Goal: Task Accomplishment & Management: Manage account settings

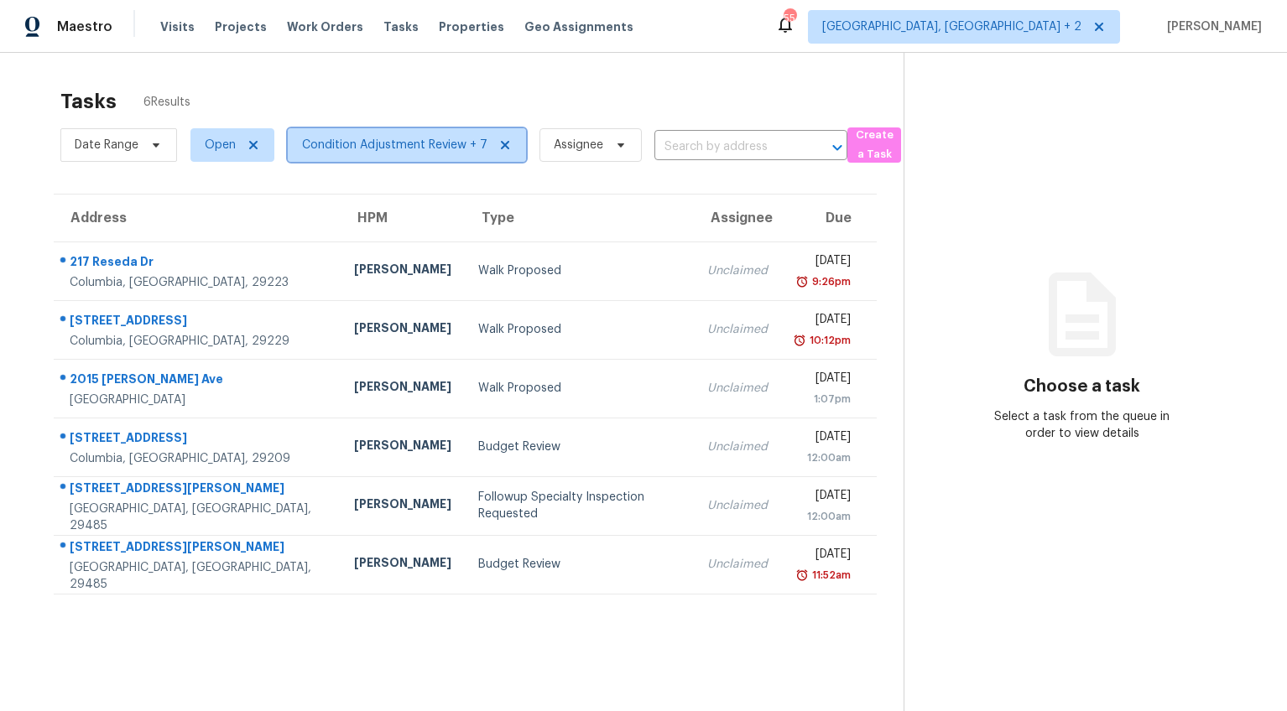
click at [342, 137] on span "Condition Adjustment Review + 7" at bounding box center [394, 145] width 185 height 17
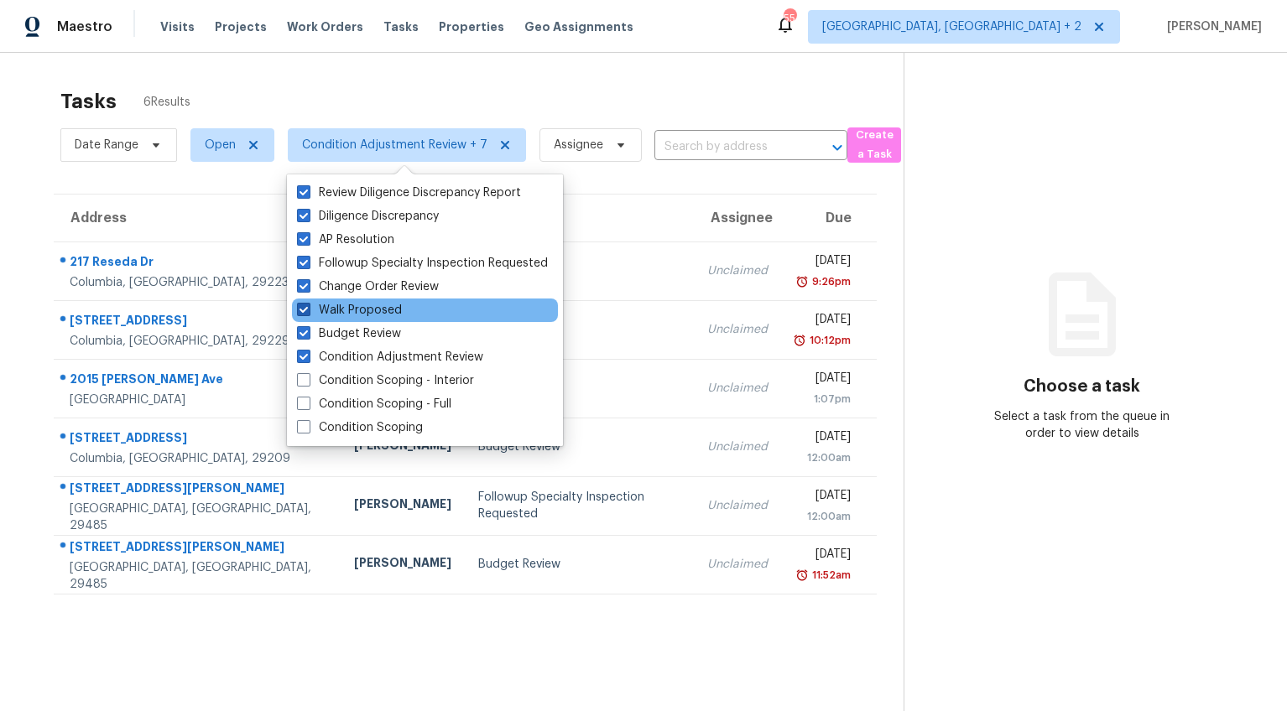
click at [302, 309] on span at bounding box center [303, 309] width 13 height 13
click at [302, 309] on input "Walk Proposed" at bounding box center [302, 307] width 11 height 11
checkbox input "false"
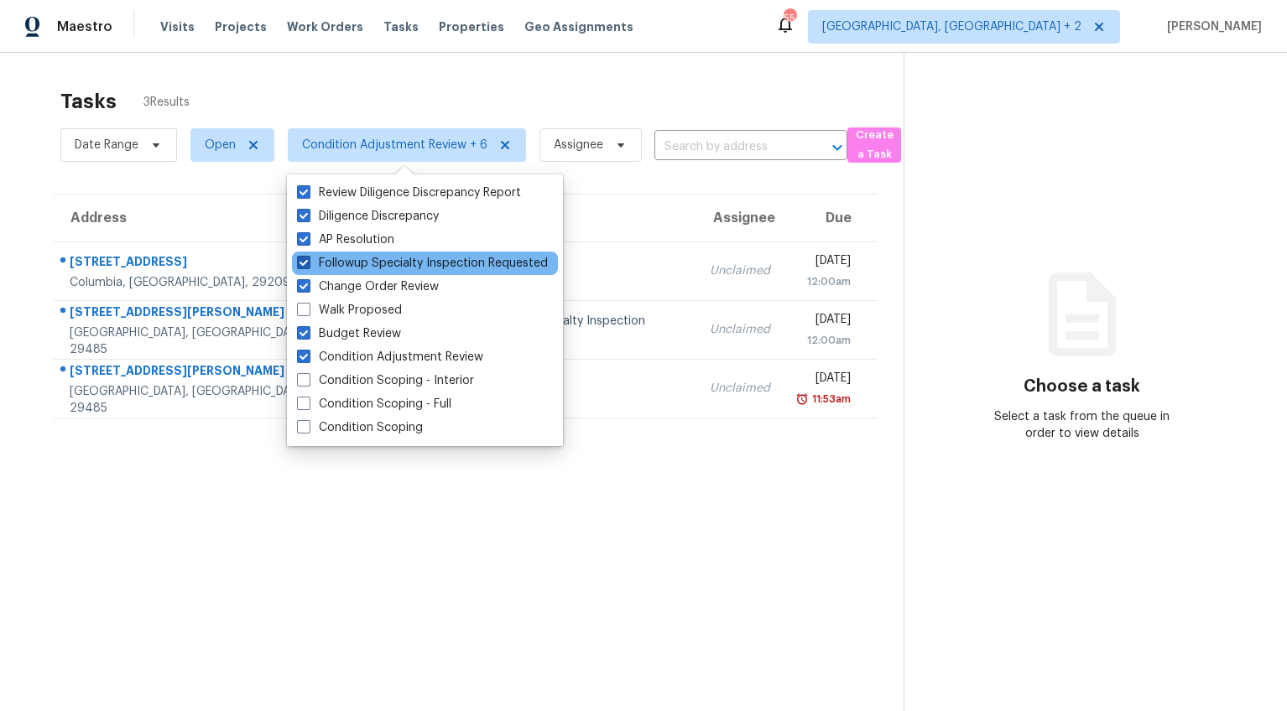
click at [306, 265] on span at bounding box center [303, 262] width 13 height 13
click at [306, 265] on input "Followup Specialty Inspection Requested" at bounding box center [302, 260] width 11 height 11
checkbox input "false"
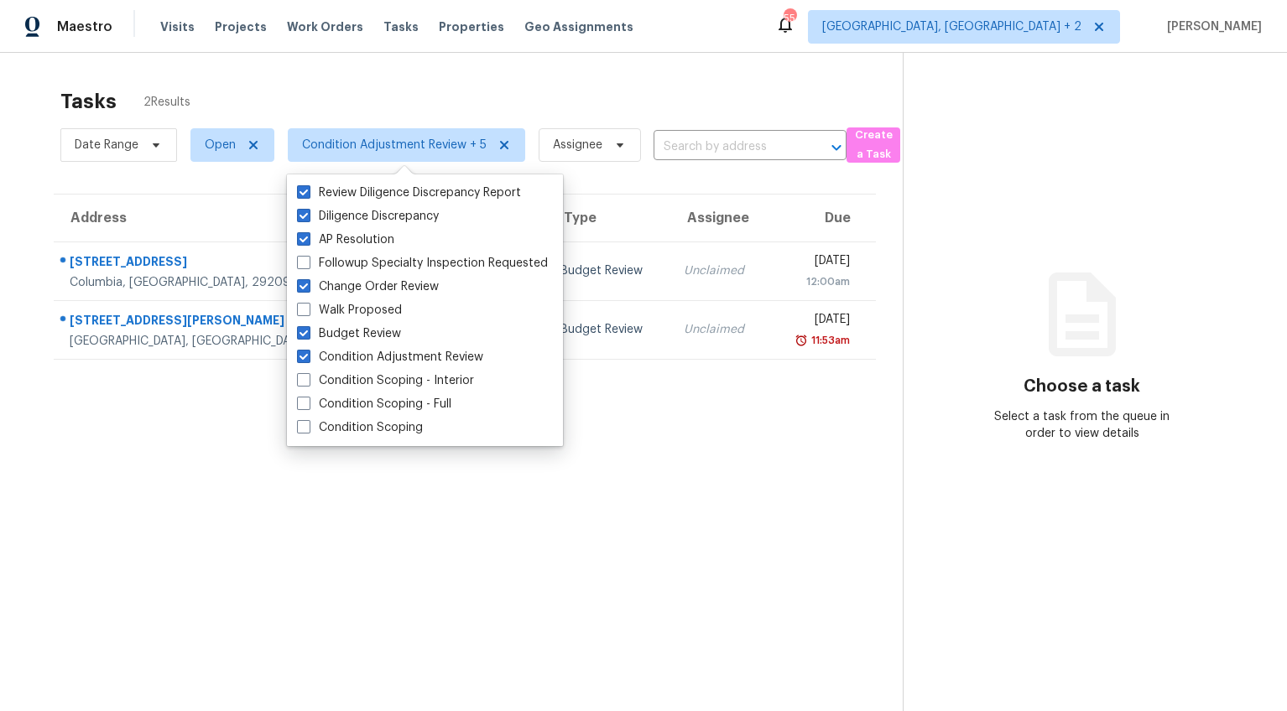
click at [12, 271] on div "Tasks 2 Results Date Range Open Condition Adjustment Review + 5 Assignee ​ Crea…" at bounding box center [643, 408] width 1287 height 711
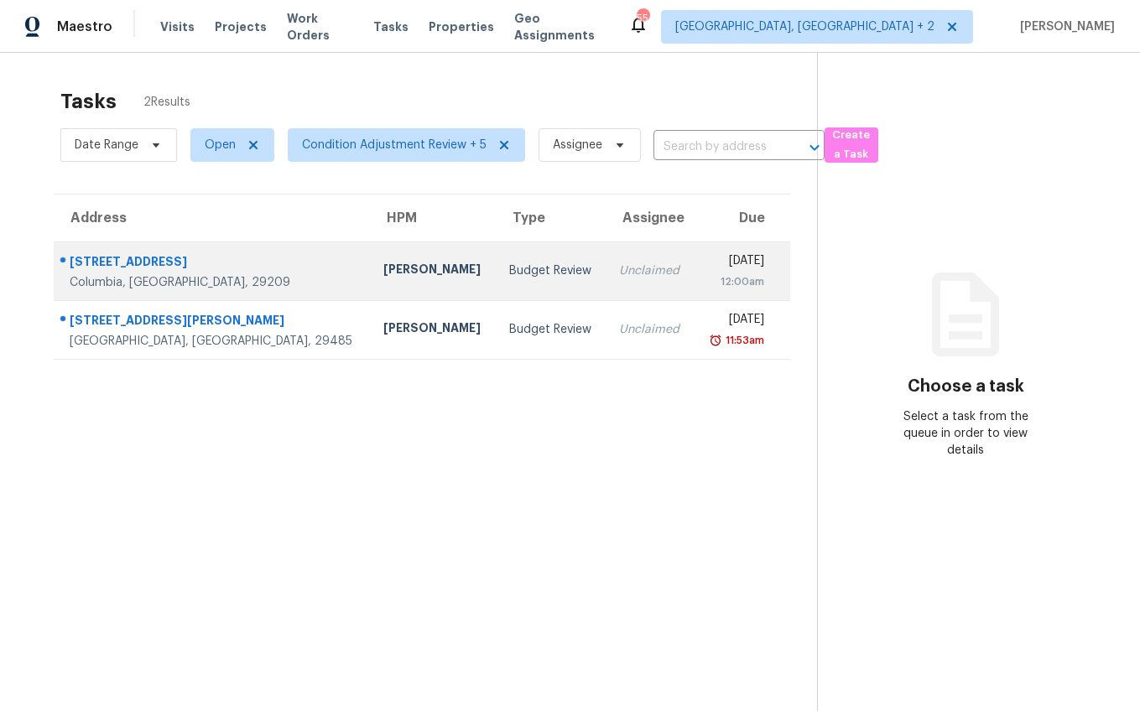
click at [383, 273] on div "[PERSON_NAME]" at bounding box center [432, 271] width 99 height 21
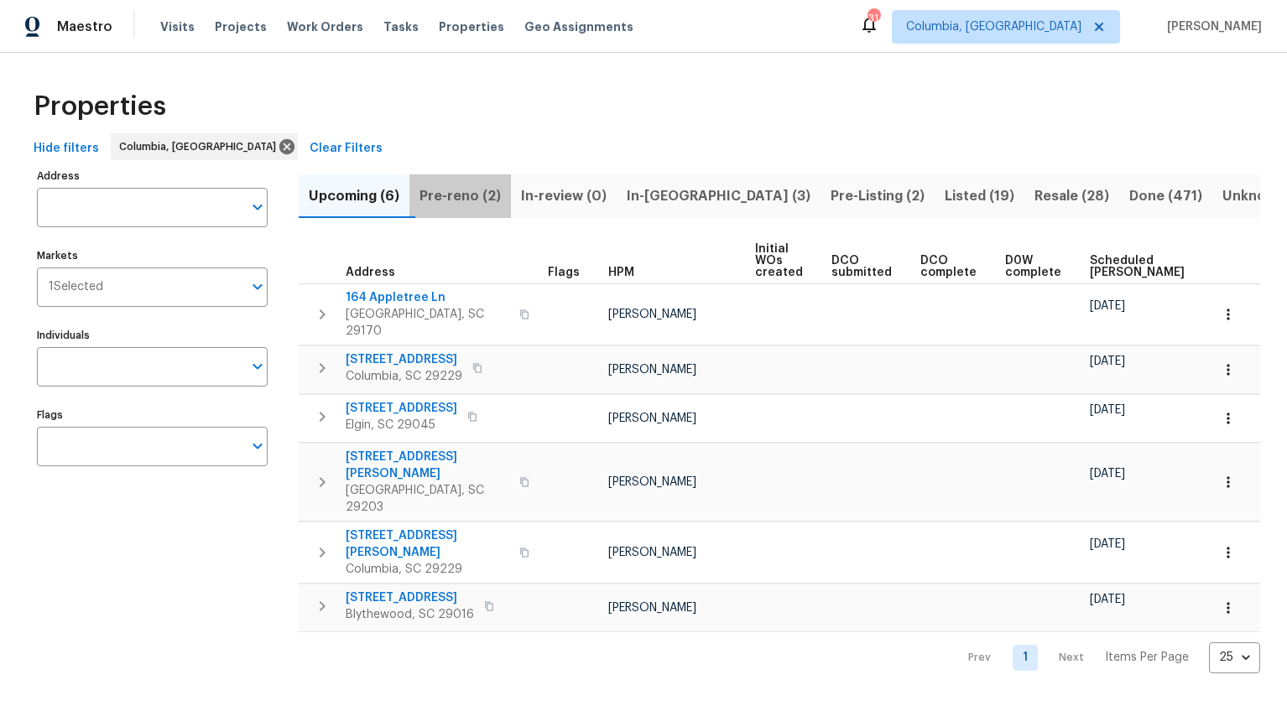
click at [465, 200] on span "Pre-reno (2)" at bounding box center [459, 196] width 81 height 23
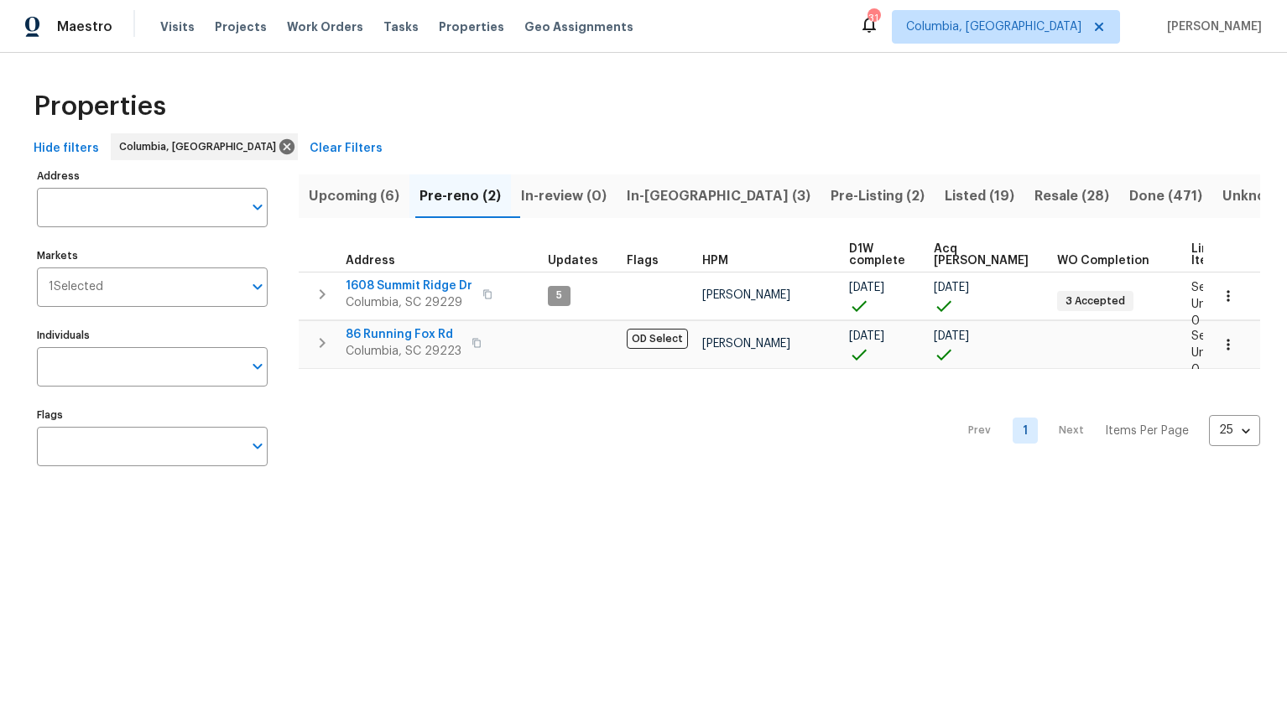
click at [536, 200] on span "In-review (0)" at bounding box center [564, 196] width 86 height 23
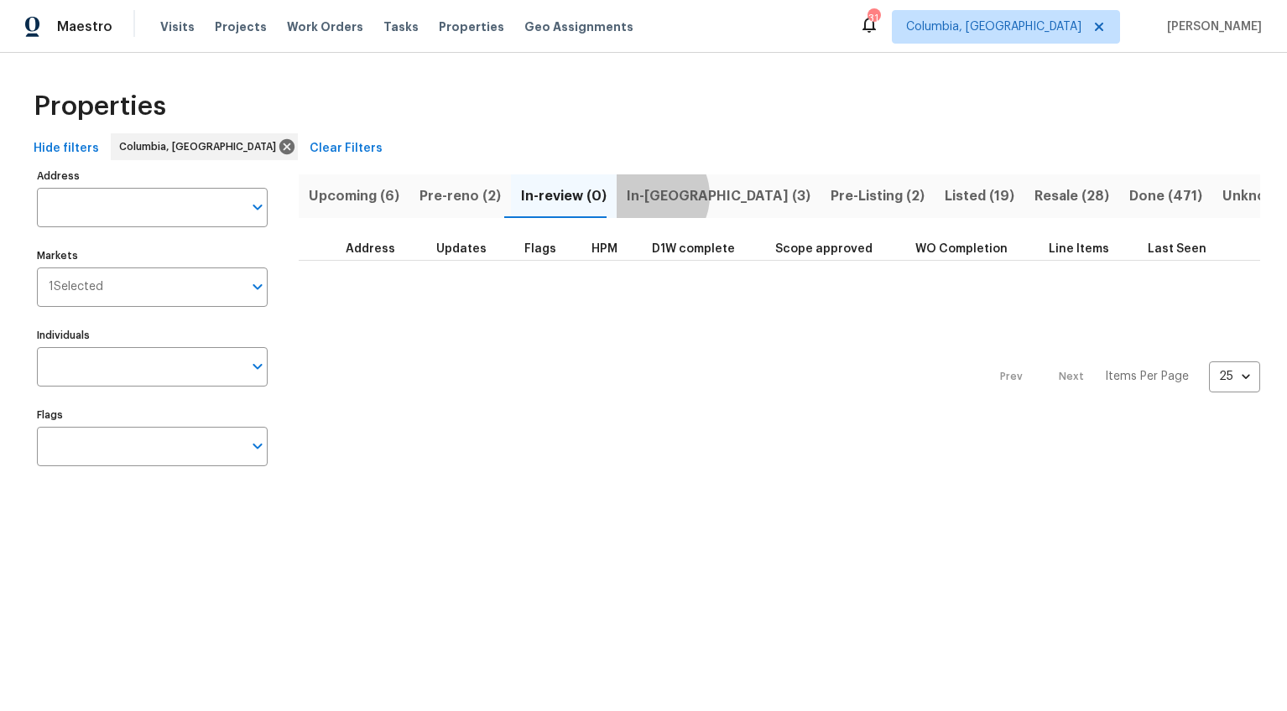
click at [637, 195] on span "In-[GEOGRAPHIC_DATA] (3)" at bounding box center [719, 196] width 184 height 23
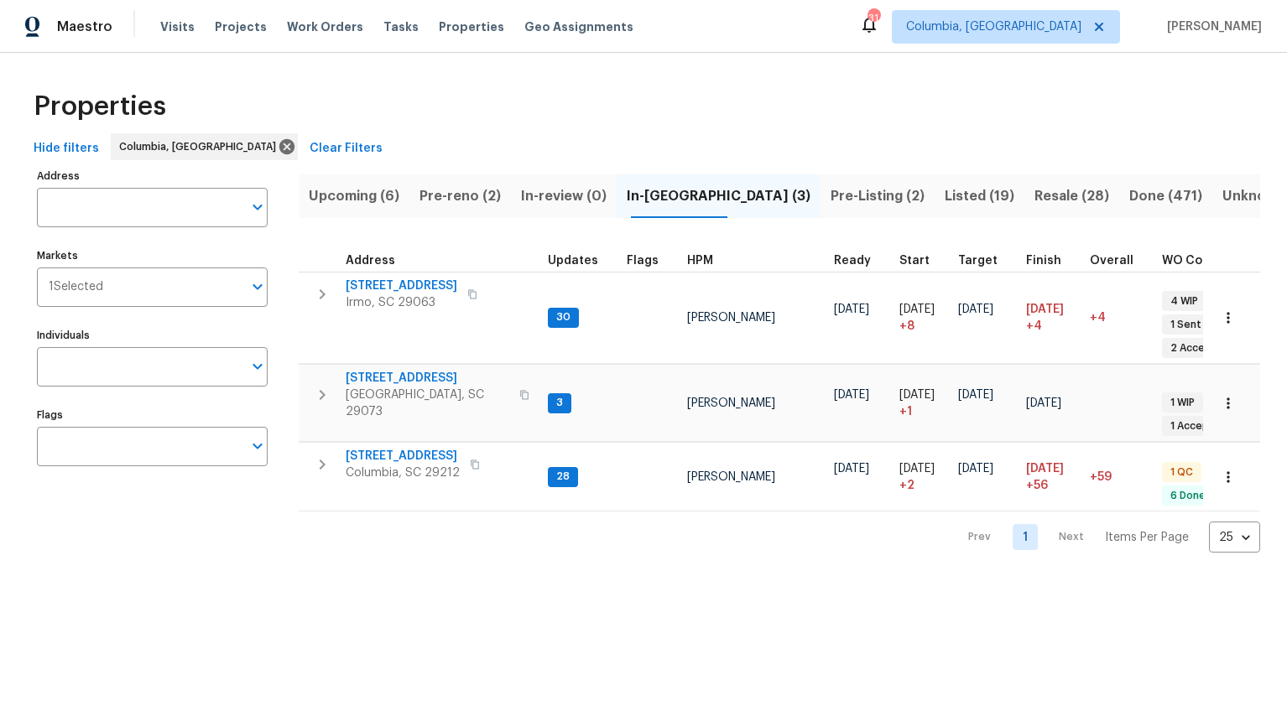
click at [820, 197] on button "Pre-Listing (2)" at bounding box center [877, 196] width 114 height 44
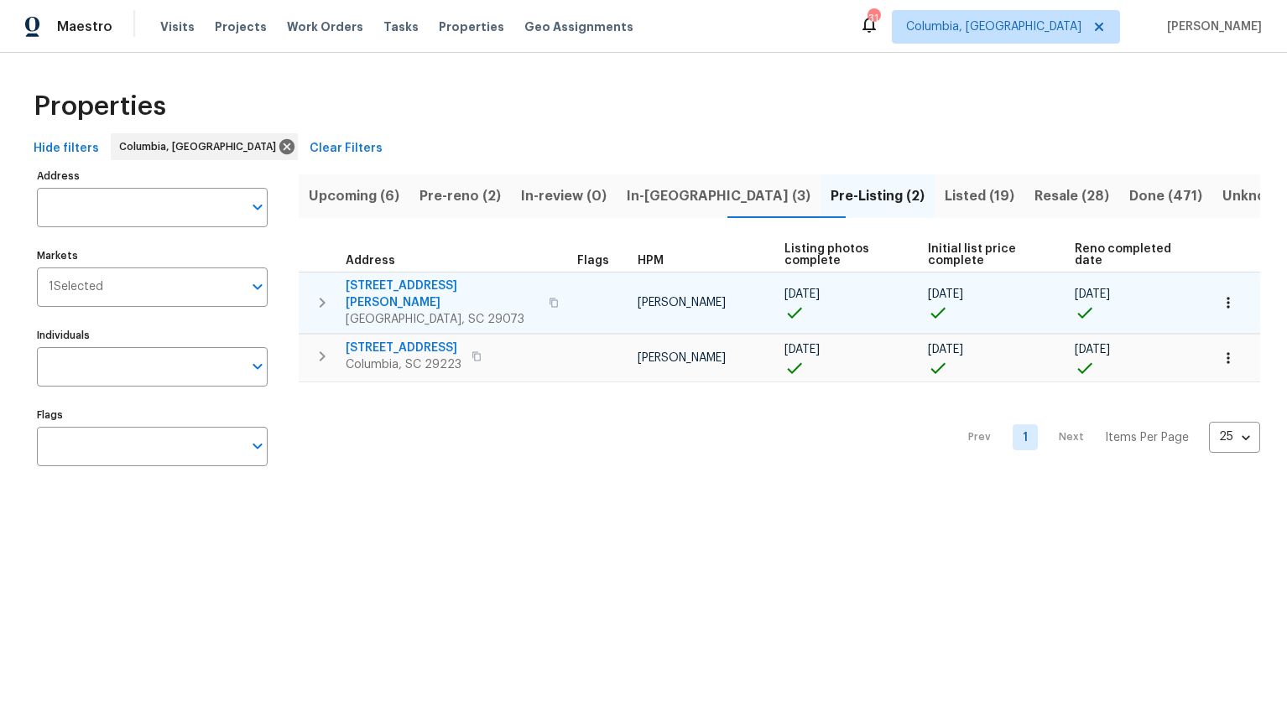
click at [399, 287] on span "112 Wesley Ct" at bounding box center [442, 295] width 193 height 34
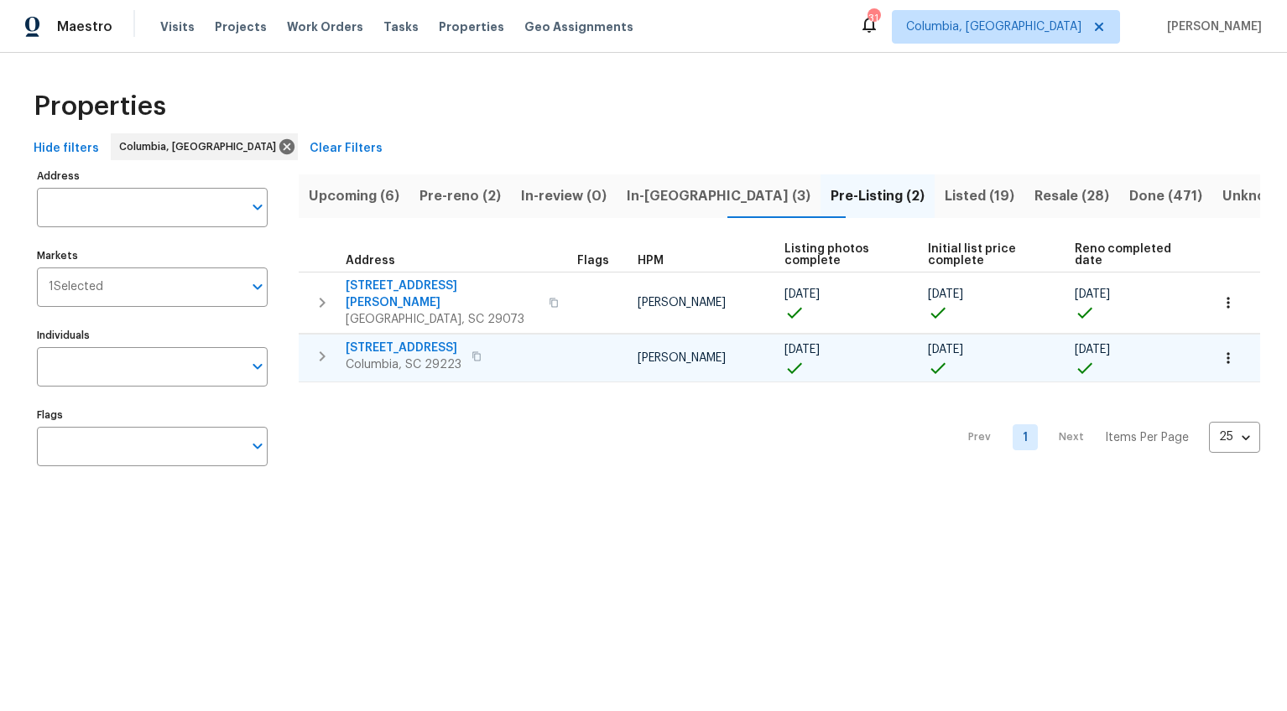
click at [423, 340] on span "105 Beaver Dam Rd" at bounding box center [404, 348] width 116 height 17
click at [944, 195] on span "Listed (19)" at bounding box center [979, 196] width 70 height 23
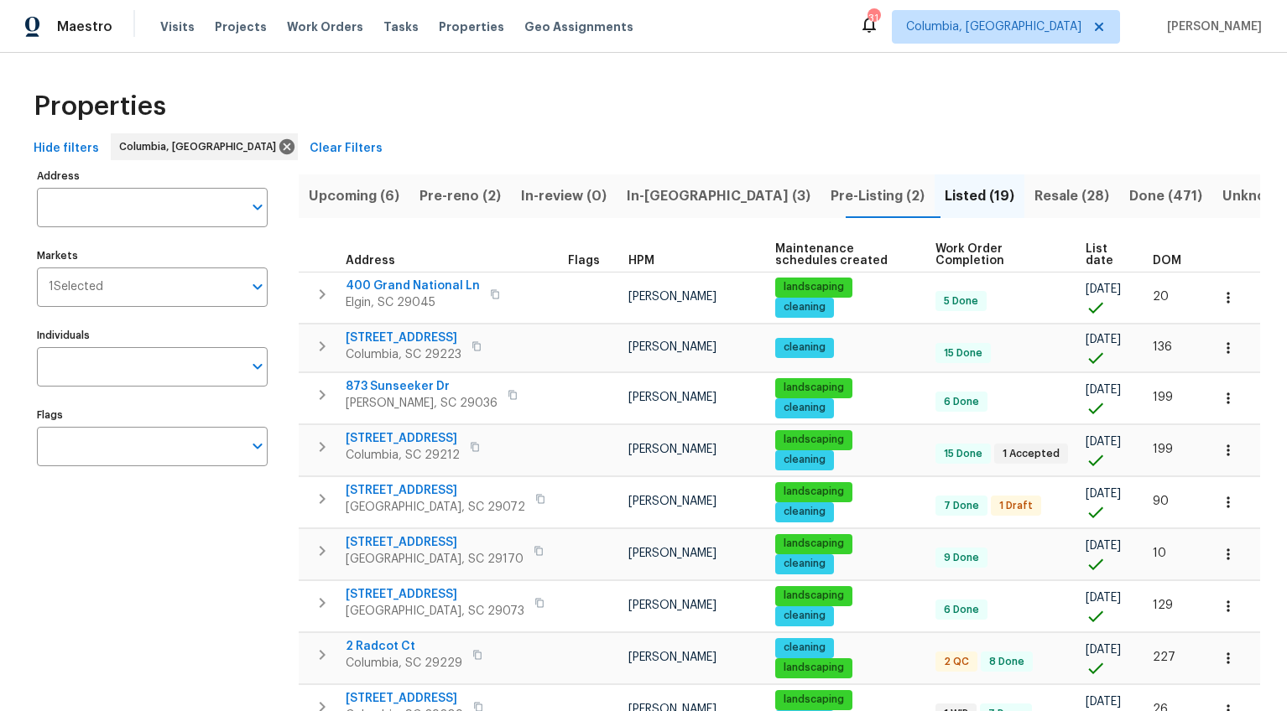
click at [1157, 256] on span "DOM" at bounding box center [1166, 261] width 29 height 12
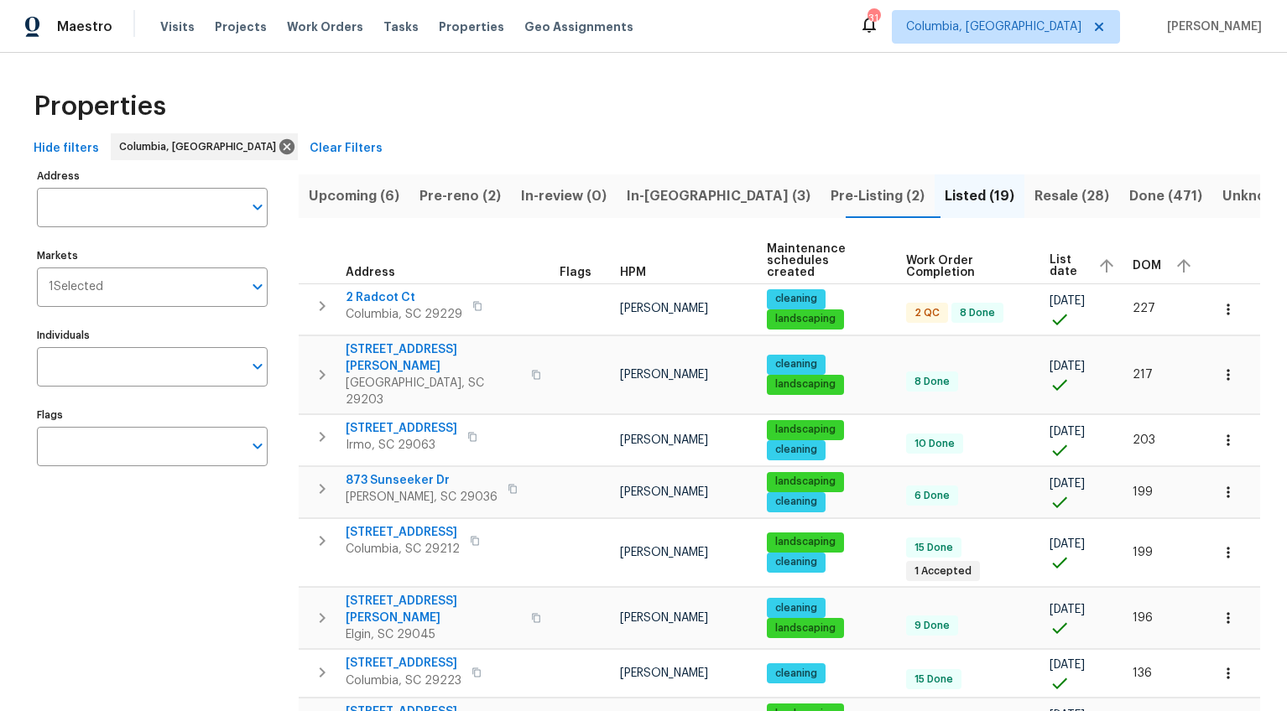
click at [706, 190] on span "In-reno (3)" at bounding box center [719, 196] width 184 height 23
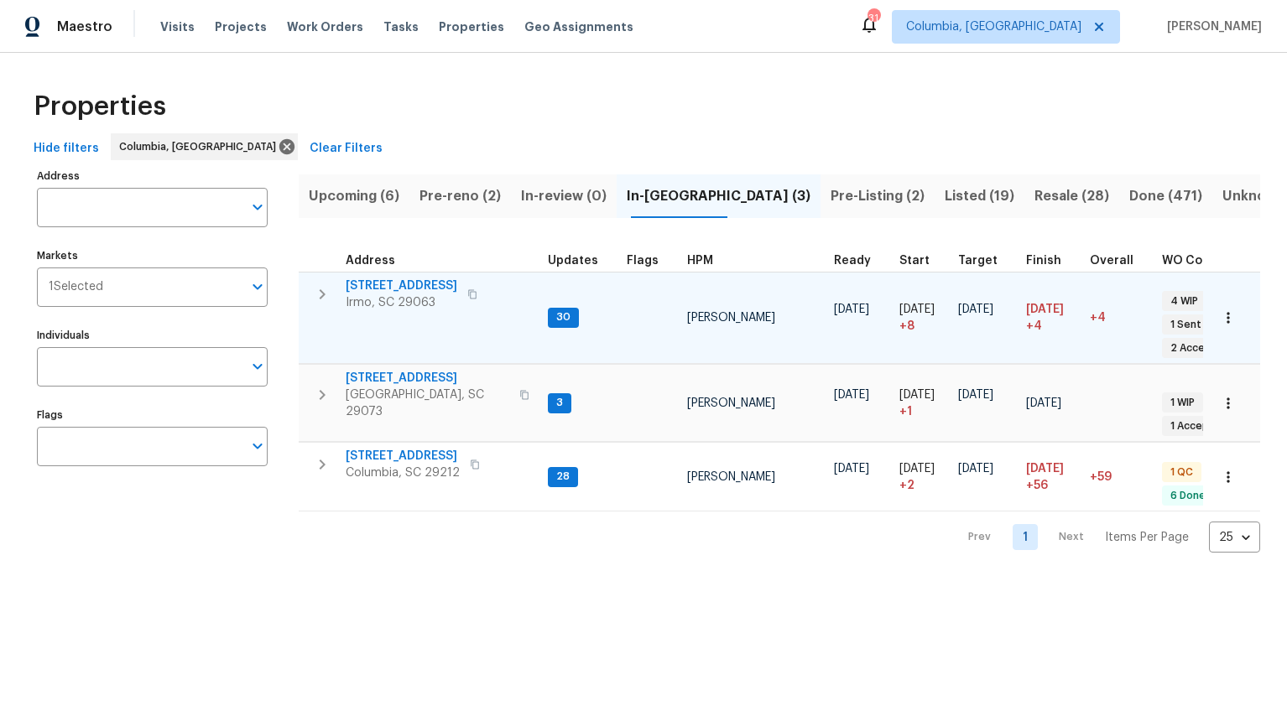
click at [399, 284] on span "105 Kenton Ct" at bounding box center [402, 286] width 112 height 17
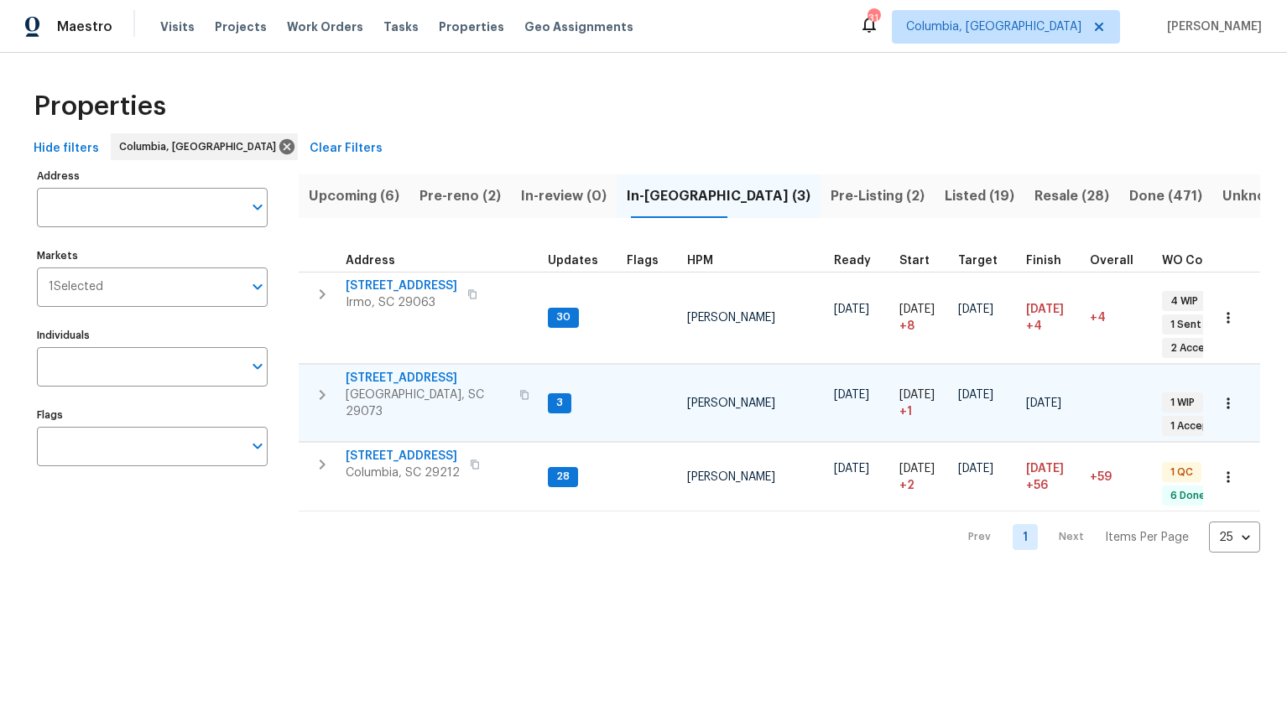
click at [406, 370] on span "105 Tea Olive Ave" at bounding box center [428, 378] width 164 height 17
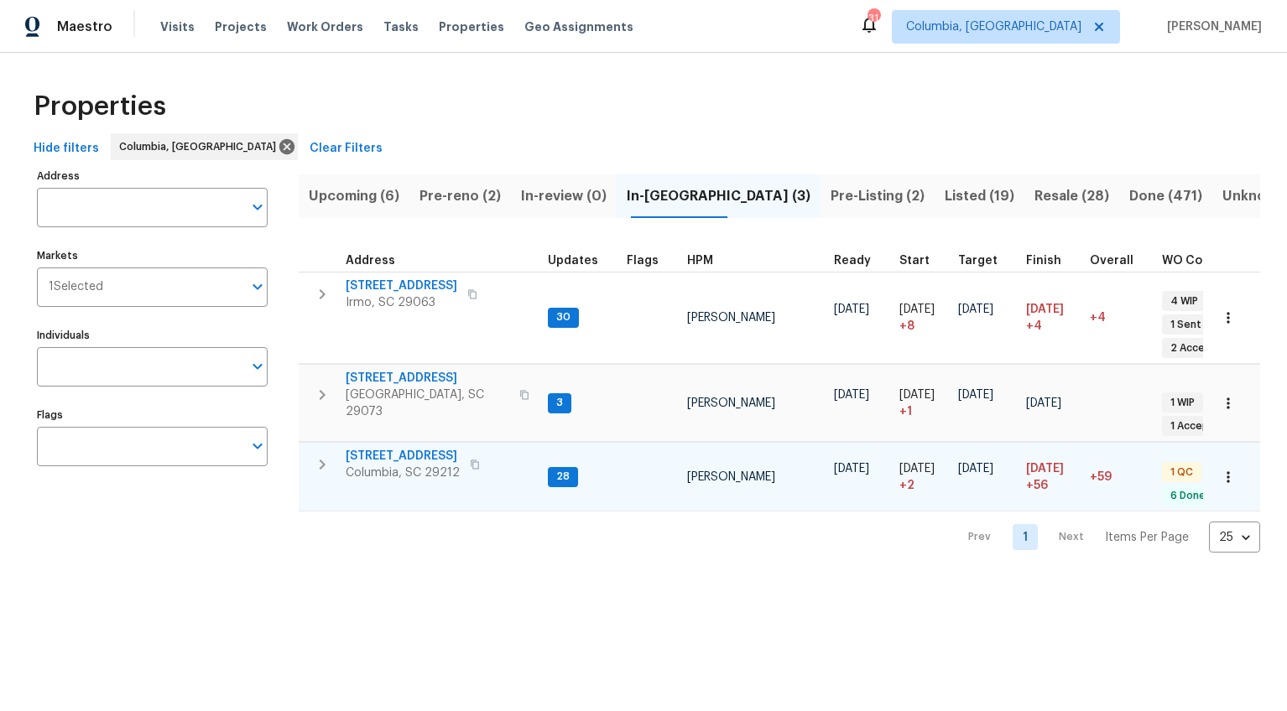
click at [405, 448] on span "217 Woodwinds Dr" at bounding box center [403, 456] width 114 height 17
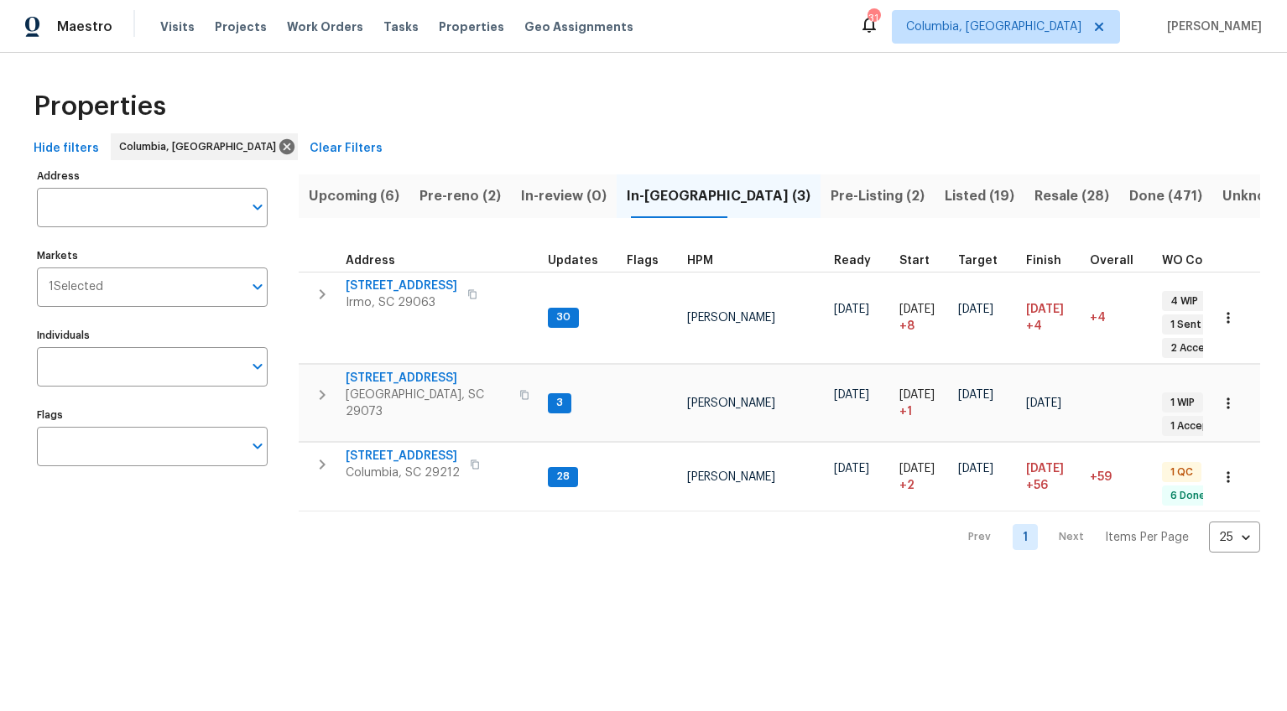
click at [480, 205] on span "Pre-reno (2)" at bounding box center [459, 196] width 81 height 23
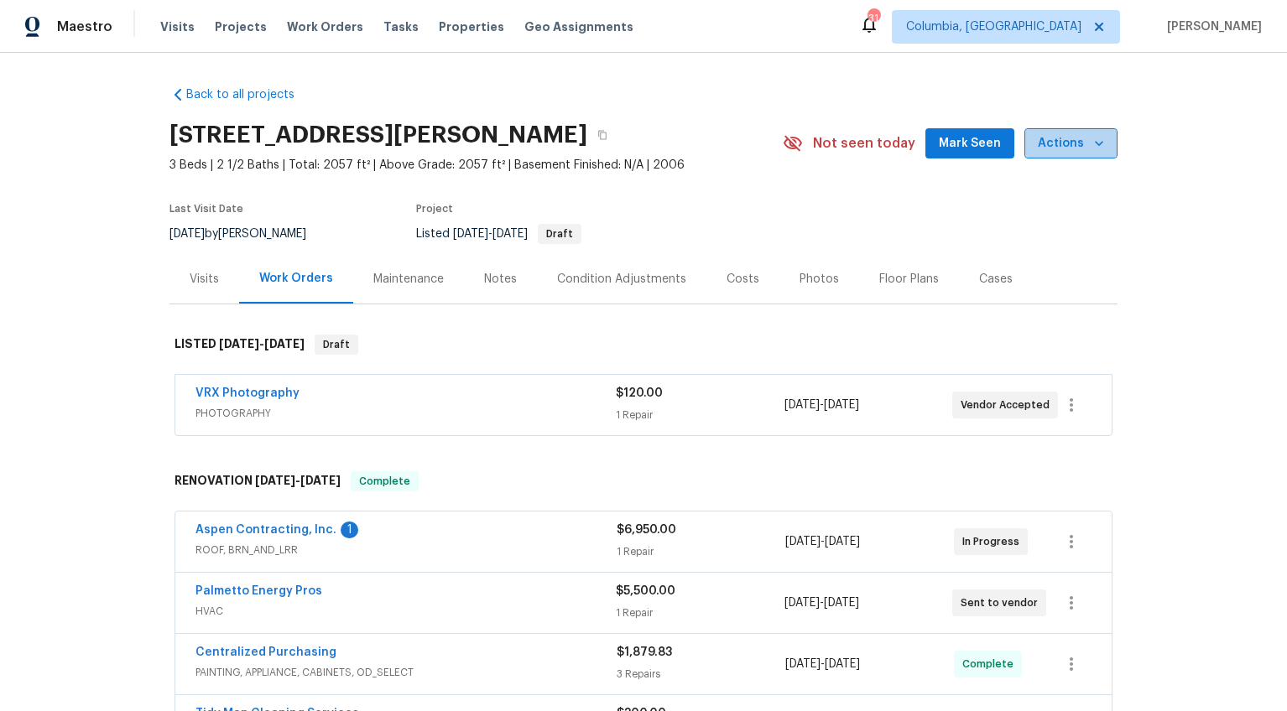
click at [1081, 143] on span "Actions" at bounding box center [1070, 143] width 66 height 21
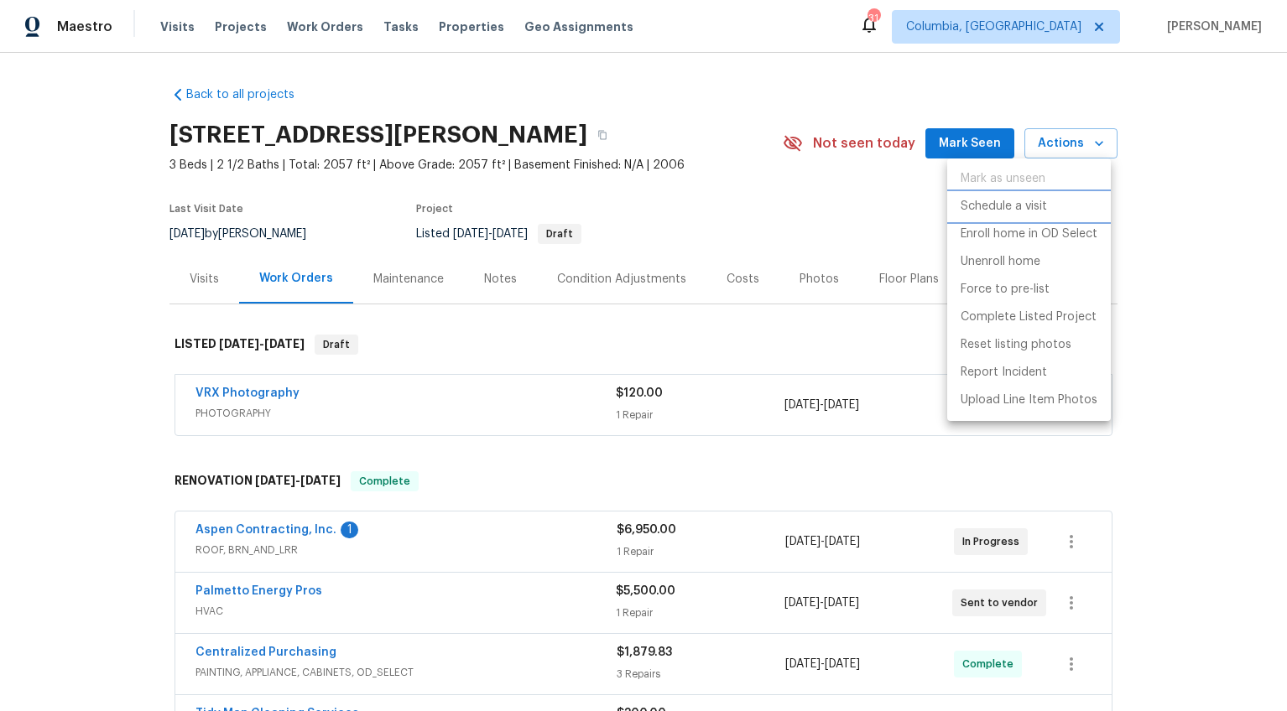
click at [1034, 202] on p "Schedule a visit" at bounding box center [1003, 207] width 86 height 18
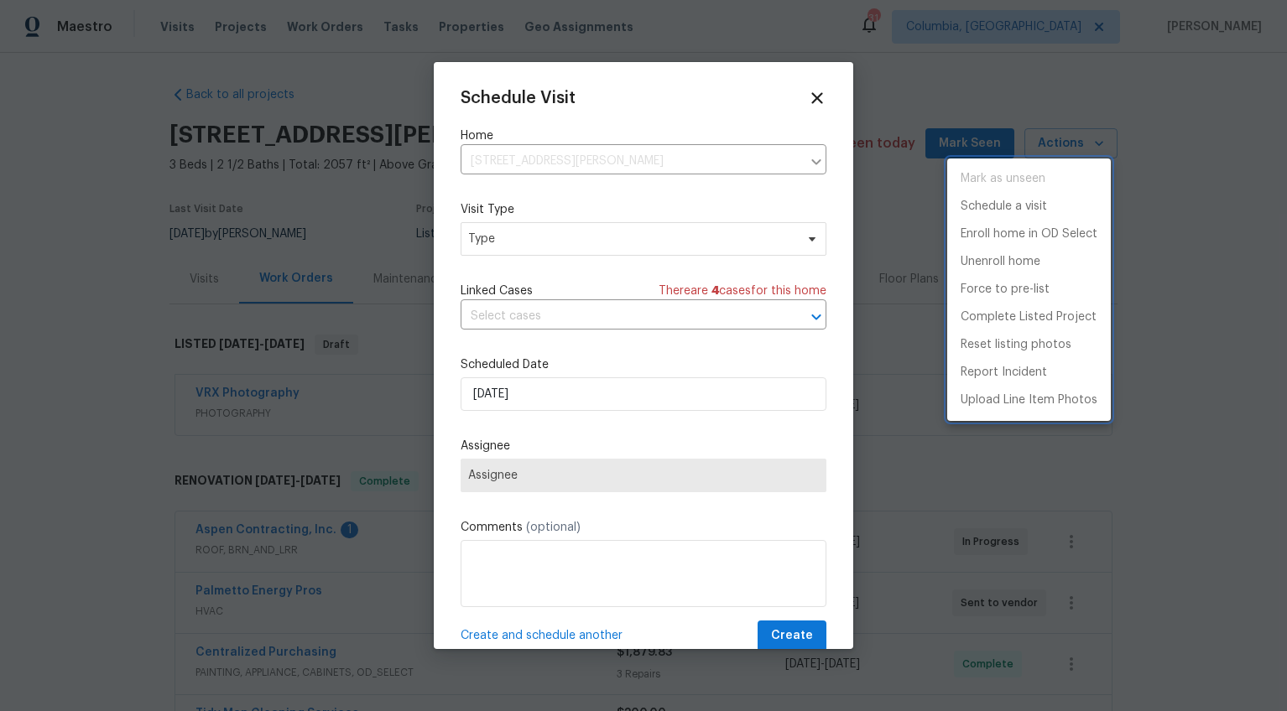
click at [494, 250] on div at bounding box center [643, 355] width 1287 height 711
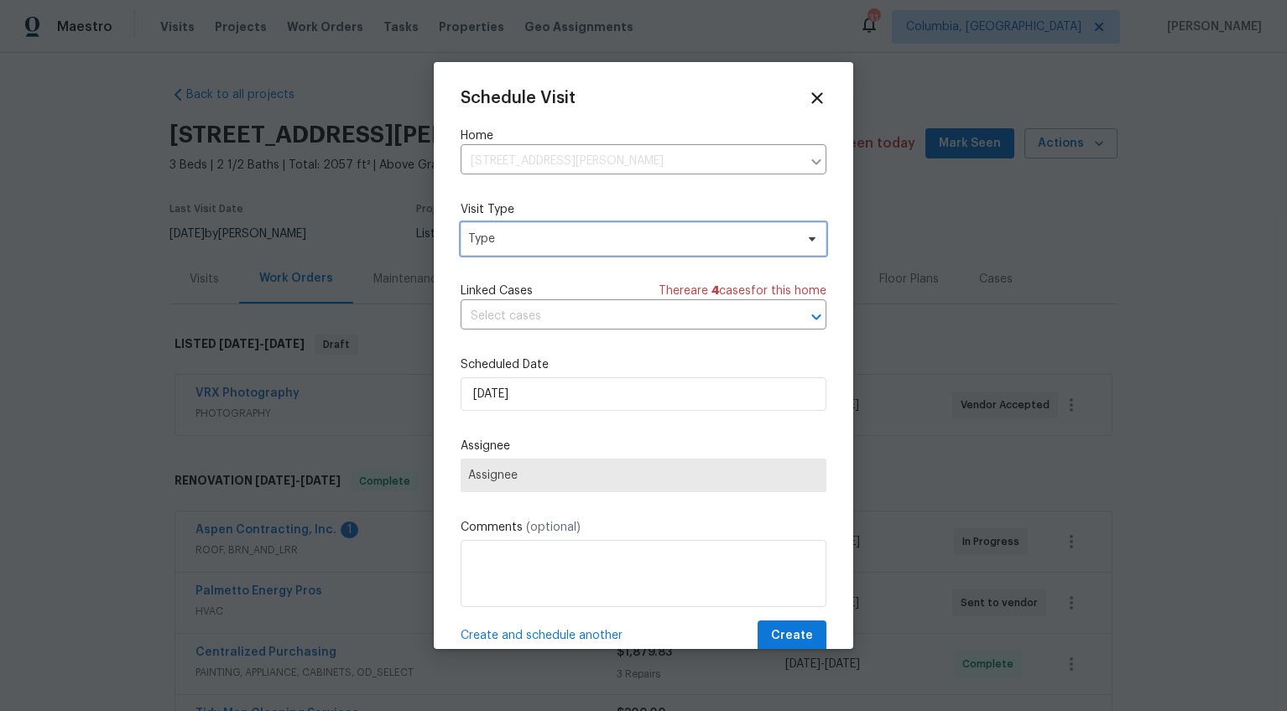
click at [493, 241] on span "Type" at bounding box center [631, 239] width 326 height 17
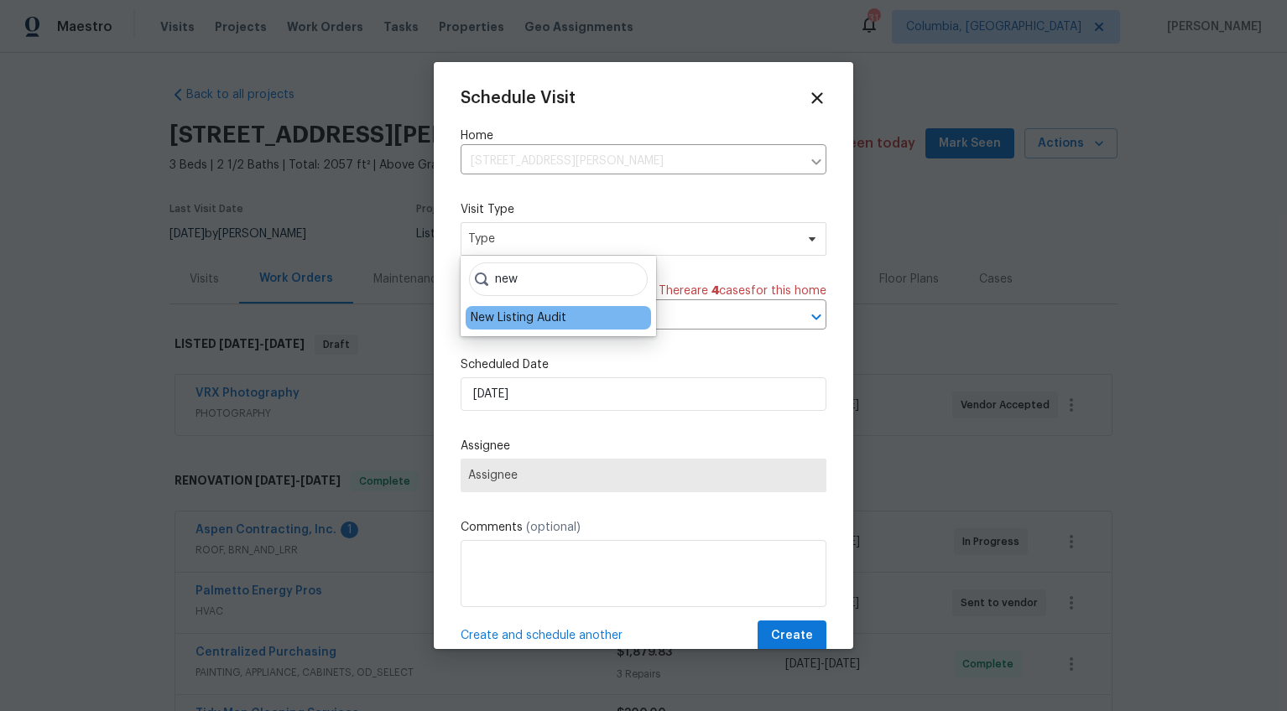
type input "new"
click at [515, 315] on div "New Listing Audit" at bounding box center [519, 317] width 96 height 17
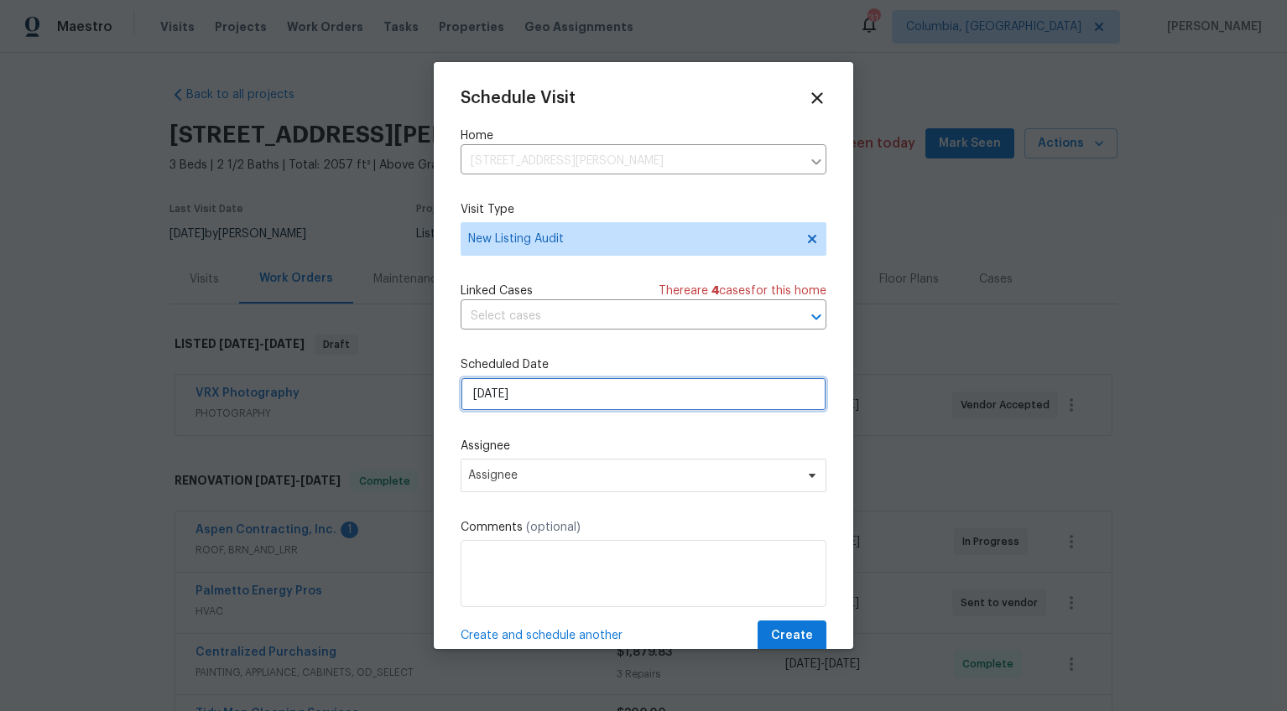
click at [484, 392] on input "[DATE]" at bounding box center [643, 394] width 366 height 34
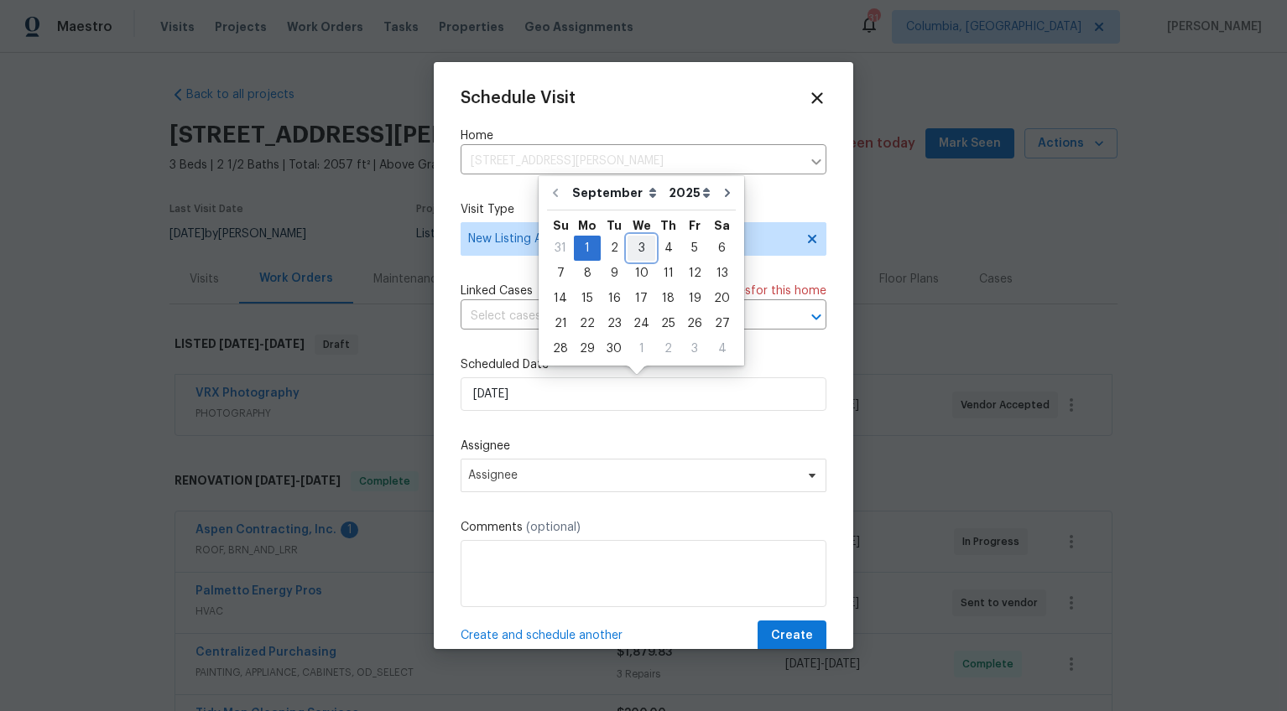
click at [637, 247] on div "3" at bounding box center [641, 248] width 28 height 23
type input "[DATE]"
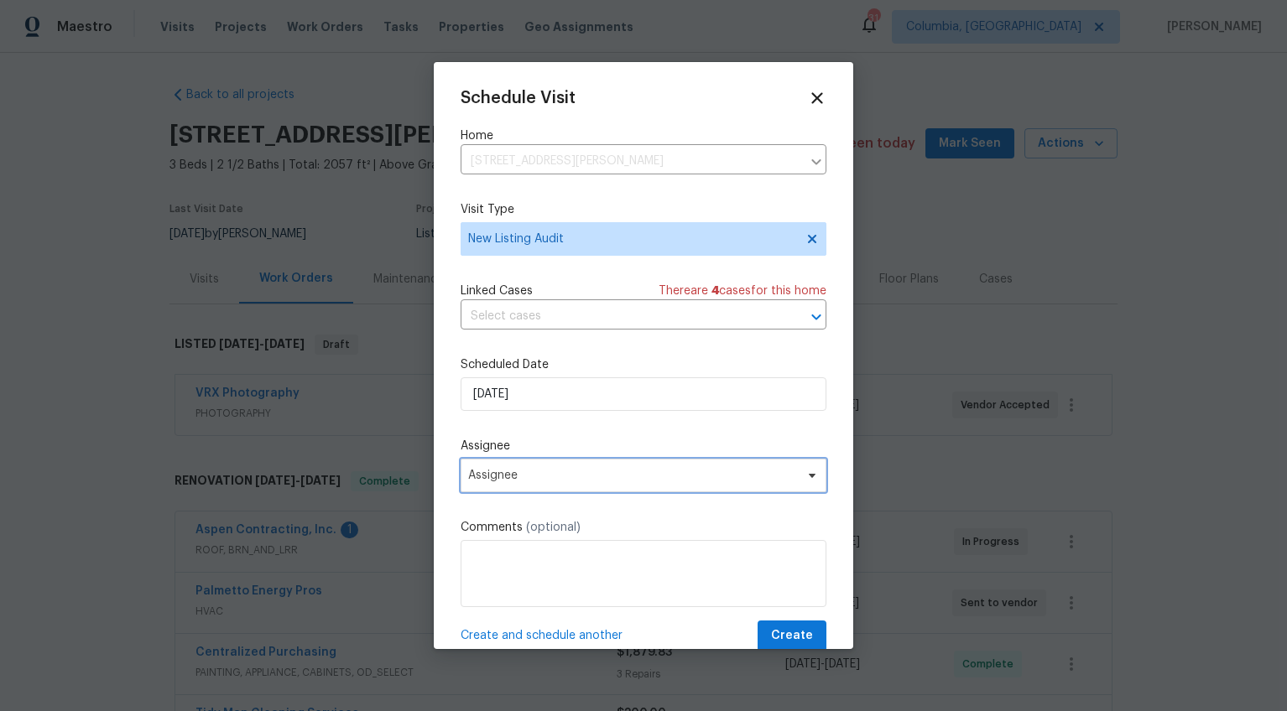
click at [510, 482] on span "Assignee" at bounding box center [632, 475] width 329 height 13
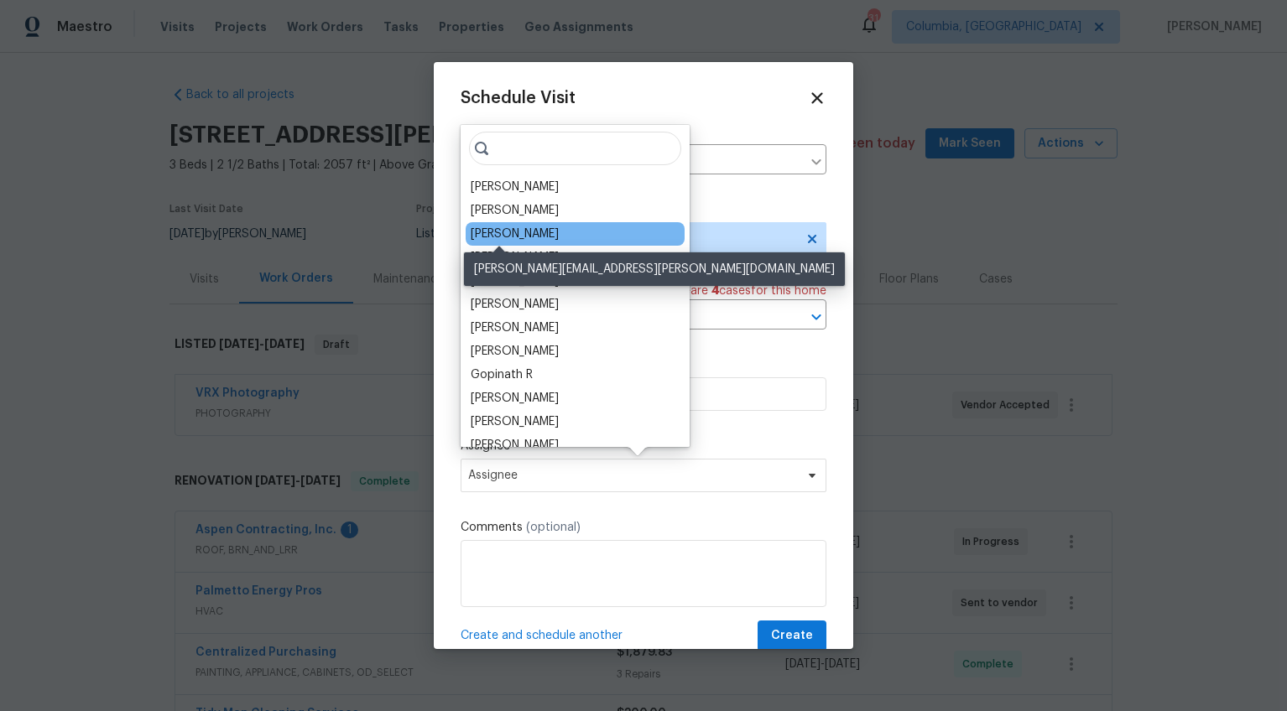
click at [502, 237] on div "[PERSON_NAME]" at bounding box center [515, 234] width 88 height 17
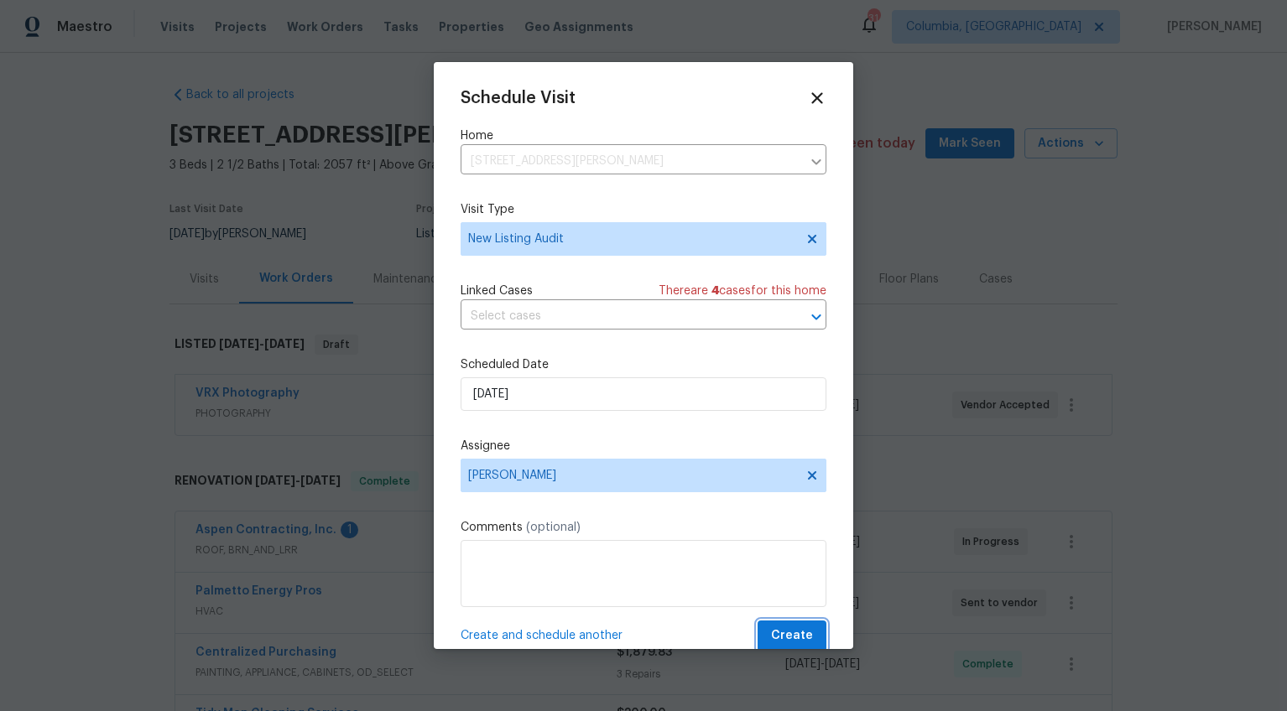
click at [760, 635] on button "Create" at bounding box center [791, 636] width 69 height 31
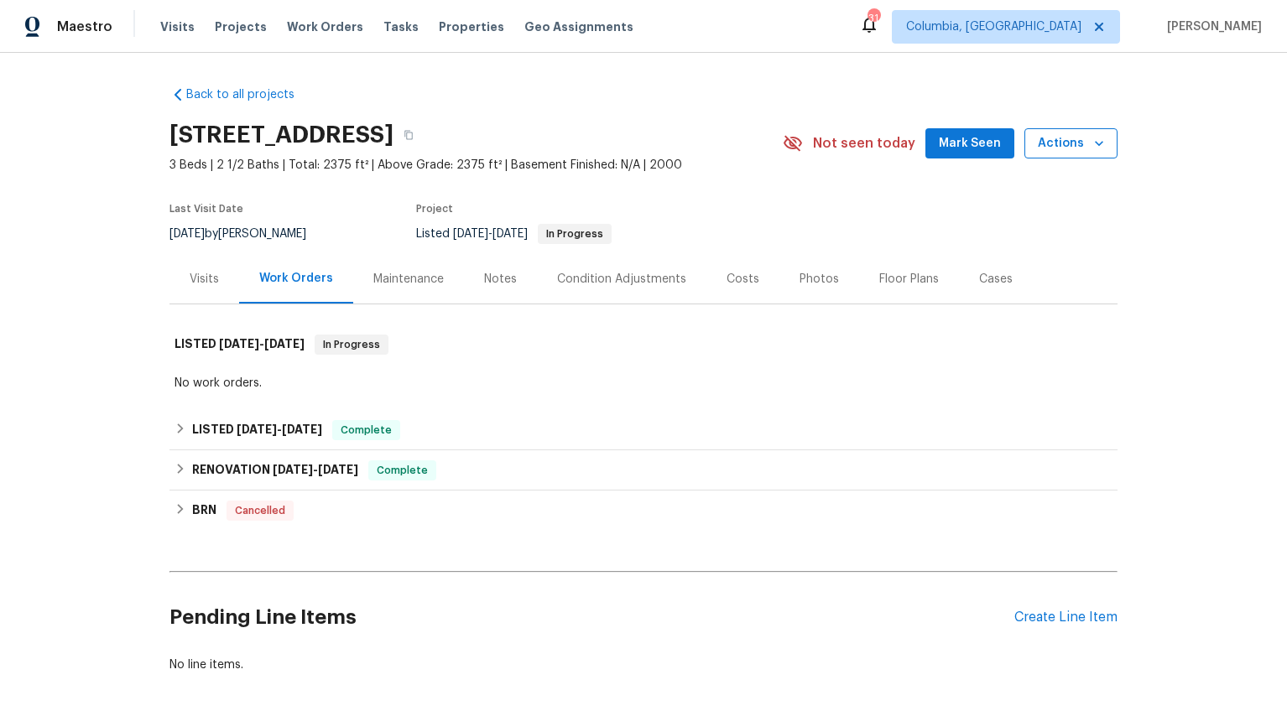
click at [1056, 153] on button "Actions" at bounding box center [1070, 143] width 93 height 31
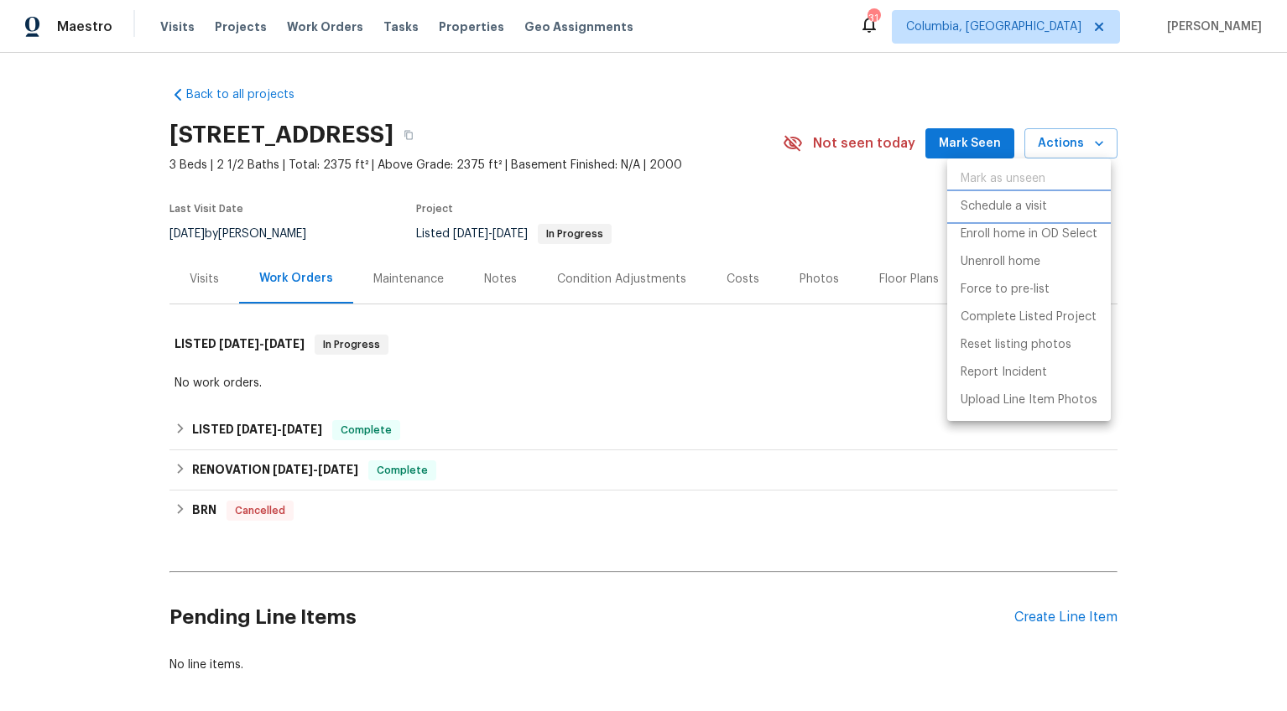
click at [1025, 207] on p "Schedule a visit" at bounding box center [1003, 207] width 86 height 18
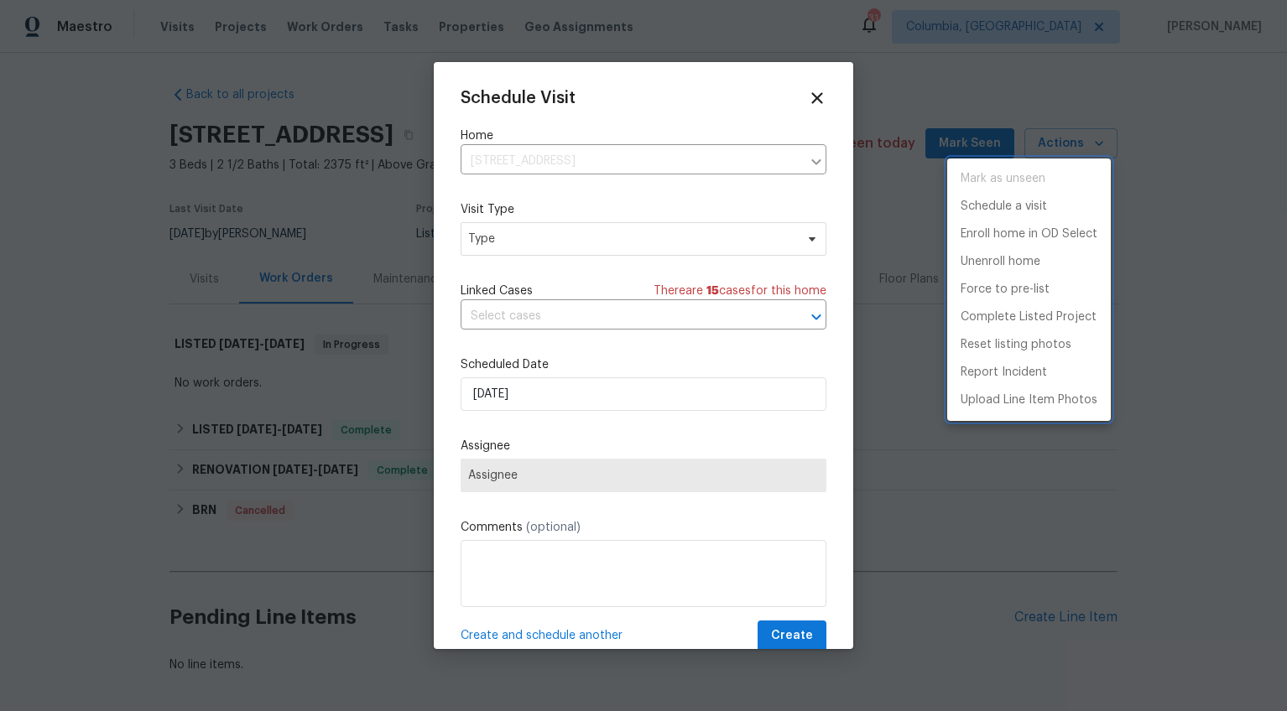
click at [358, 262] on div at bounding box center [643, 355] width 1287 height 711
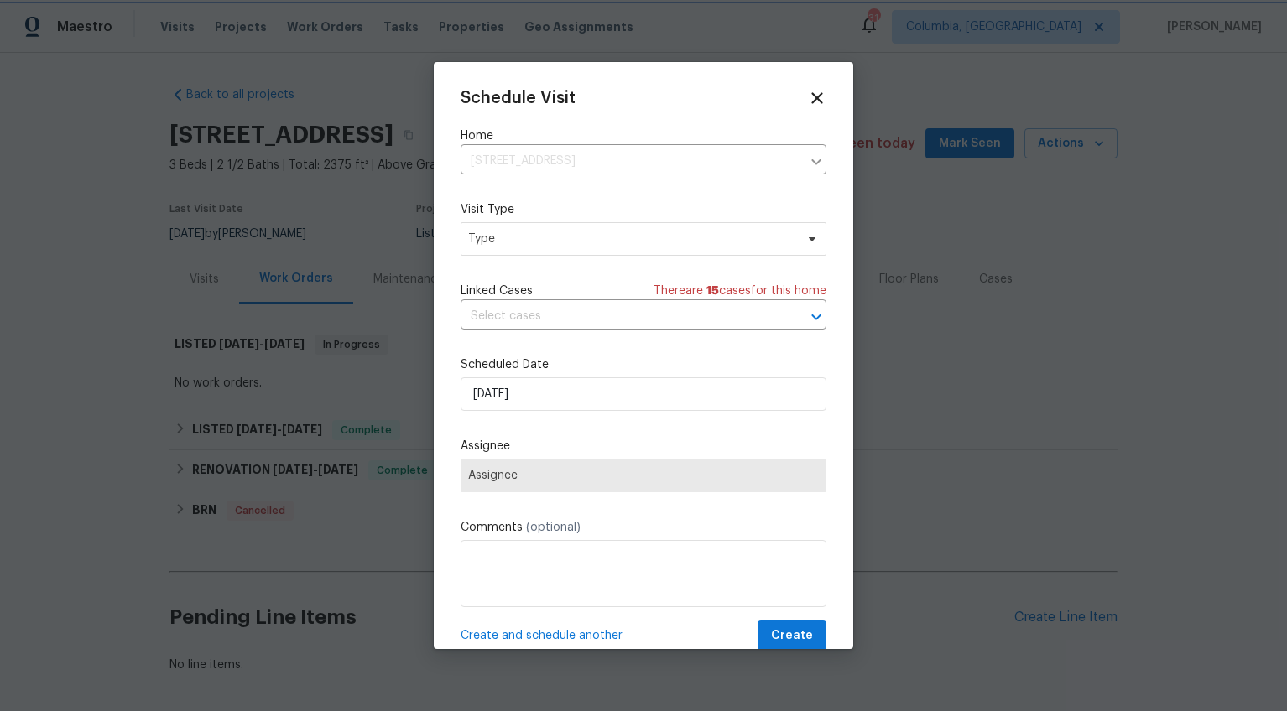
click at [308, 269] on div at bounding box center [643, 355] width 1287 height 711
drag, startPoint x: 293, startPoint y: 232, endPoint x: 345, endPoint y: 257, distance: 57.4
click at [295, 233] on div at bounding box center [643, 355] width 1287 height 711
click at [807, 89] on icon at bounding box center [816, 97] width 19 height 19
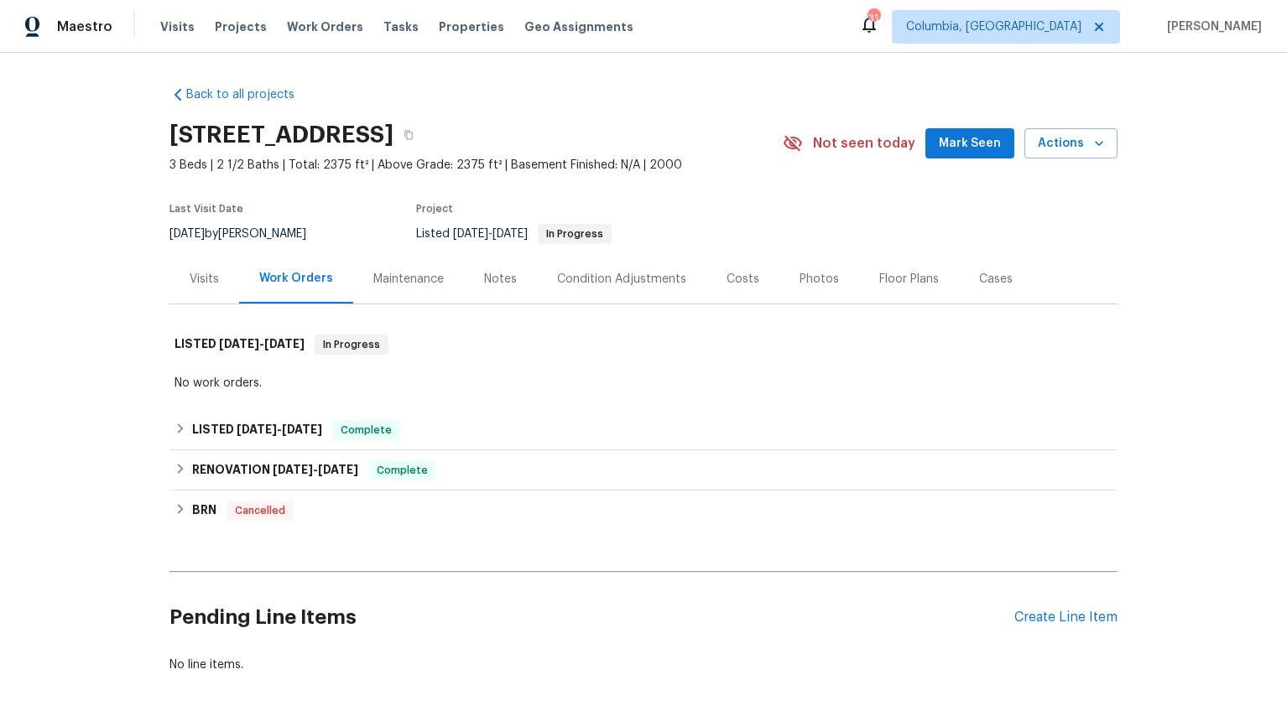
click at [239, 241] on div "8/29/2025 by Ryan Middleton" at bounding box center [247, 234] width 157 height 20
click at [195, 284] on div "Visits" at bounding box center [204, 279] width 29 height 17
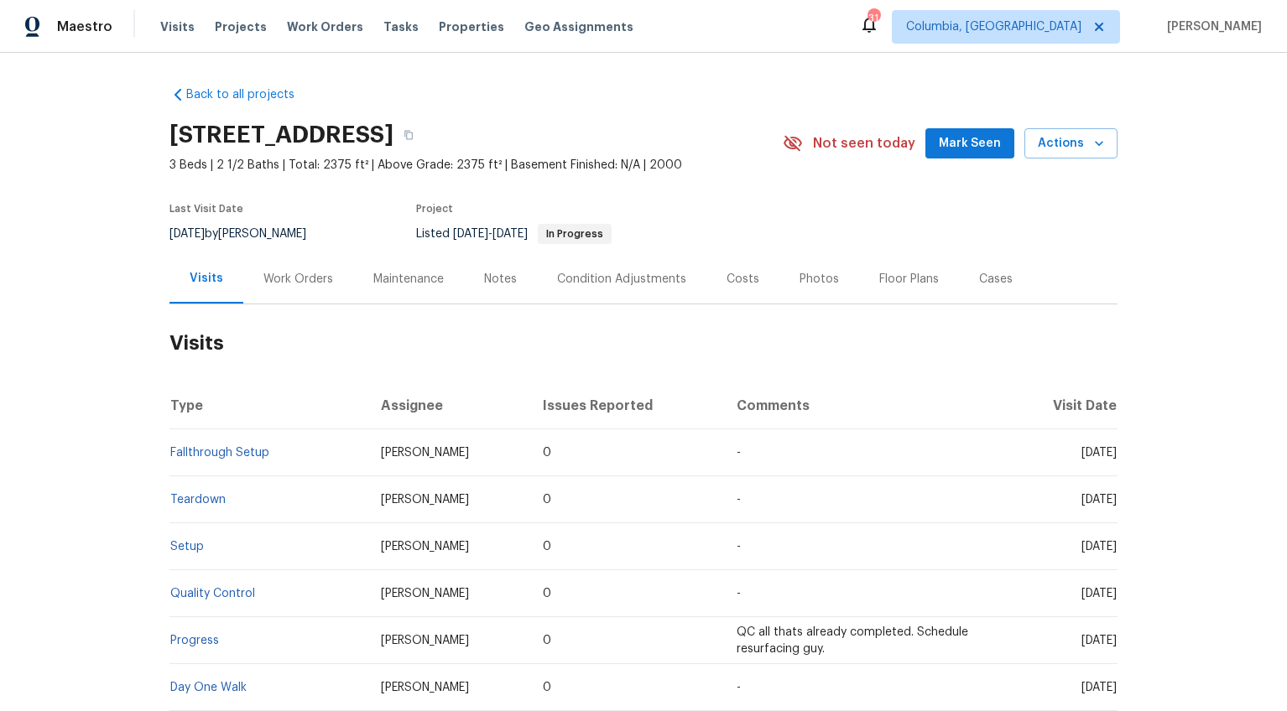
scroll to position [30, 0]
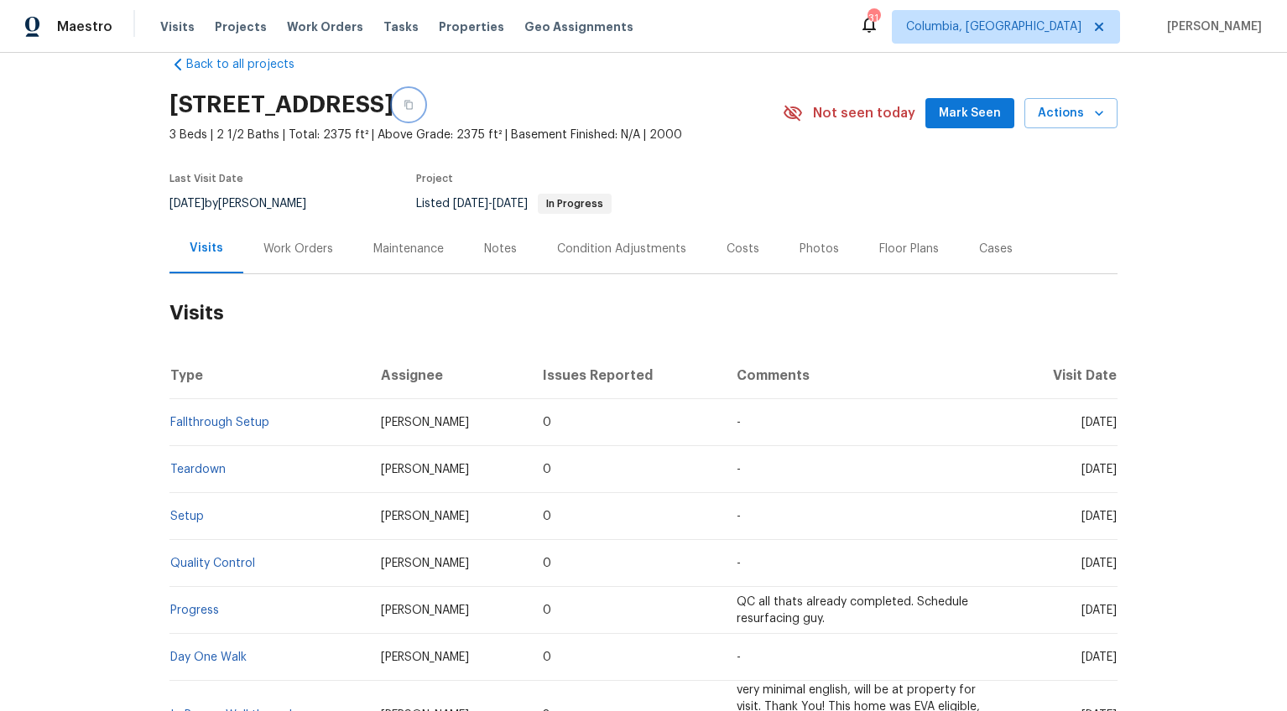
click at [413, 105] on icon "button" at bounding box center [408, 105] width 8 height 9
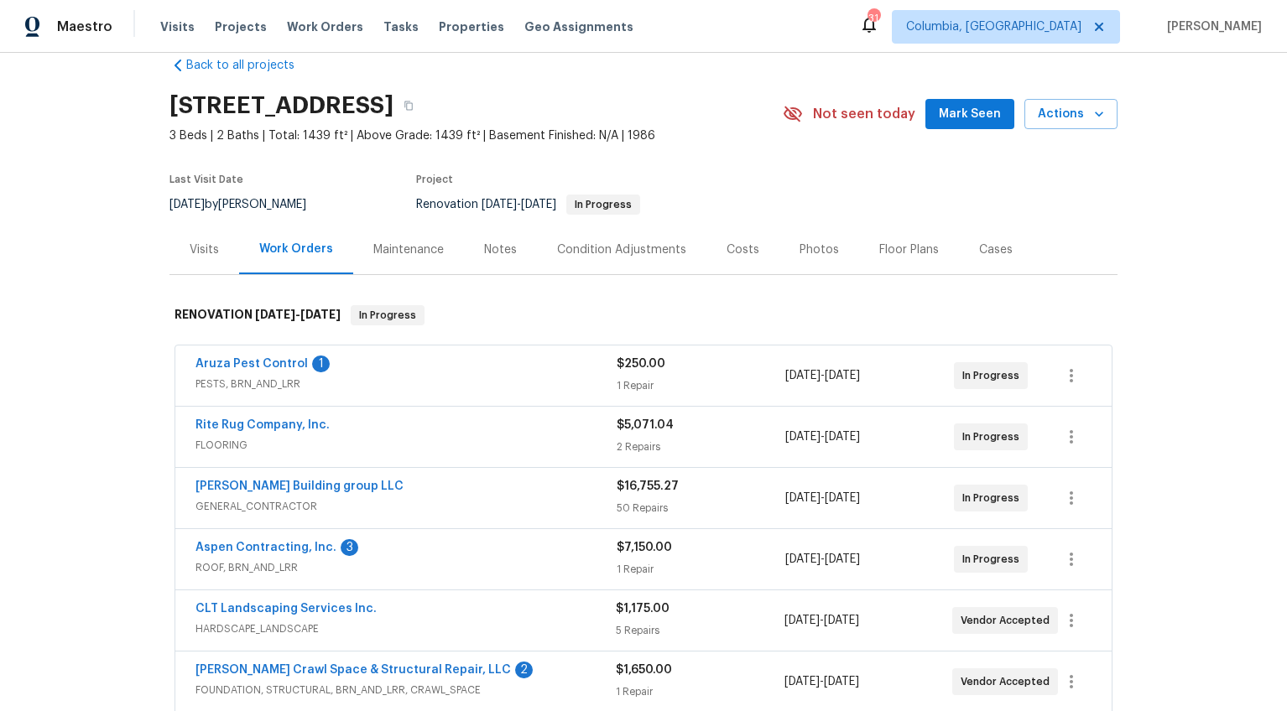
scroll to position [27, 0]
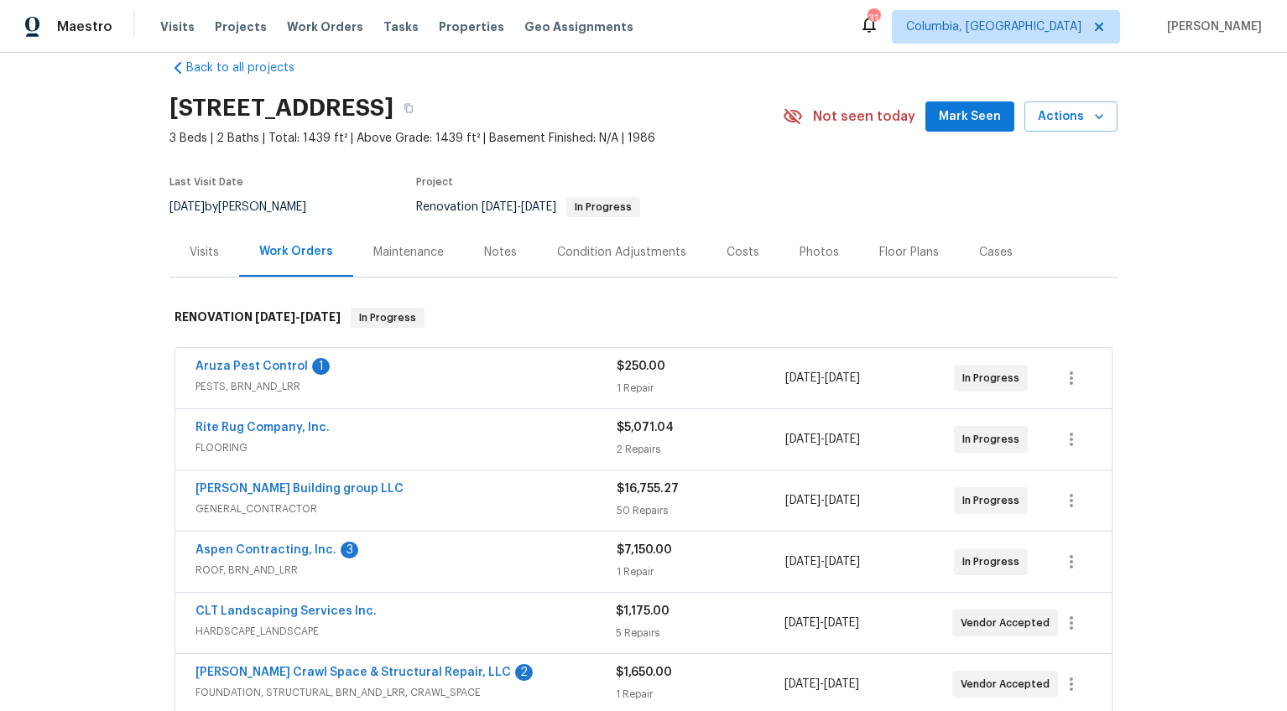
click at [507, 261] on div "Notes" at bounding box center [500, 251] width 73 height 49
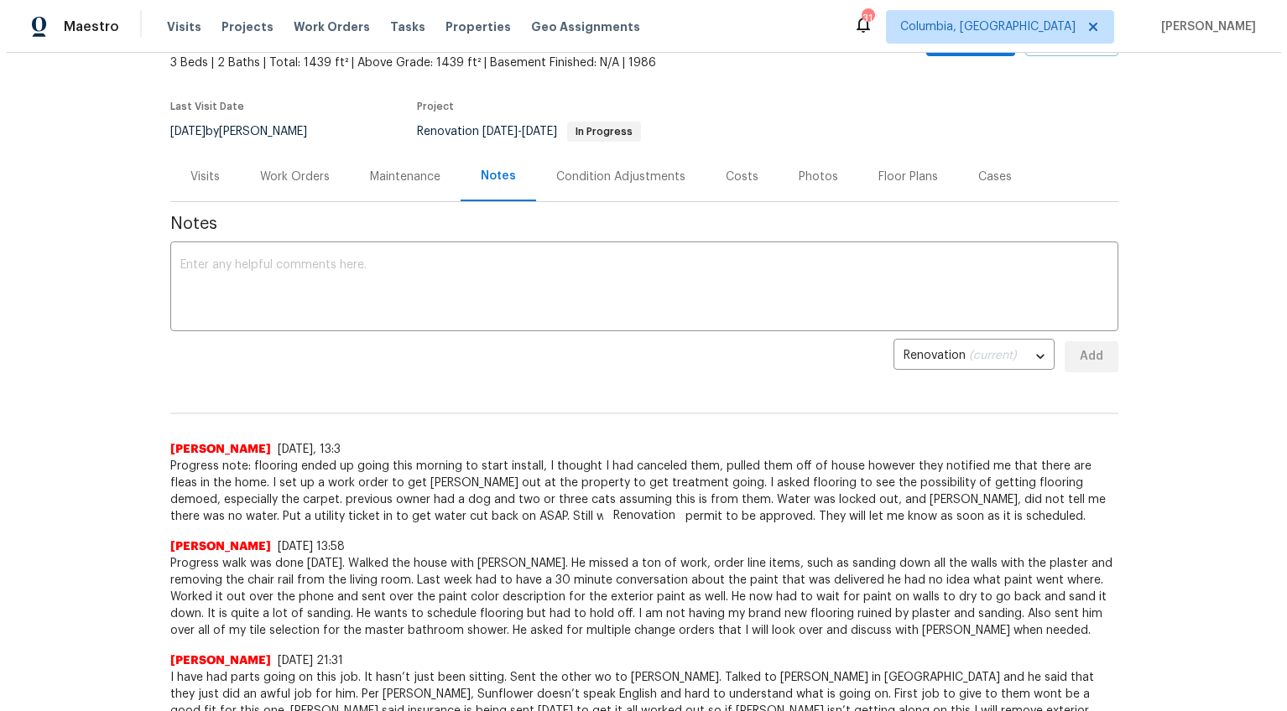
scroll to position [183, 0]
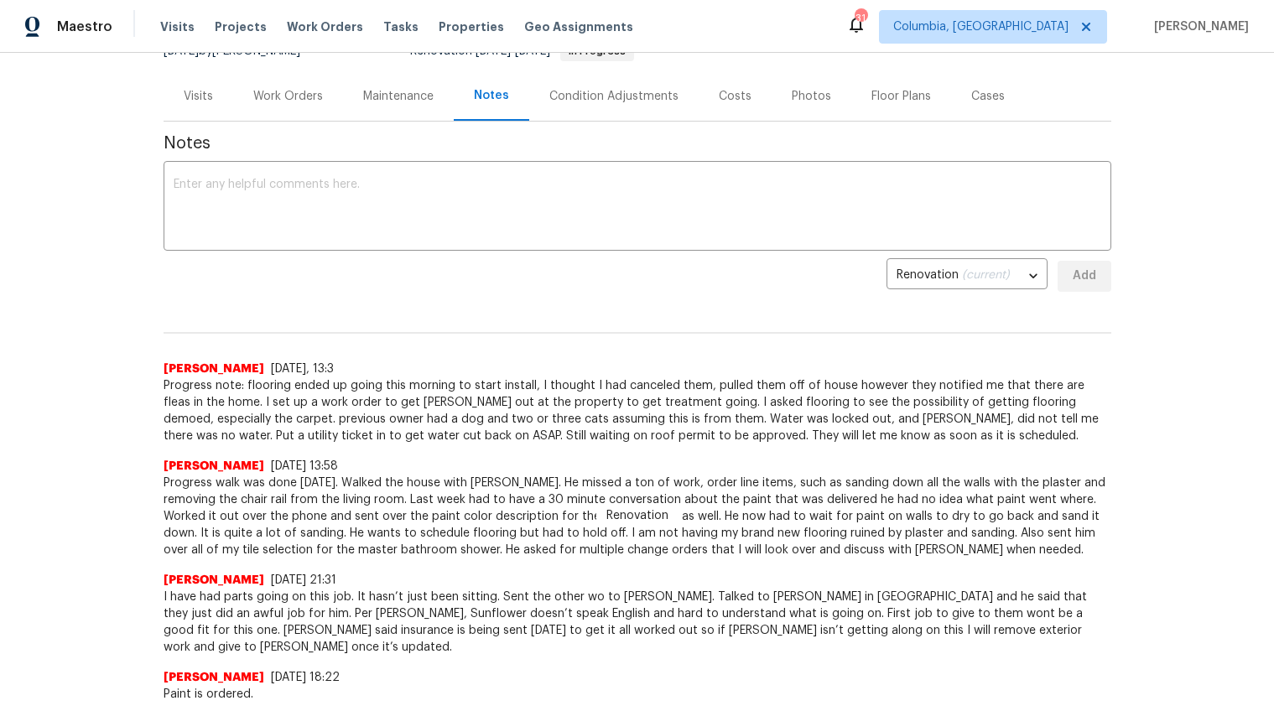
click at [285, 101] on div "Work Orders" at bounding box center [288, 96] width 70 height 17
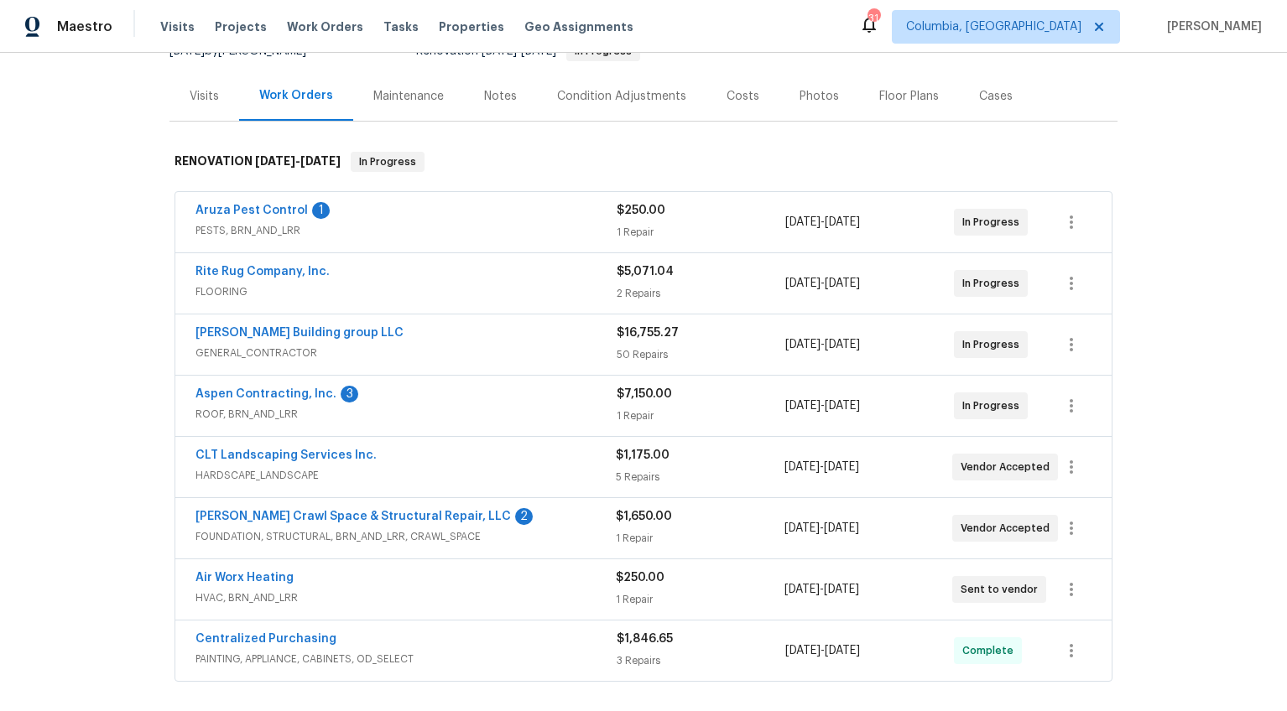
click at [180, 105] on div "Visits" at bounding box center [204, 95] width 70 height 49
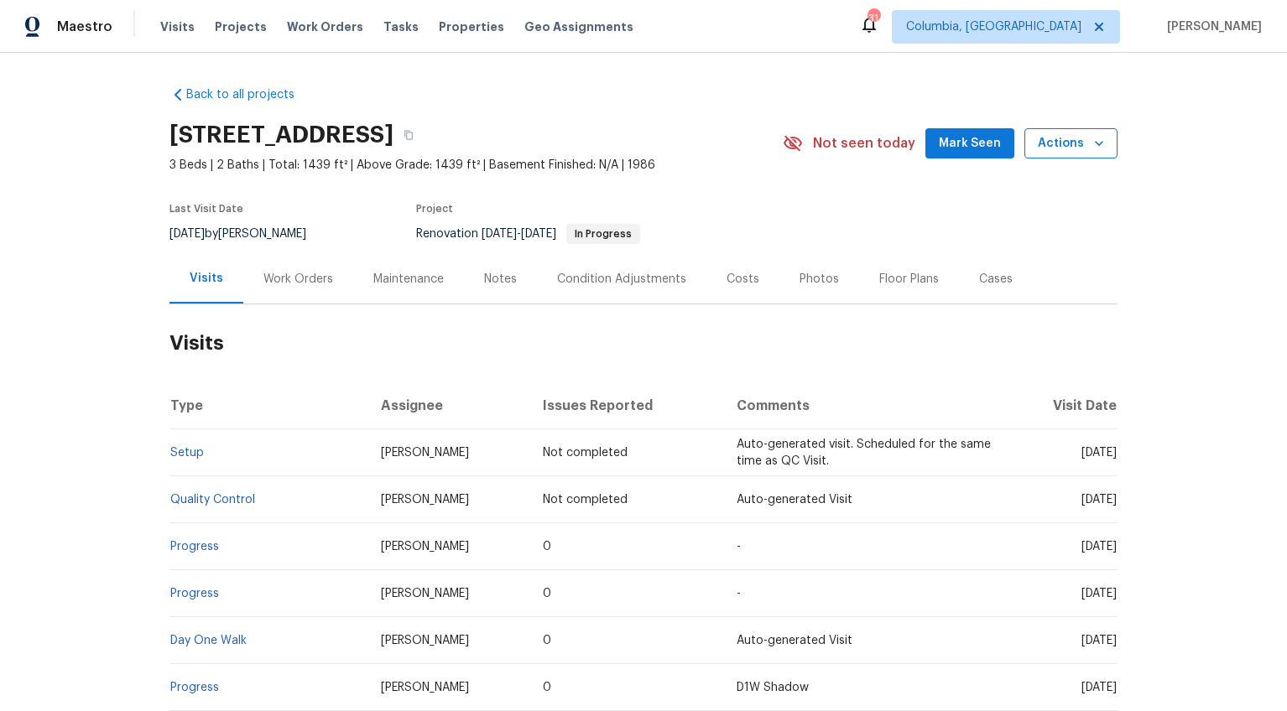
click at [1058, 152] on span "Actions" at bounding box center [1070, 143] width 66 height 21
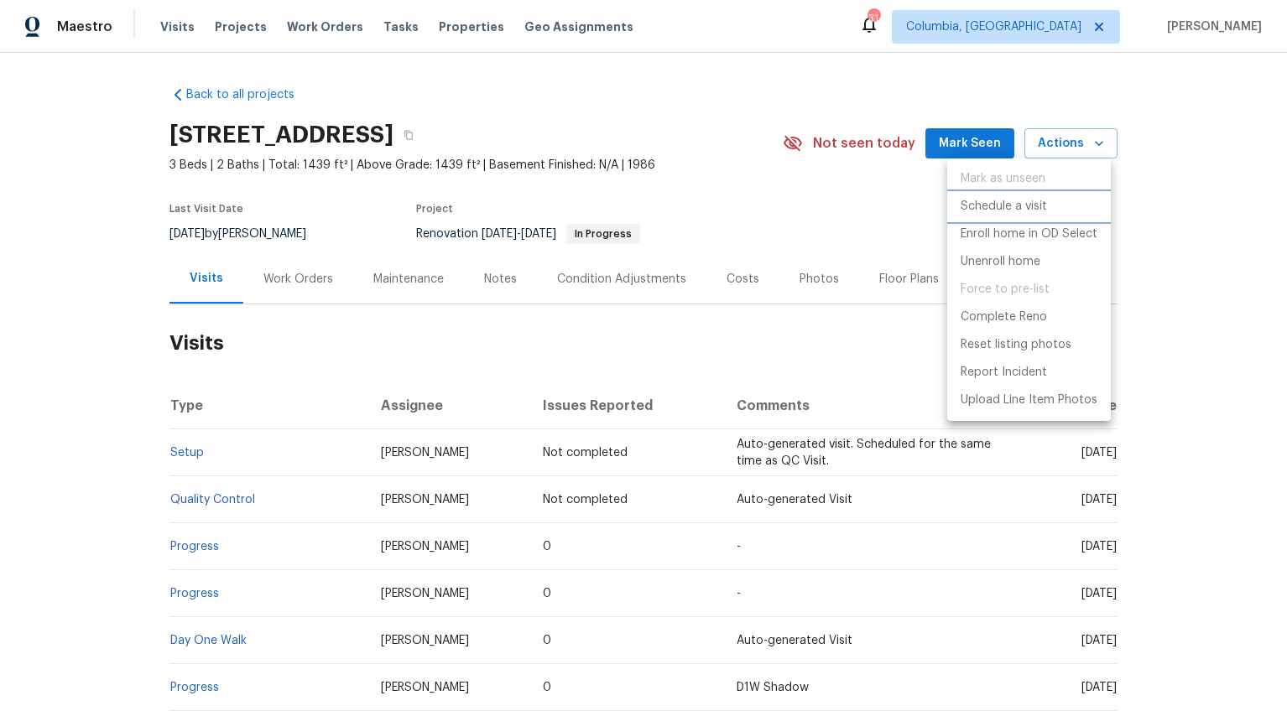
click at [1017, 202] on p "Schedule a visit" at bounding box center [1003, 207] width 86 height 18
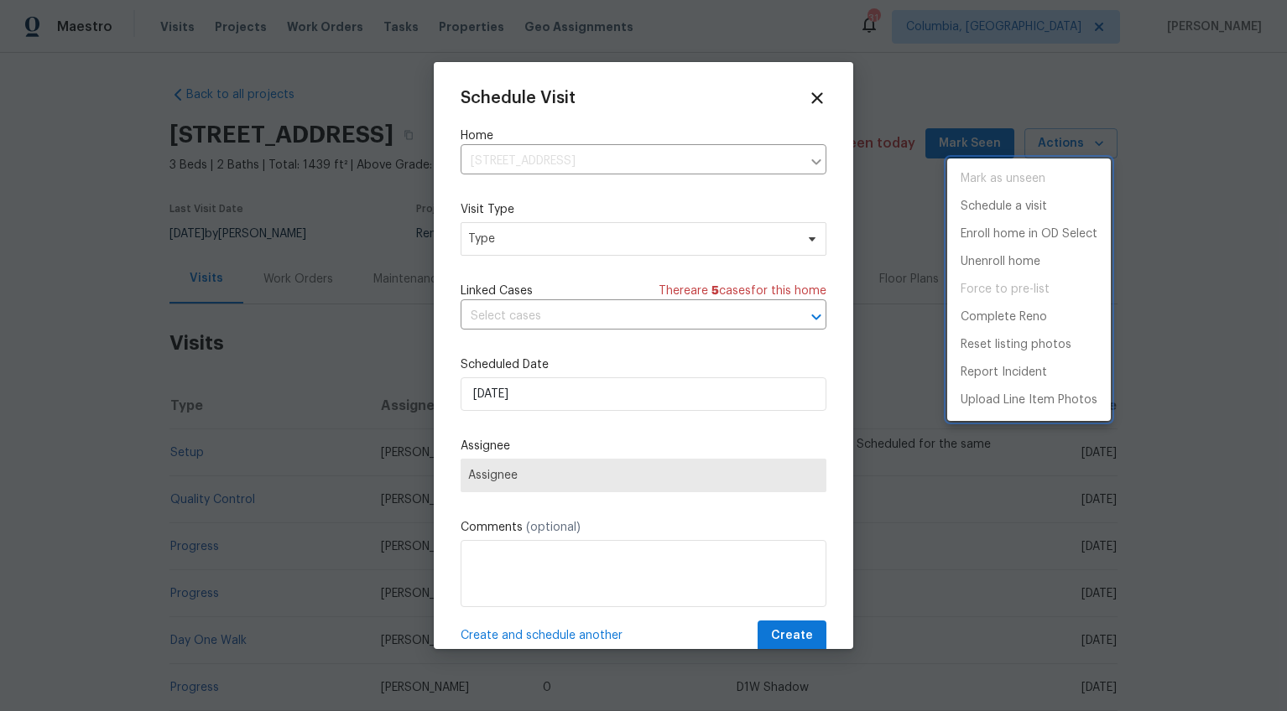
click at [499, 242] on div at bounding box center [643, 355] width 1287 height 711
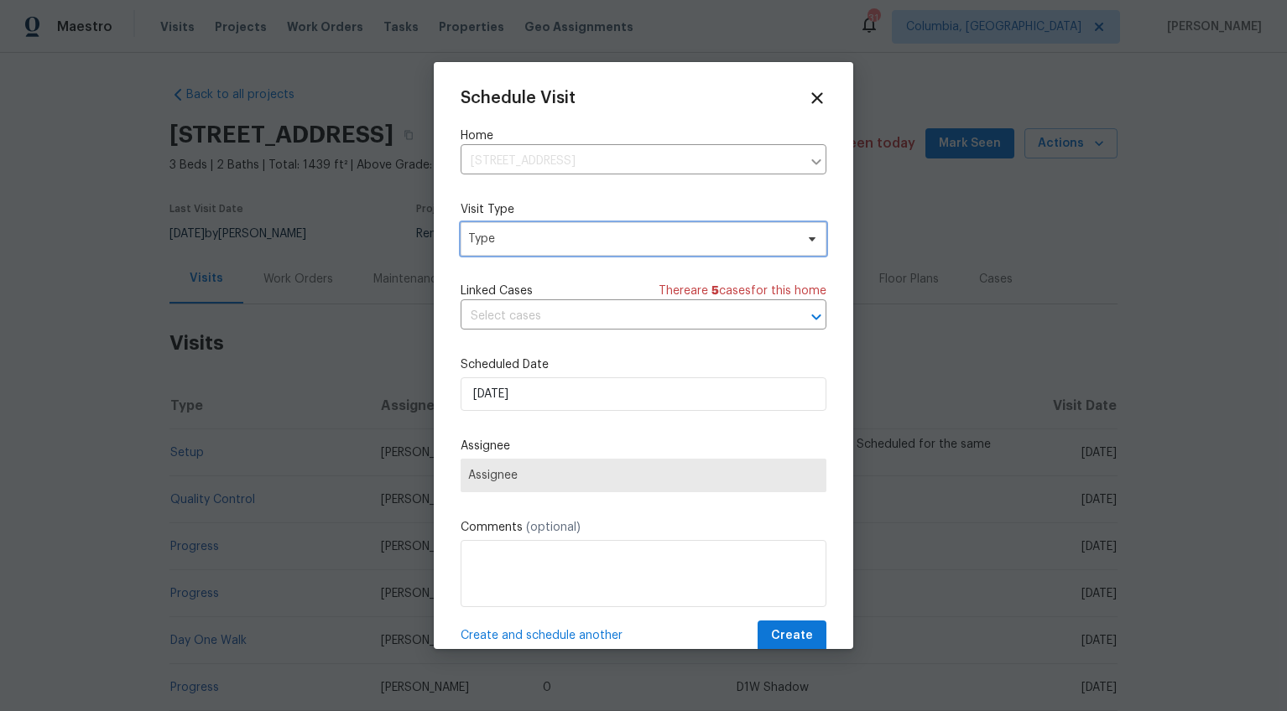
click at [498, 236] on span "Type" at bounding box center [631, 239] width 326 height 17
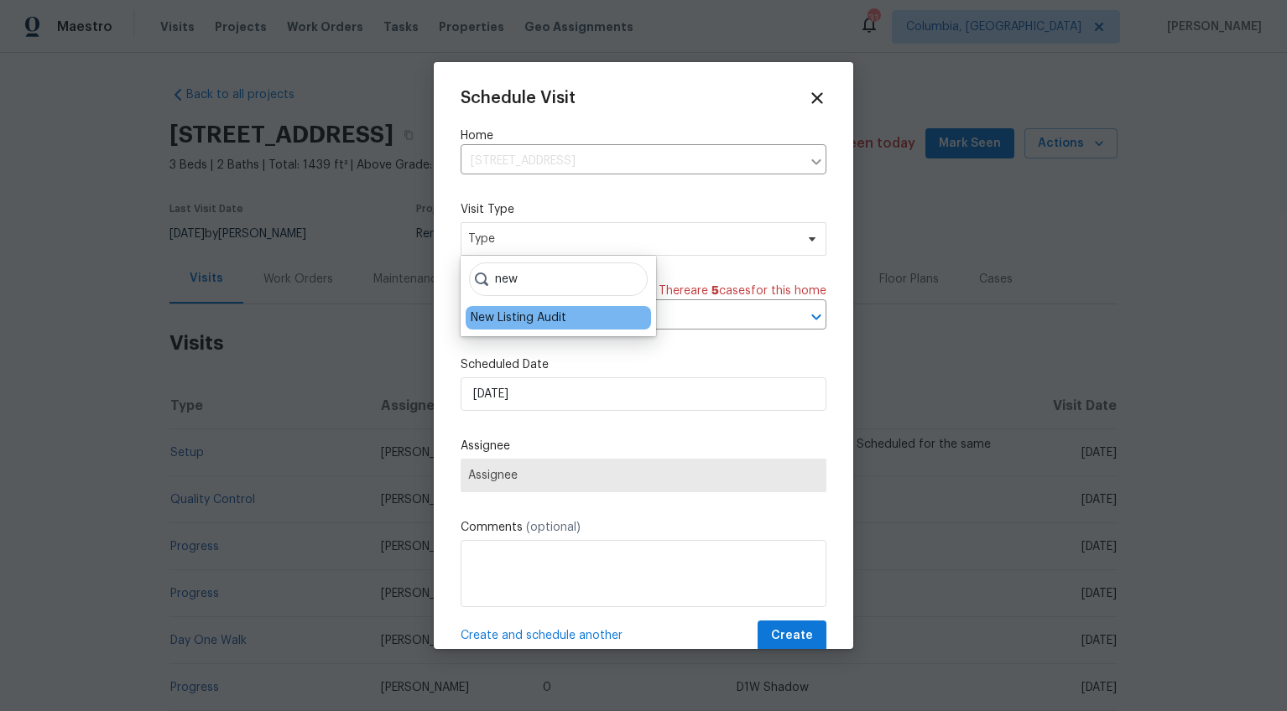
type input "new"
click at [514, 317] on div "New Listing Audit" at bounding box center [519, 317] width 96 height 17
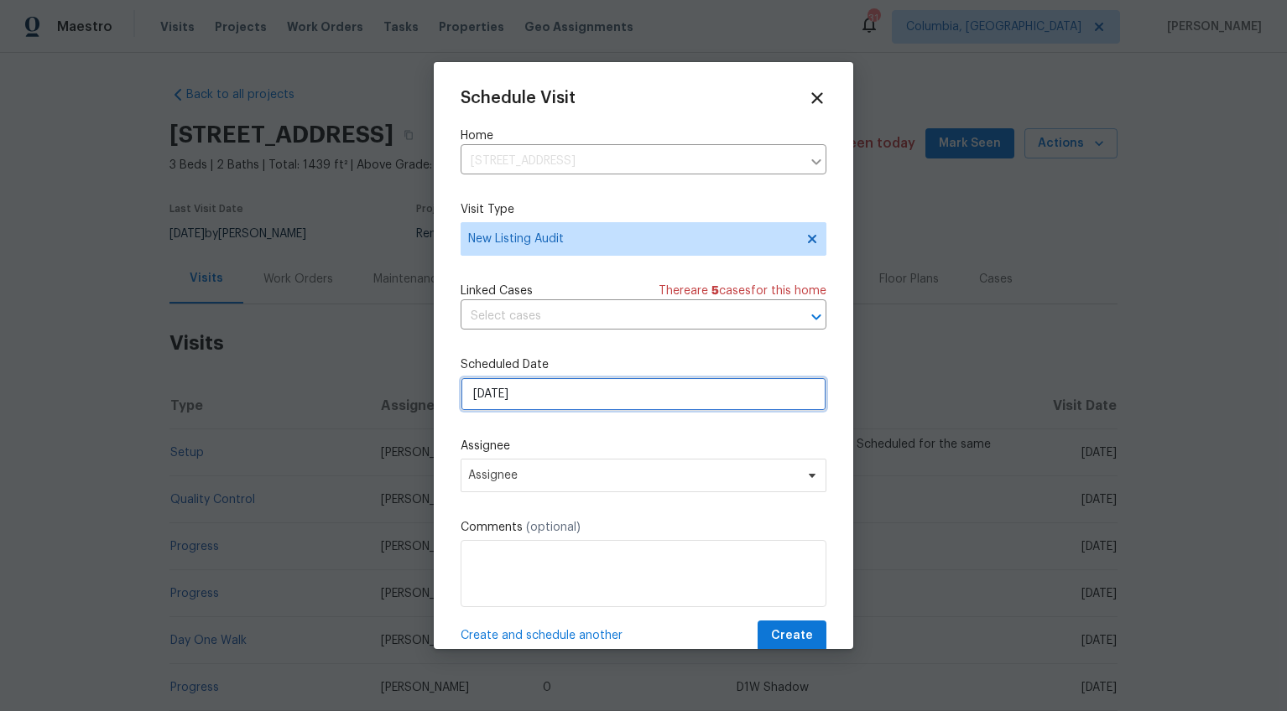
click at [488, 396] on input "[DATE]" at bounding box center [643, 394] width 366 height 34
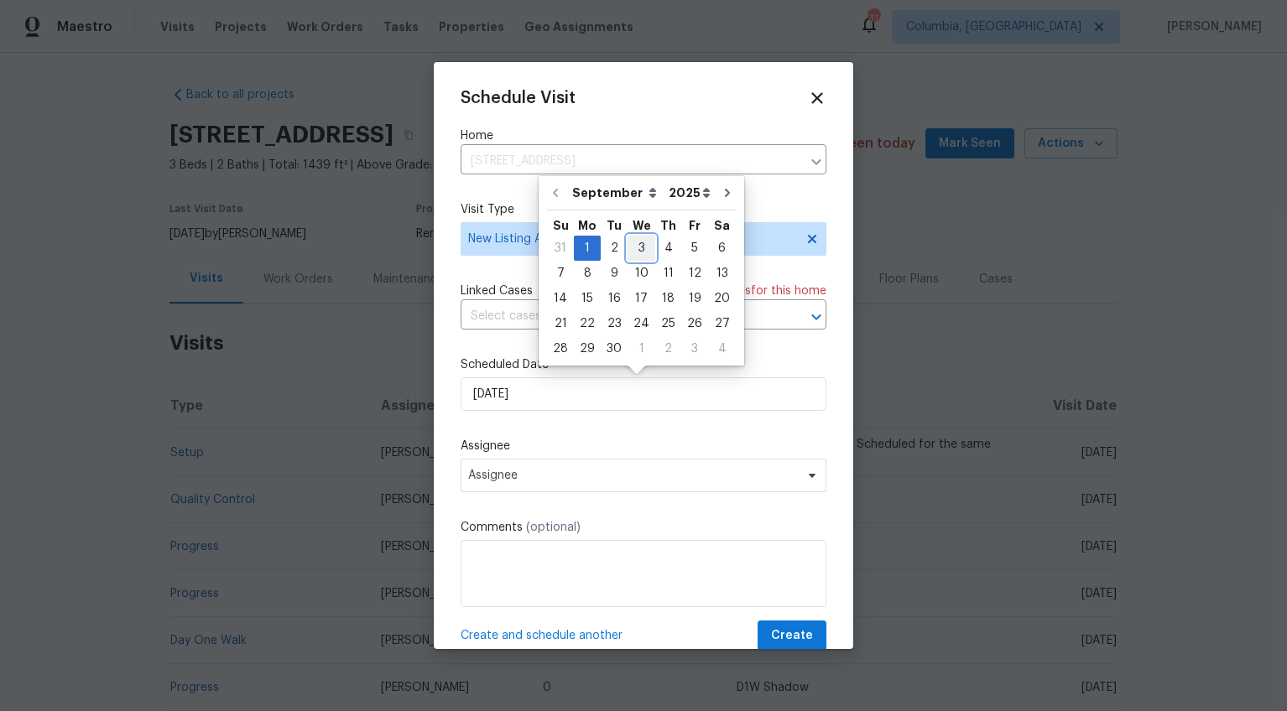
click at [632, 247] on div "3" at bounding box center [641, 248] width 28 height 23
type input "[DATE]"
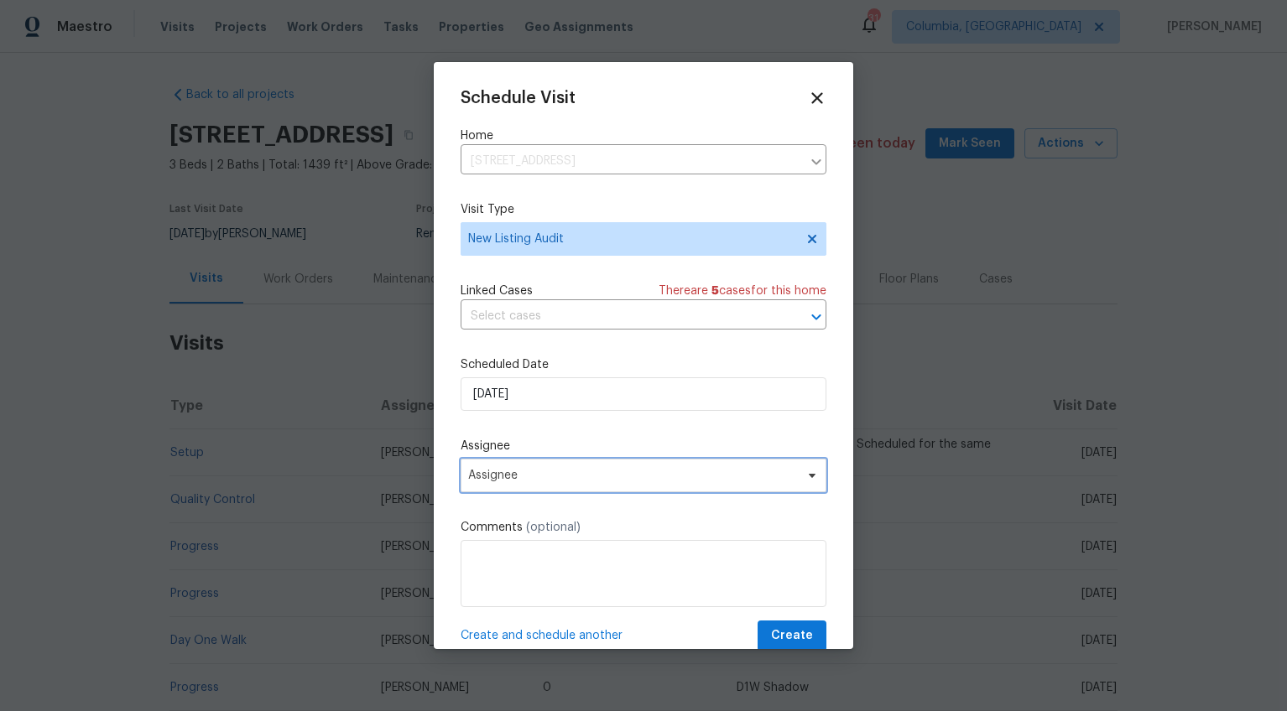
click at [546, 476] on span "Assignee" at bounding box center [632, 475] width 329 height 13
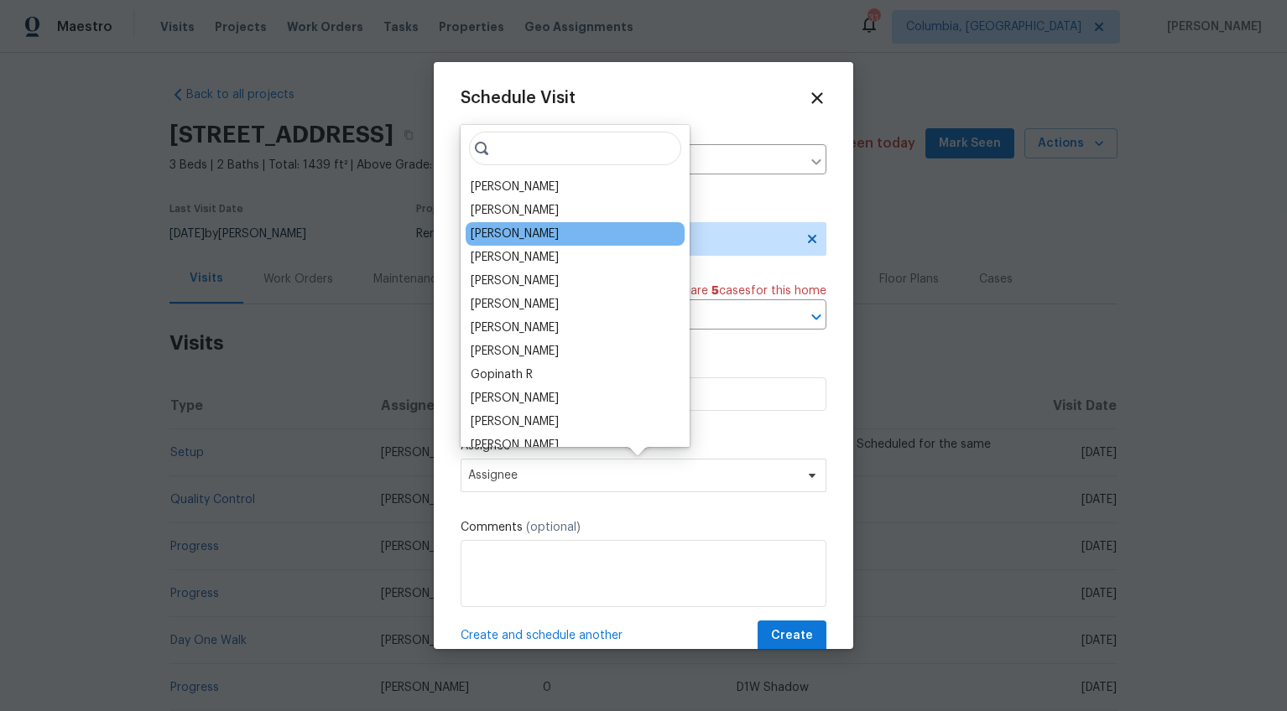
click at [502, 235] on div "[PERSON_NAME]" at bounding box center [515, 234] width 88 height 17
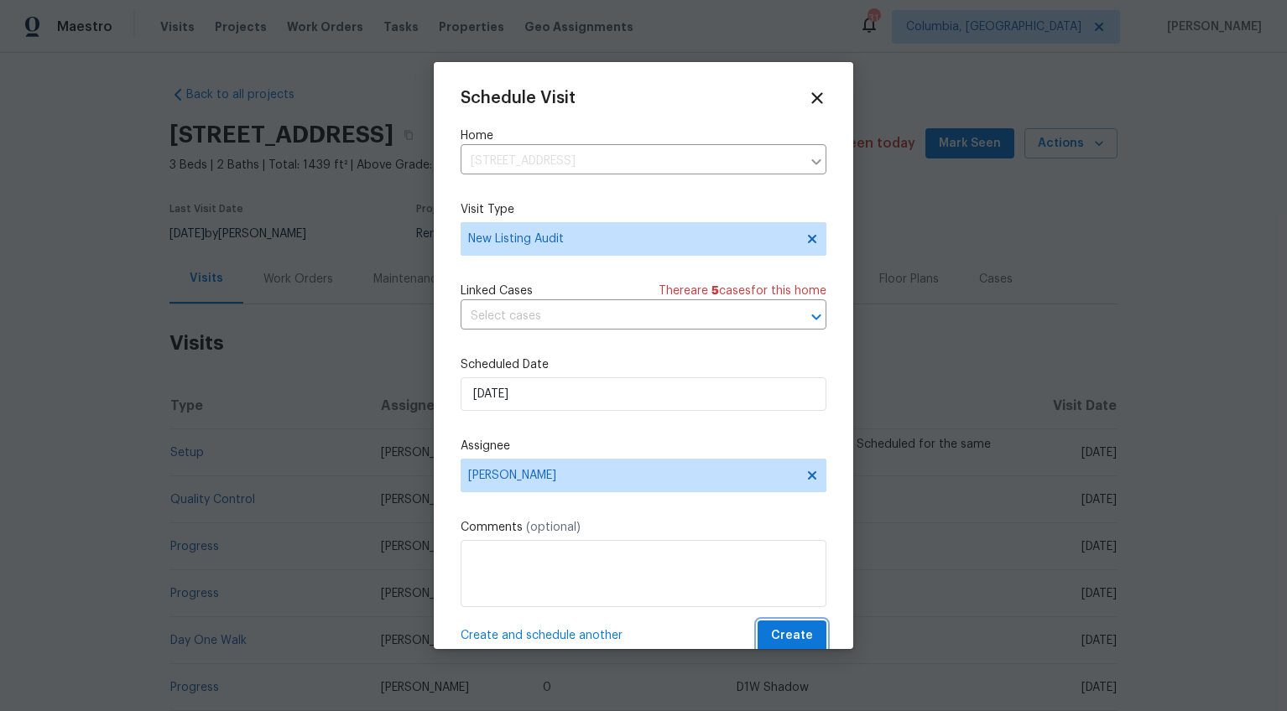
click at [787, 642] on span "Create" at bounding box center [792, 636] width 42 height 21
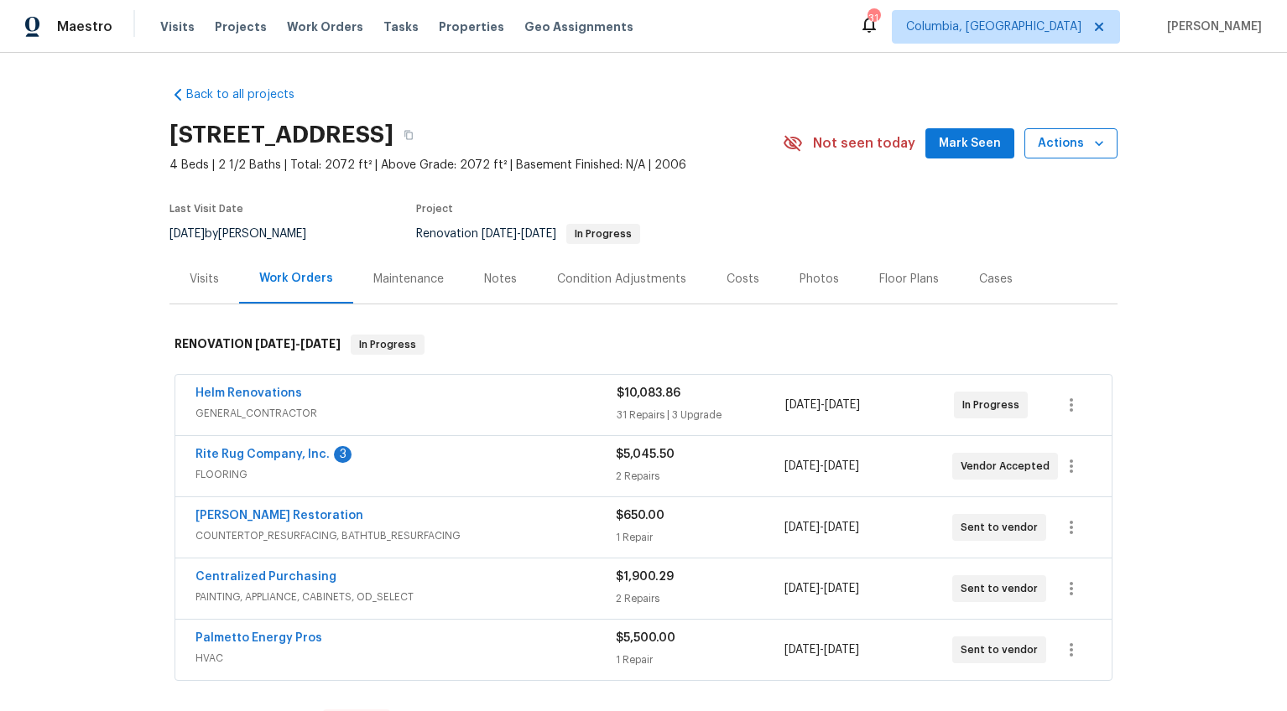
click at [1037, 158] on button "Actions" at bounding box center [1070, 143] width 93 height 31
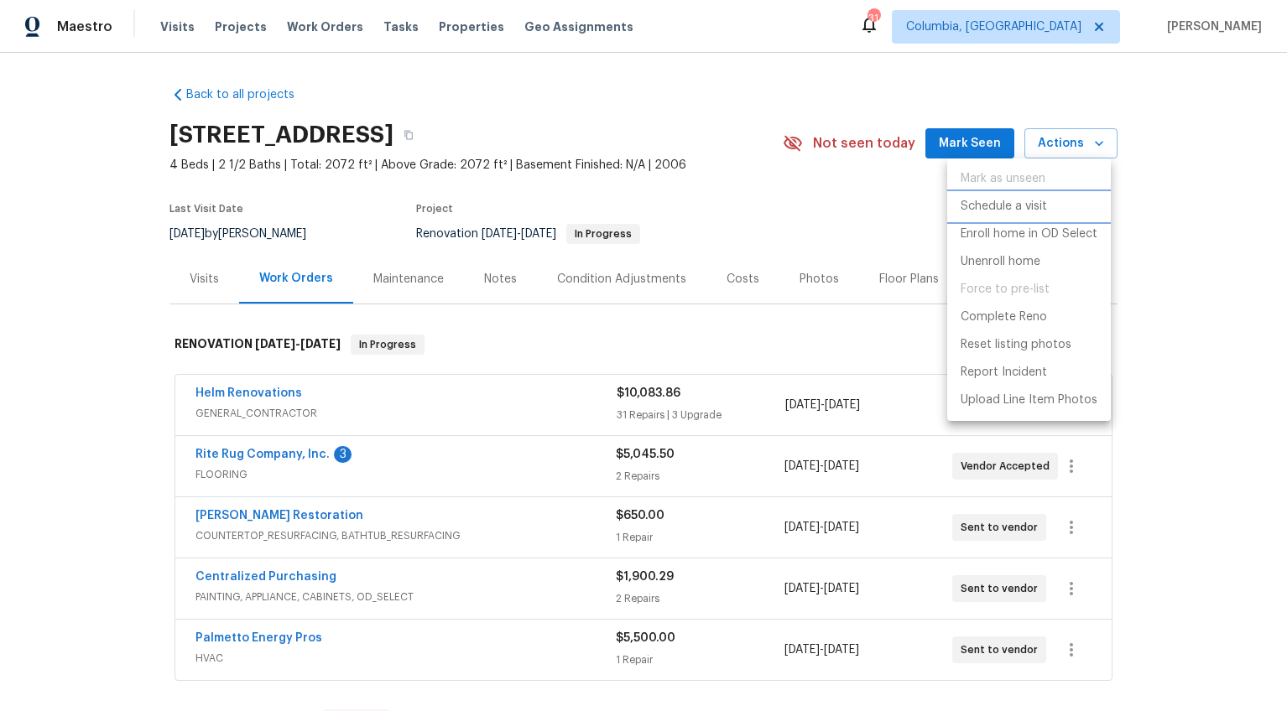
click at [1024, 203] on p "Schedule a visit" at bounding box center [1003, 207] width 86 height 18
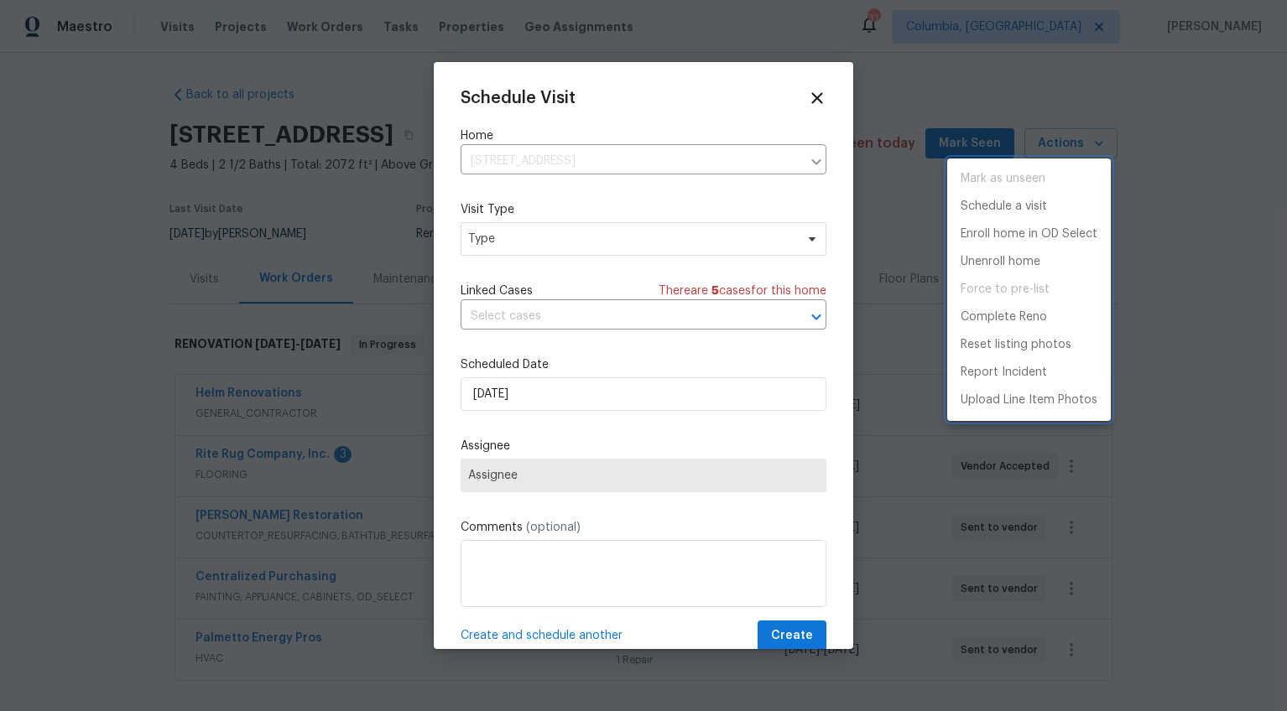
click at [496, 238] on div at bounding box center [643, 355] width 1287 height 711
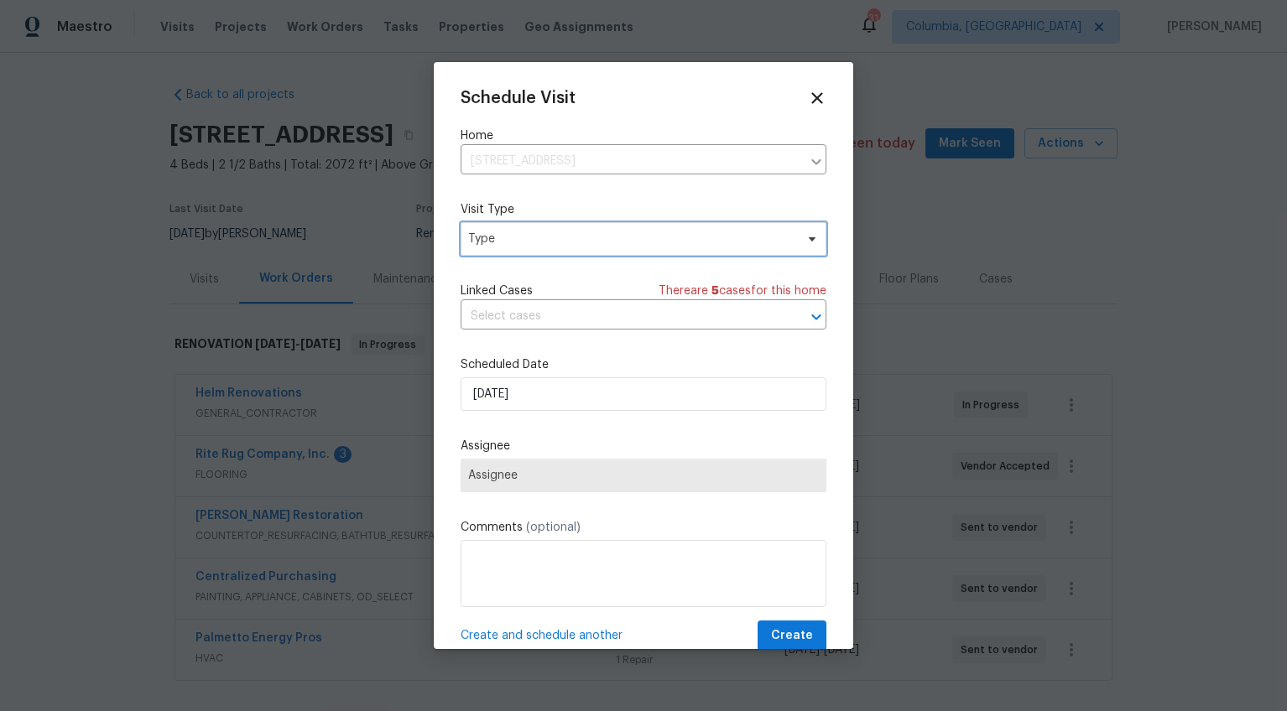
click at [490, 247] on span "Type" at bounding box center [631, 239] width 326 height 17
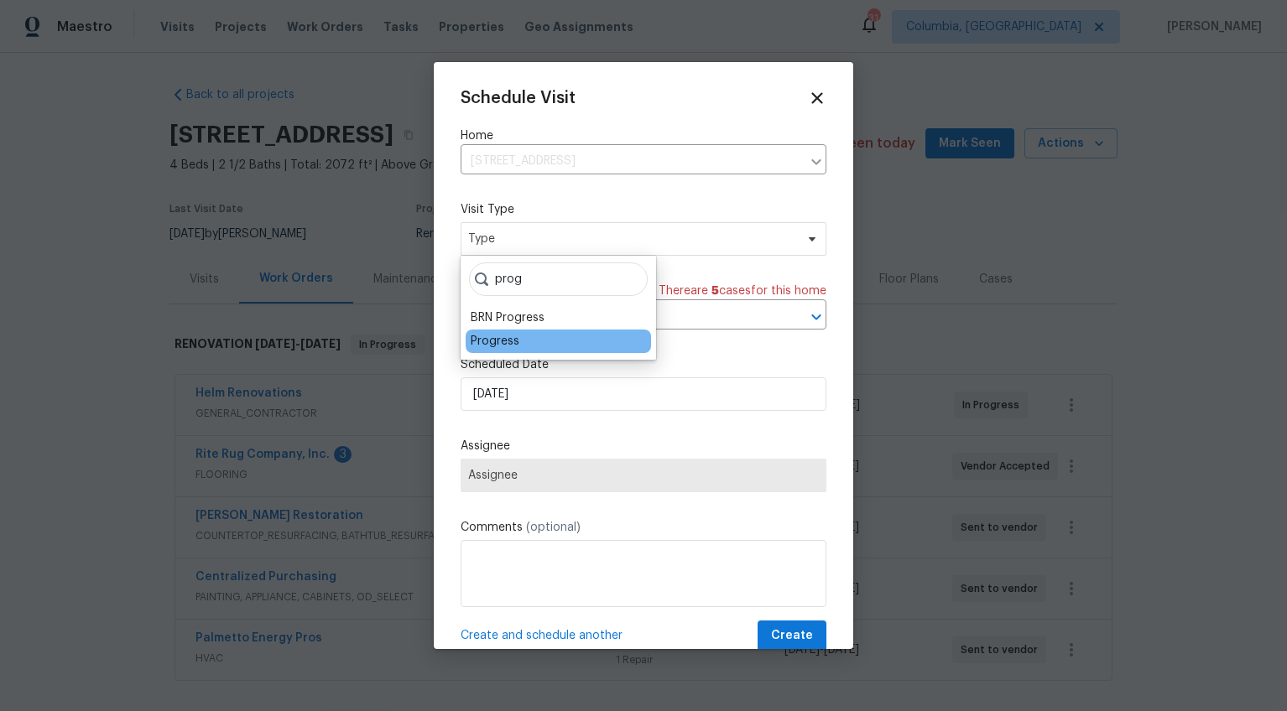
type input "prog"
click at [490, 341] on div "Progress" at bounding box center [495, 341] width 49 height 17
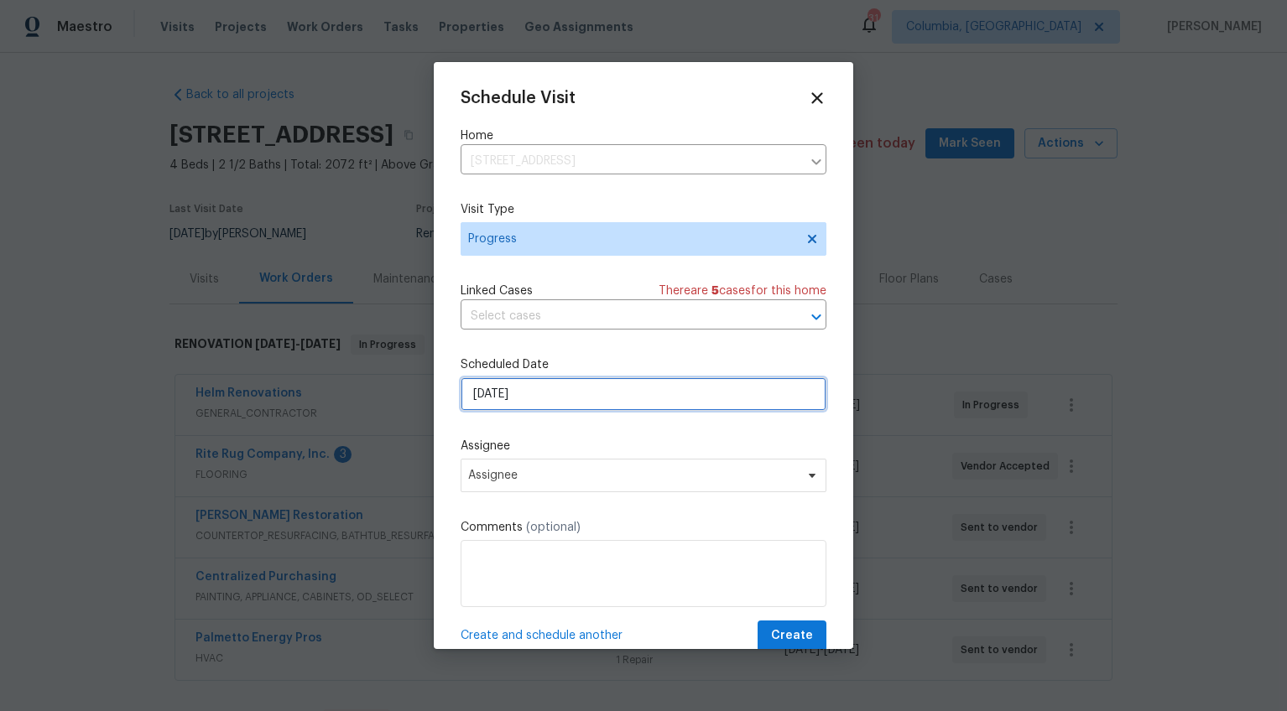
click at [489, 393] on input "9/1/2025" at bounding box center [643, 394] width 366 height 34
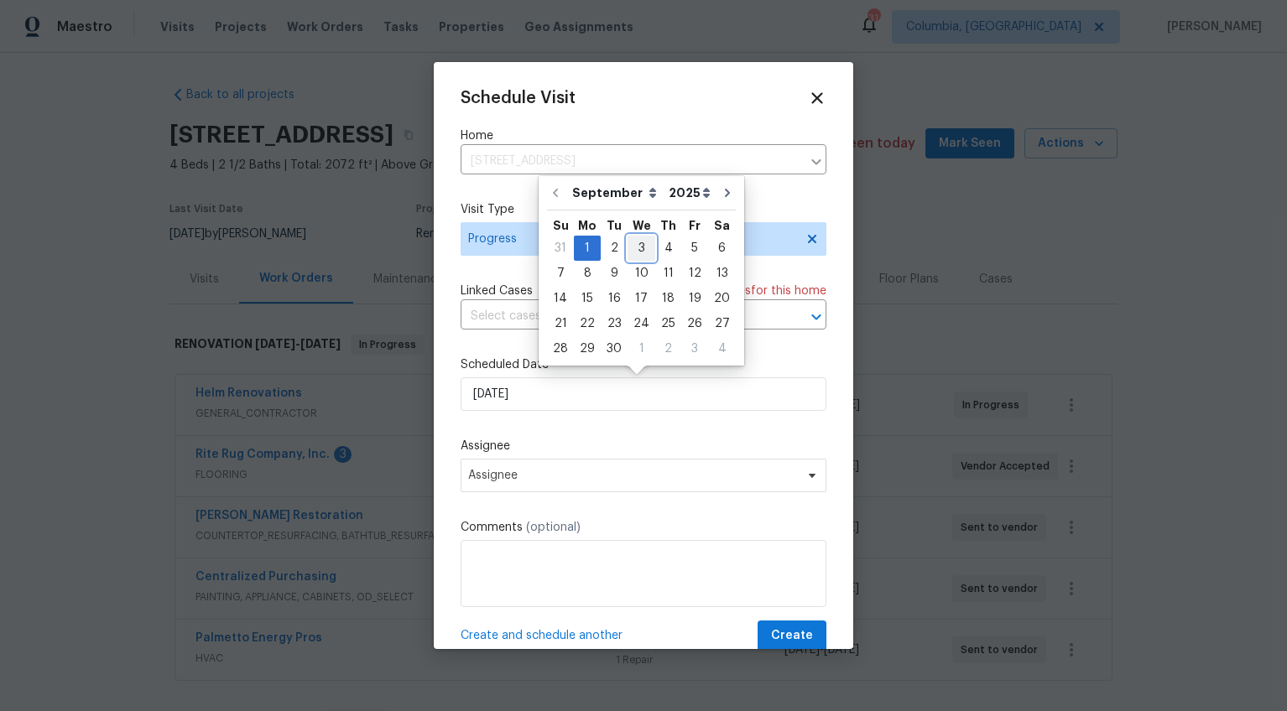
click at [646, 248] on div "3" at bounding box center [641, 248] width 28 height 23
type input "9/3/2025"
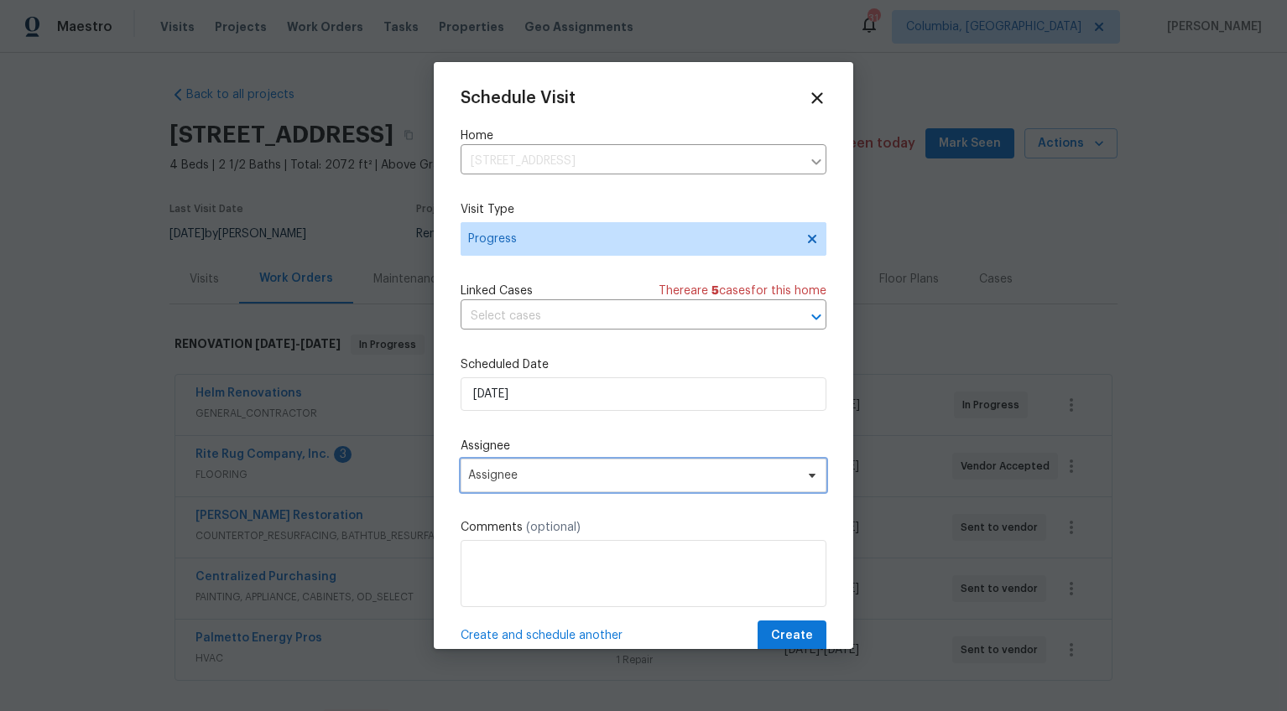
click at [617, 476] on span "Assignee" at bounding box center [632, 475] width 329 height 13
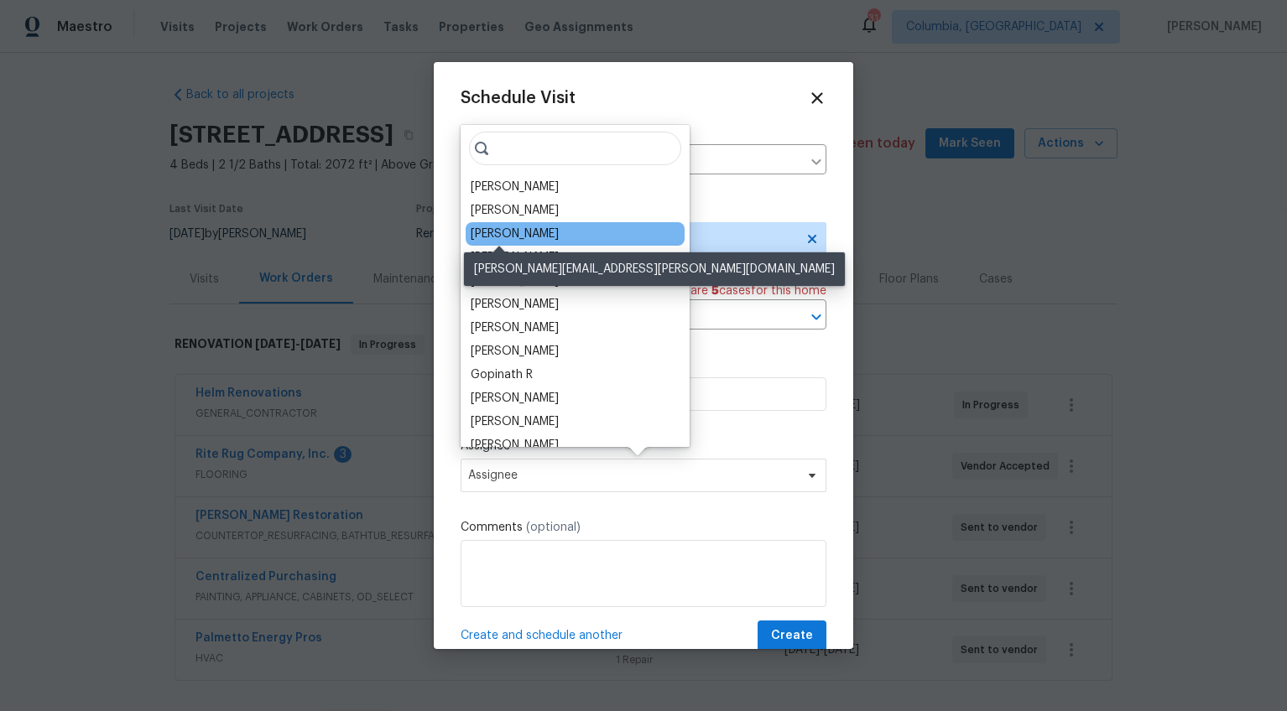
click at [508, 238] on div "[PERSON_NAME]" at bounding box center [515, 234] width 88 height 17
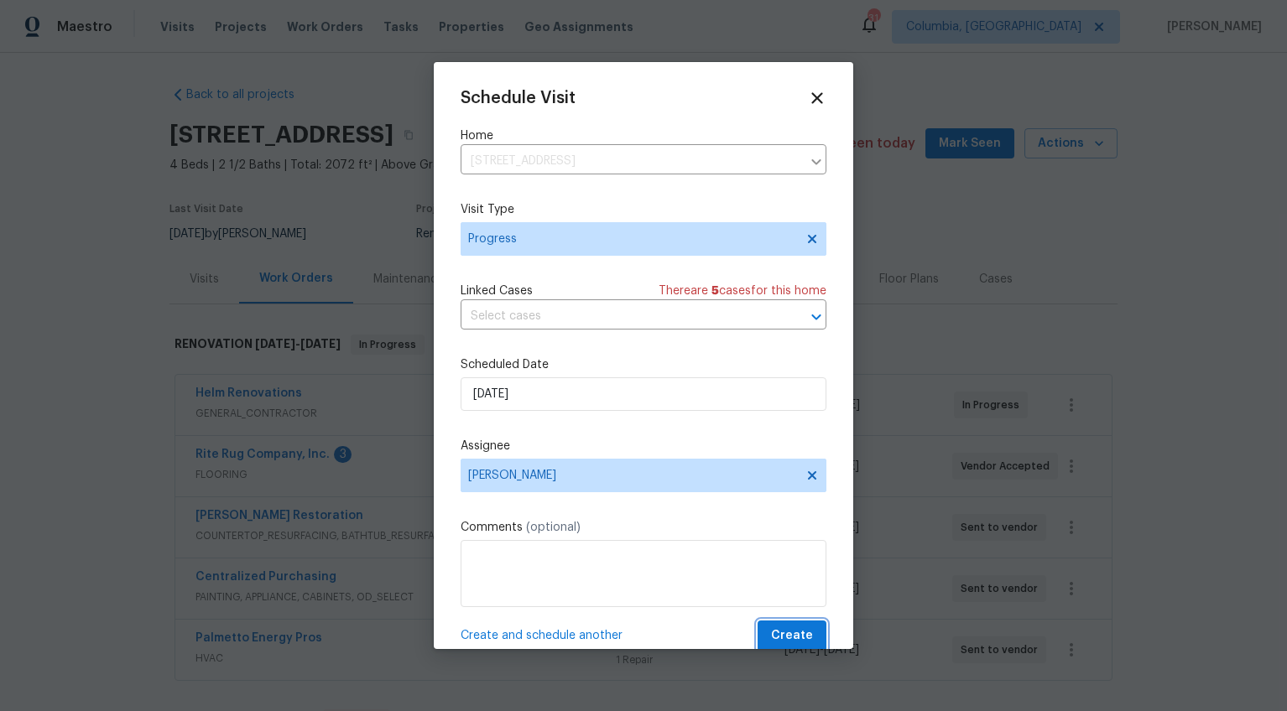
click at [783, 631] on span "Create" at bounding box center [792, 636] width 42 height 21
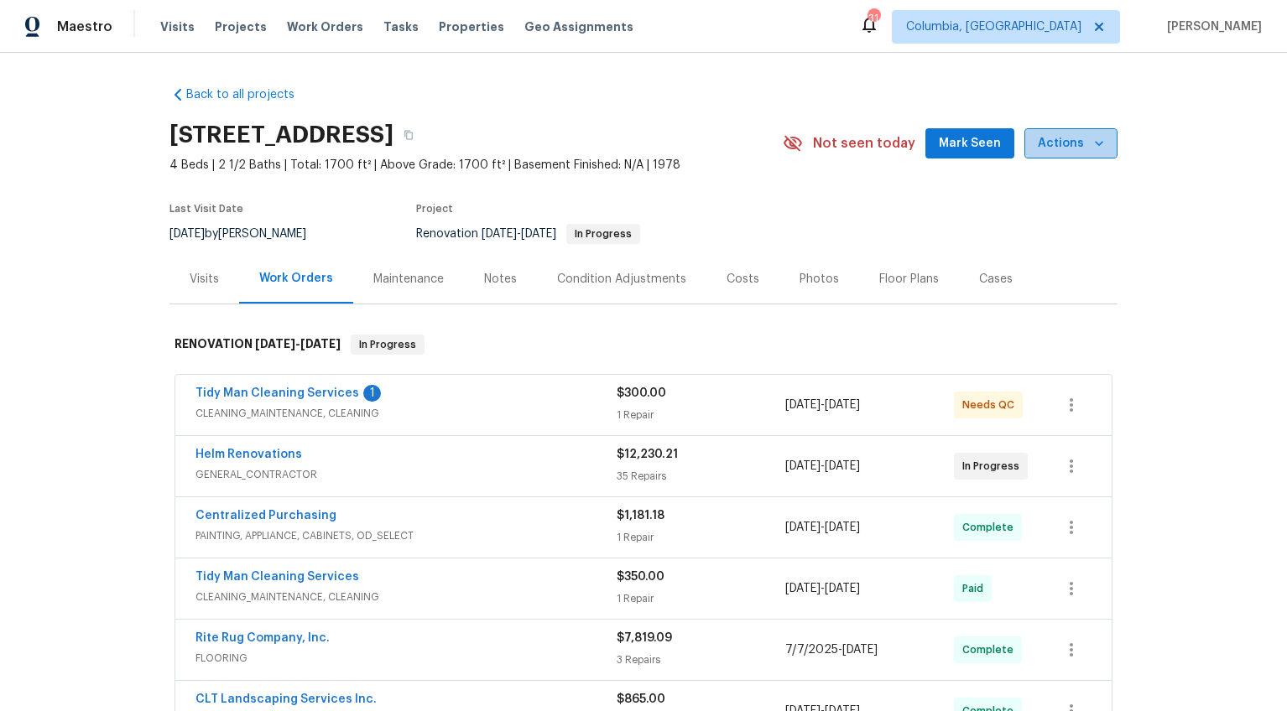
click at [1077, 145] on span "Actions" at bounding box center [1070, 143] width 66 height 21
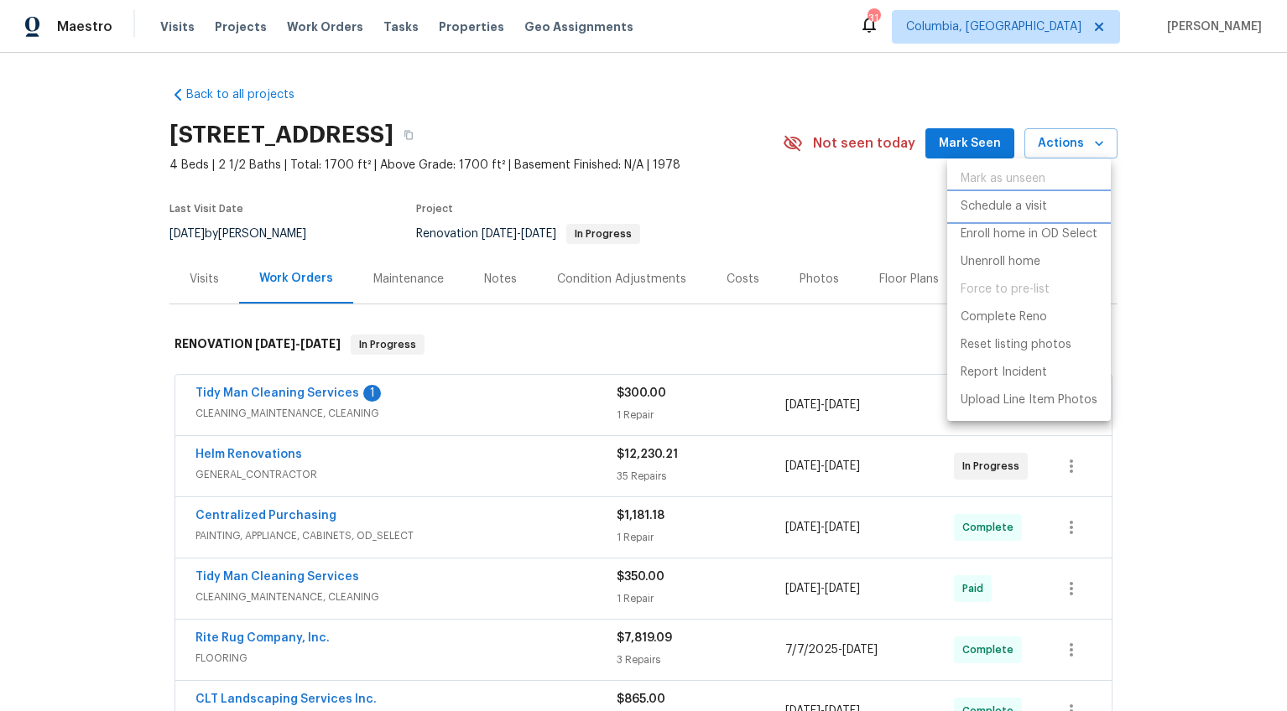
click at [1029, 204] on p "Schedule a visit" at bounding box center [1003, 207] width 86 height 18
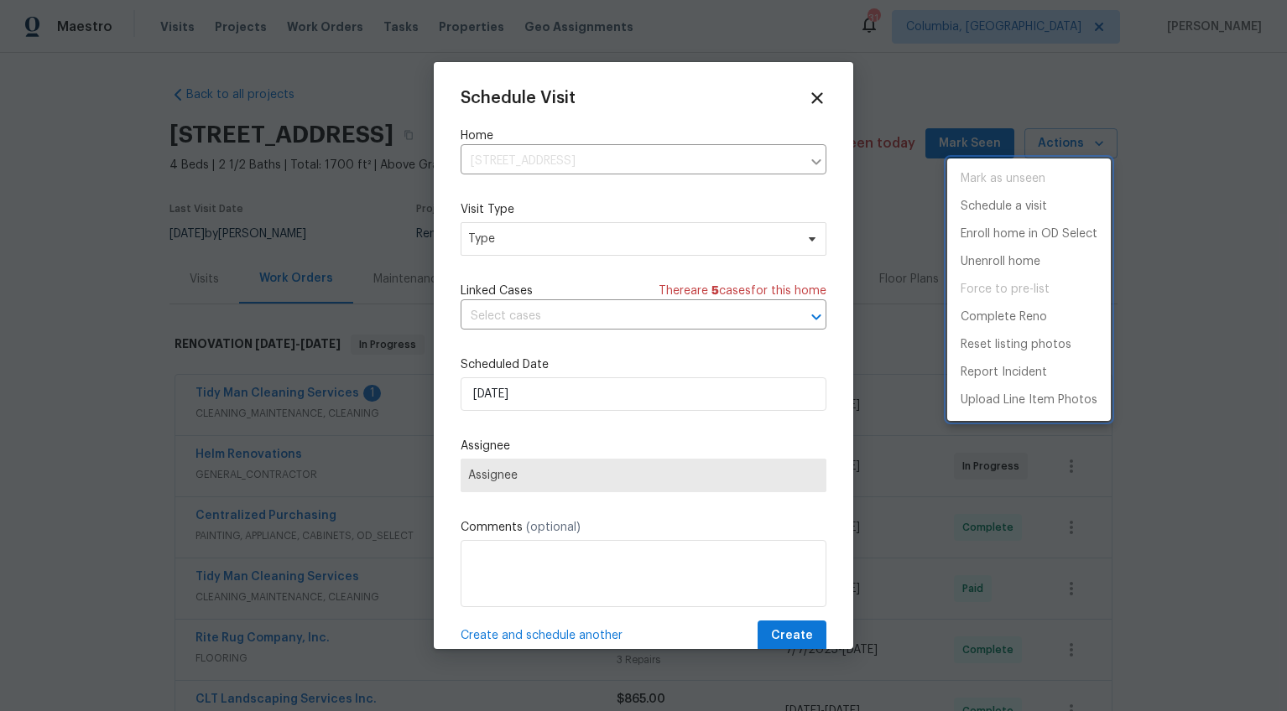
click at [506, 248] on div at bounding box center [643, 355] width 1287 height 711
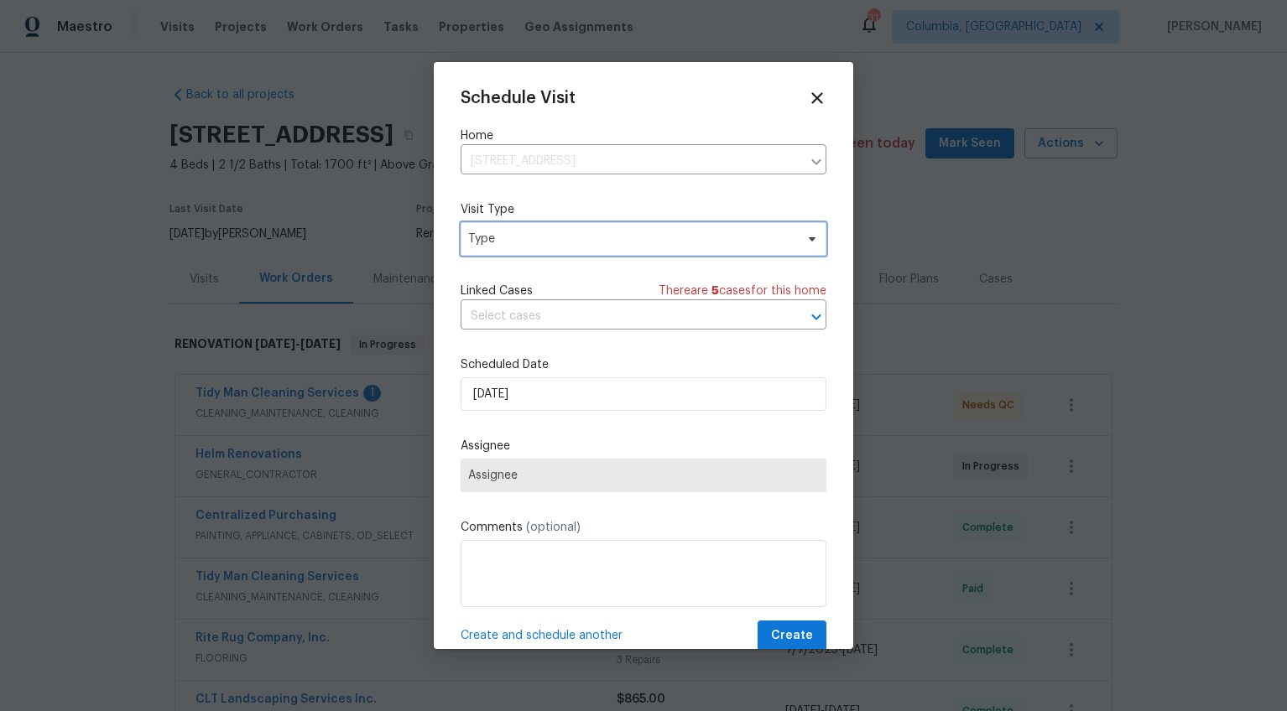
click at [506, 242] on span "Type" at bounding box center [631, 239] width 326 height 17
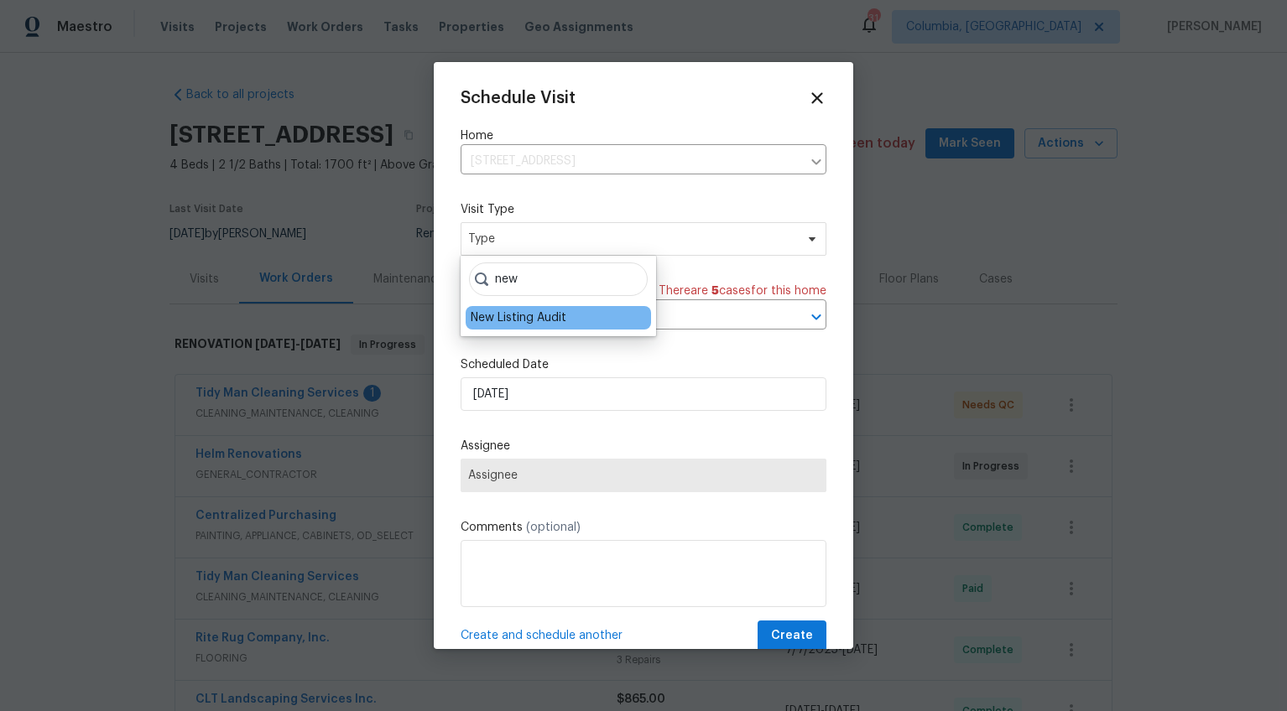
type input "new"
click at [512, 308] on div "New Listing Audit" at bounding box center [557, 317] width 185 height 23
click at [512, 319] on div "New Listing Audit" at bounding box center [519, 317] width 96 height 17
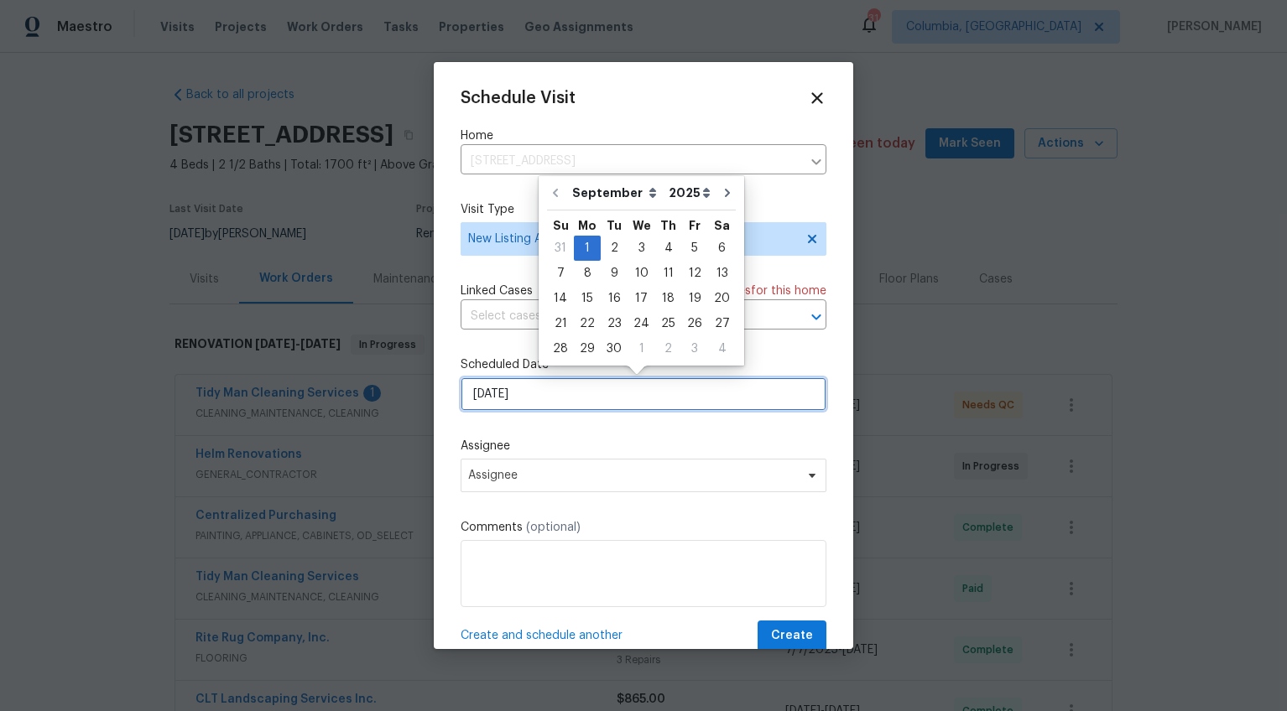
click at [490, 391] on input "9/1/2025" at bounding box center [643, 394] width 366 height 34
click at [636, 247] on div "3" at bounding box center [641, 248] width 28 height 23
type input "9/3/2025"
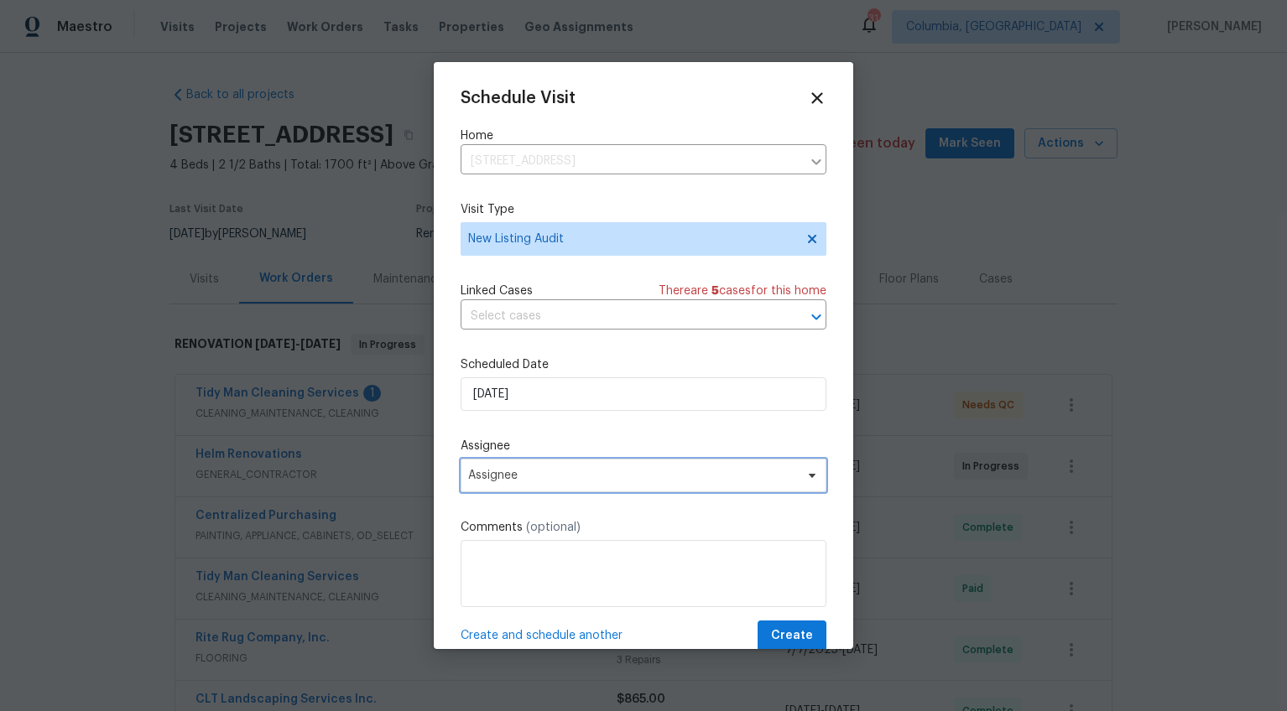
click at [492, 480] on span "Assignee" at bounding box center [632, 475] width 329 height 13
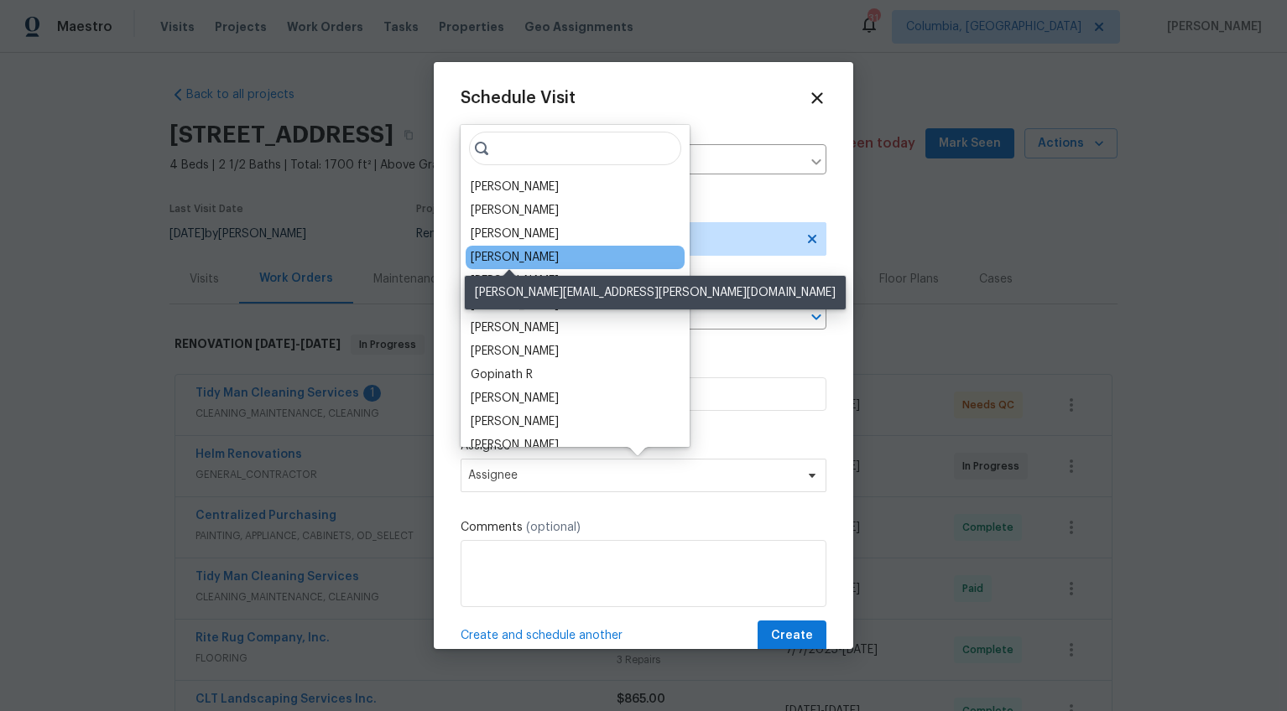
click at [503, 257] on div "Jason Bouque" at bounding box center [515, 257] width 88 height 17
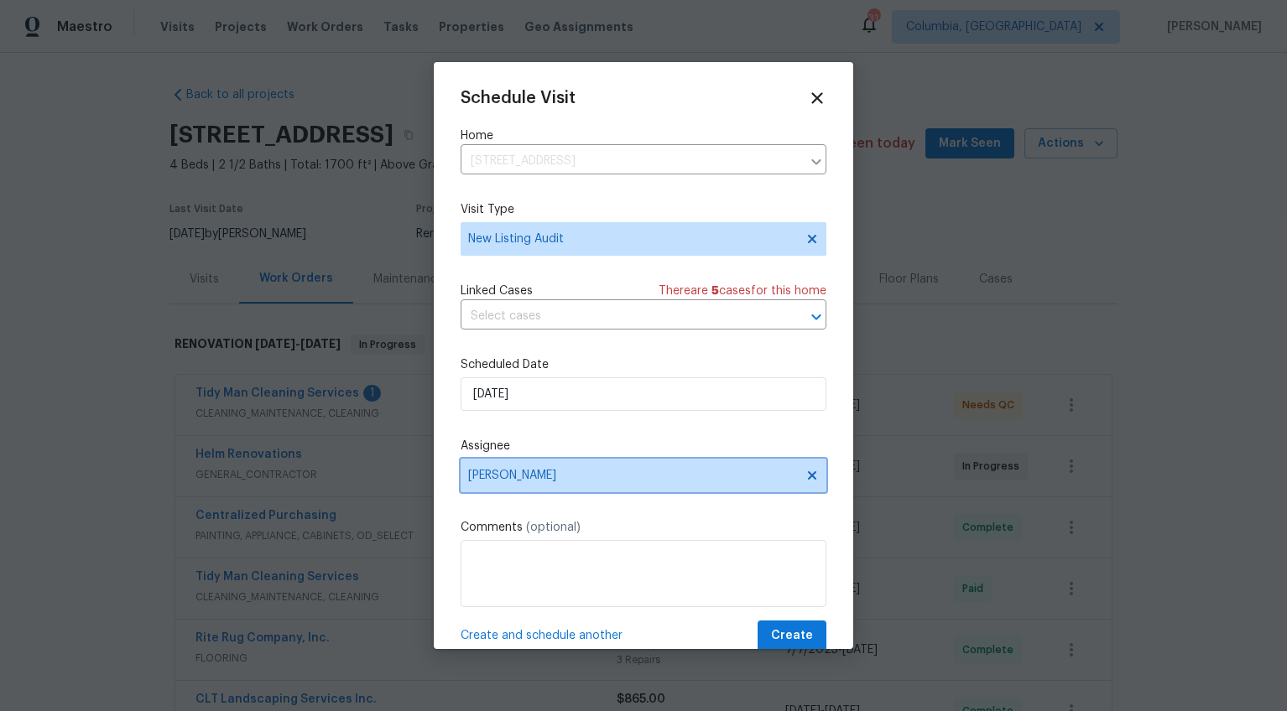
click at [800, 474] on span at bounding box center [809, 475] width 18 height 13
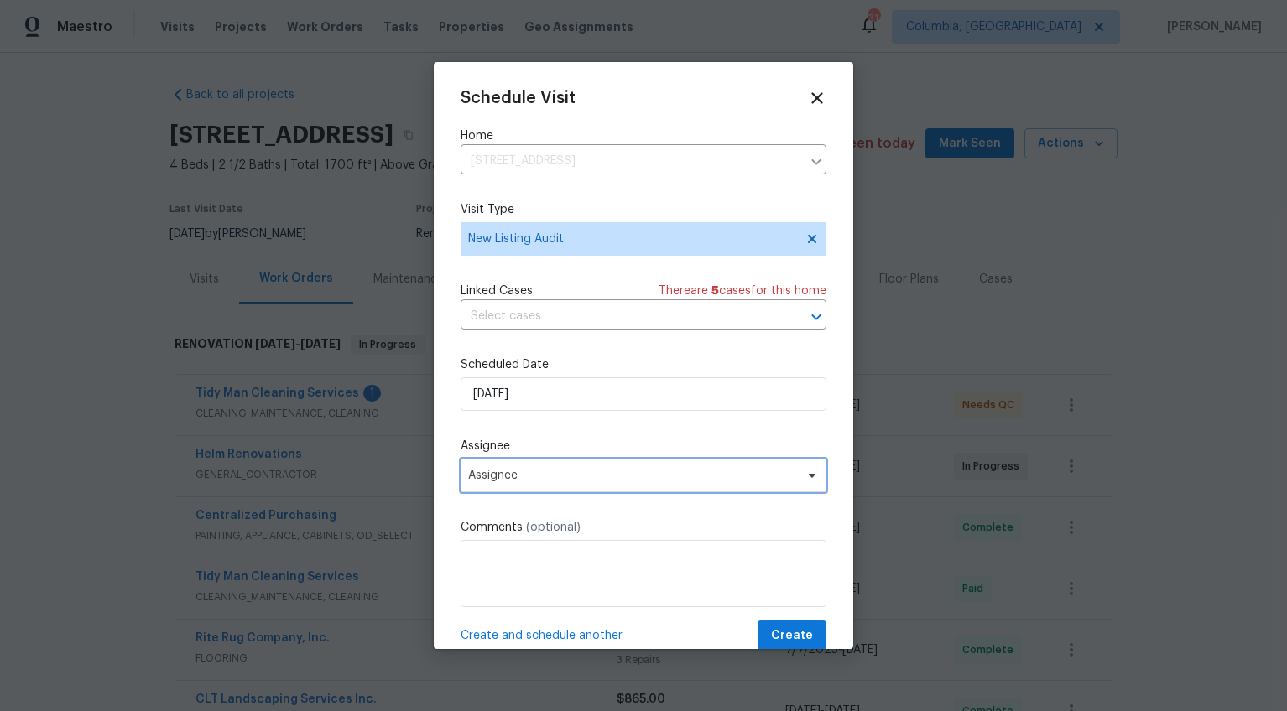
click at [583, 478] on span "Assignee" at bounding box center [632, 475] width 329 height 13
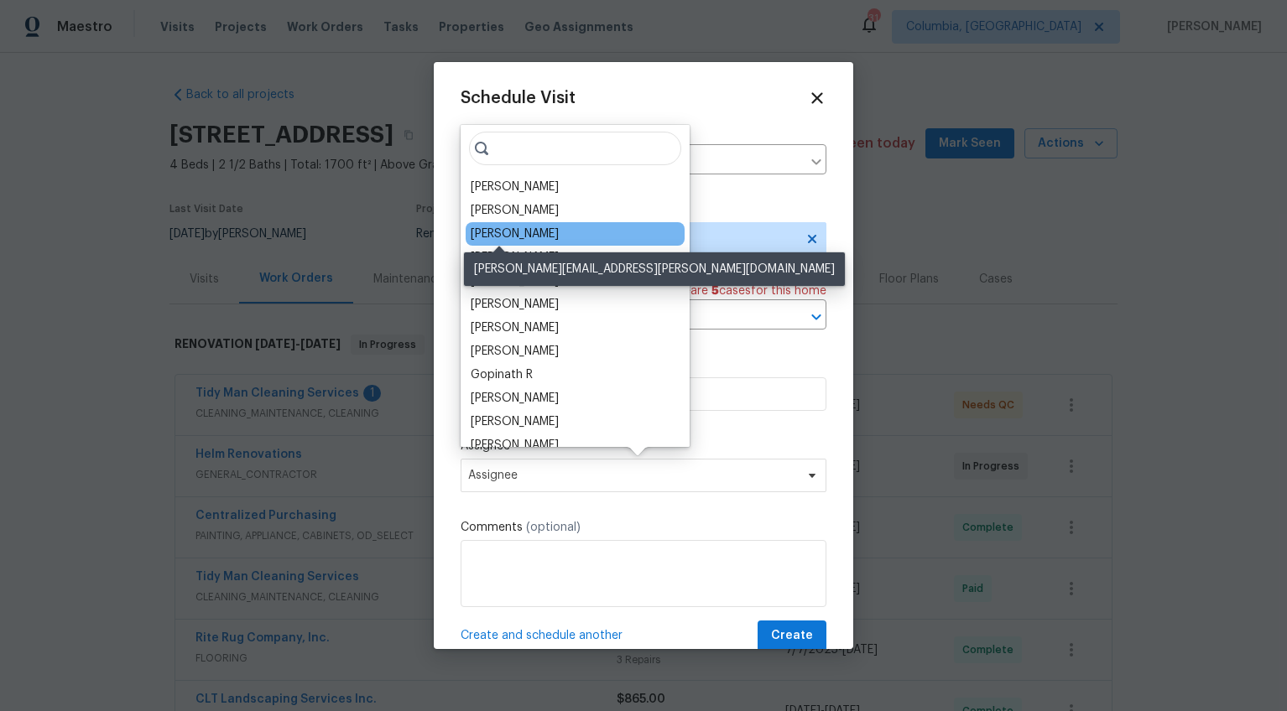
click at [492, 238] on div "[PERSON_NAME]" at bounding box center [515, 234] width 88 height 17
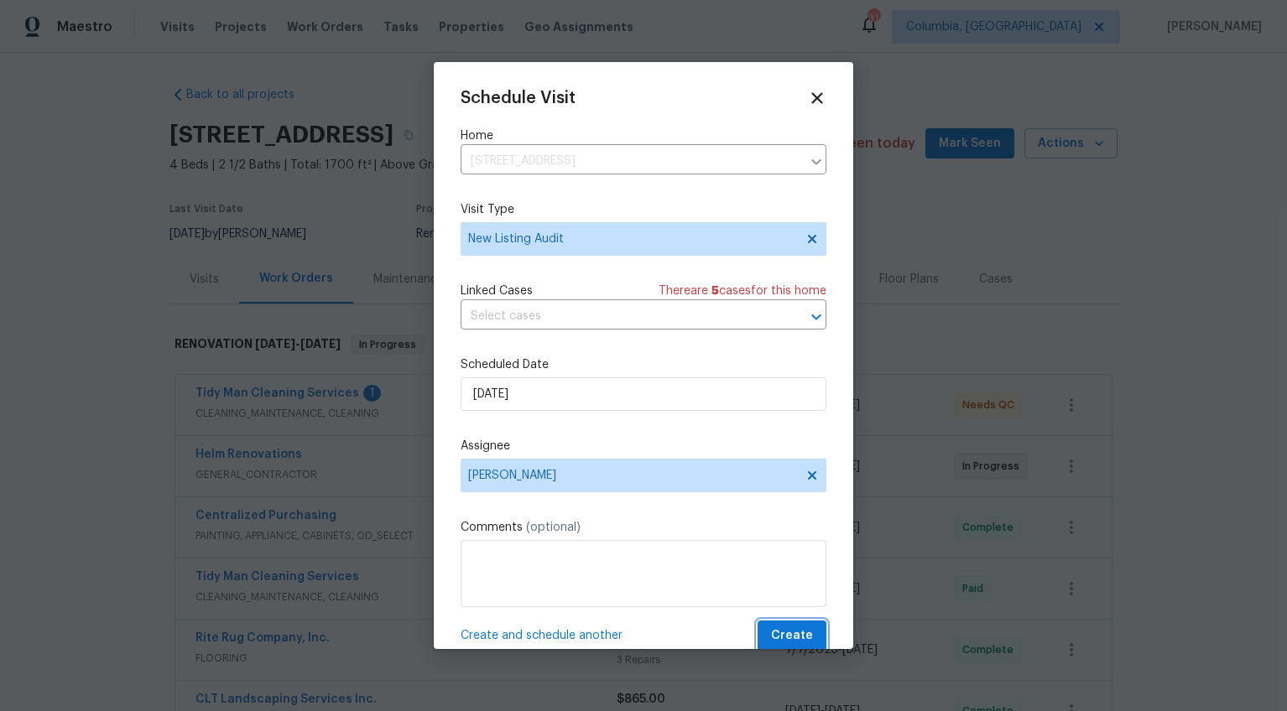
click at [805, 631] on button "Create" at bounding box center [791, 636] width 69 height 31
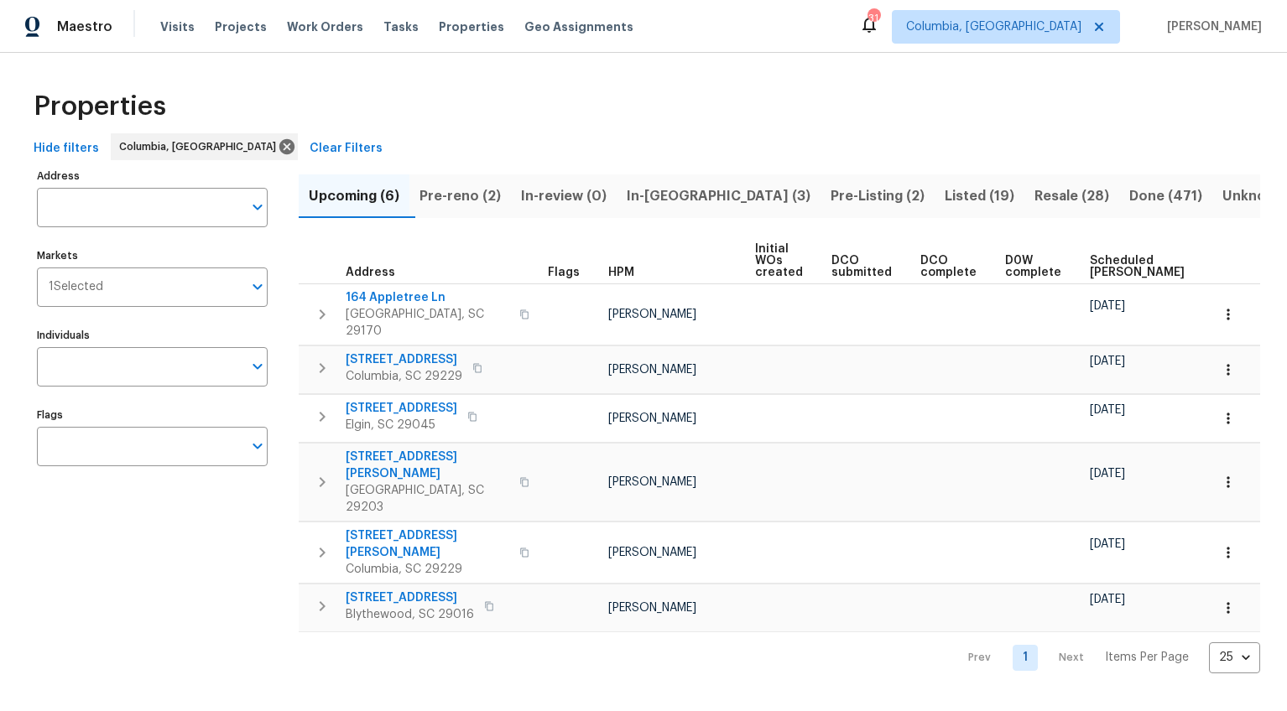
click at [436, 188] on span "Pre-reno (2)" at bounding box center [459, 196] width 81 height 23
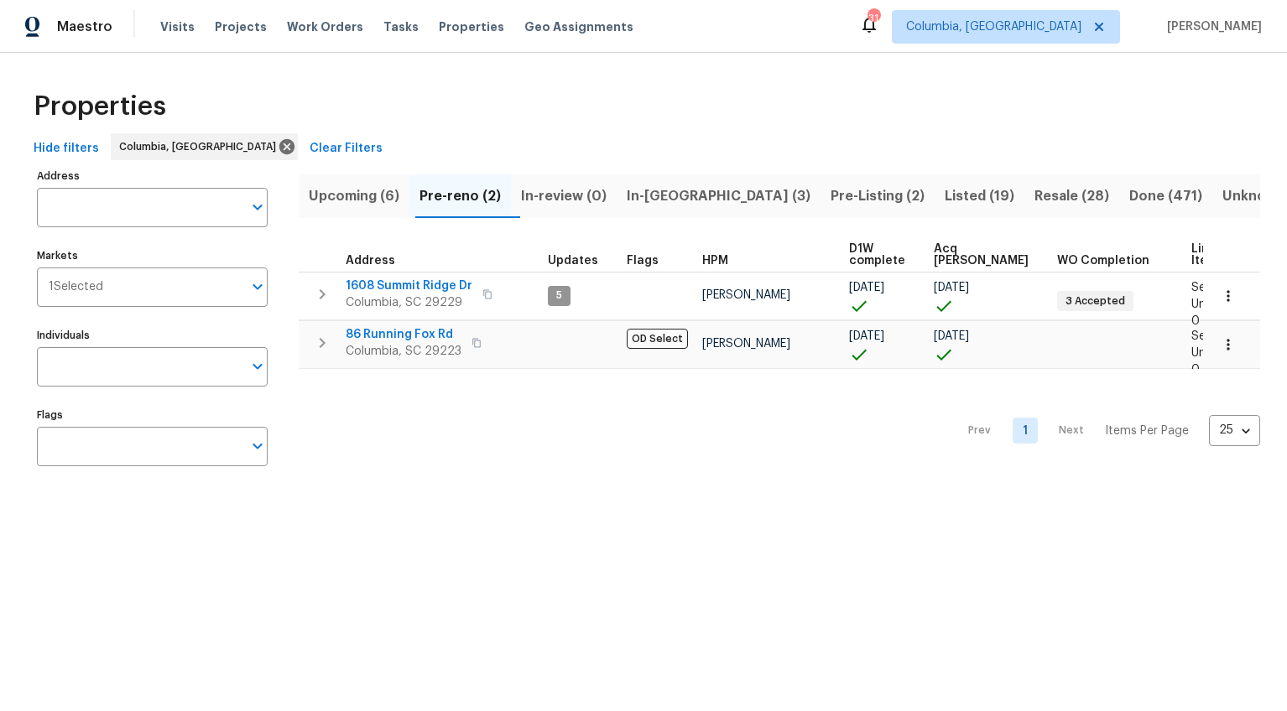
click at [677, 185] on span "In-reno (3)" at bounding box center [719, 196] width 184 height 23
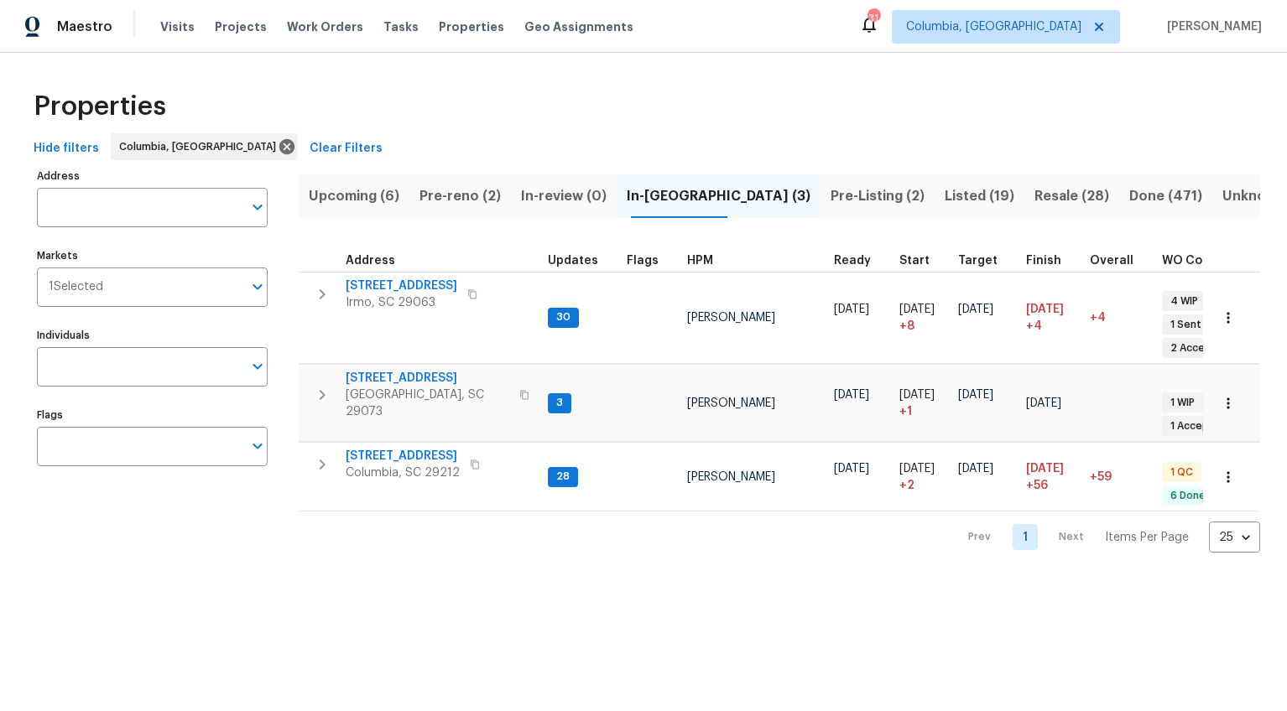
click at [830, 203] on span "Pre-Listing (2)" at bounding box center [877, 196] width 94 height 23
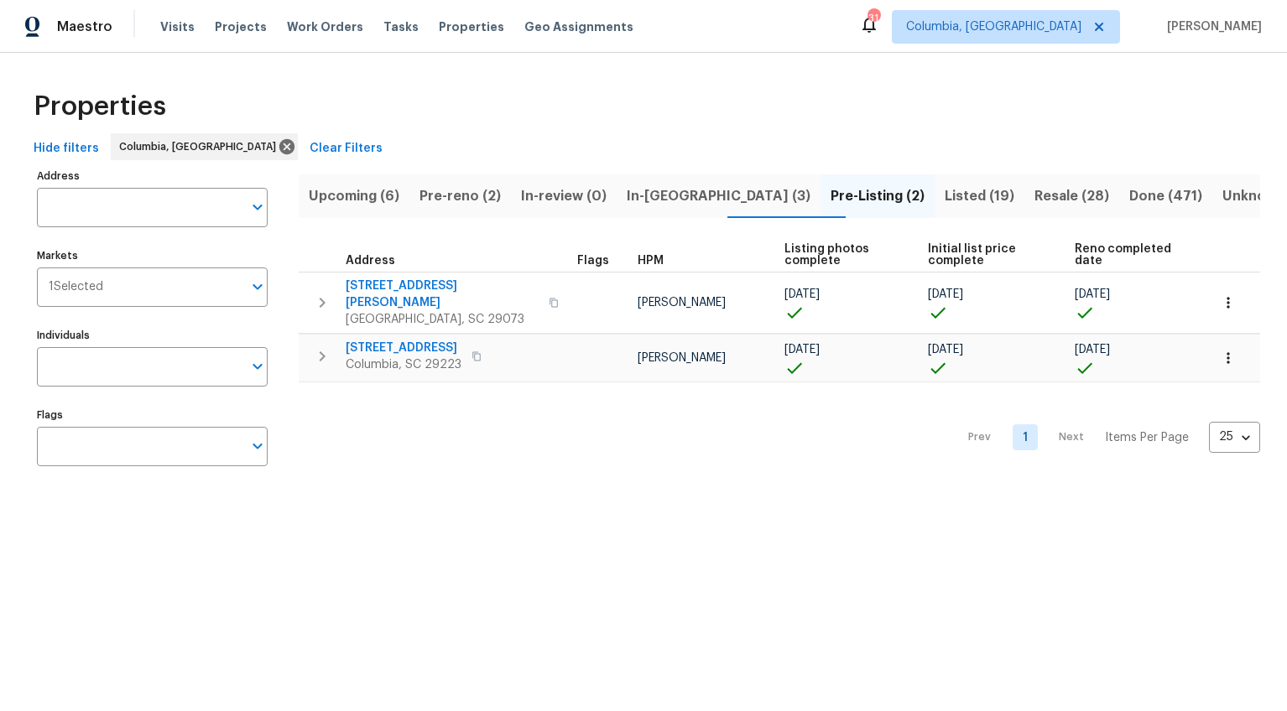
click at [944, 204] on span "Listed (19)" at bounding box center [979, 196] width 70 height 23
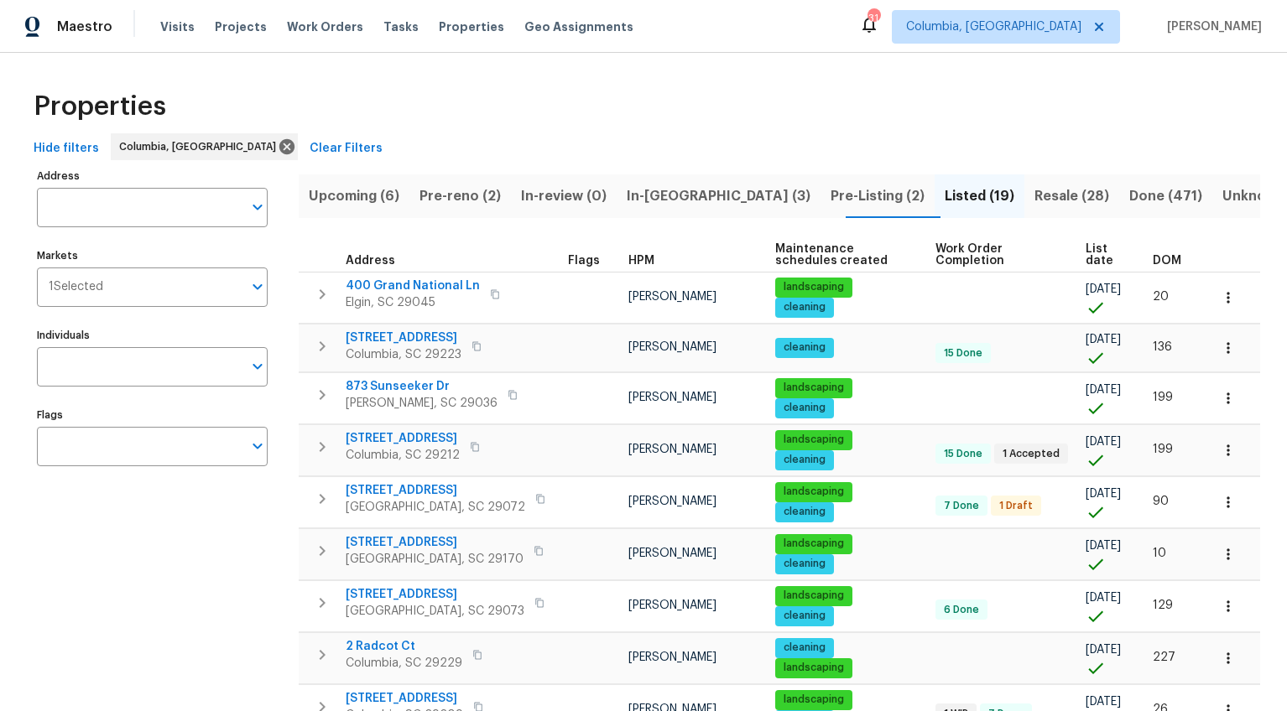
click at [1151, 252] on th "DOM" at bounding box center [1174, 255] width 57 height 34
click at [1152, 262] on span "DOM" at bounding box center [1166, 261] width 29 height 12
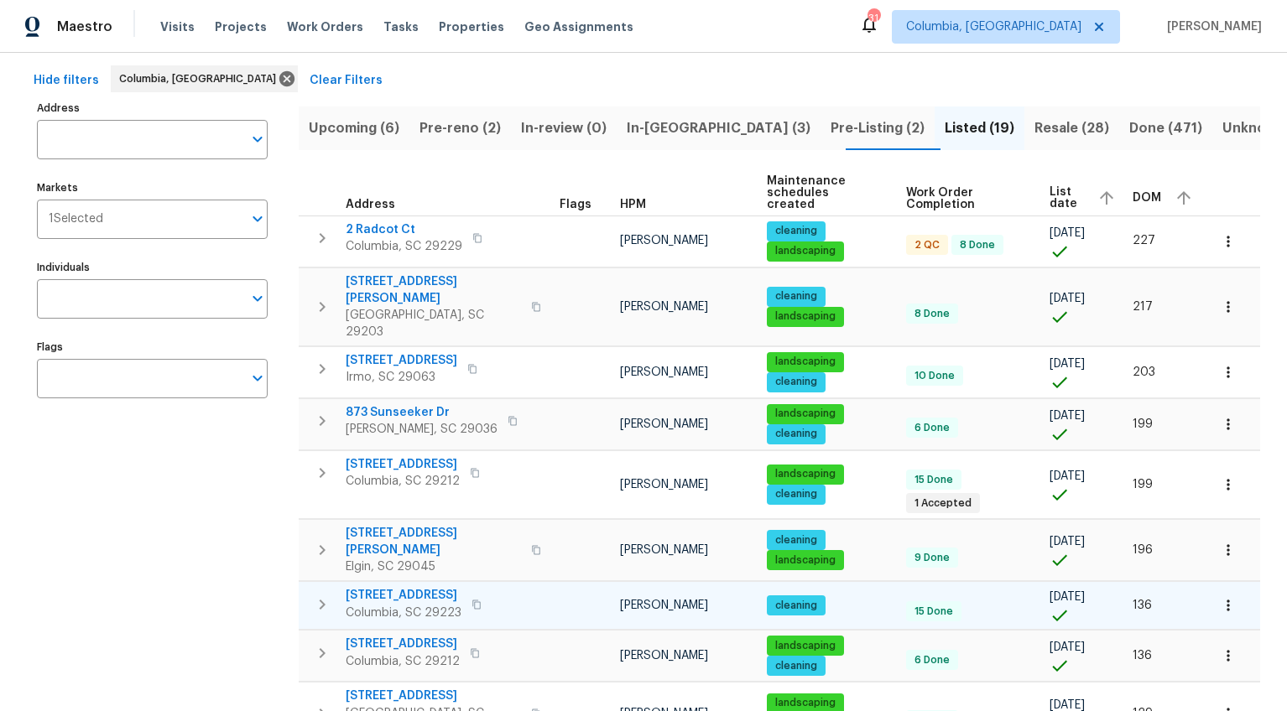
scroll to position [92, 0]
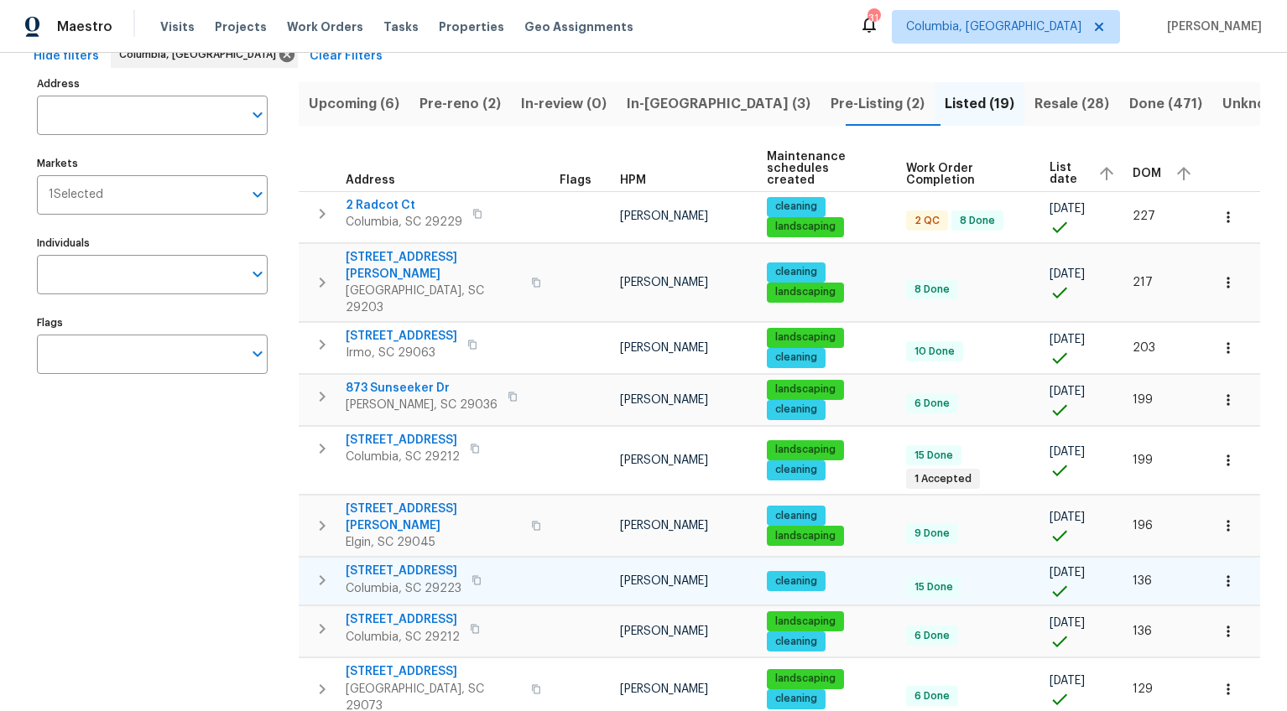
click at [422, 563] on span "210 Gate Post Ln" at bounding box center [404, 571] width 116 height 17
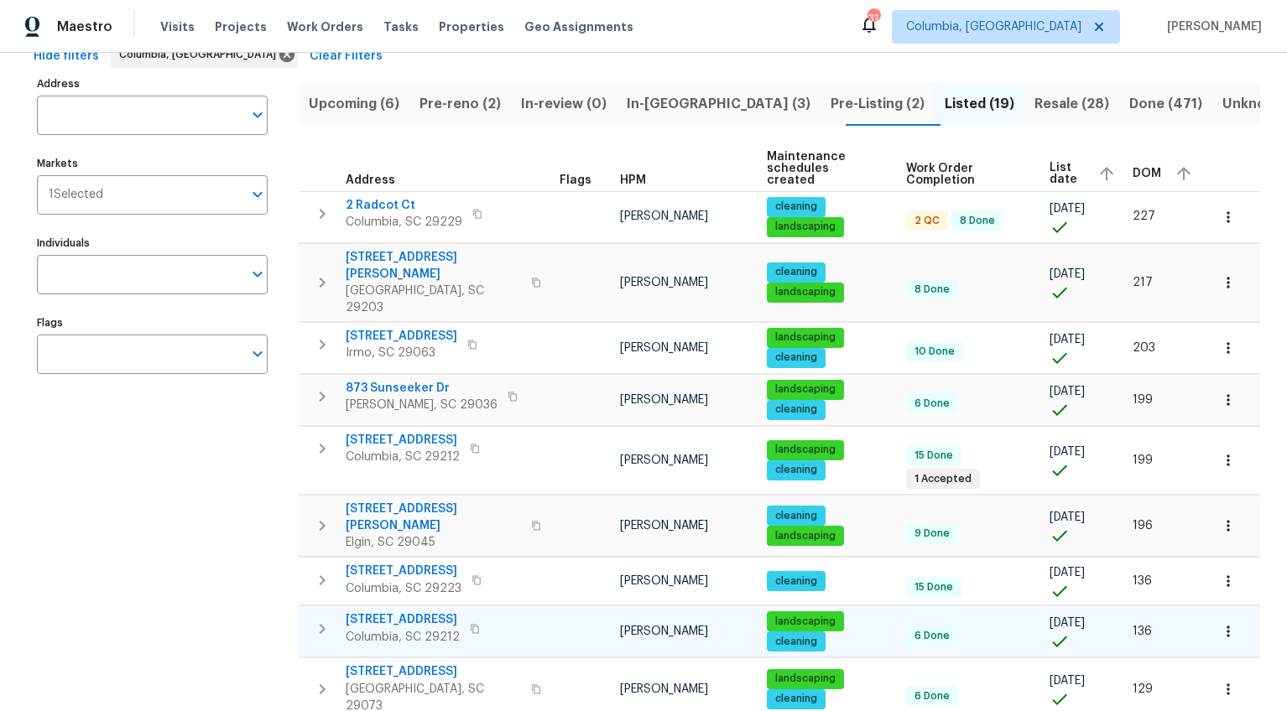
click at [412, 611] on span "155 Doverside Dr" at bounding box center [403, 619] width 114 height 17
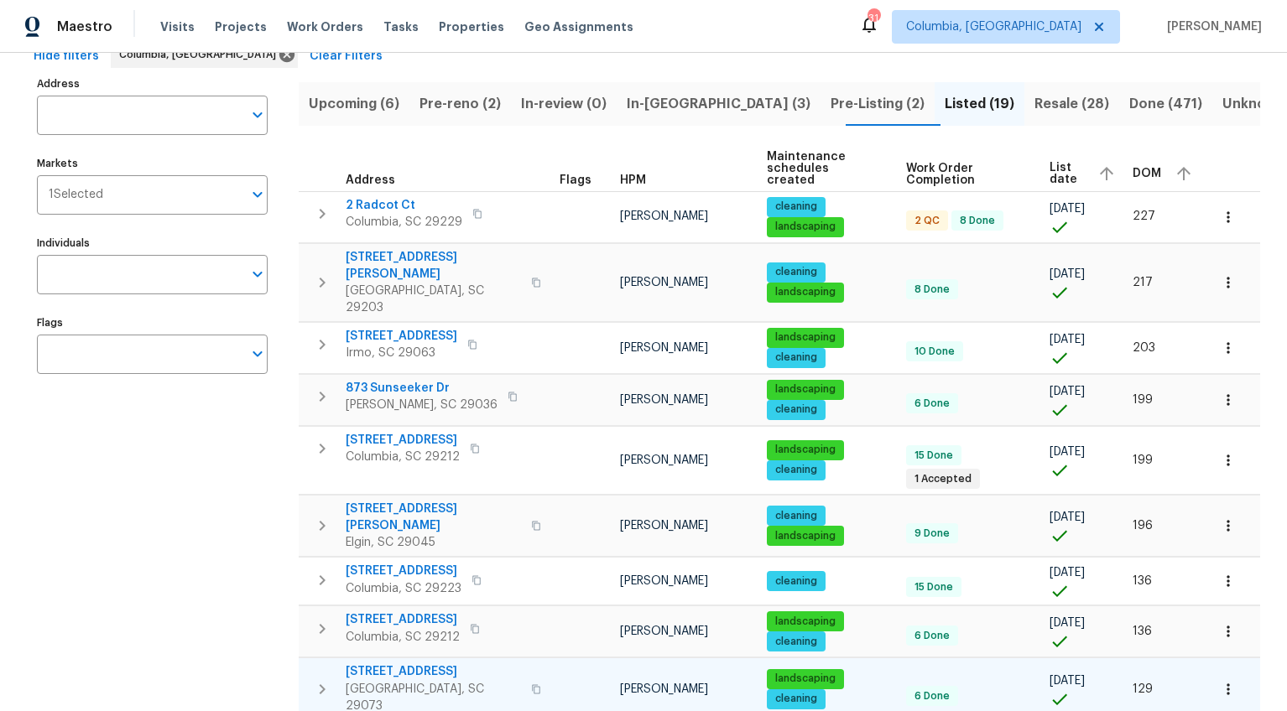
click at [402, 663] on span "838 Tallaran Rd" at bounding box center [433, 671] width 175 height 17
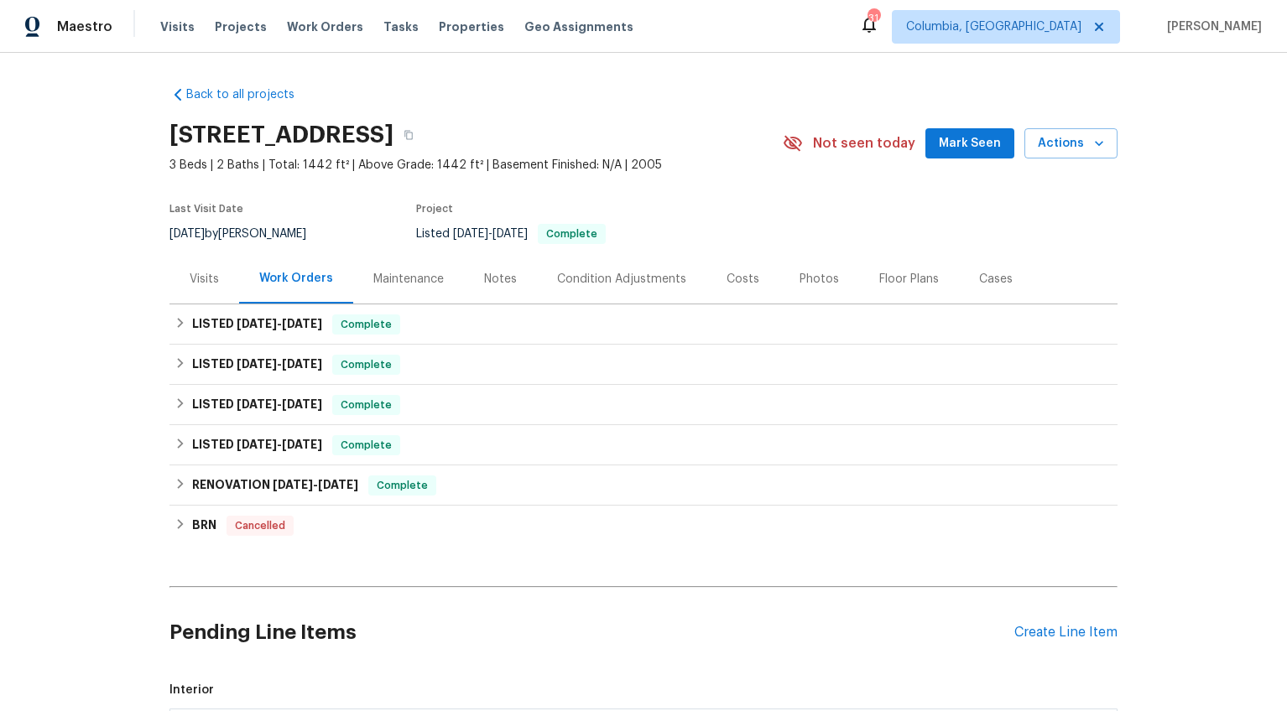
click at [210, 278] on div "Visits" at bounding box center [204, 279] width 29 height 17
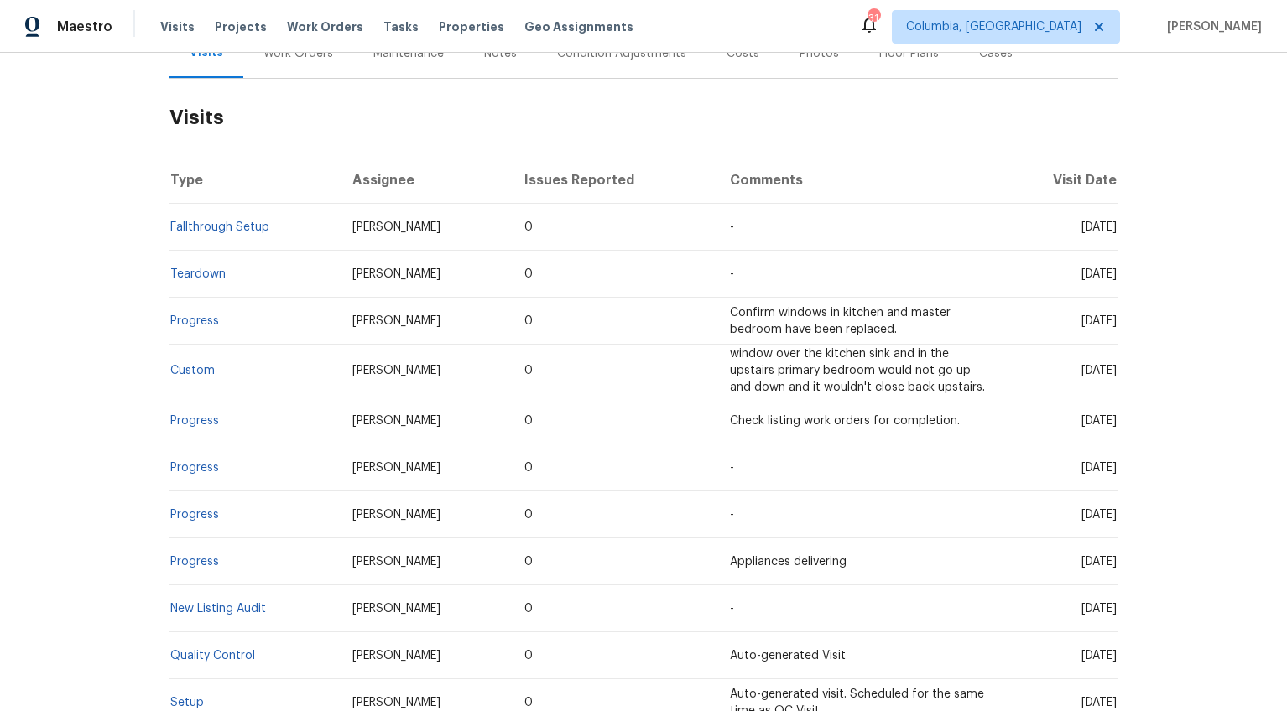
scroll to position [321, 0]
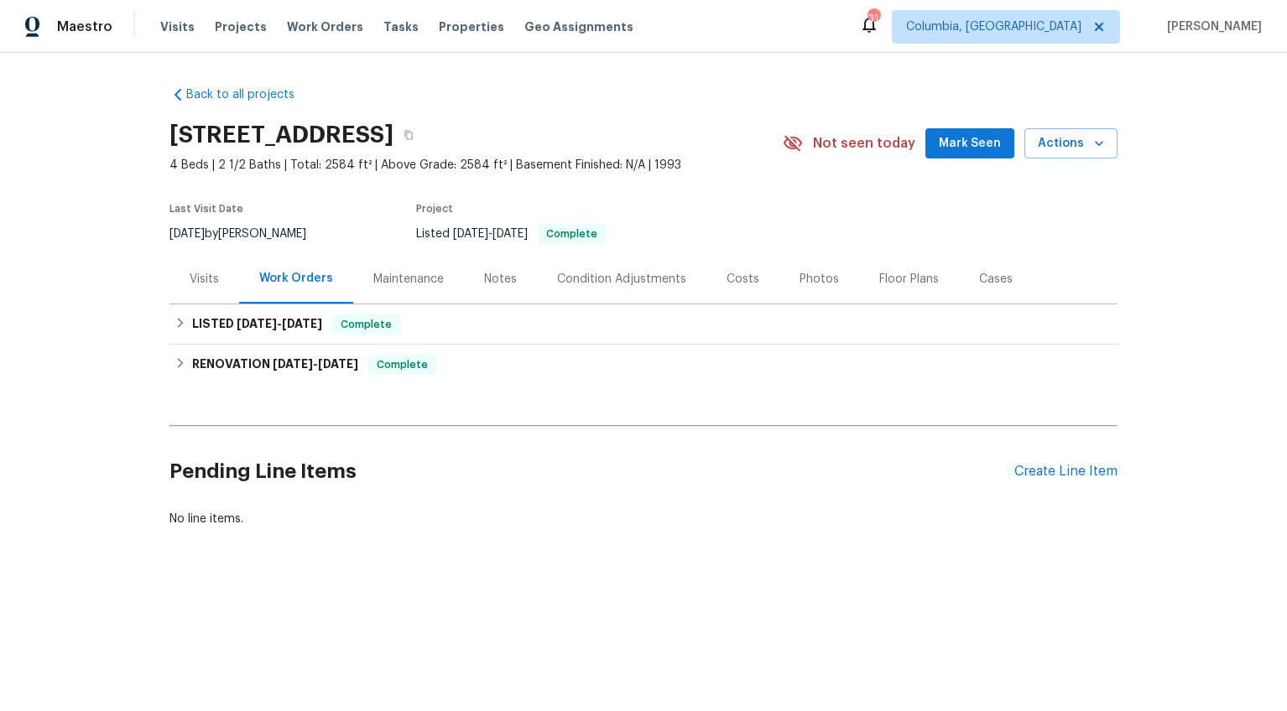
click at [195, 283] on div "Visits" at bounding box center [204, 279] width 29 height 17
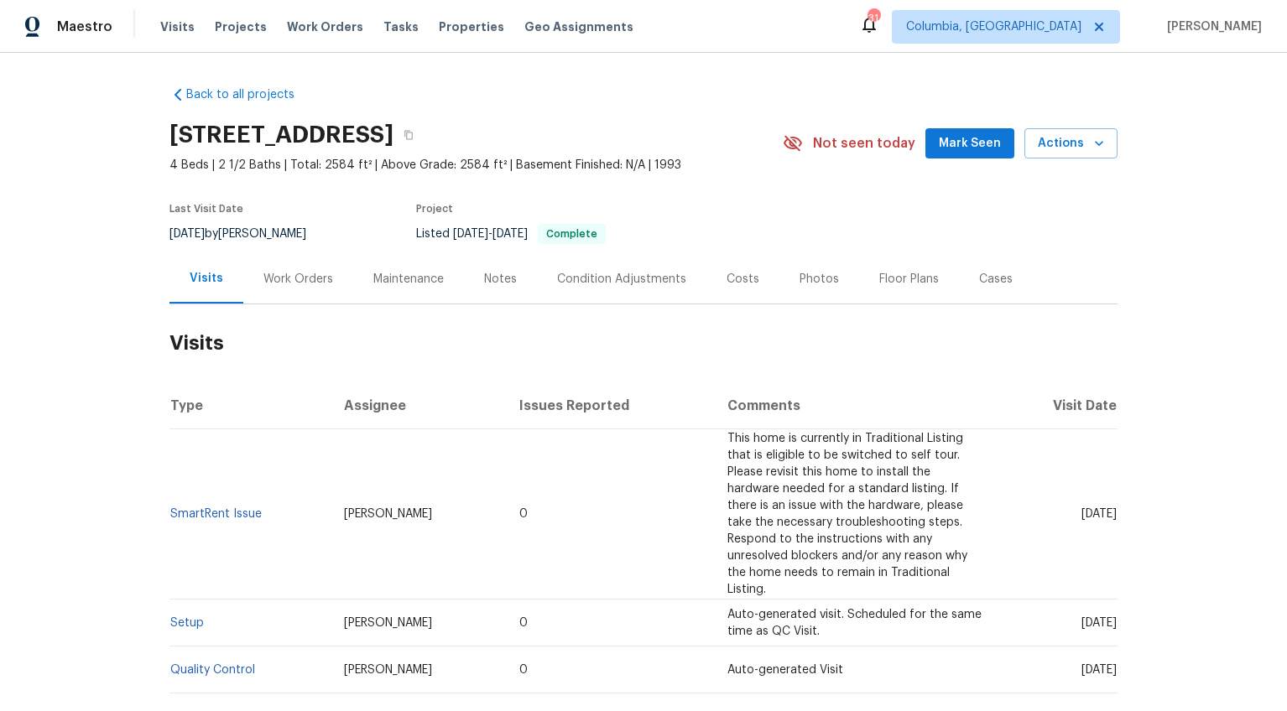
click at [307, 275] on div "Work Orders" at bounding box center [298, 279] width 70 height 17
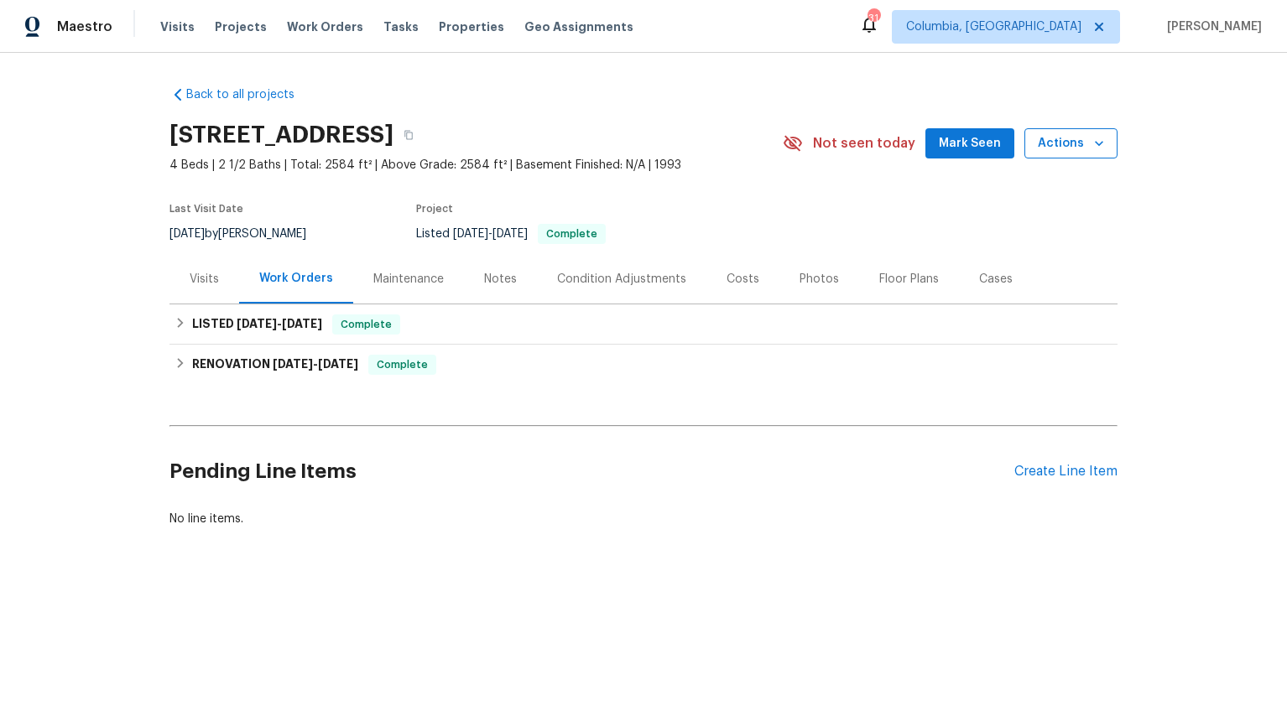
click at [1058, 149] on span "Actions" at bounding box center [1070, 143] width 66 height 21
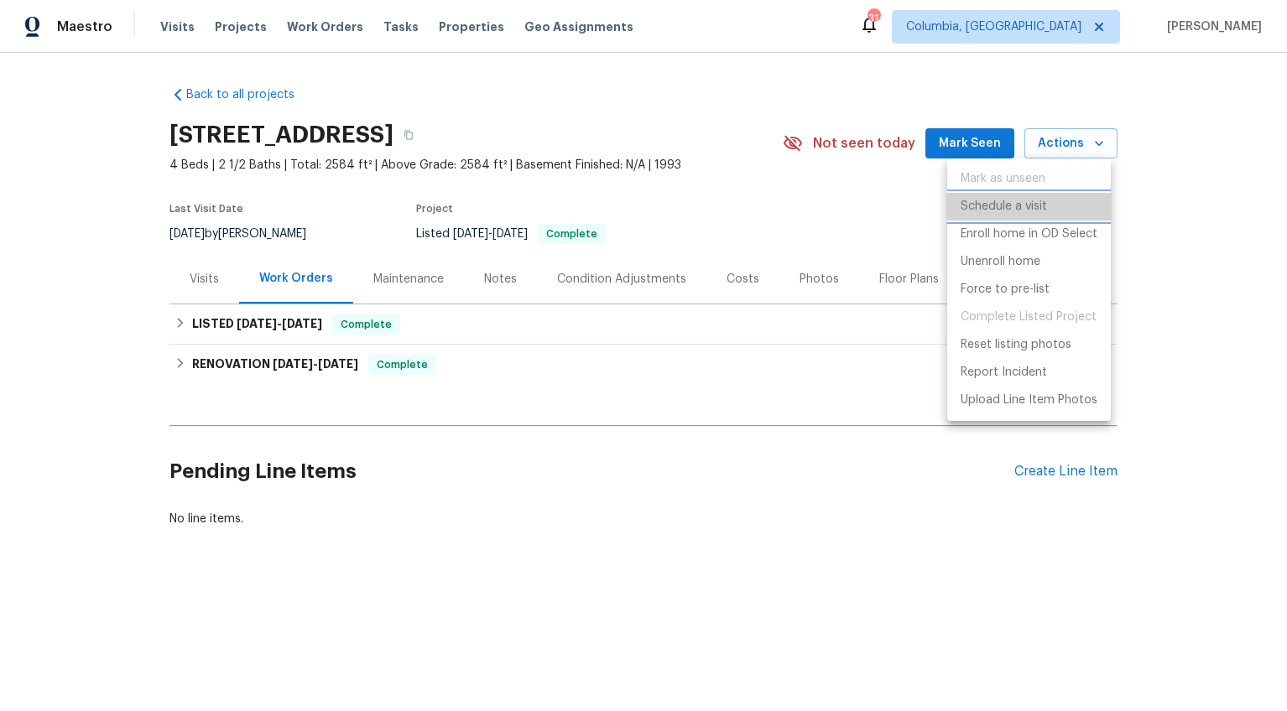
click at [1009, 203] on p "Schedule a visit" at bounding box center [1003, 207] width 86 height 18
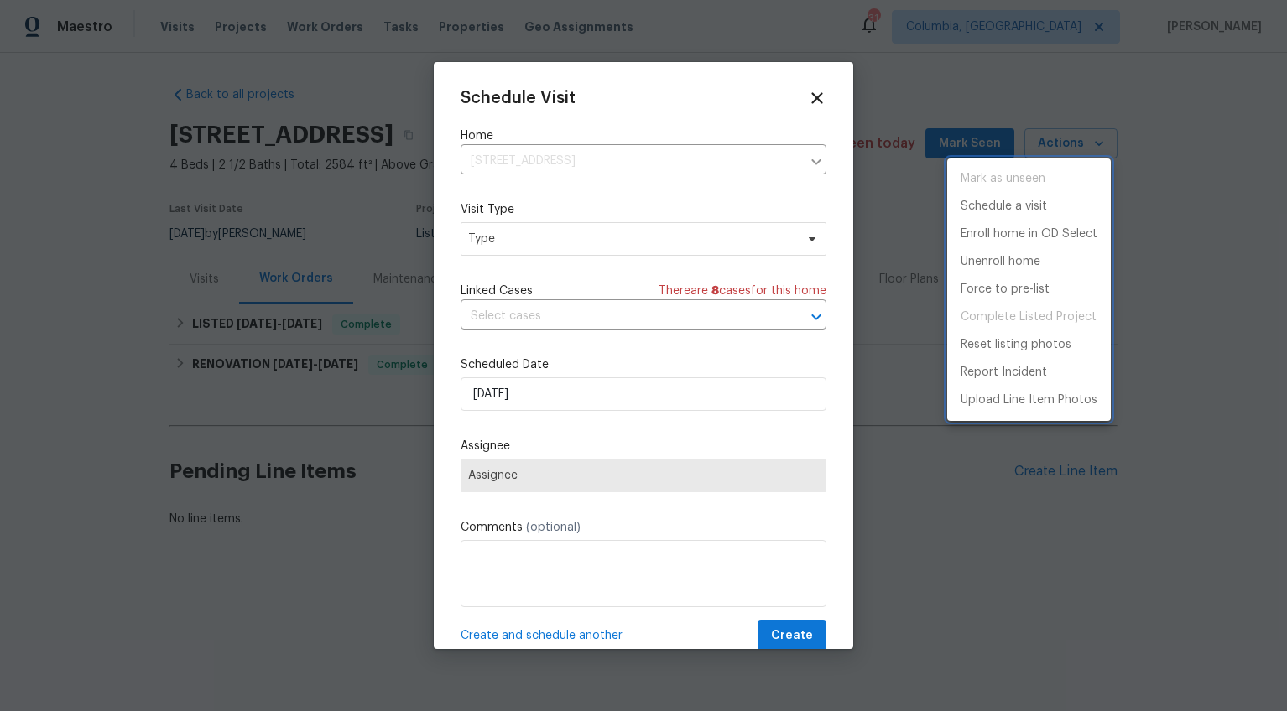
click at [491, 237] on div at bounding box center [643, 355] width 1287 height 711
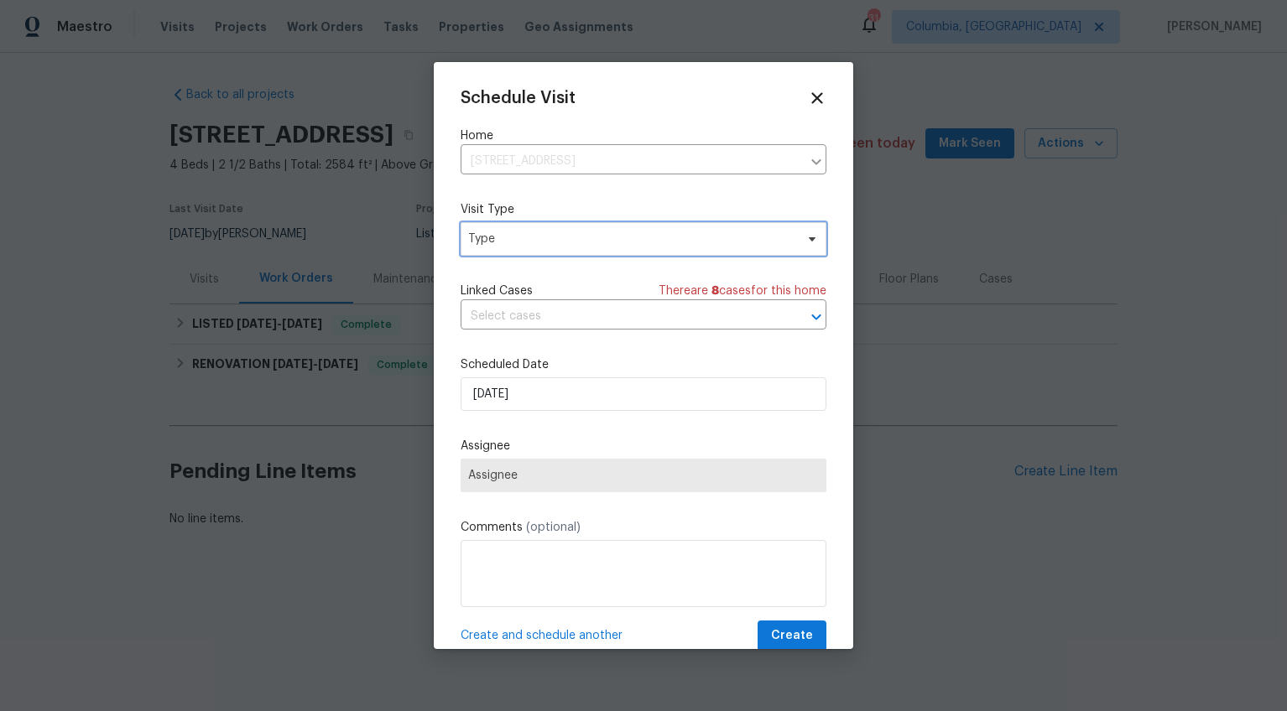
click at [488, 249] on span "Type" at bounding box center [643, 239] width 366 height 34
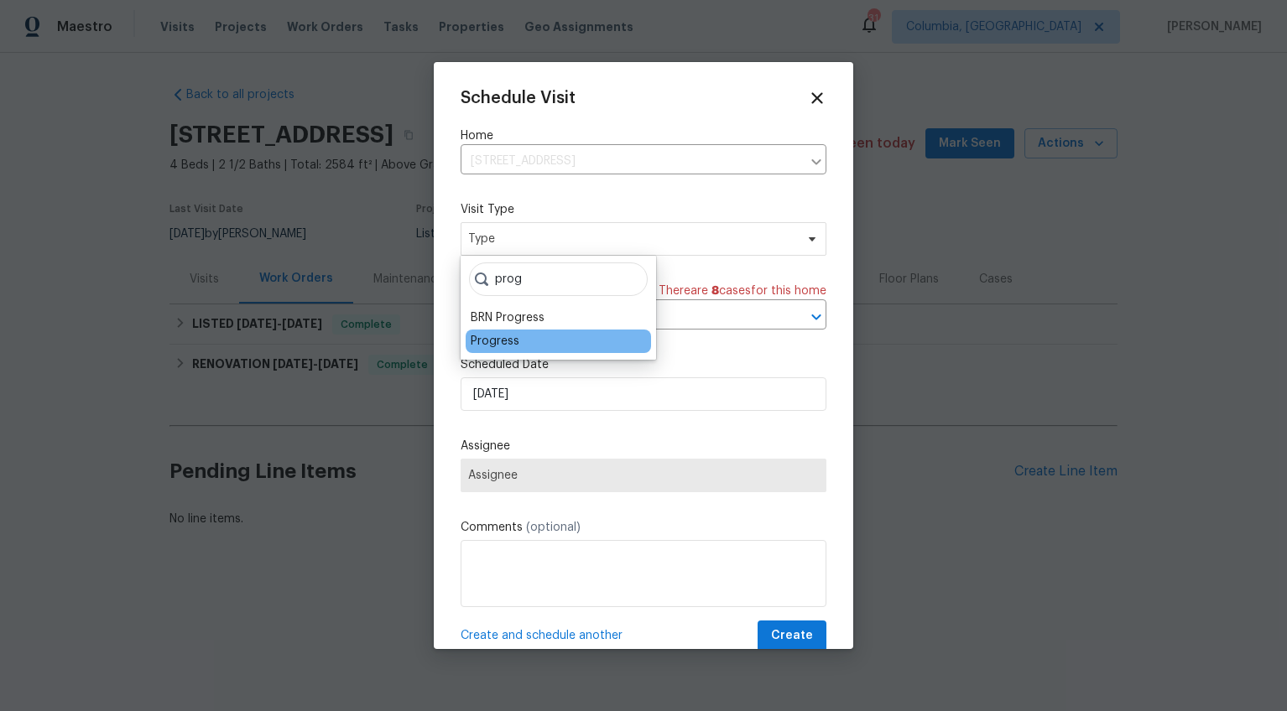
type input "prog"
click at [501, 333] on div "Progress" at bounding box center [495, 341] width 49 height 17
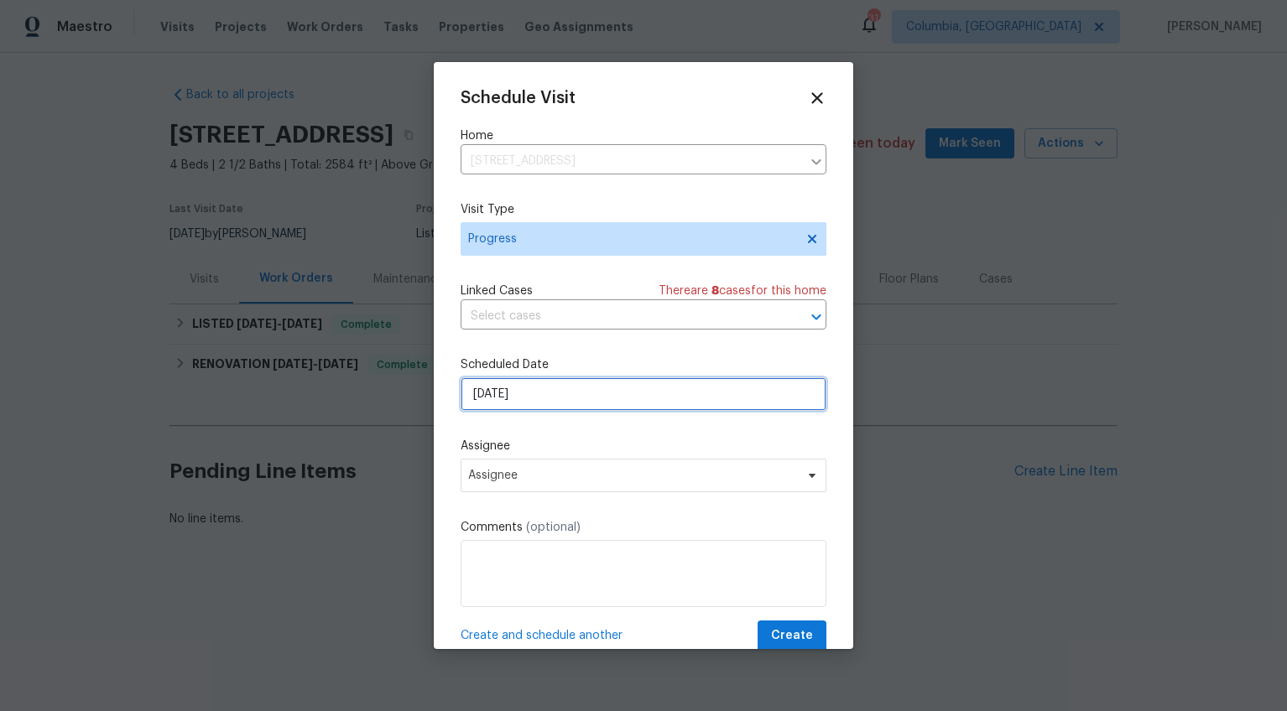
click at [485, 393] on input "9/1/2025" at bounding box center [643, 394] width 366 height 34
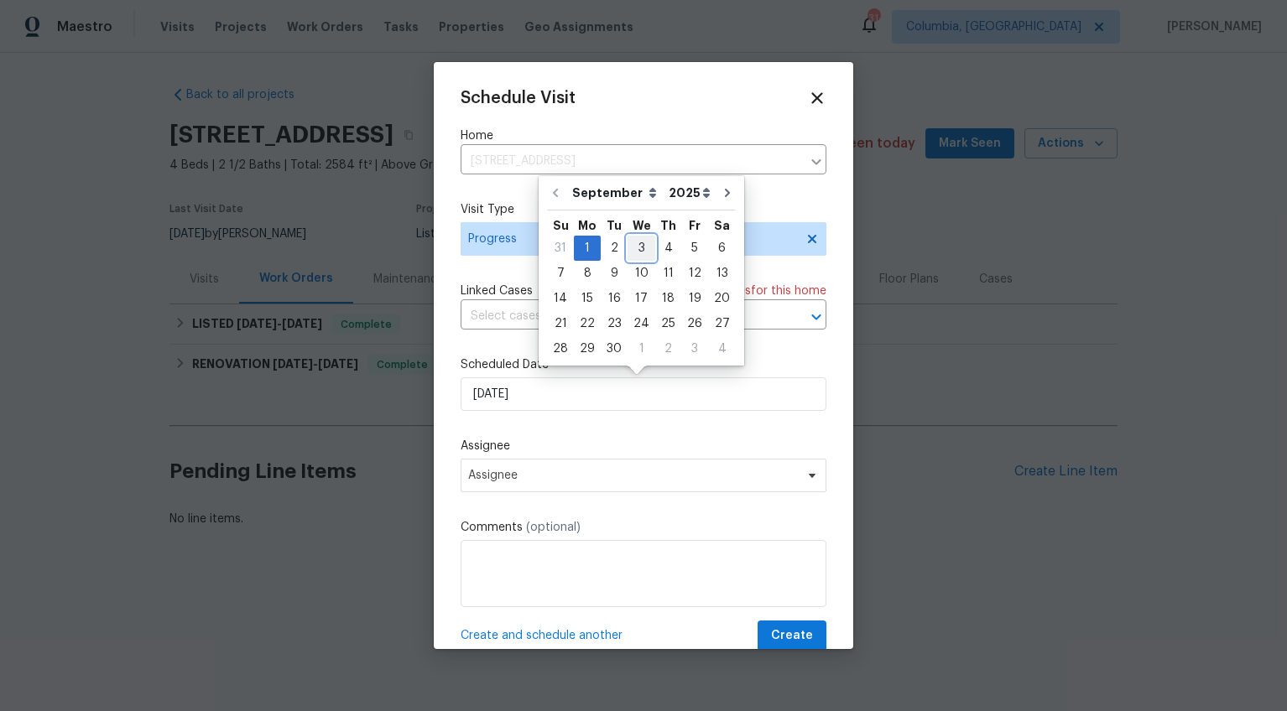
click at [638, 246] on div "3" at bounding box center [641, 248] width 28 height 23
type input "9/3/2025"
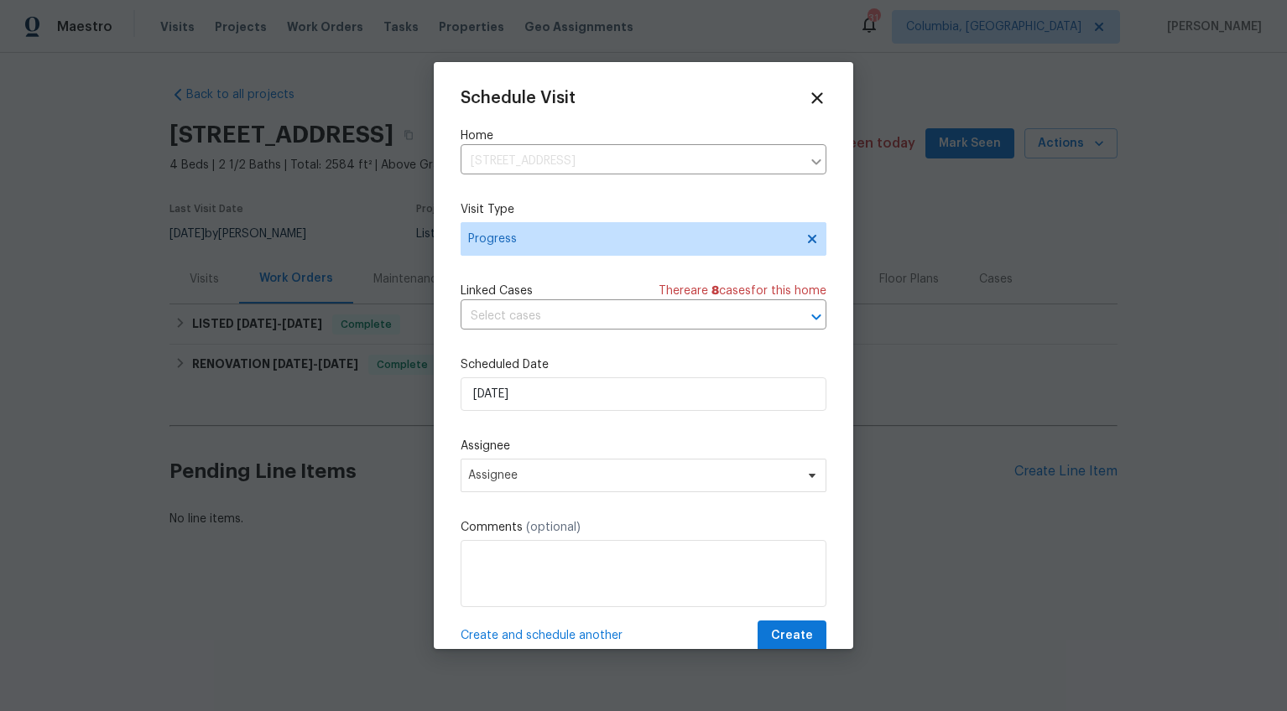
click at [499, 495] on div "Schedule Visit Home 155 Doverside Dr, Columbia, SC 29212 ​ Visit Type Progress …" at bounding box center [643, 370] width 366 height 563
click at [506, 486] on span "Assignee" at bounding box center [643, 476] width 366 height 34
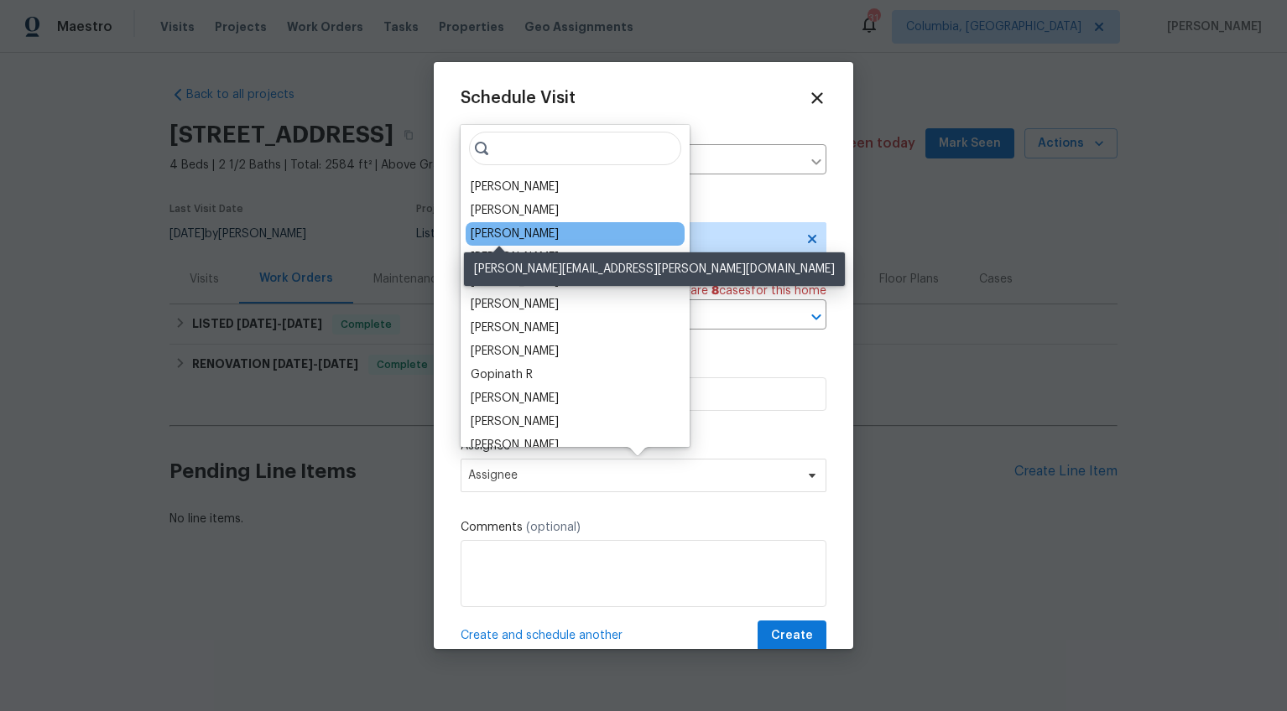
click at [492, 227] on div "[PERSON_NAME]" at bounding box center [515, 234] width 88 height 17
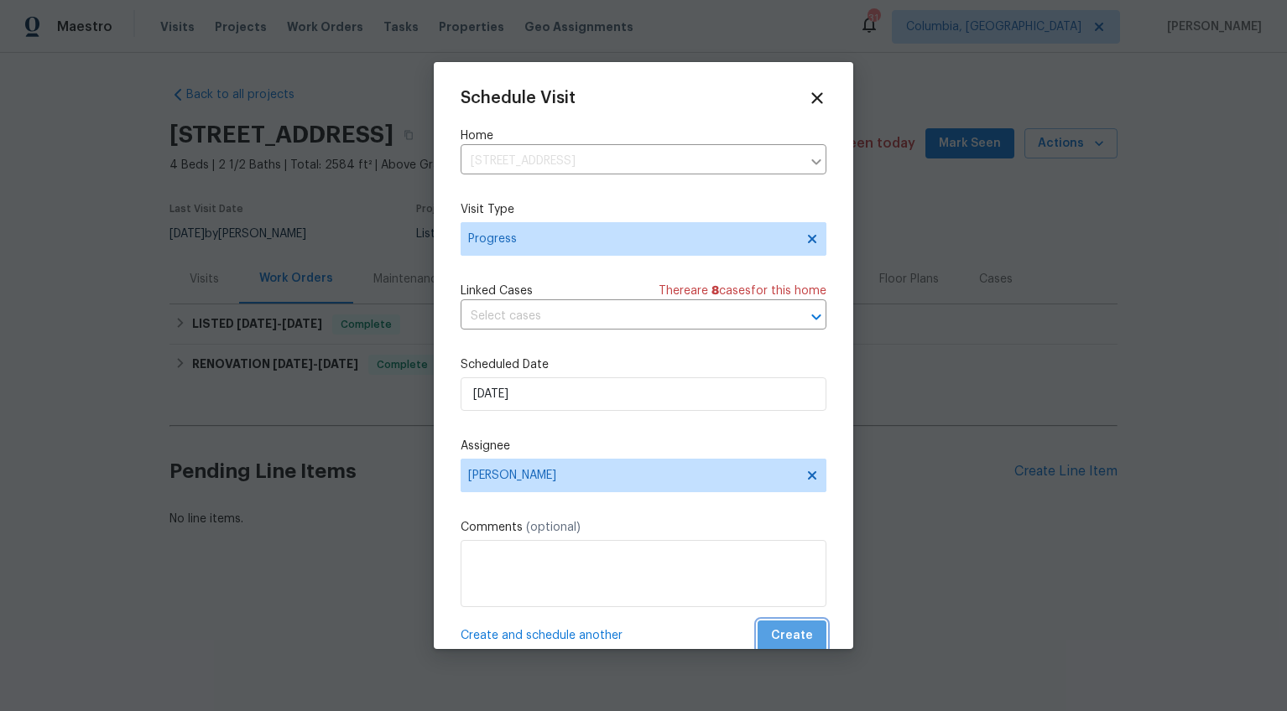
click at [782, 626] on span "Create" at bounding box center [792, 636] width 42 height 21
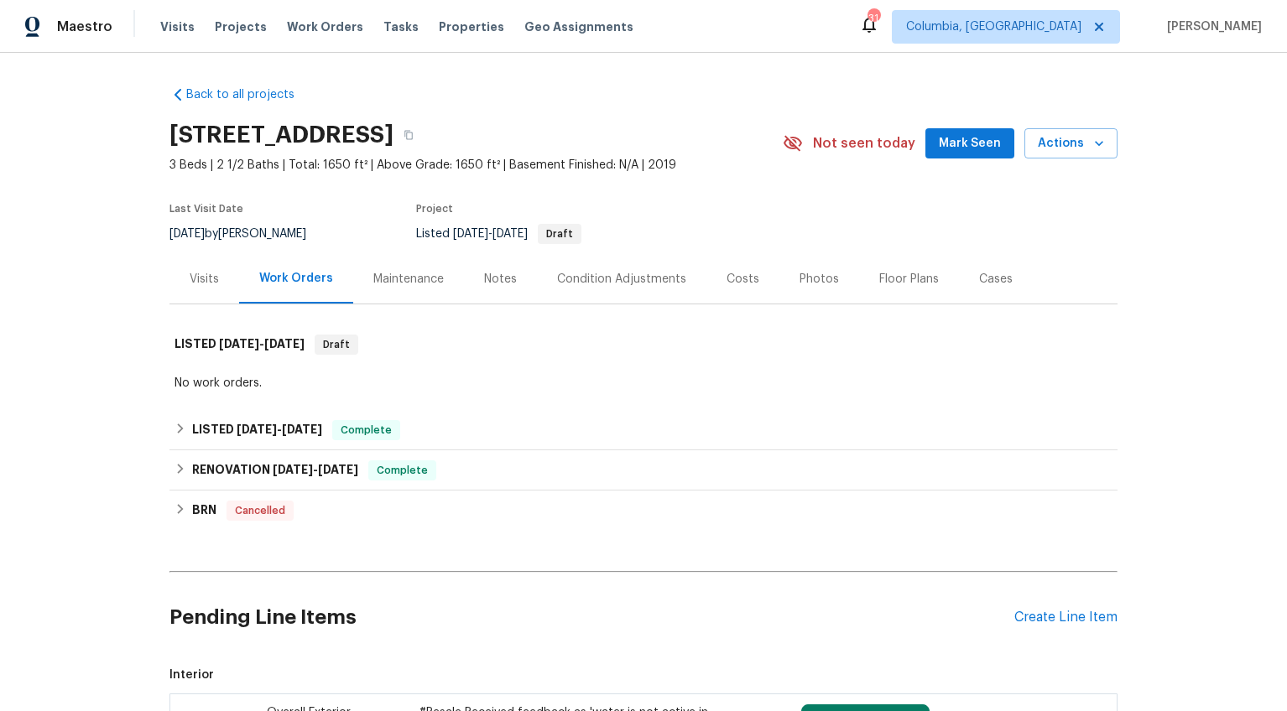
click at [190, 278] on div "Visits" at bounding box center [204, 279] width 29 height 17
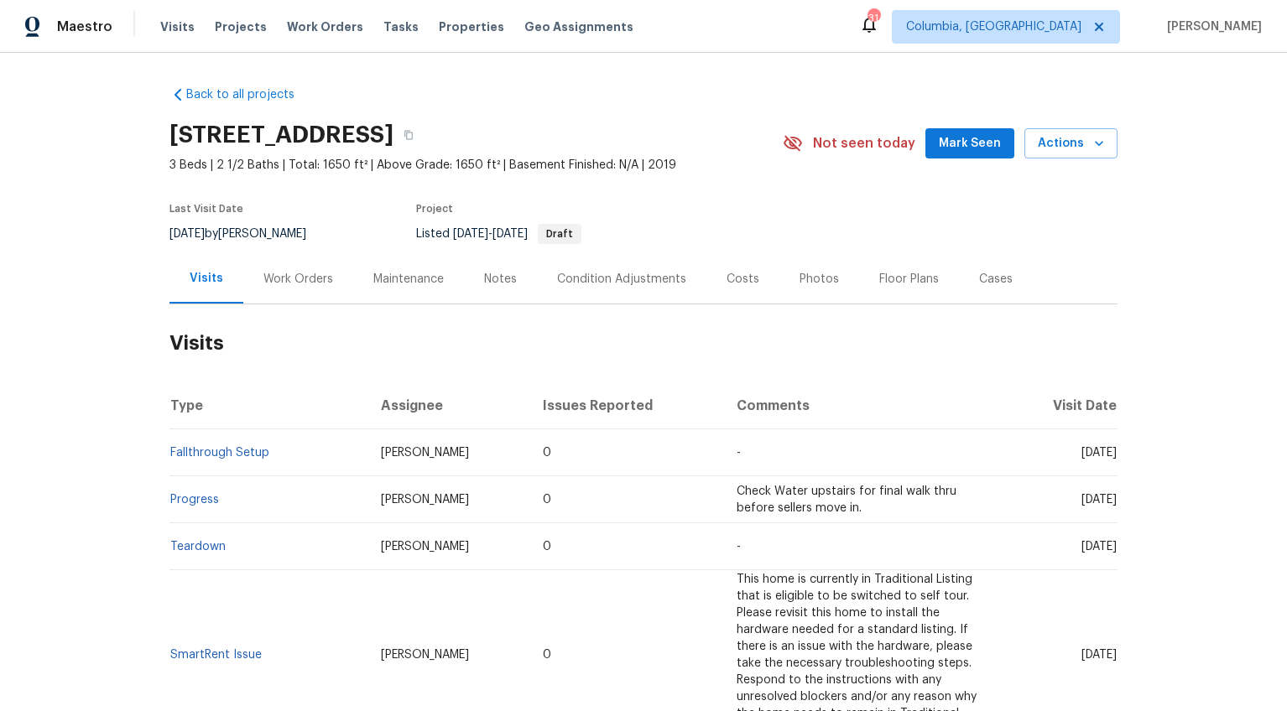
click at [799, 278] on div "Photos" at bounding box center [818, 279] width 39 height 17
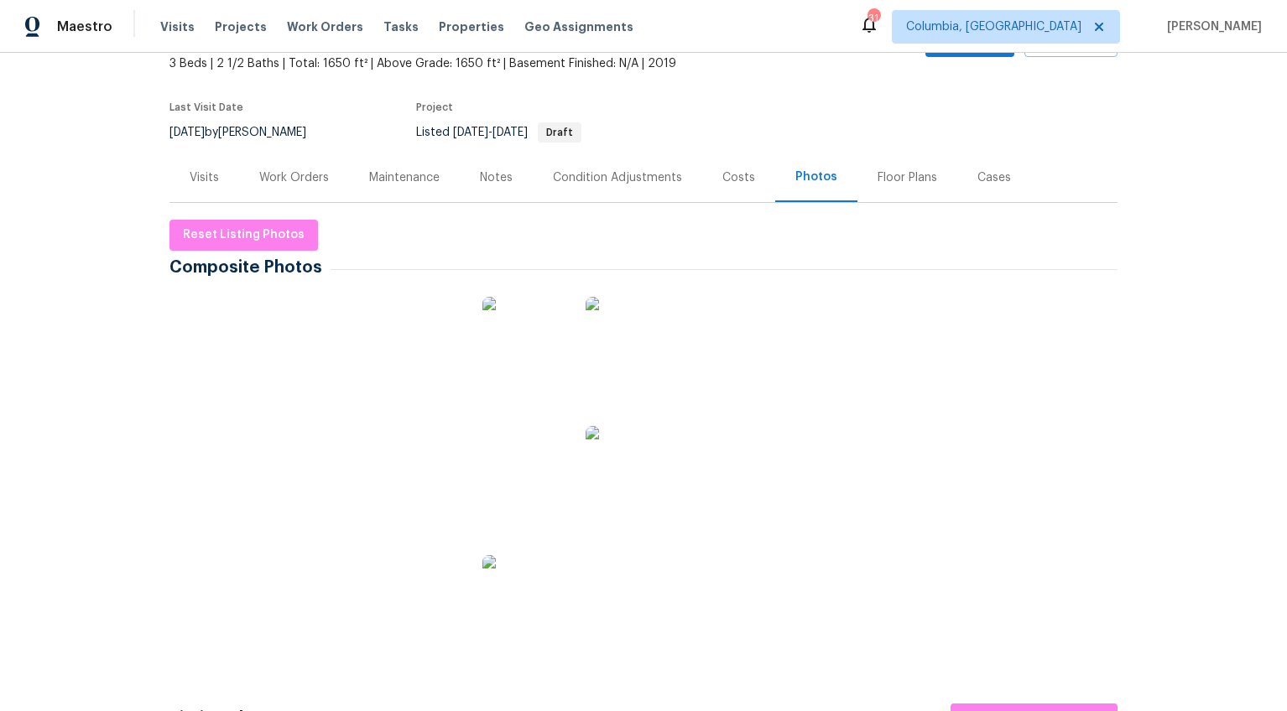
scroll to position [100, 0]
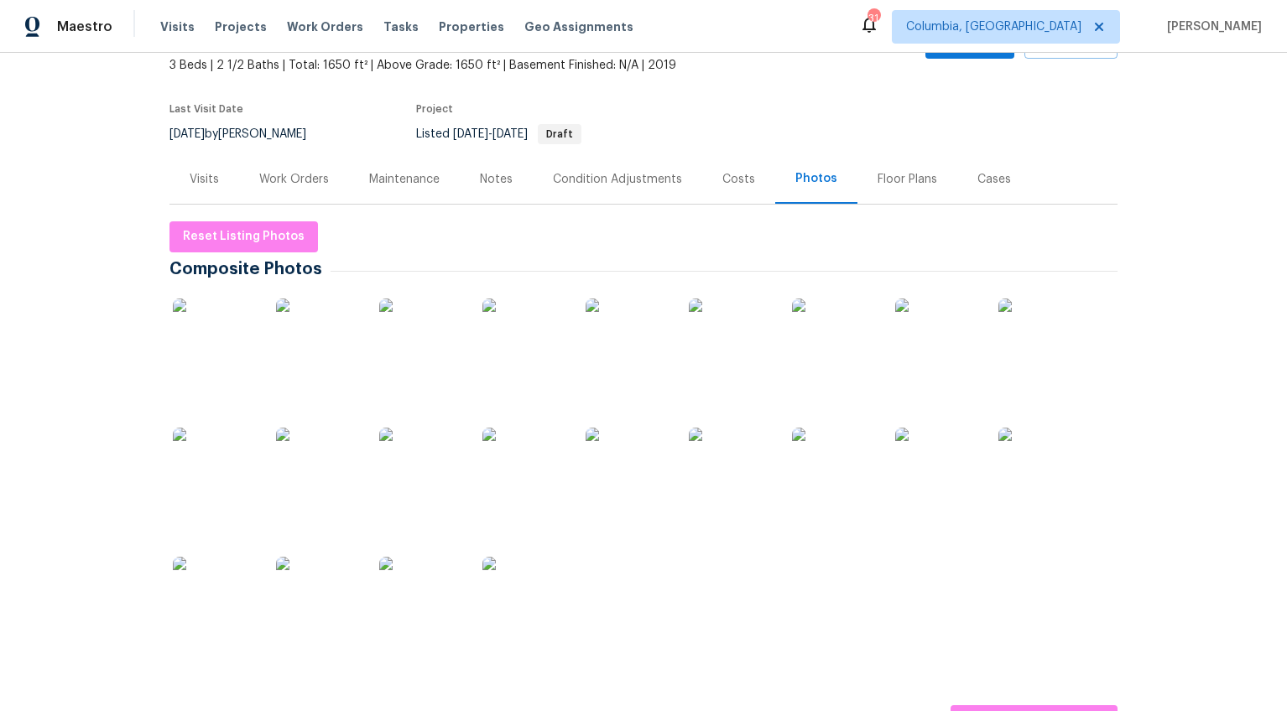
click at [514, 367] on img at bounding box center [524, 341] width 84 height 84
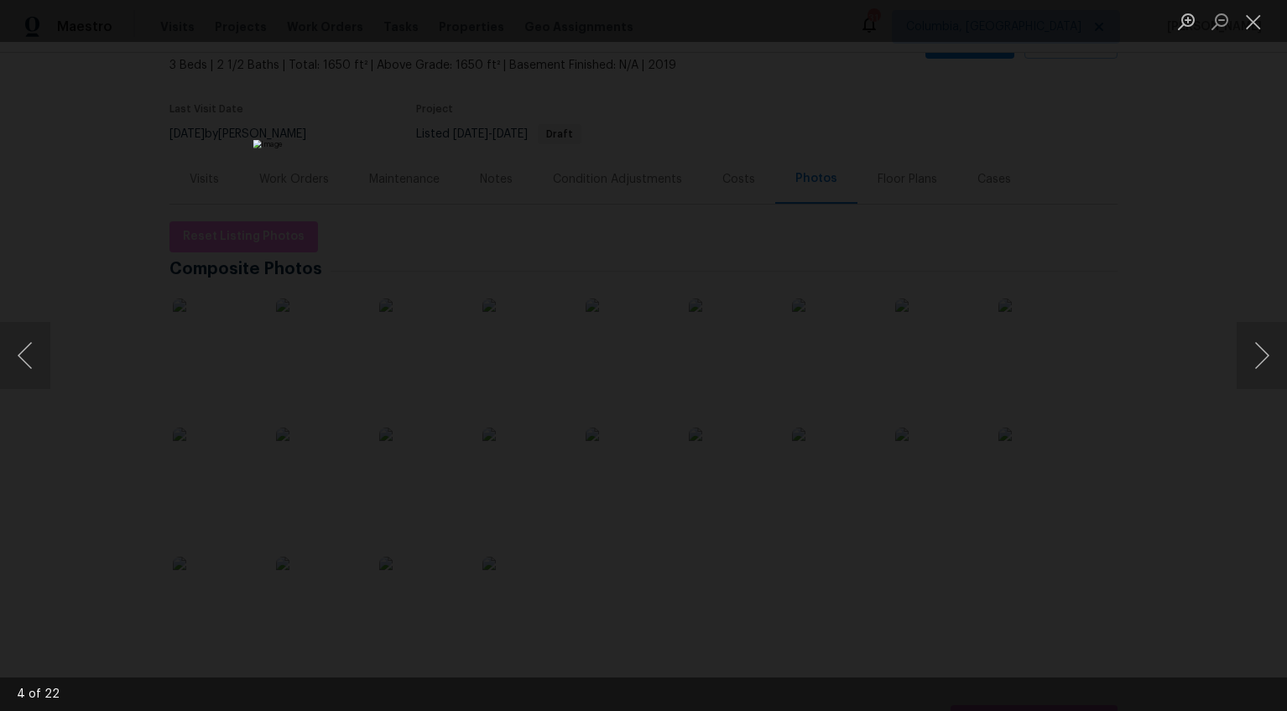
click at [1271, 475] on div "Lightbox" at bounding box center [643, 355] width 1287 height 711
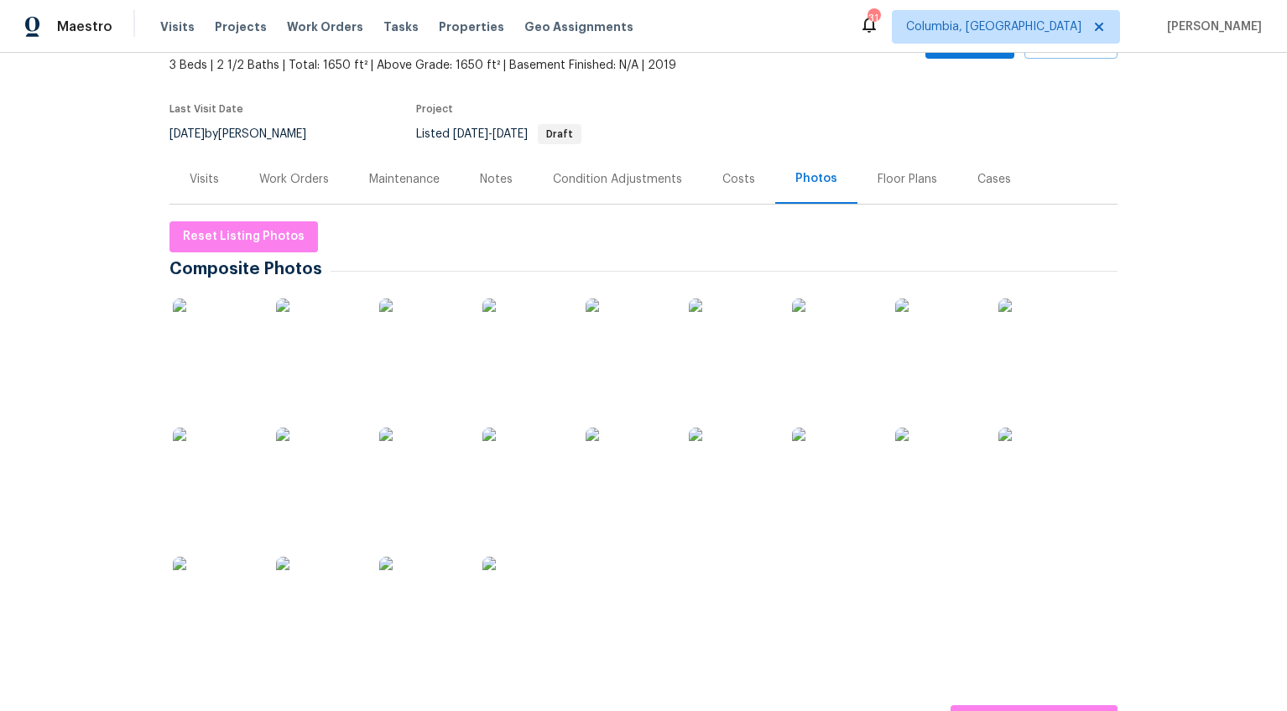
click at [1054, 477] on img at bounding box center [1040, 470] width 84 height 84
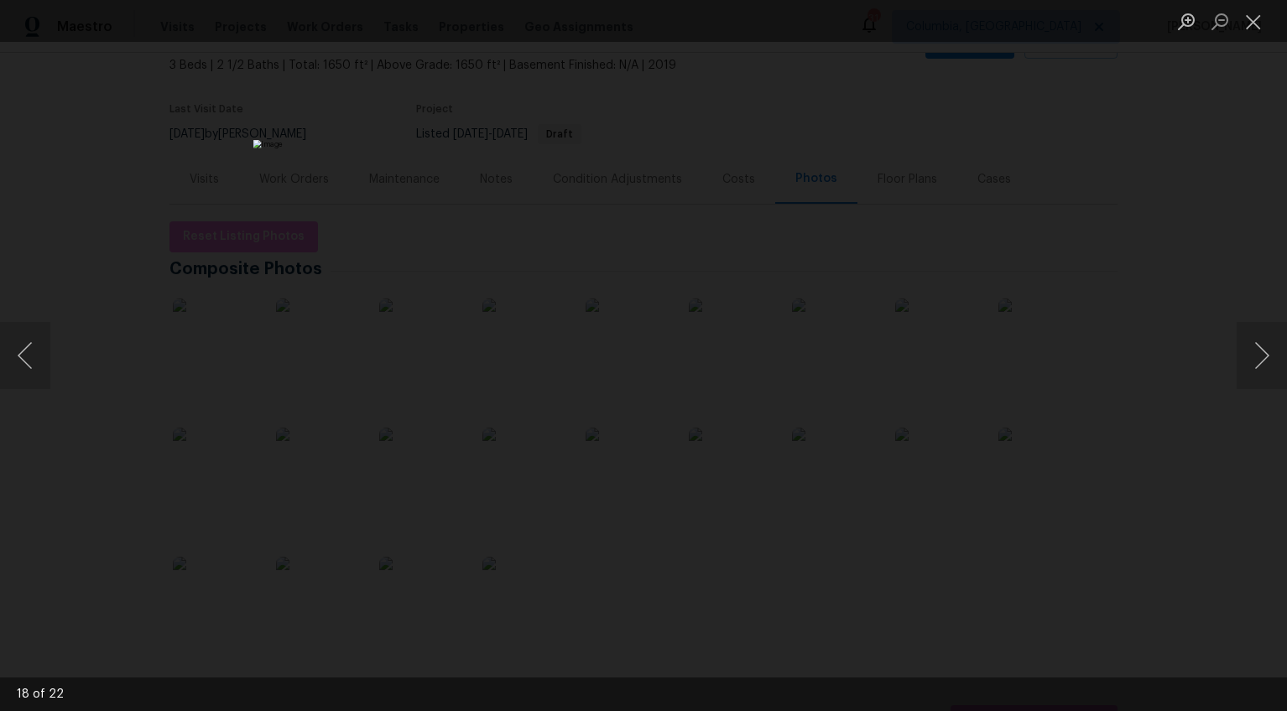
click at [1131, 477] on div "Lightbox" at bounding box center [643, 355] width 1287 height 711
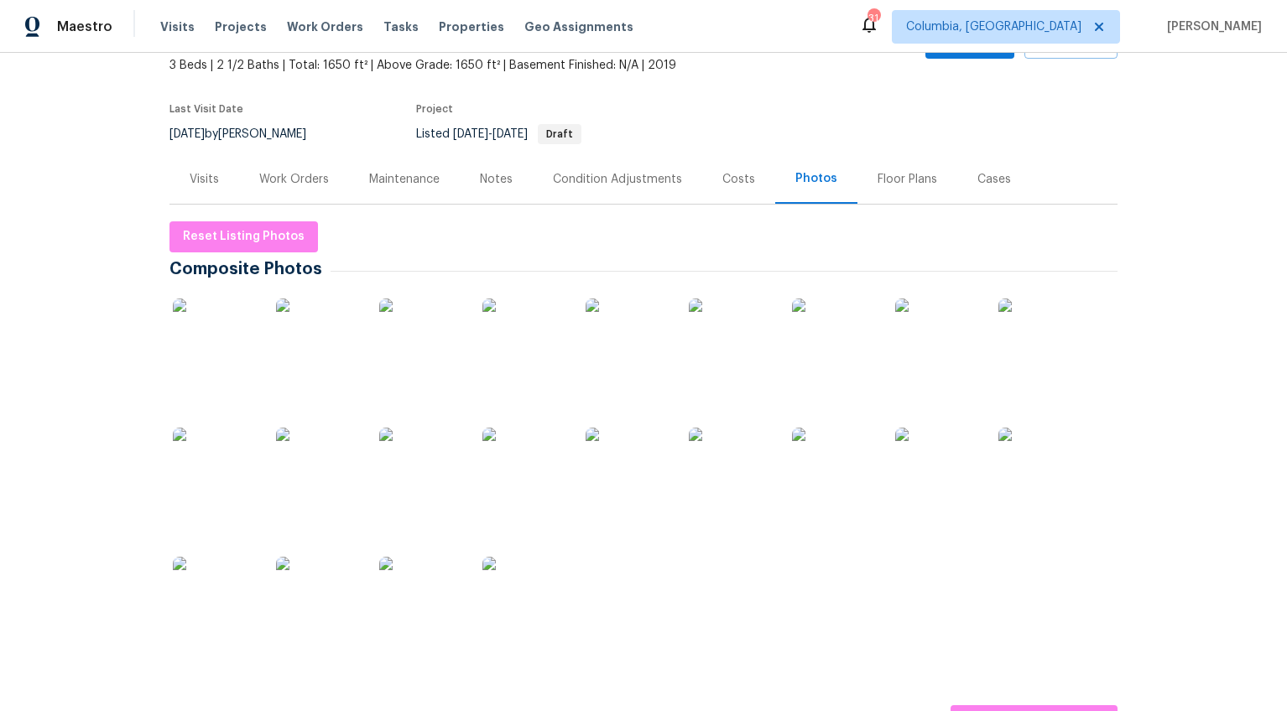
scroll to position [0, 0]
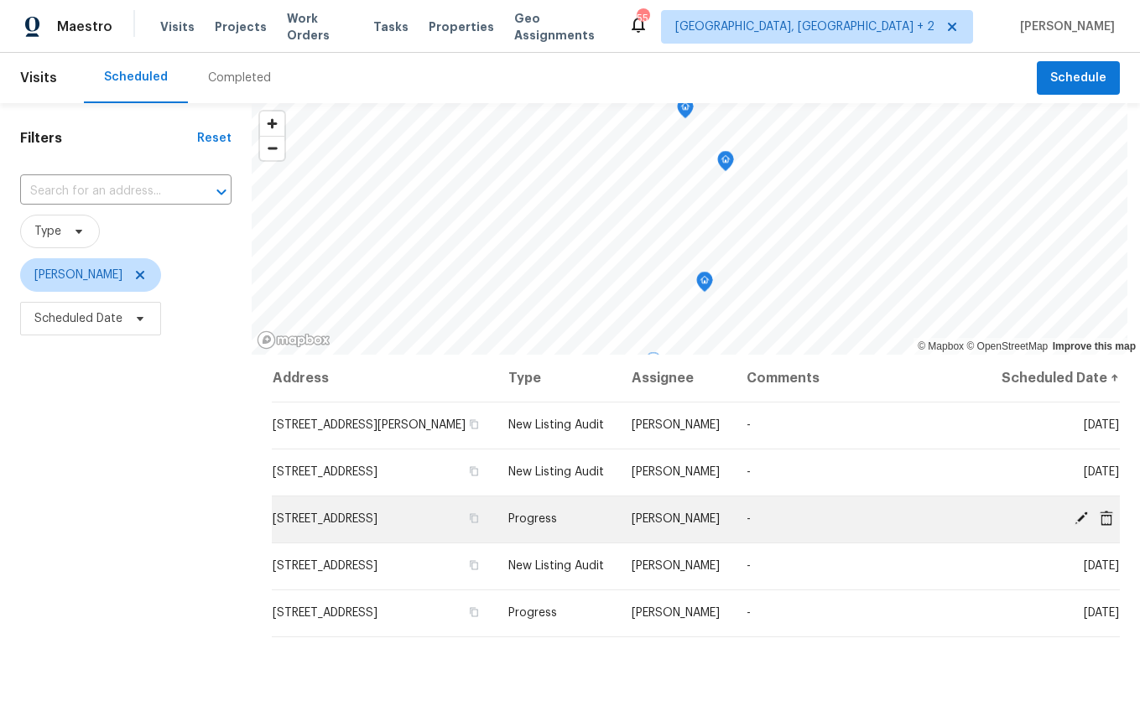
click at [360, 505] on td "[STREET_ADDRESS]" at bounding box center [383, 519] width 223 height 47
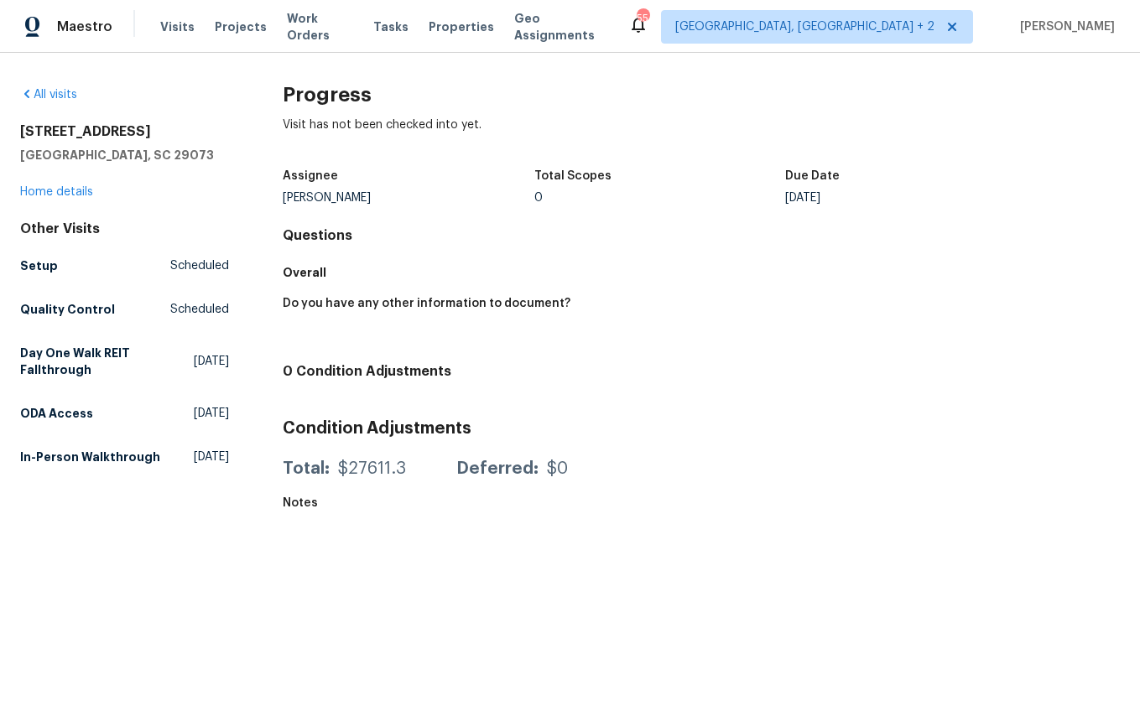
click at [44, 197] on div "[STREET_ADDRESS] Home details" at bounding box center [124, 161] width 209 height 77
click at [47, 191] on link "Home details" at bounding box center [56, 192] width 73 height 12
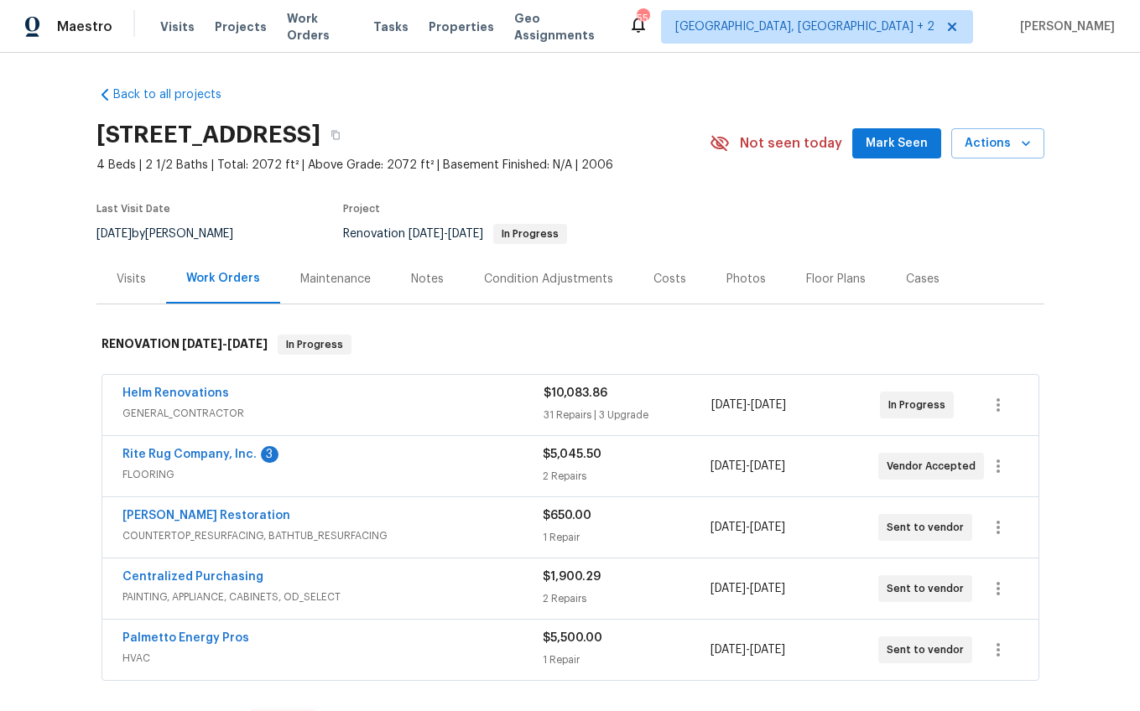
click at [135, 271] on div "Visits" at bounding box center [131, 279] width 29 height 17
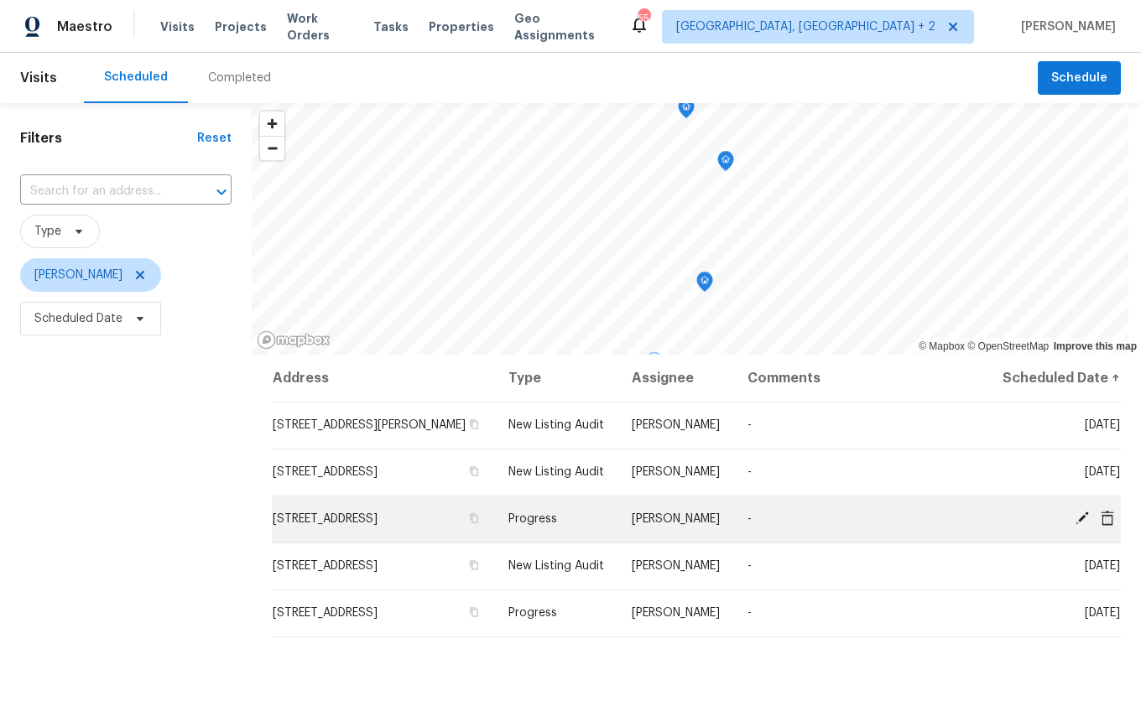
click at [1100, 518] on icon at bounding box center [1106, 517] width 13 height 15
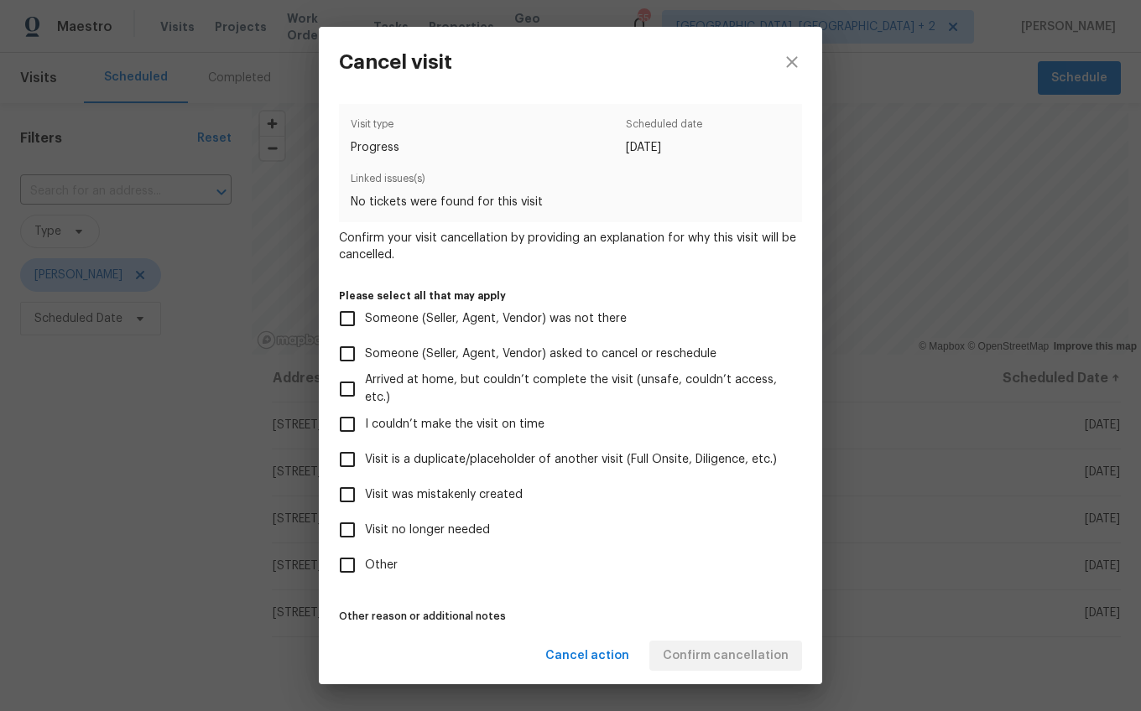
click at [402, 530] on span "Visit no longer needed" at bounding box center [427, 531] width 125 height 18
click at [365, 530] on input "Visit no longer needed" at bounding box center [347, 529] width 35 height 35
checkbox input "true"
click at [731, 614] on label "Other reason or additional notes" at bounding box center [570, 616] width 463 height 10
click at [344, 576] on input "Other" at bounding box center [347, 565] width 35 height 35
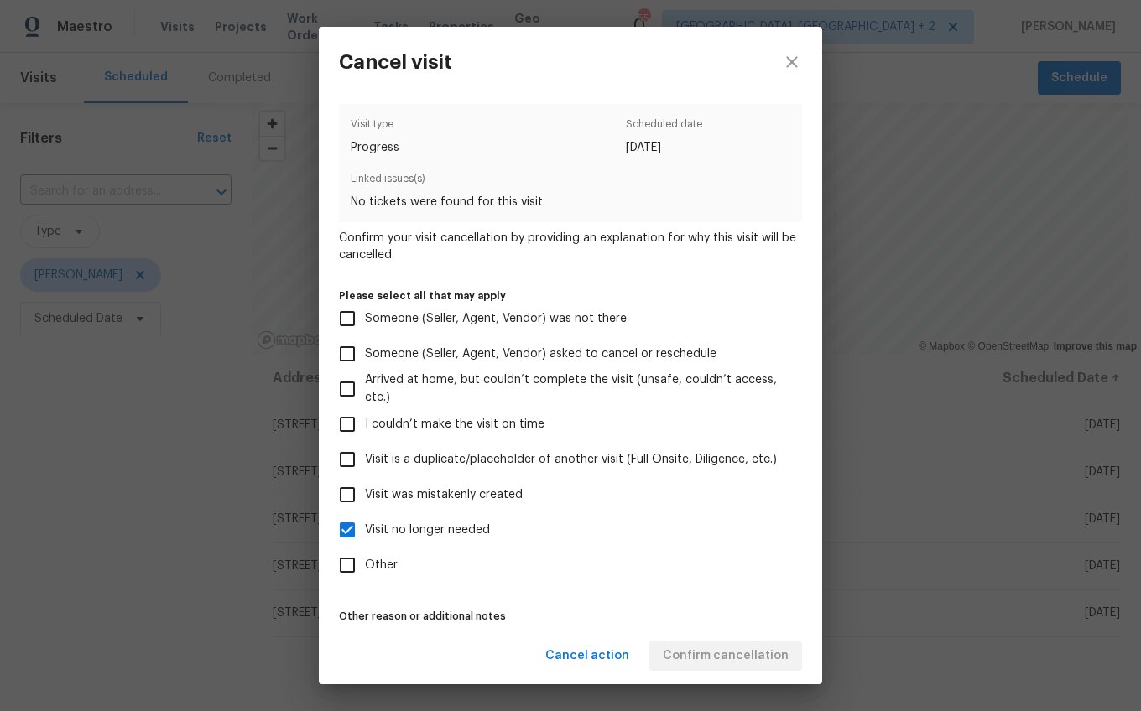
checkbox input "true"
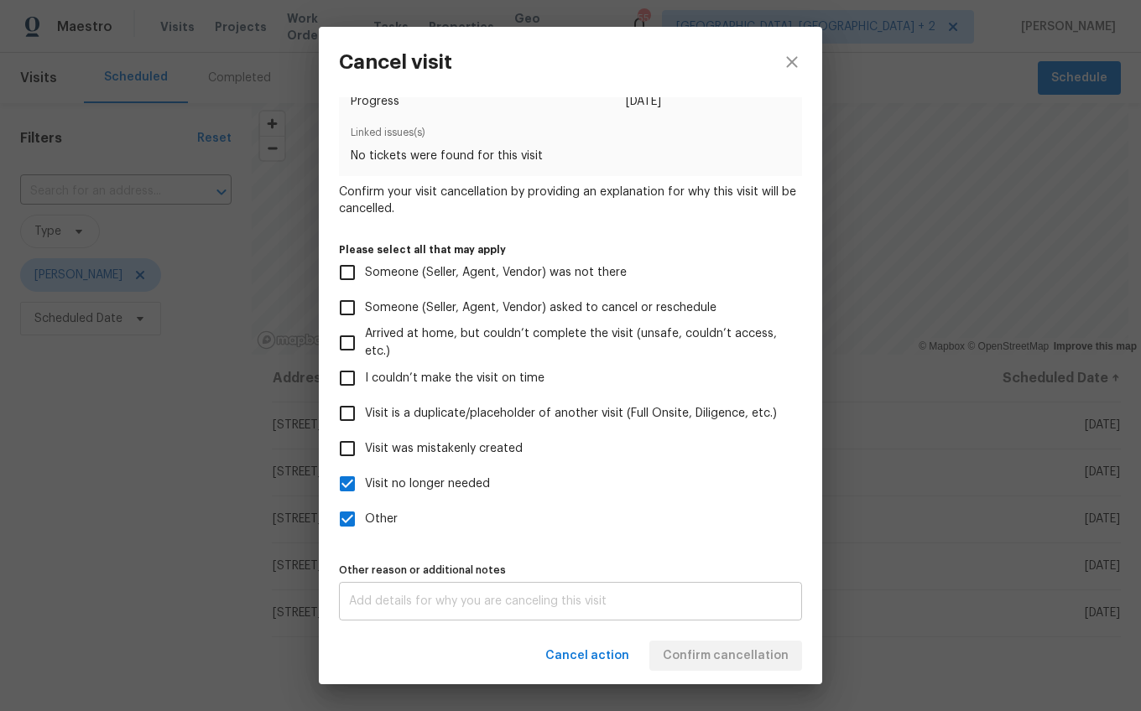
click at [455, 588] on div "x Other reason or additional notes" at bounding box center [570, 601] width 463 height 39
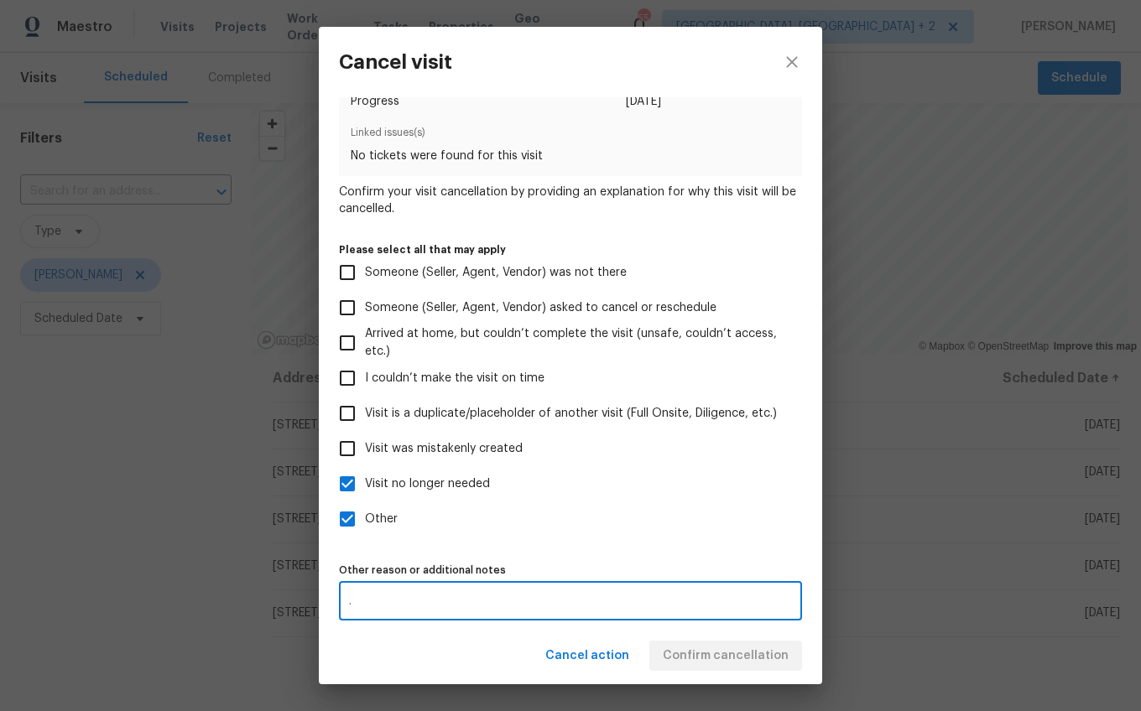
type textarea "."
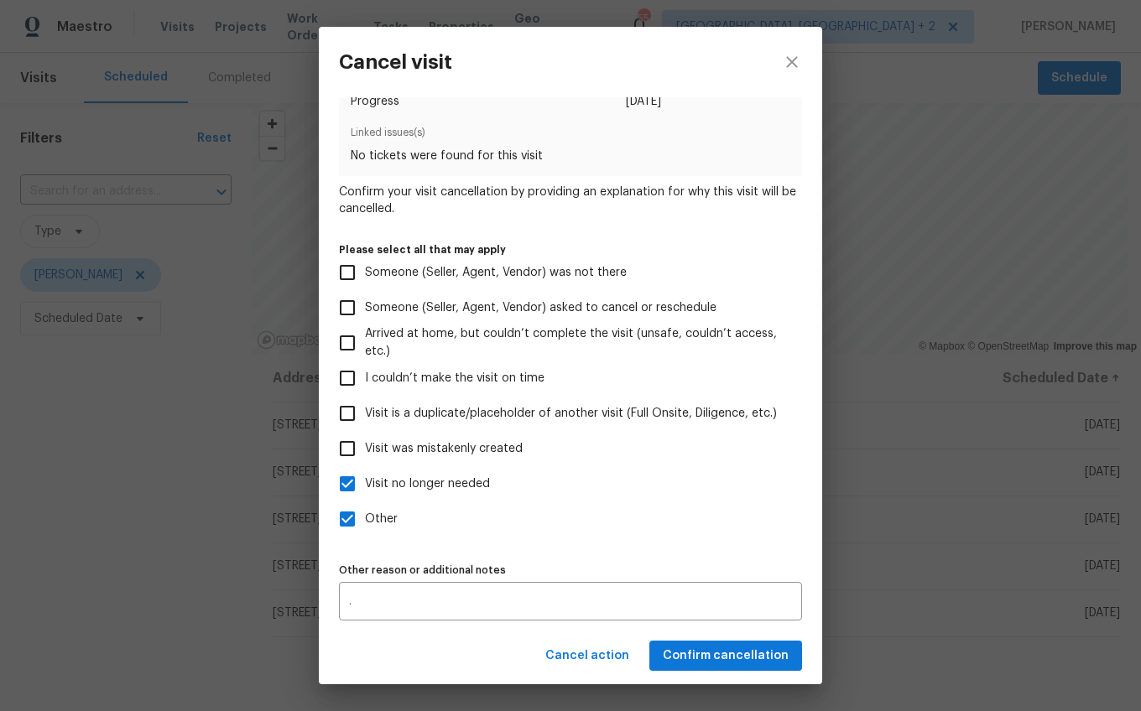
click at [663, 549] on div "Visit type Progress Scheduled date 9/3/2025 Linked issues(s) No tickets were fo…" at bounding box center [570, 339] width 463 height 563
click at [700, 661] on span "Confirm cancellation" at bounding box center [726, 656] width 126 height 21
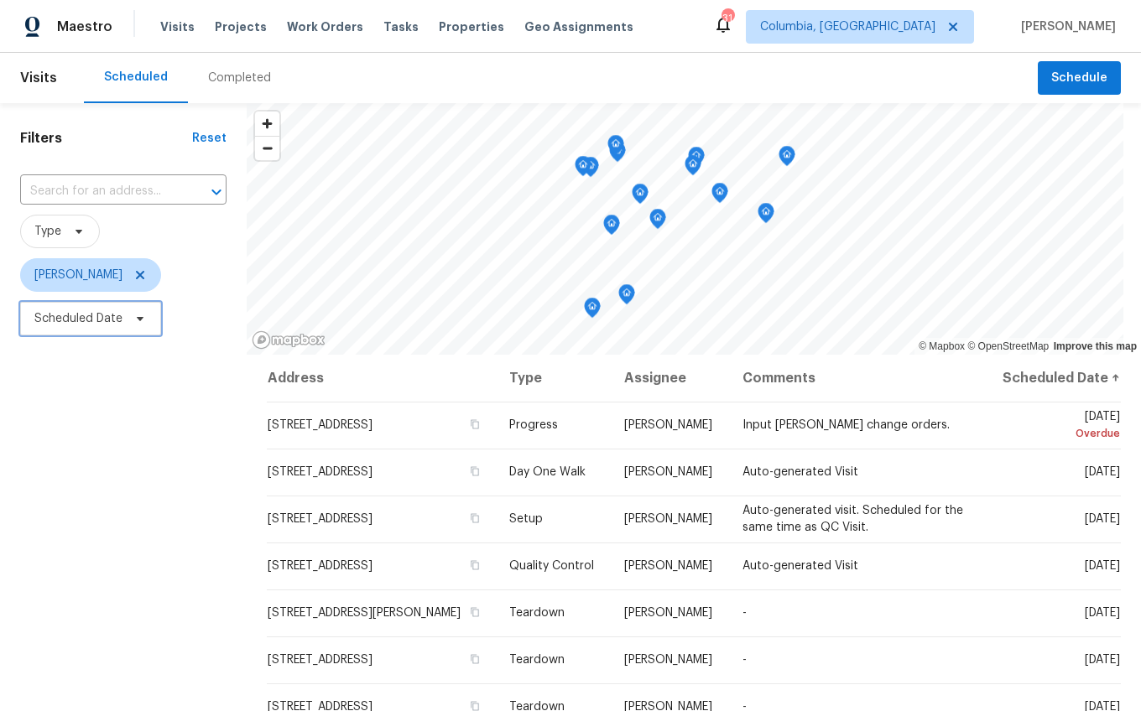
click at [75, 315] on span "Scheduled Date" at bounding box center [78, 318] width 88 height 17
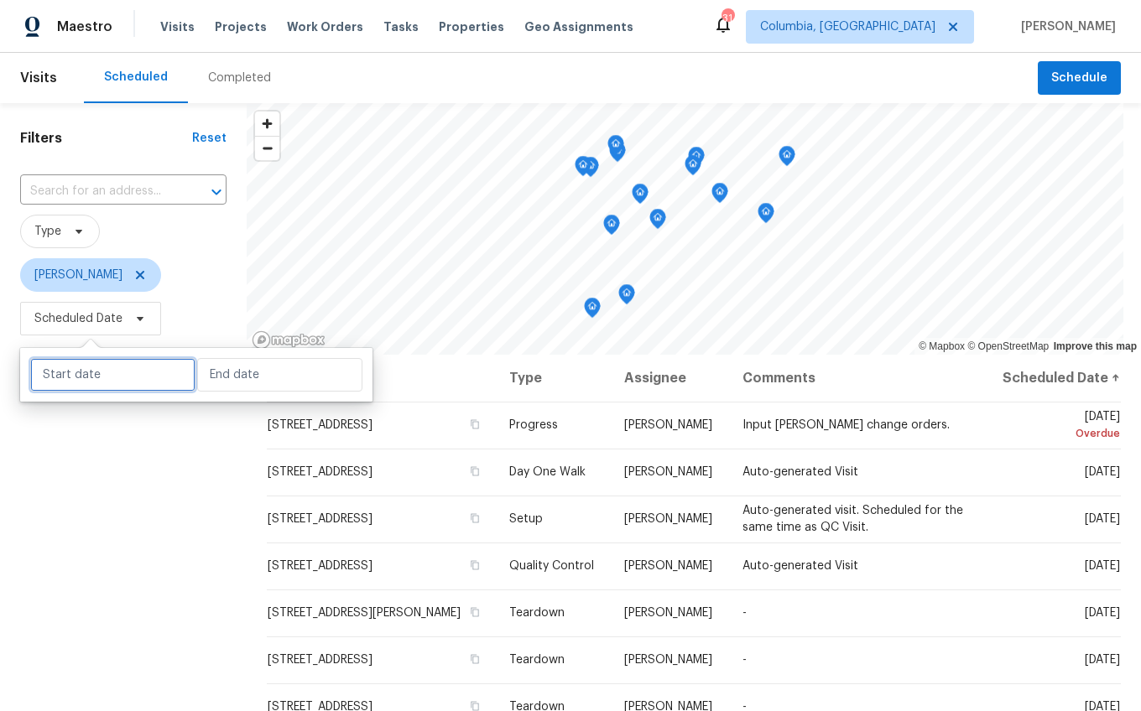
select select "8"
select select "2025"
select select "9"
select select "2025"
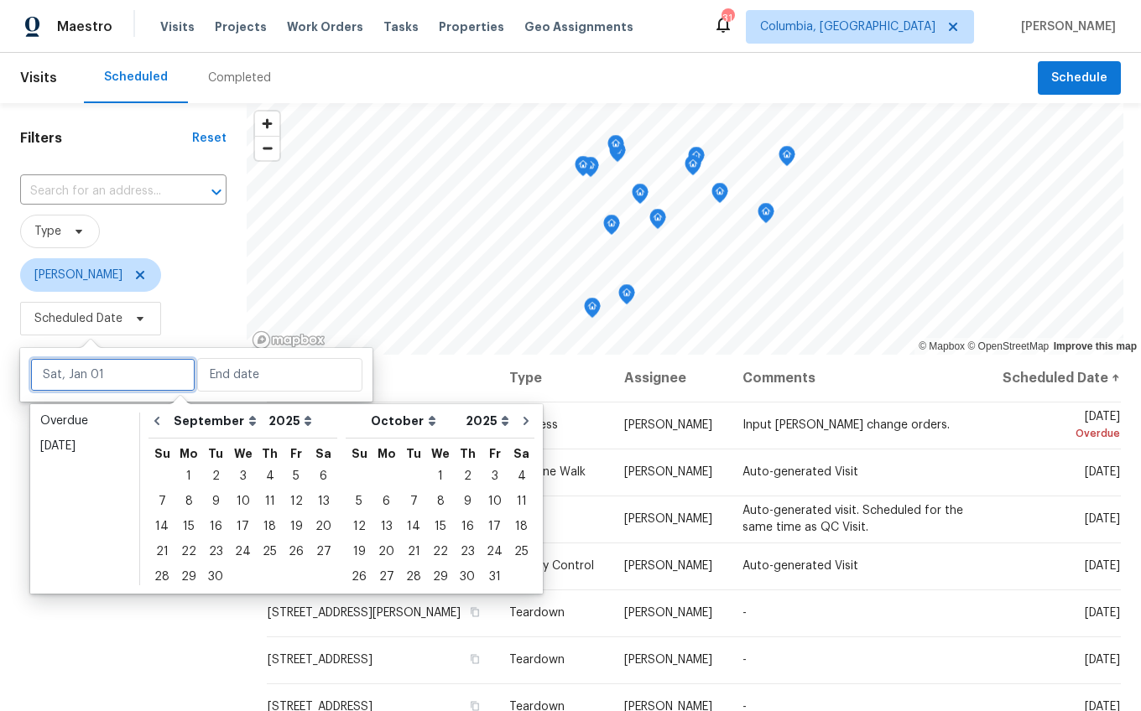
click at [96, 377] on input "text" at bounding box center [112, 375] width 165 height 34
click at [220, 478] on div "2" at bounding box center [215, 476] width 27 height 23
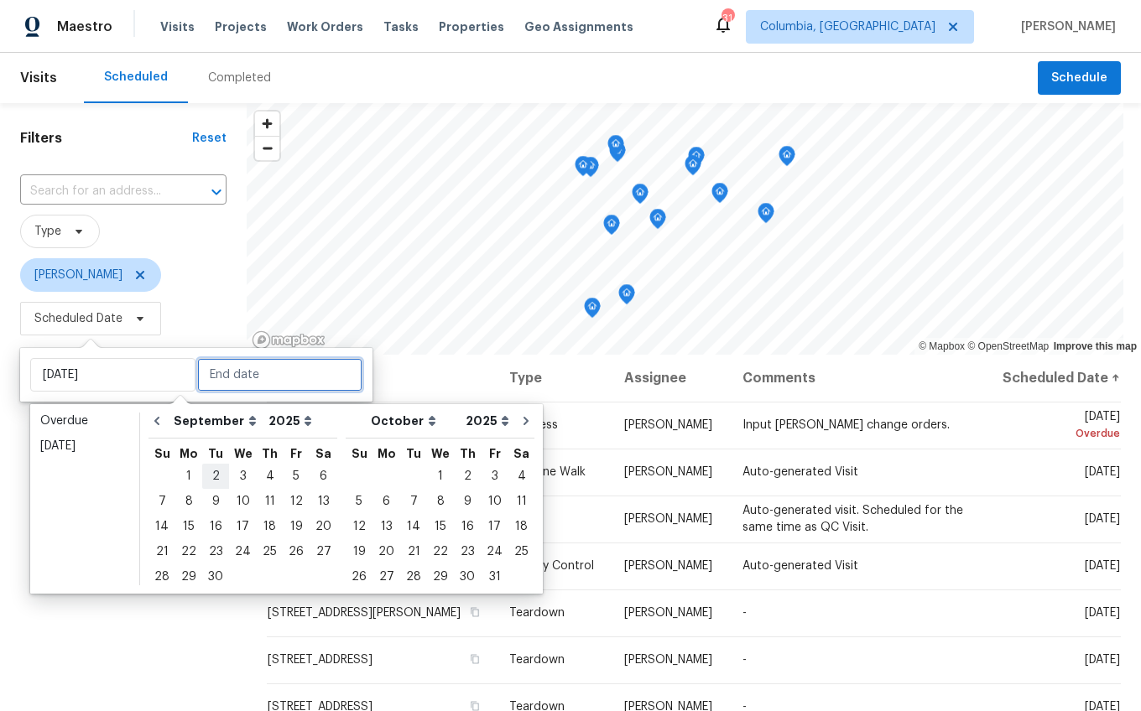
type input "Tue, Sep 02"
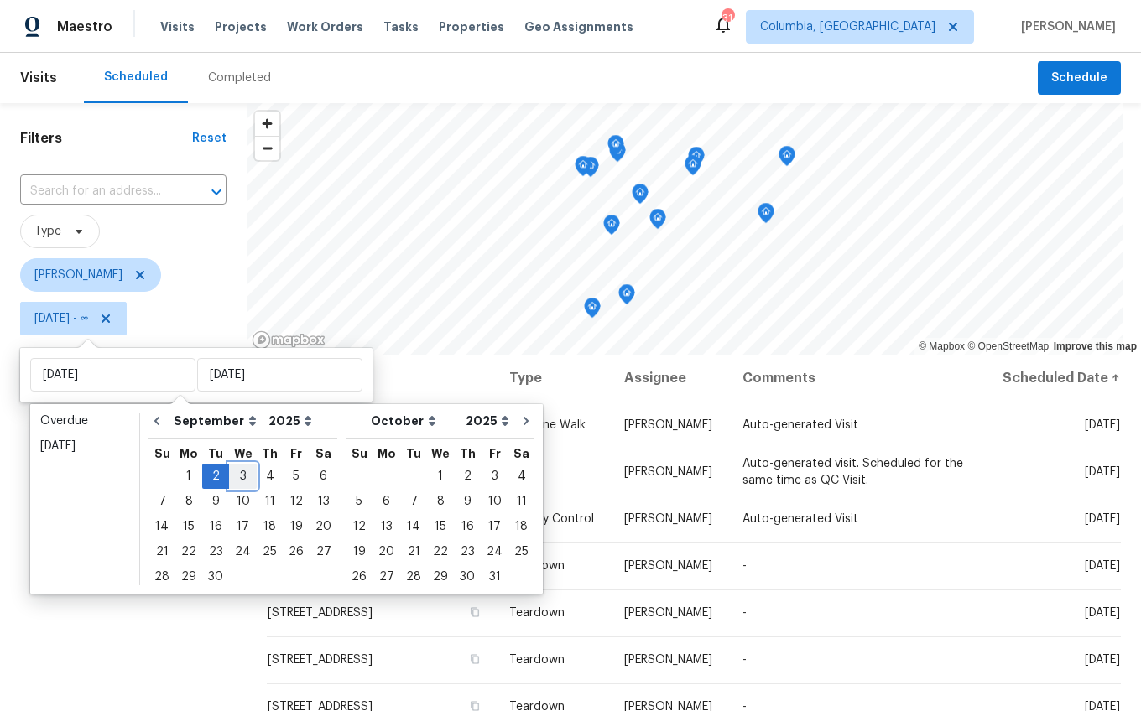
click at [233, 475] on div "3" at bounding box center [243, 476] width 28 height 23
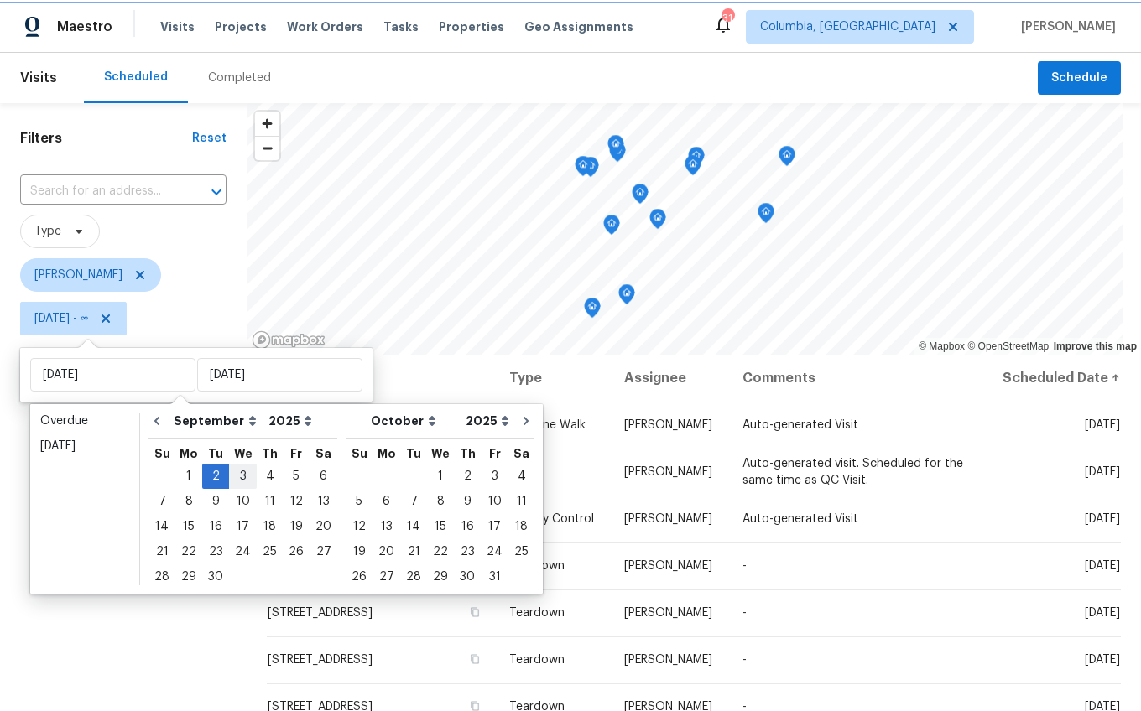
type input "Wed, Sep 03"
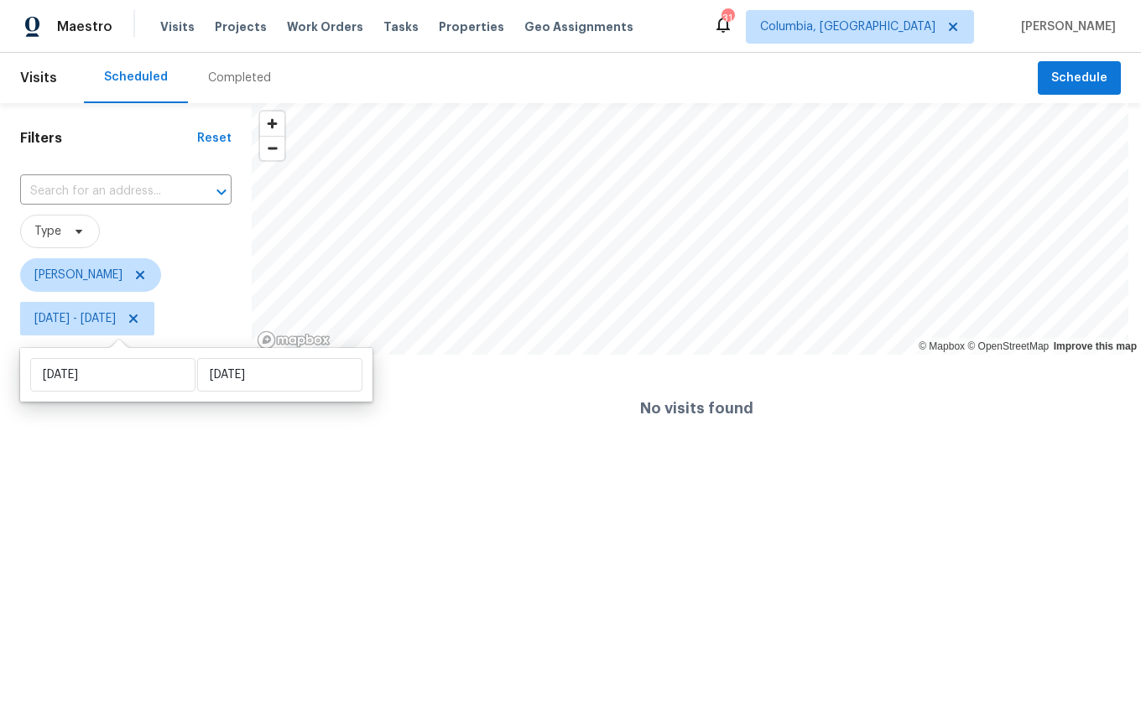
click at [129, 394] on div "Tue, Sep 02 Wed, Sep 03" at bounding box center [196, 375] width 352 height 54
click at [134, 385] on input "Tue, Sep 02" at bounding box center [112, 375] width 165 height 34
select select "8"
select select "2025"
select select "9"
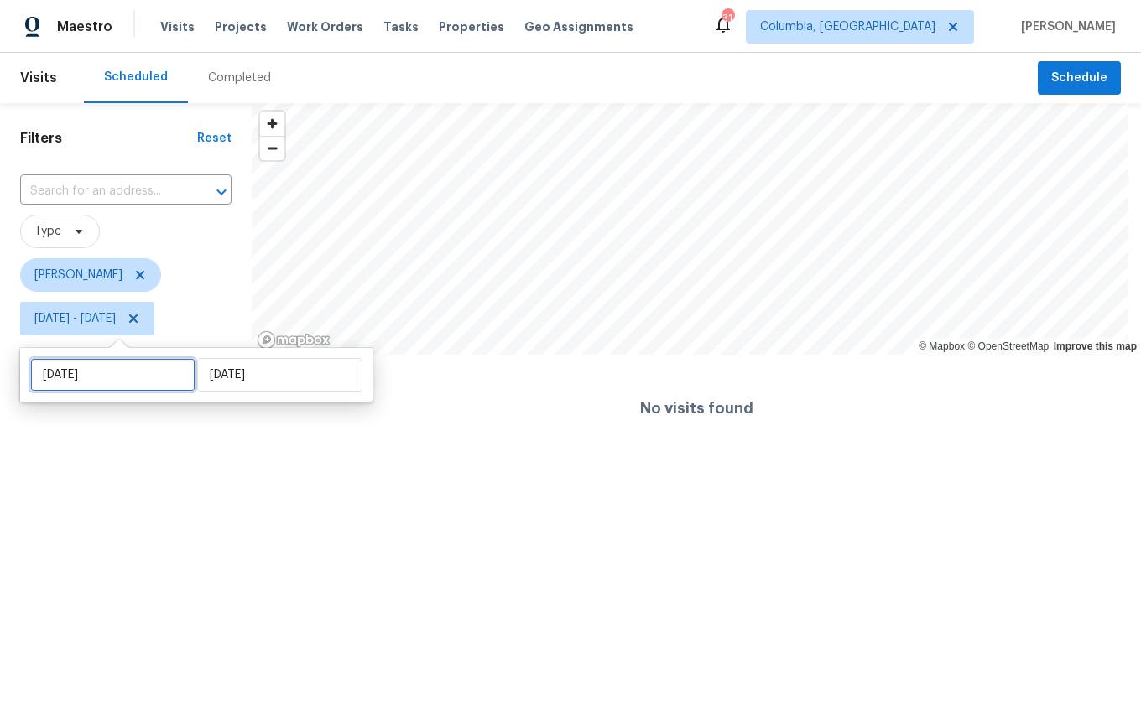
select select "2025"
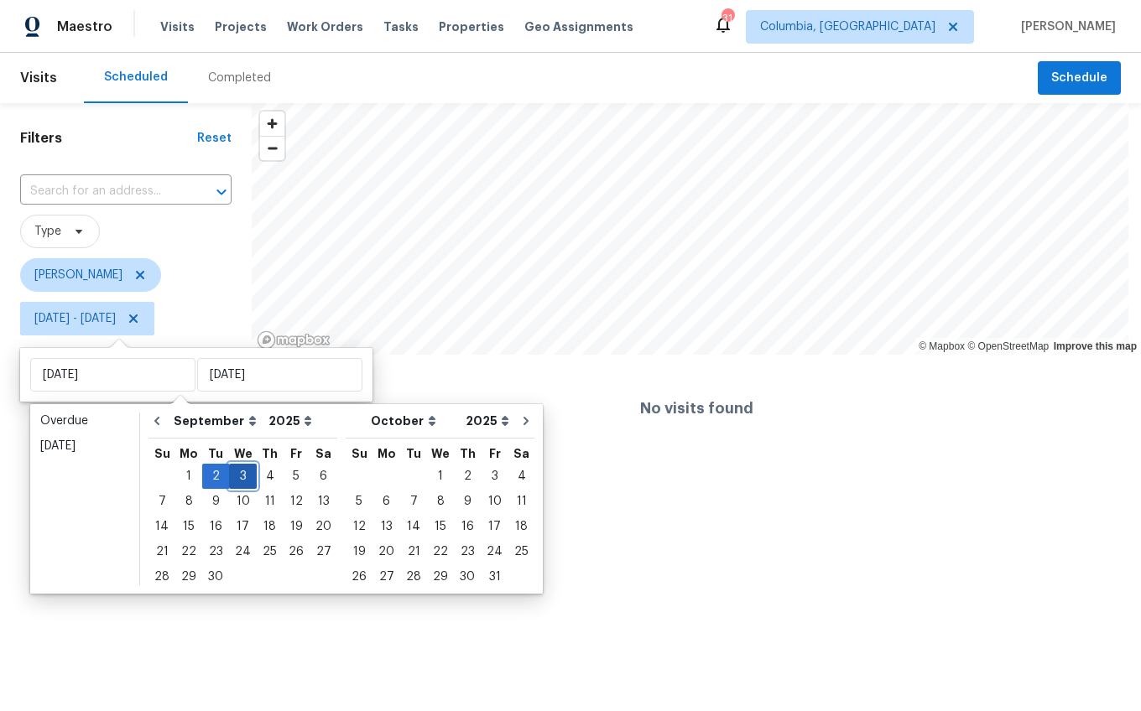
click at [241, 478] on div "3" at bounding box center [243, 476] width 28 height 23
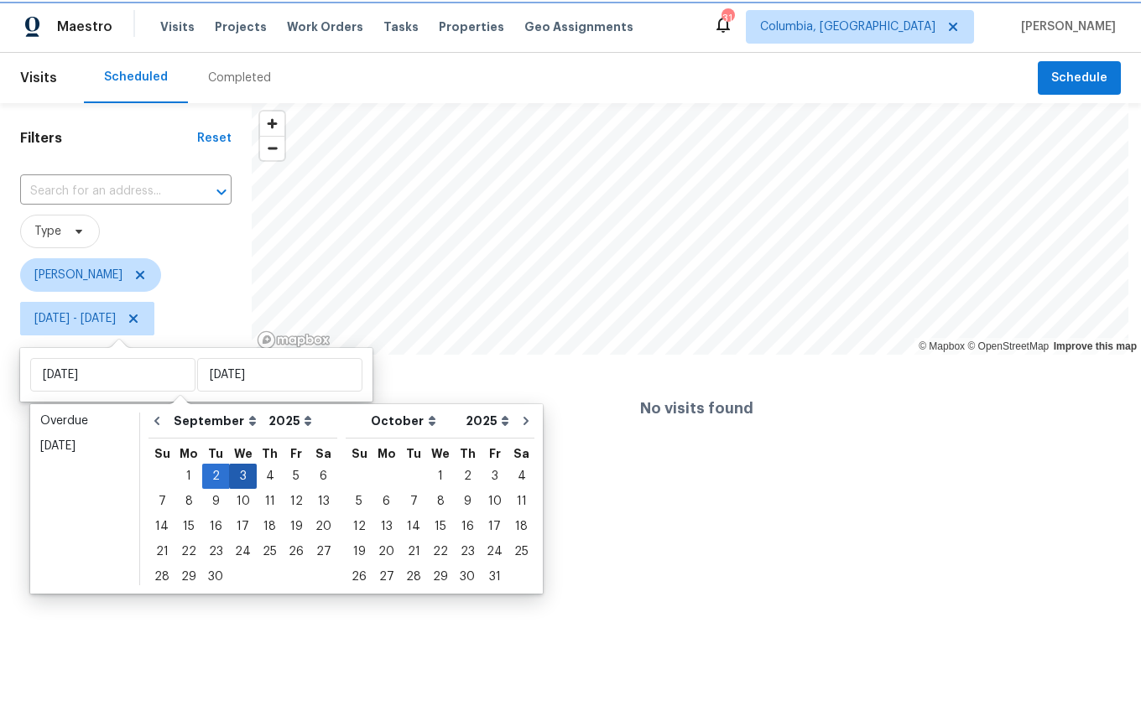
type input "Wed, Sep 03"
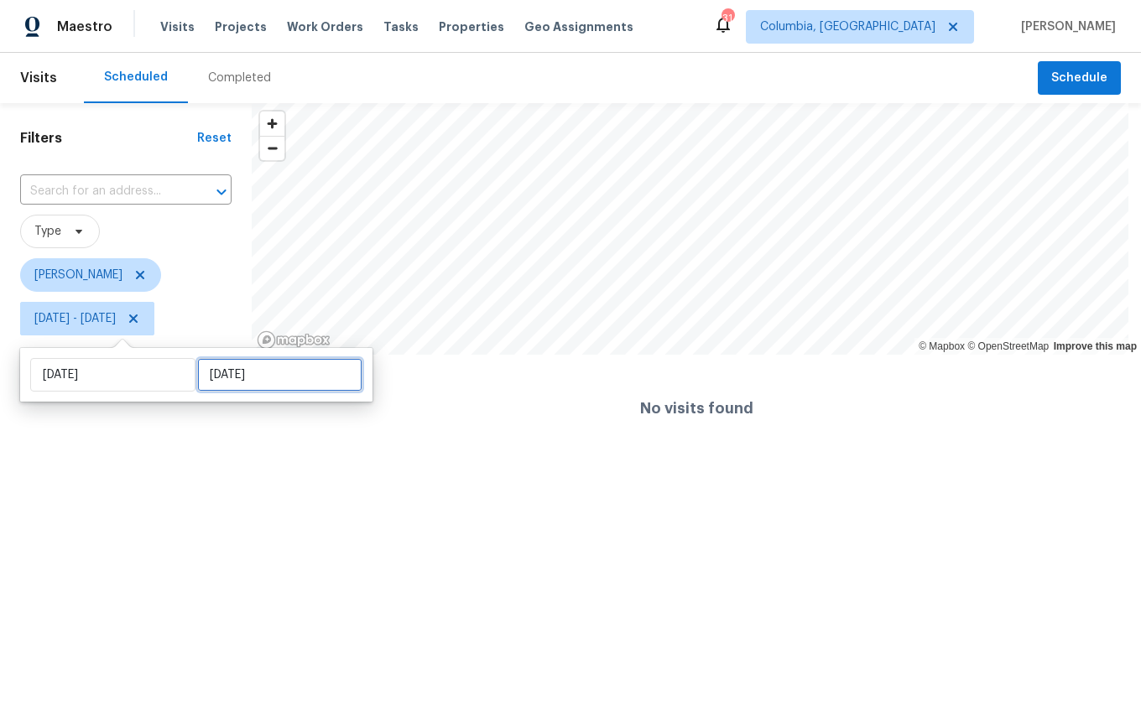
click at [226, 374] on input "Wed, Sep 03" at bounding box center [279, 375] width 165 height 34
select select "8"
select select "2025"
select select "9"
select select "2025"
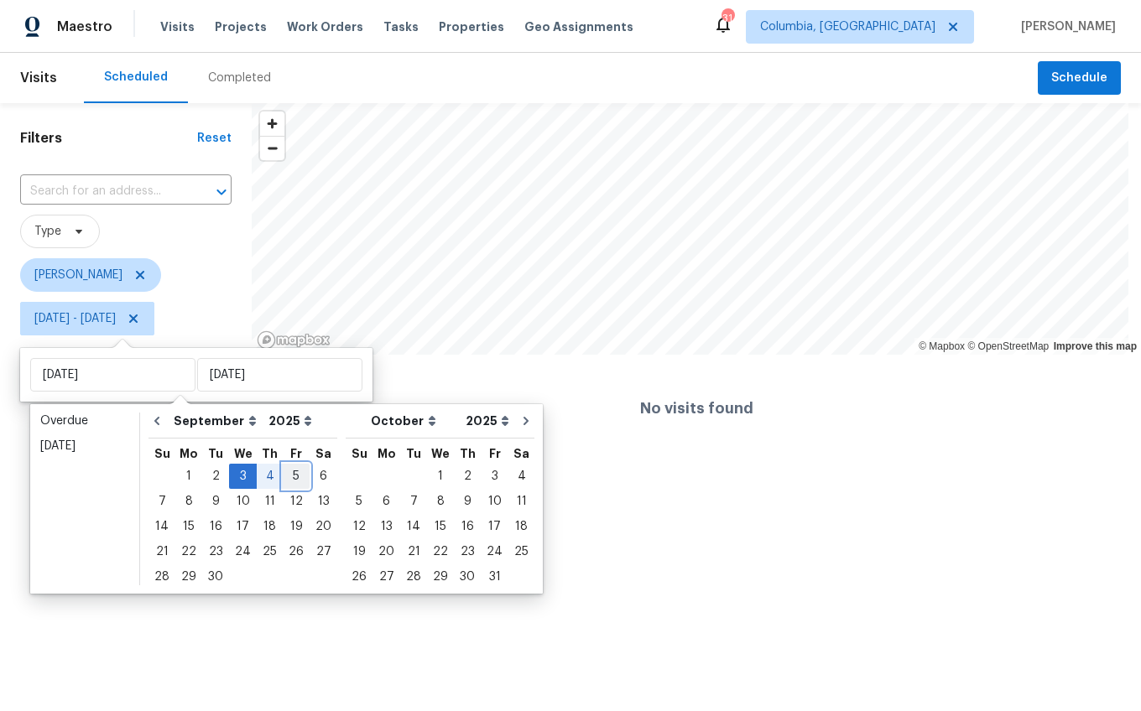
click at [284, 472] on div "5" at bounding box center [296, 476] width 27 height 23
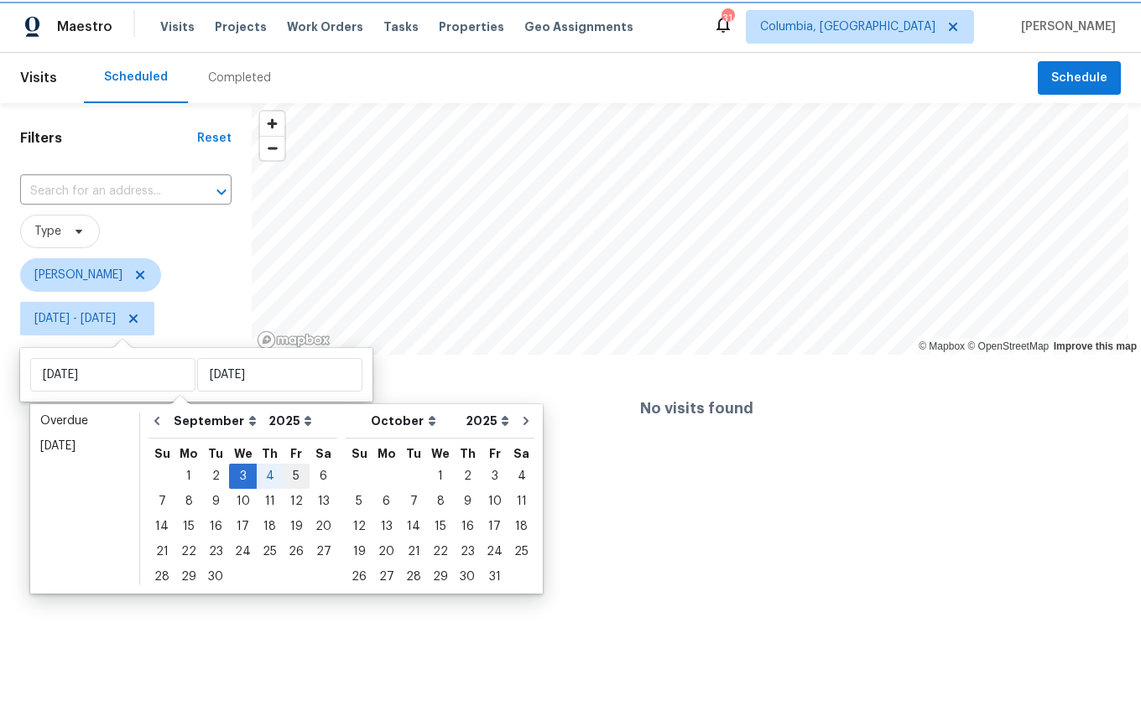
type input "Fri, Sep 05"
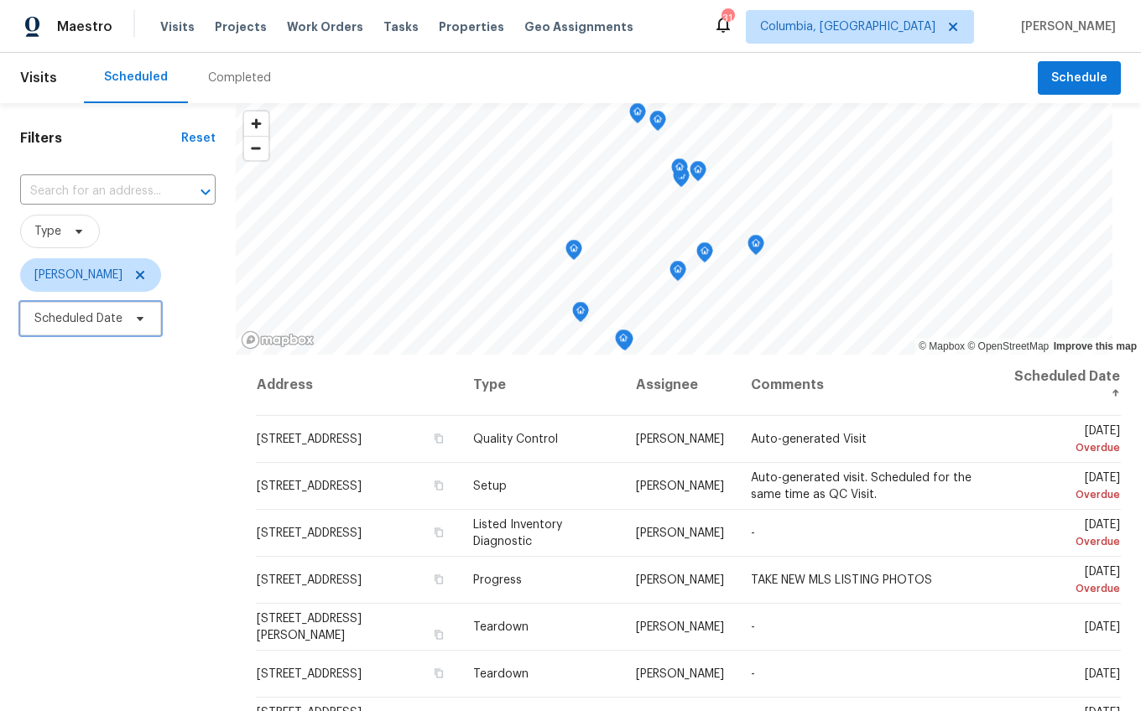
click at [85, 321] on span "Scheduled Date" at bounding box center [78, 318] width 88 height 17
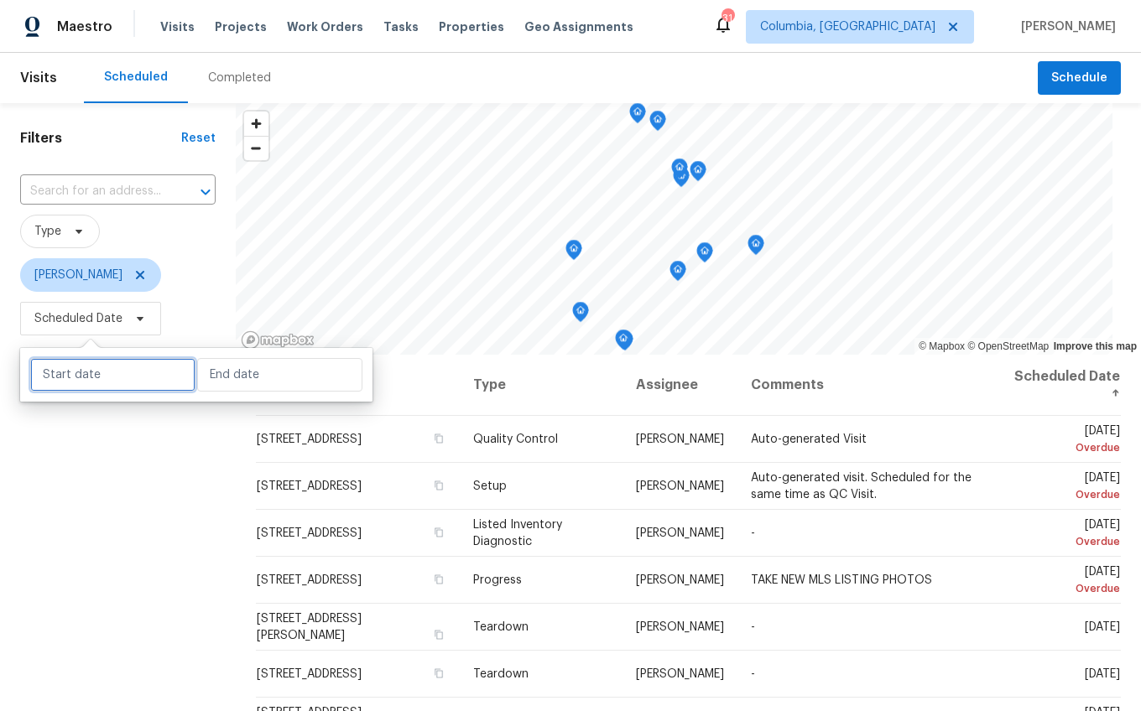
click at [81, 373] on input "text" at bounding box center [112, 375] width 165 height 34
select select "8"
select select "2025"
select select "9"
select select "2025"
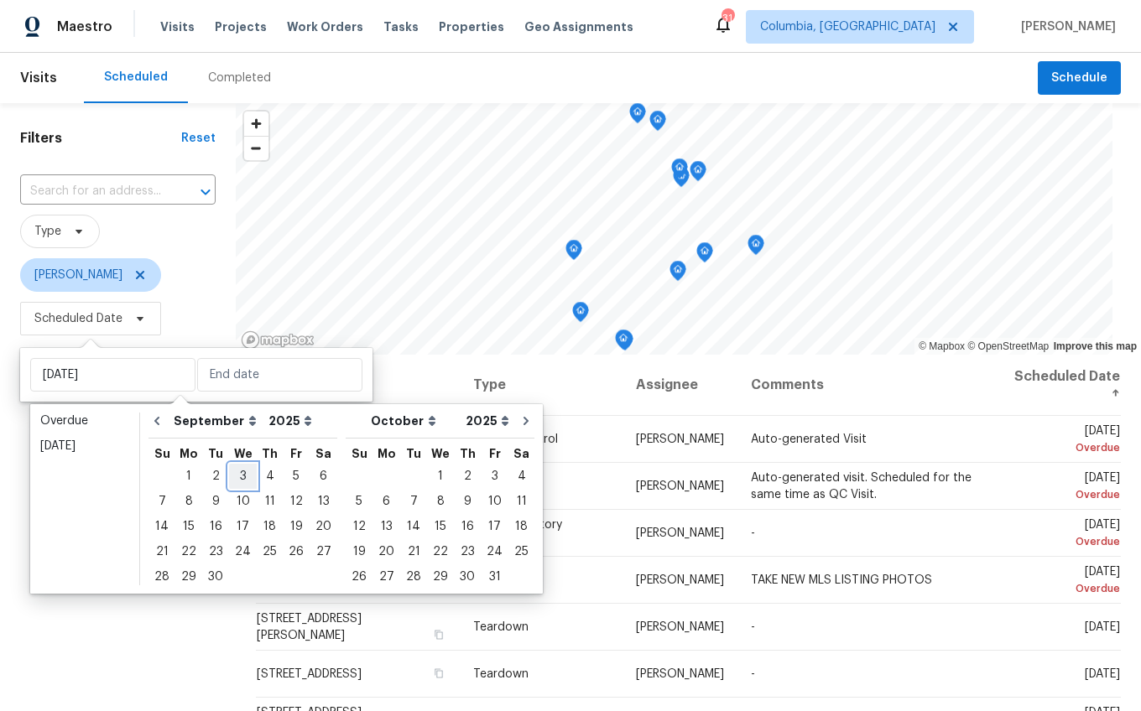
click at [240, 478] on div "3" at bounding box center [243, 476] width 28 height 23
type input "Wed, Sep 03"
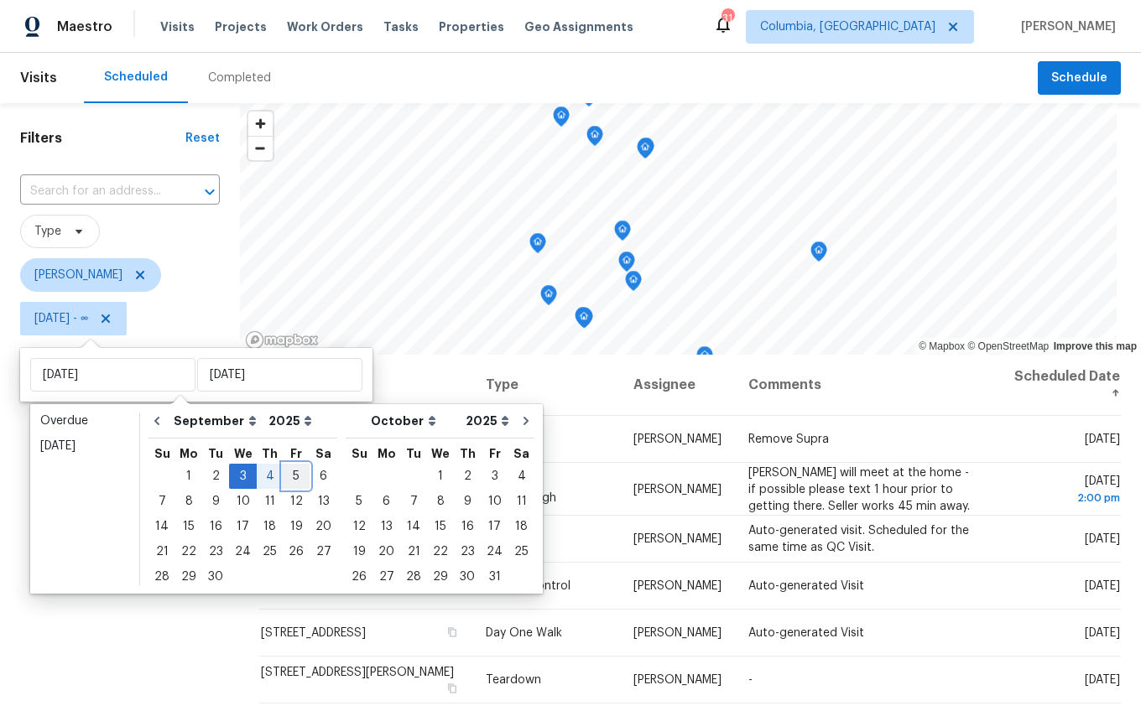
click at [288, 474] on div "5" at bounding box center [296, 476] width 27 height 23
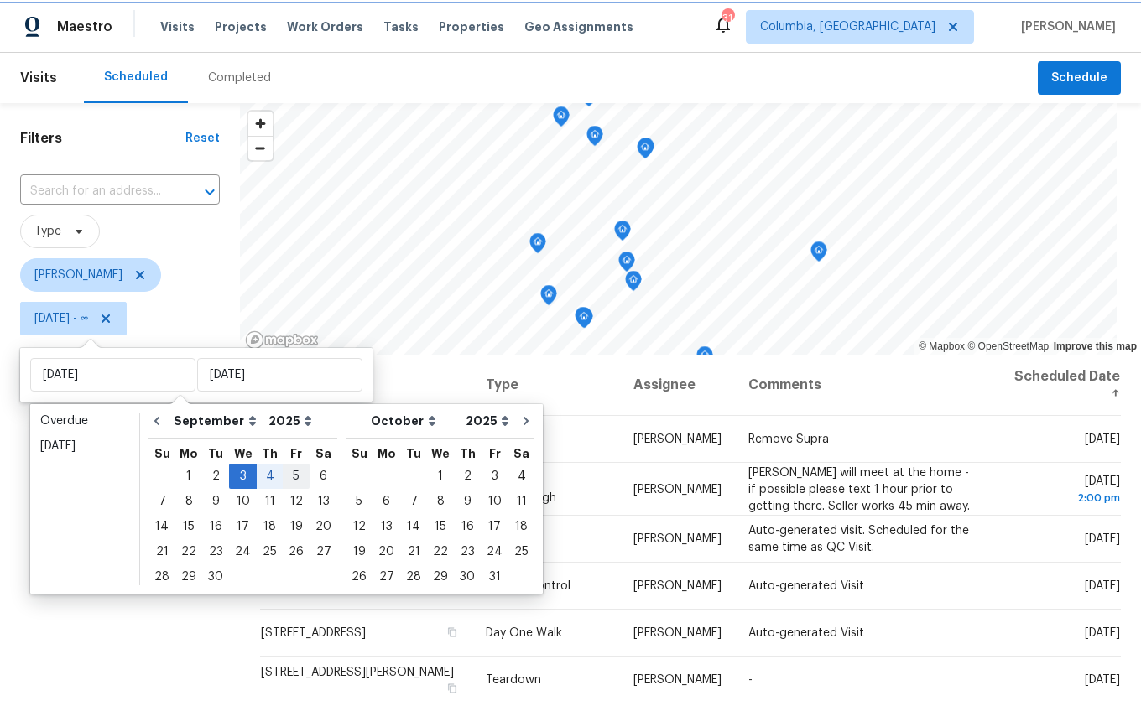
type input "Fri, Sep 05"
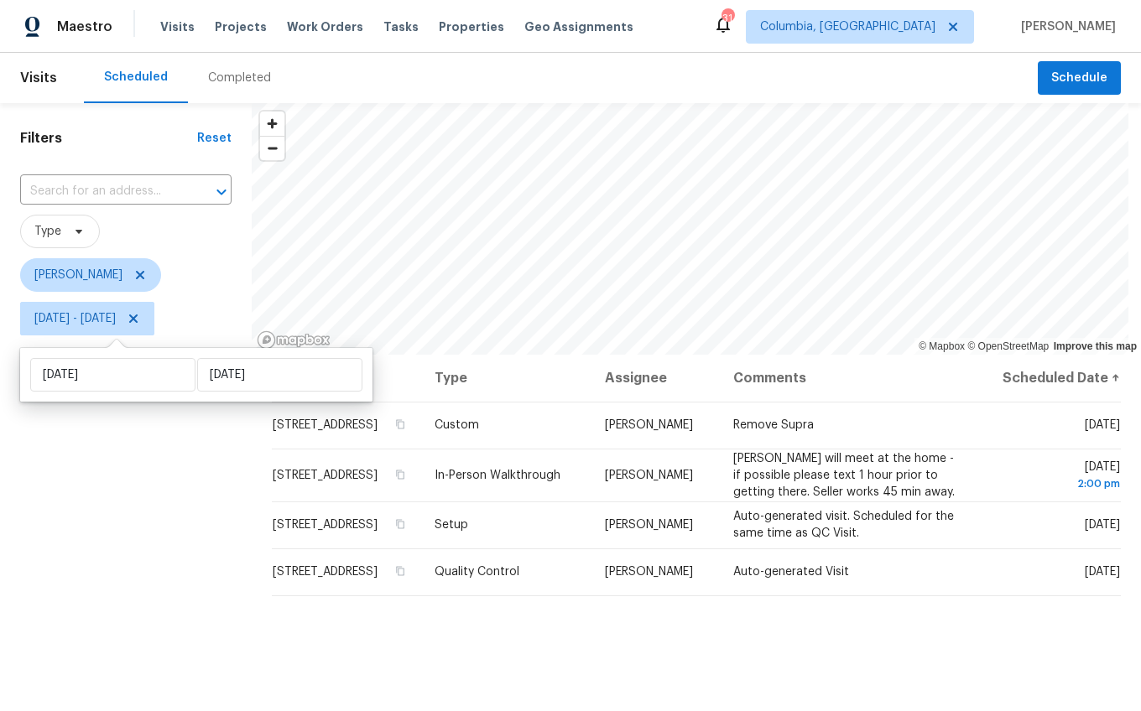
click at [133, 601] on div "Filters Reset ​ Type Kati Dunn Wed, Sep 03 - Fri, Sep 05" at bounding box center [126, 513] width 252 height 820
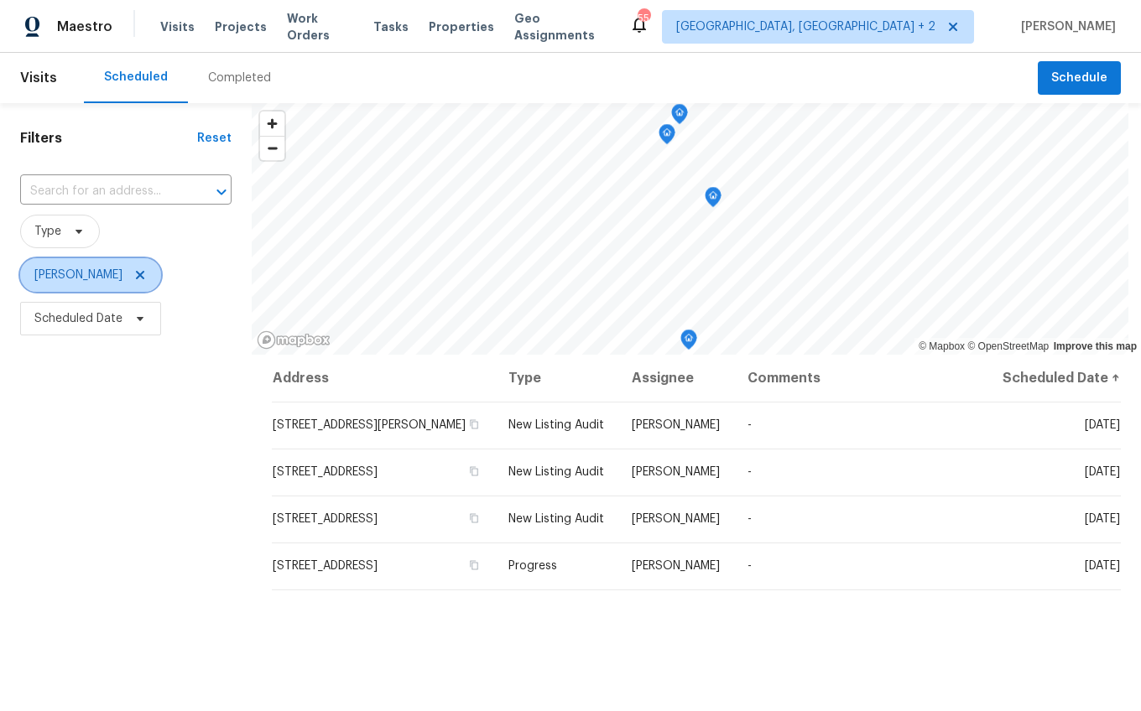
click at [133, 275] on icon at bounding box center [139, 274] width 13 height 13
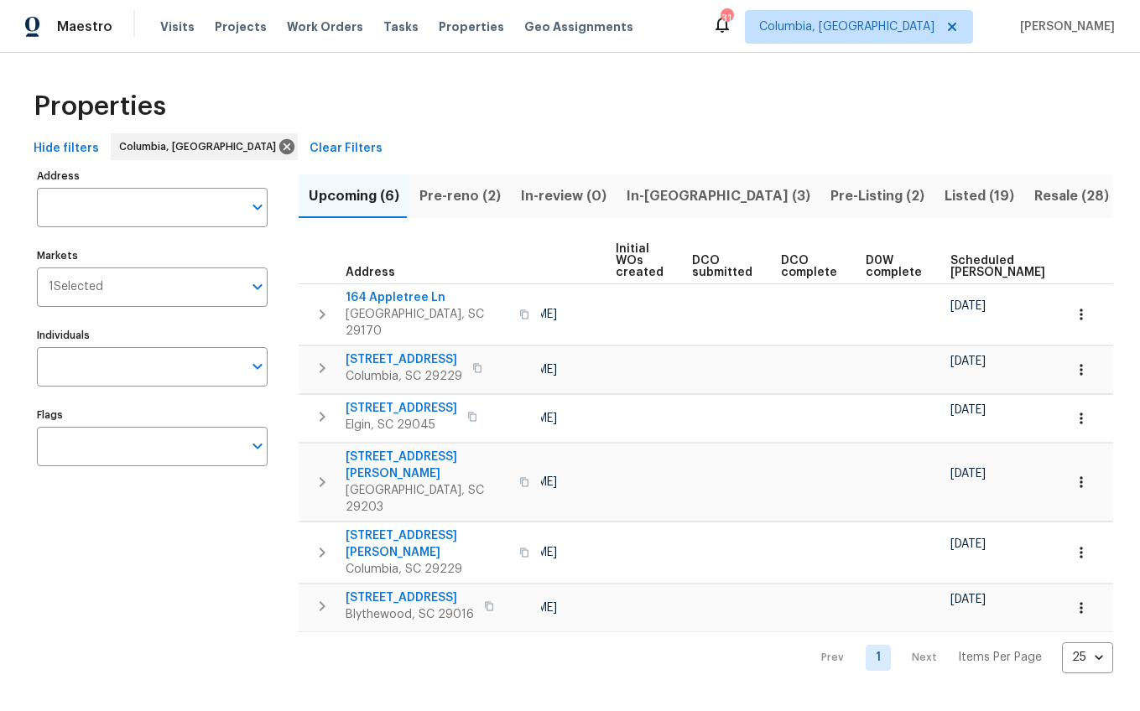
scroll to position [0, 266]
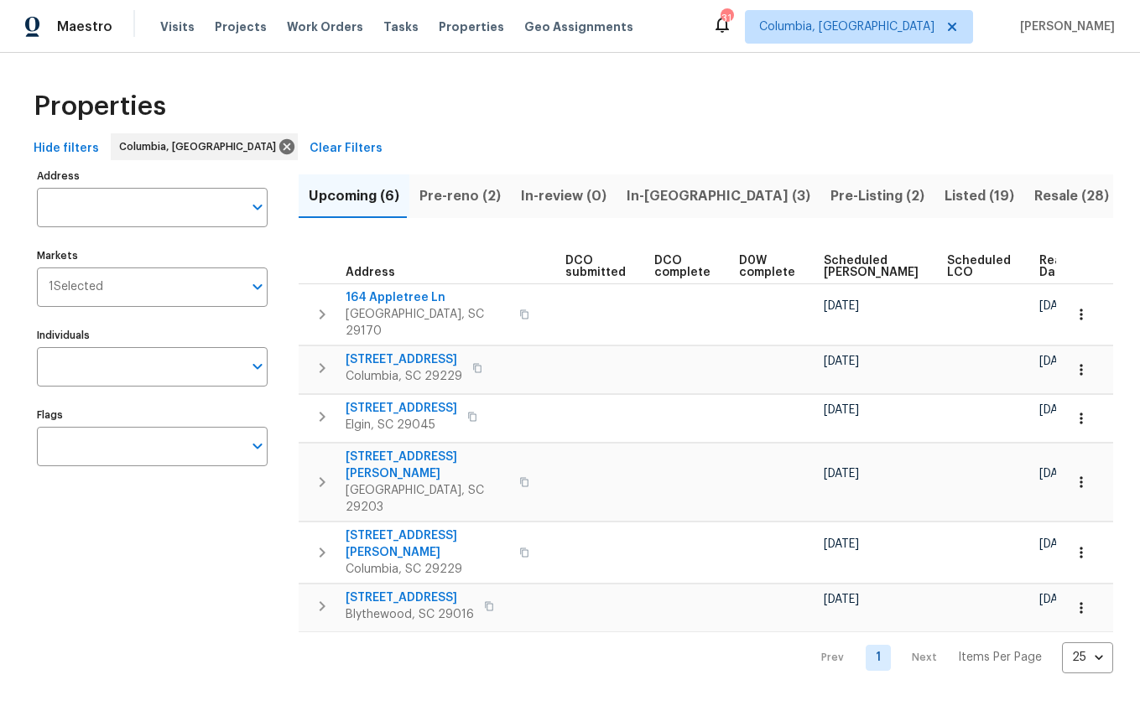
click at [1039, 273] on span "Ready Date" at bounding box center [1057, 266] width 37 height 23
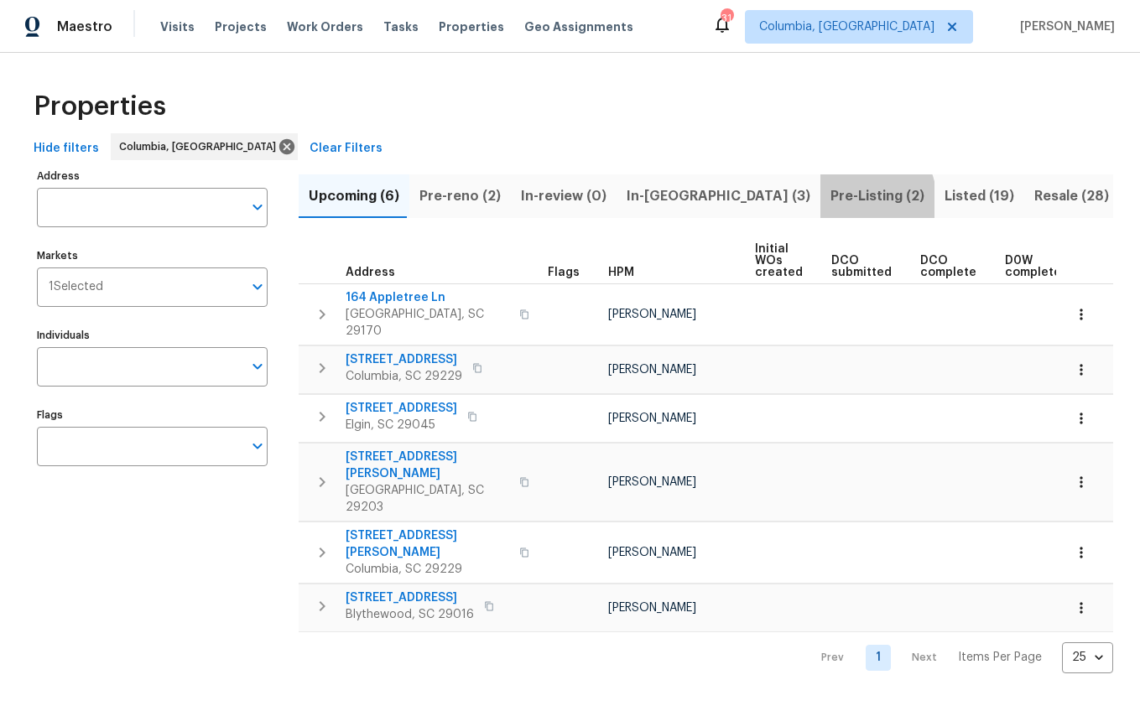
click at [830, 202] on span "Pre-Listing (2)" at bounding box center [877, 196] width 94 height 23
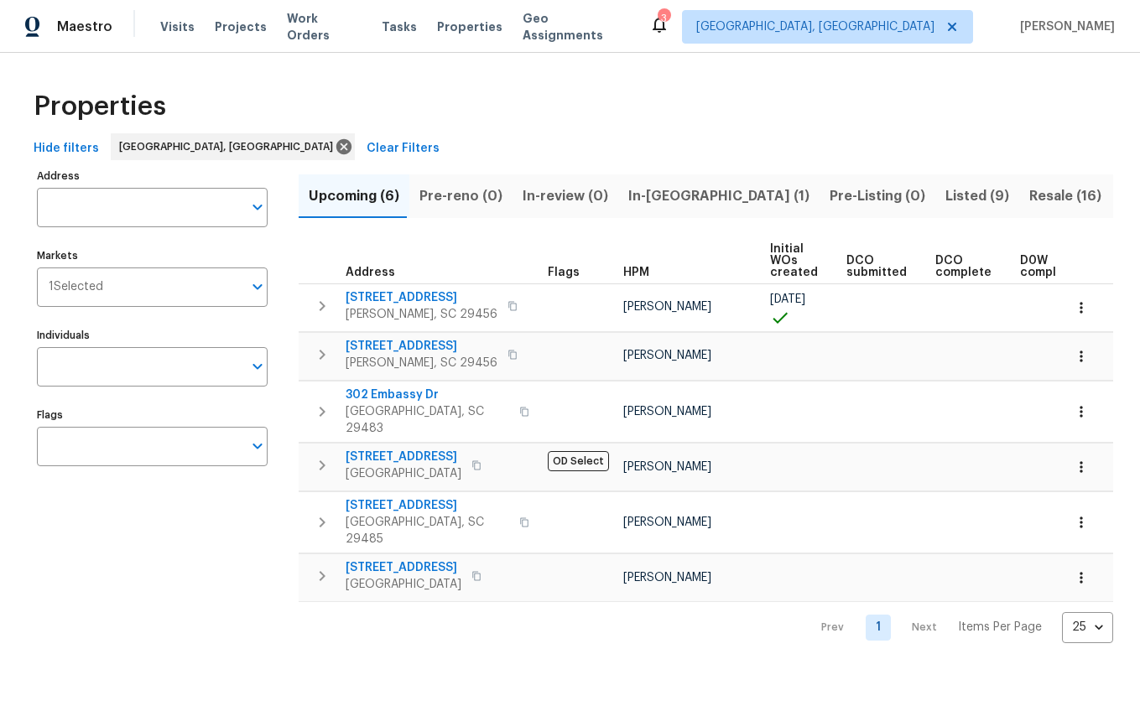
click at [673, 209] on button "In-[GEOGRAPHIC_DATA] (1)" at bounding box center [718, 196] width 201 height 44
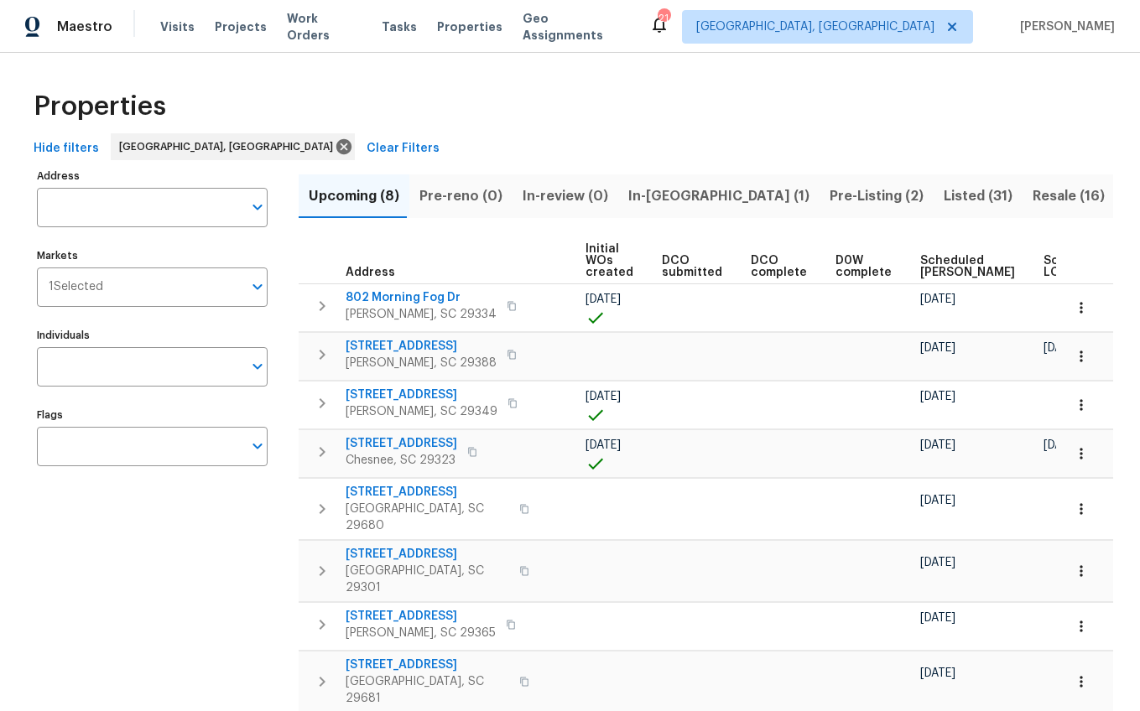
scroll to position [0, 266]
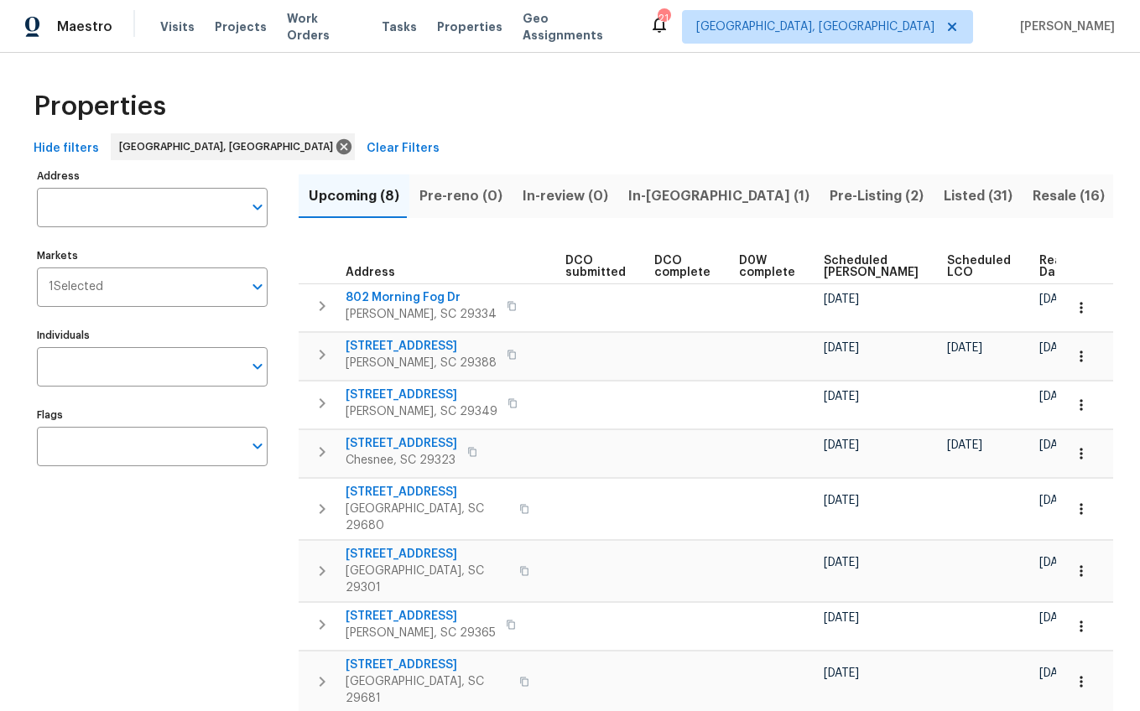
click at [1039, 270] on span "Ready Date" at bounding box center [1057, 266] width 37 height 23
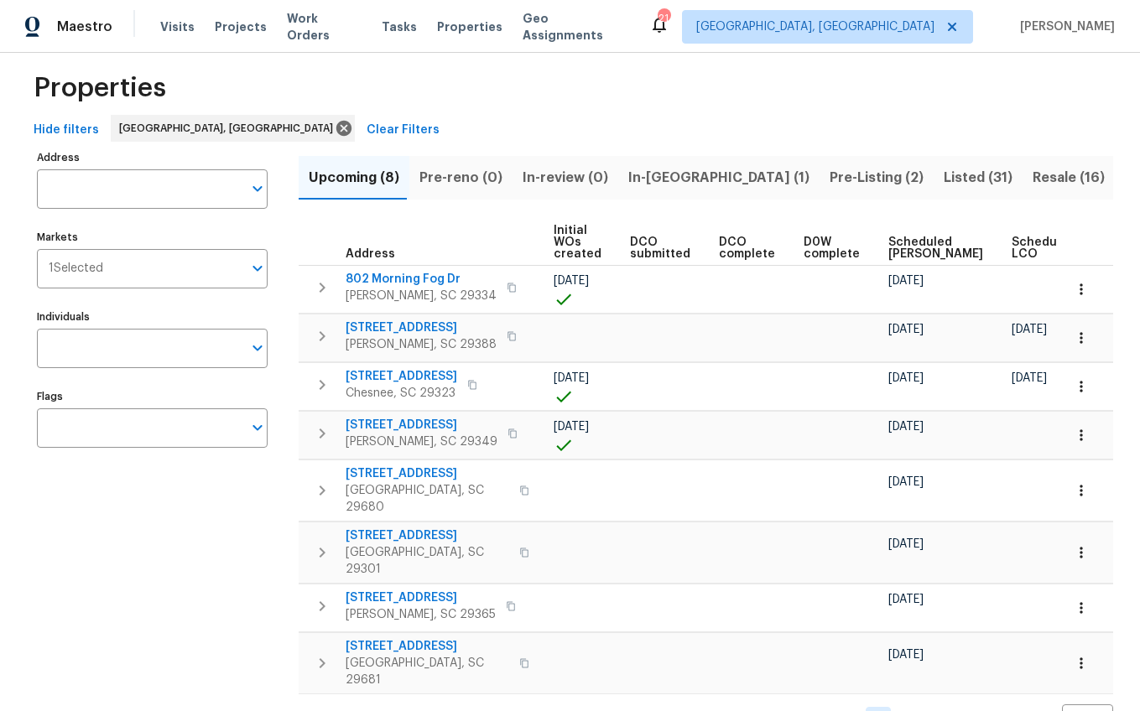
scroll to position [0, 284]
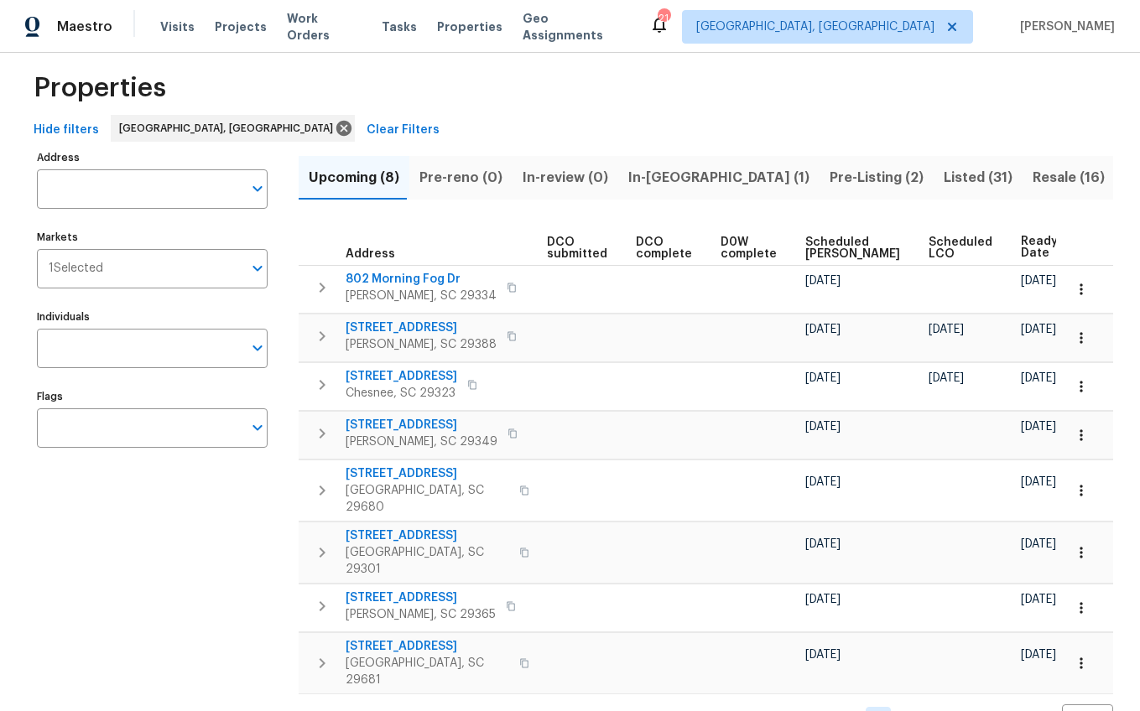
click at [638, 174] on span "In-reno (1)" at bounding box center [718, 177] width 181 height 23
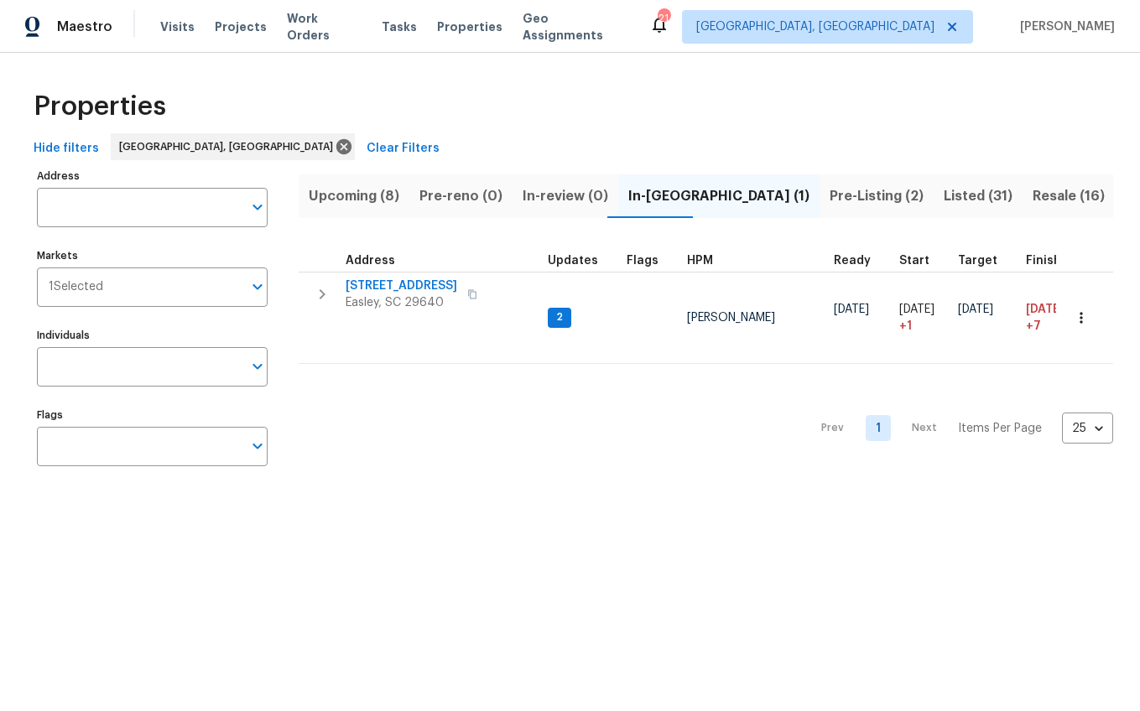
click at [829, 194] on span "Pre-Listing (2)" at bounding box center [876, 196] width 94 height 23
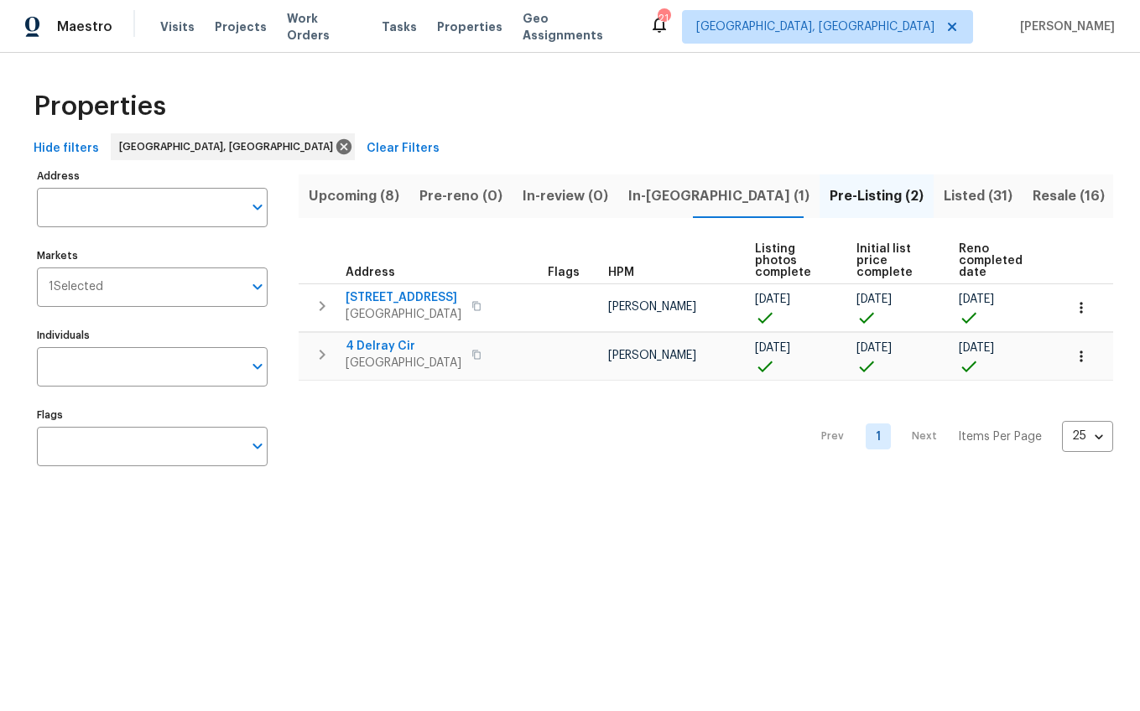
click at [944, 195] on span "Listed (31)" at bounding box center [978, 196] width 69 height 23
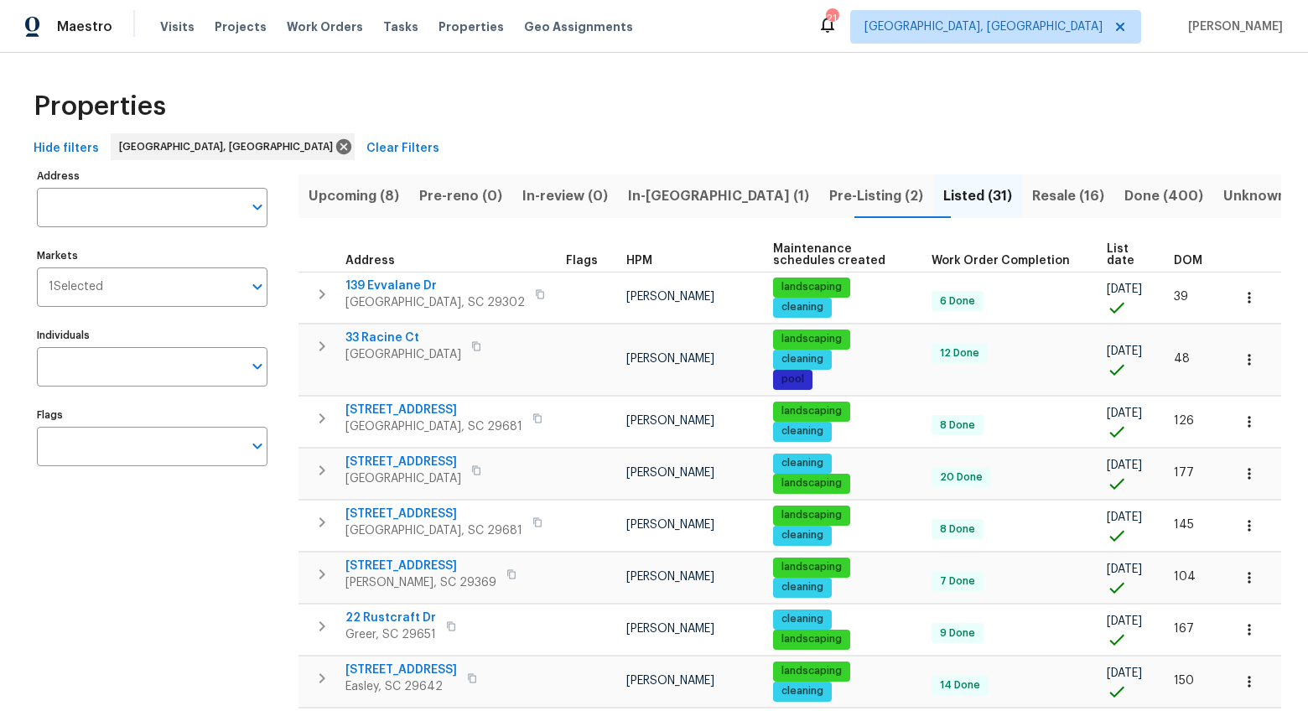
click at [1139, 261] on span "DOM" at bounding box center [1188, 261] width 29 height 12
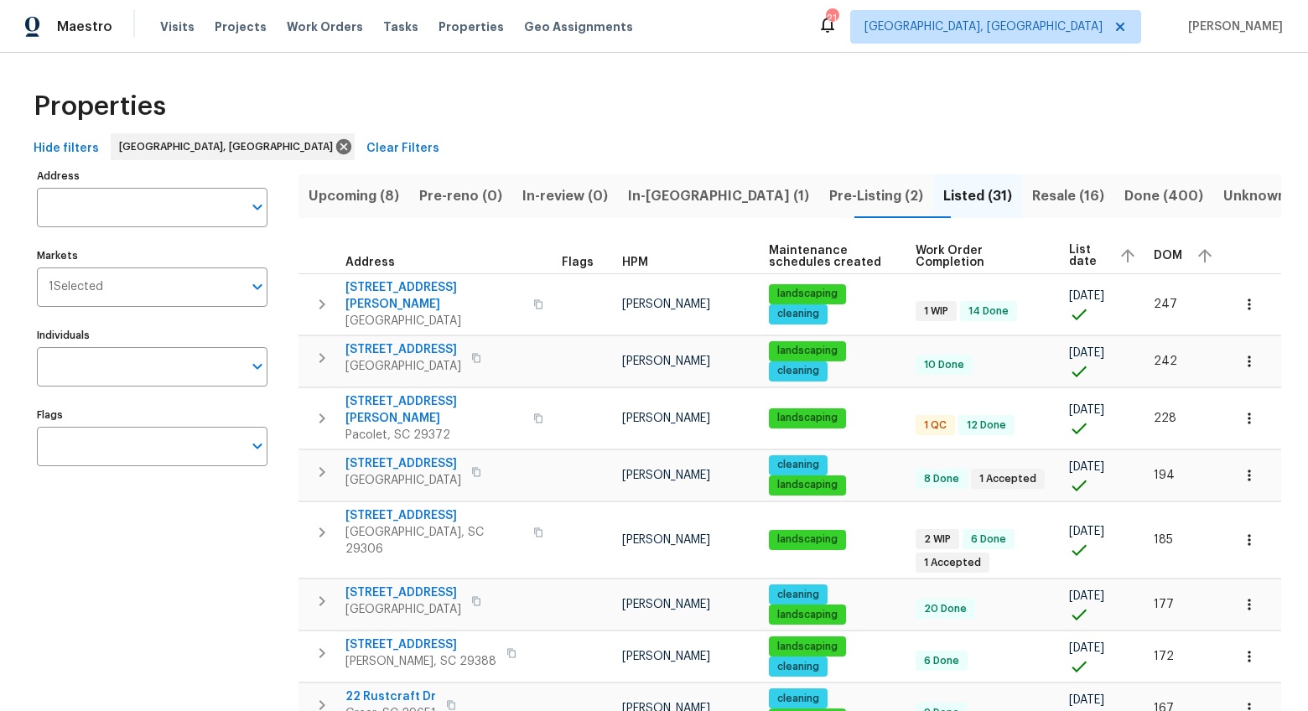
click at [381, 192] on span "Upcoming (8)" at bounding box center [354, 196] width 91 height 23
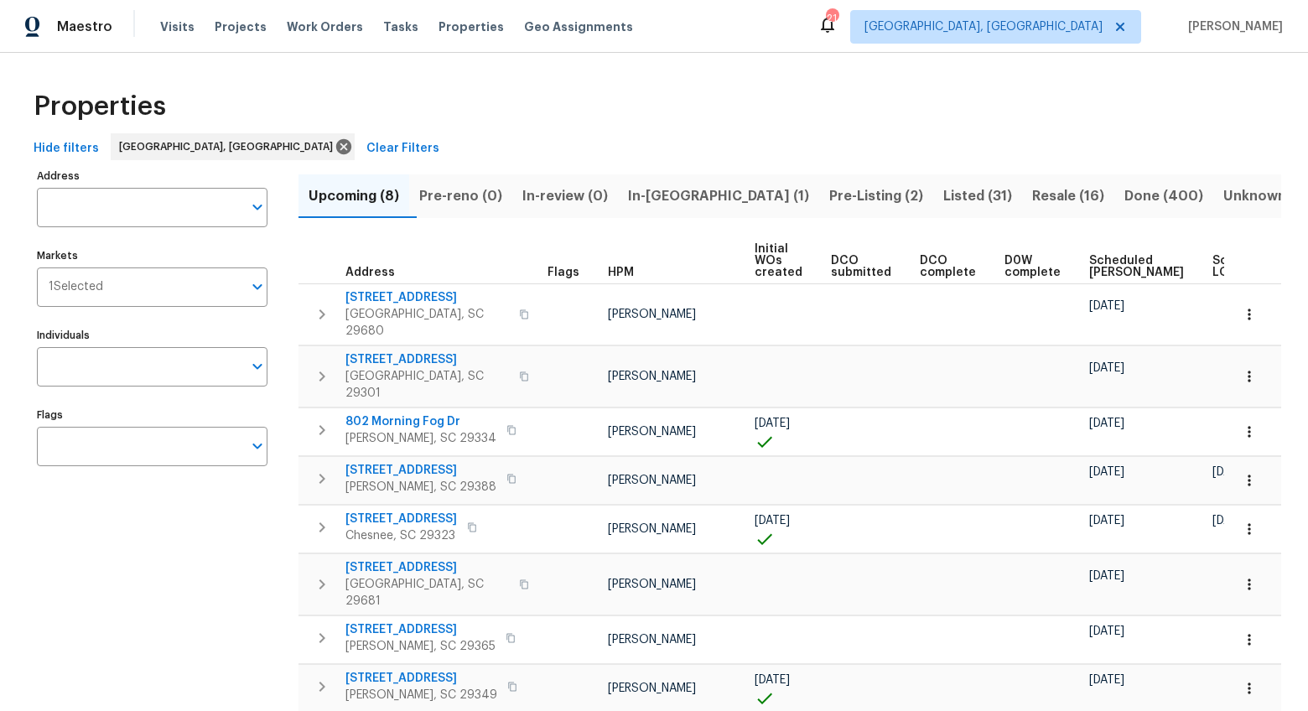
scroll to position [0, 97]
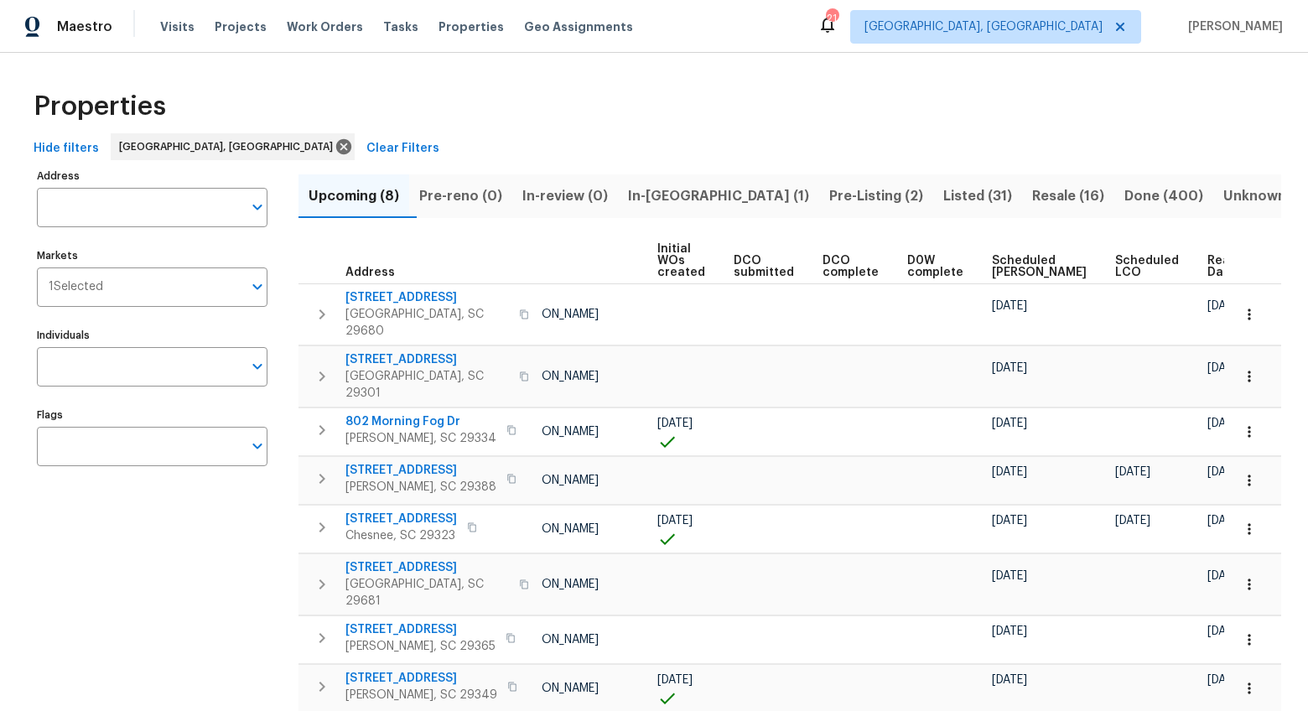
click at [1139, 269] on span "Ready Date" at bounding box center [1226, 266] width 37 height 23
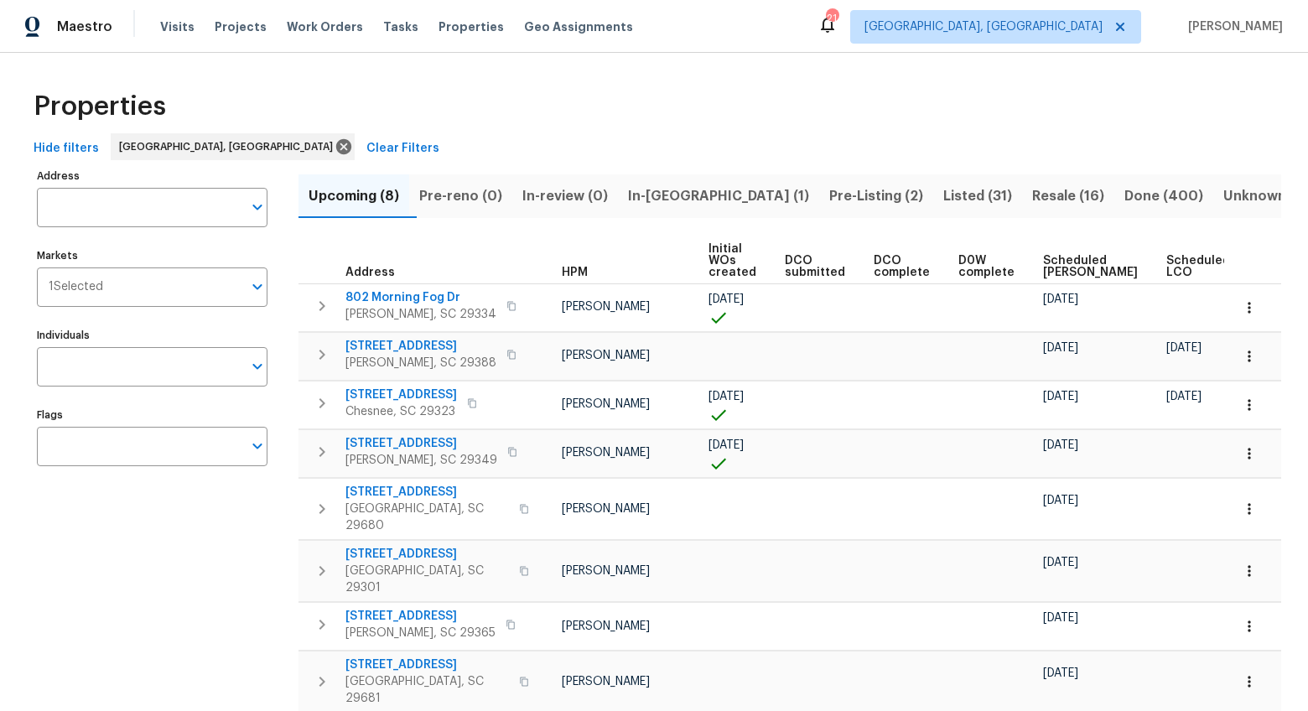
scroll to position [0, 116]
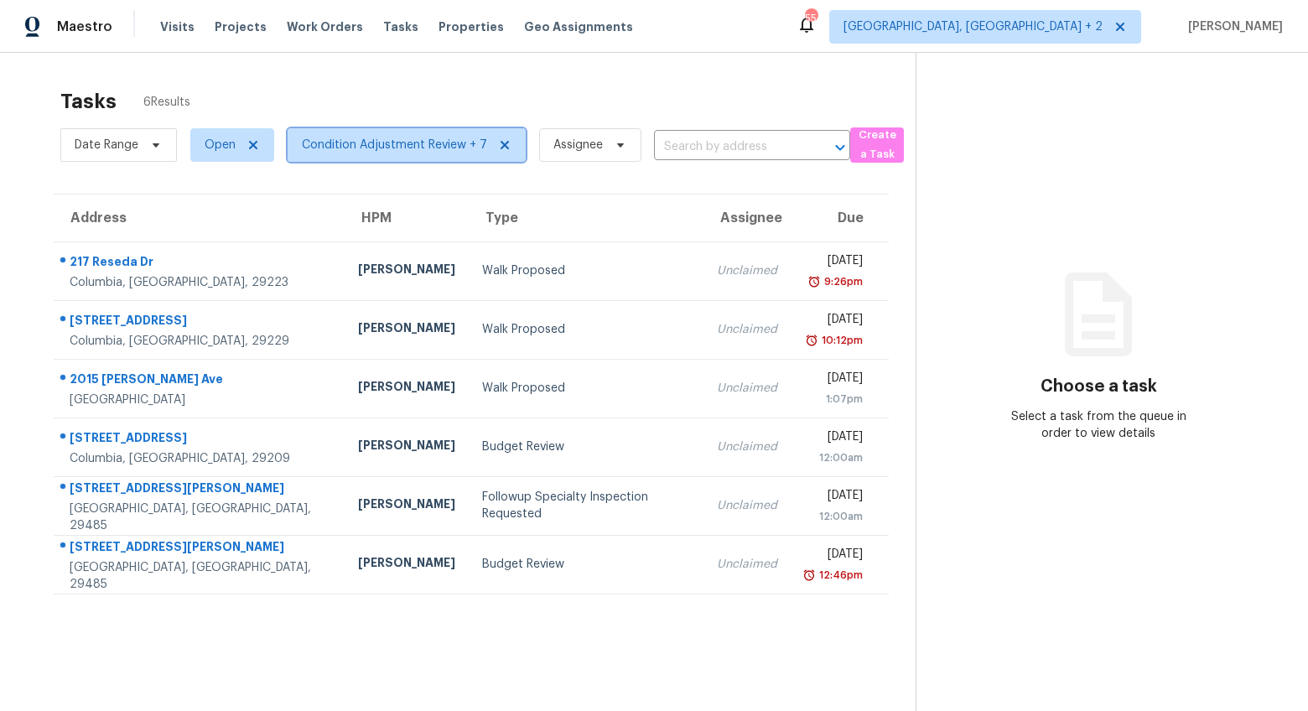
click at [342, 155] on span "Condition Adjustment Review + 7" at bounding box center [407, 145] width 238 height 34
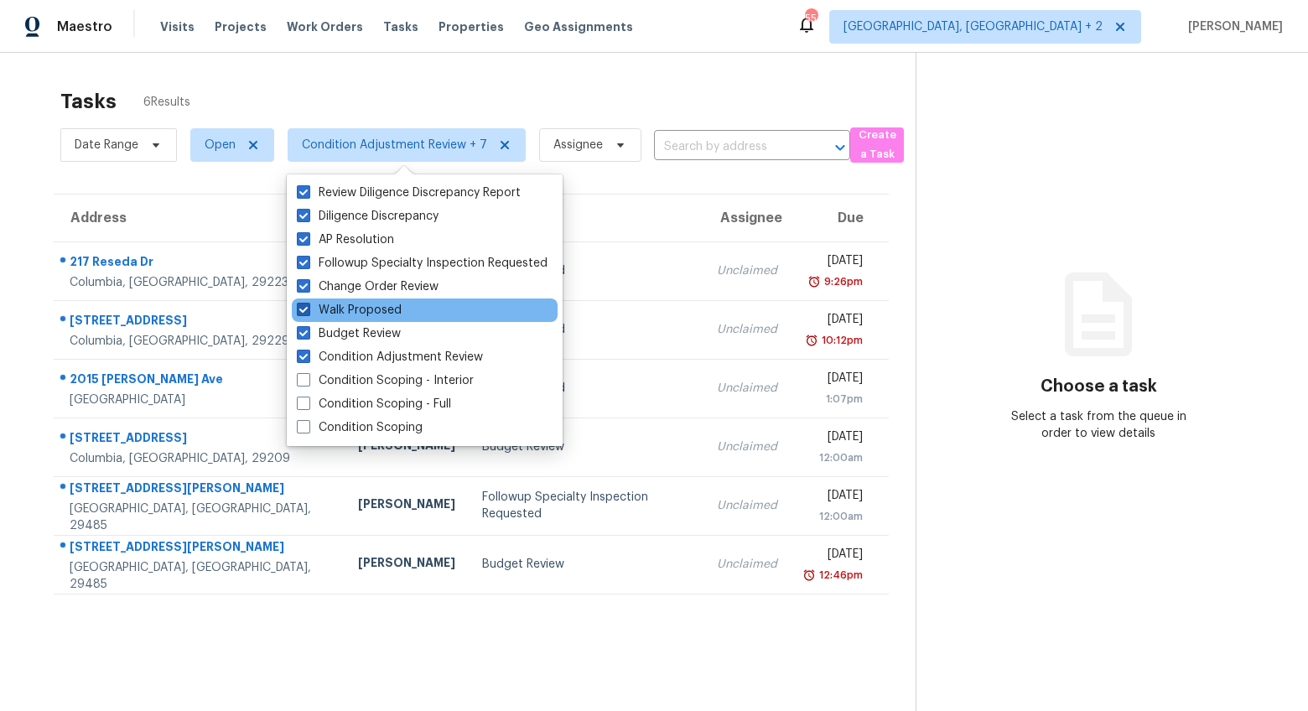
click at [302, 307] on span at bounding box center [303, 309] width 13 height 13
click at [302, 307] on input "Walk Proposed" at bounding box center [302, 307] width 11 height 11
checkbox input "false"
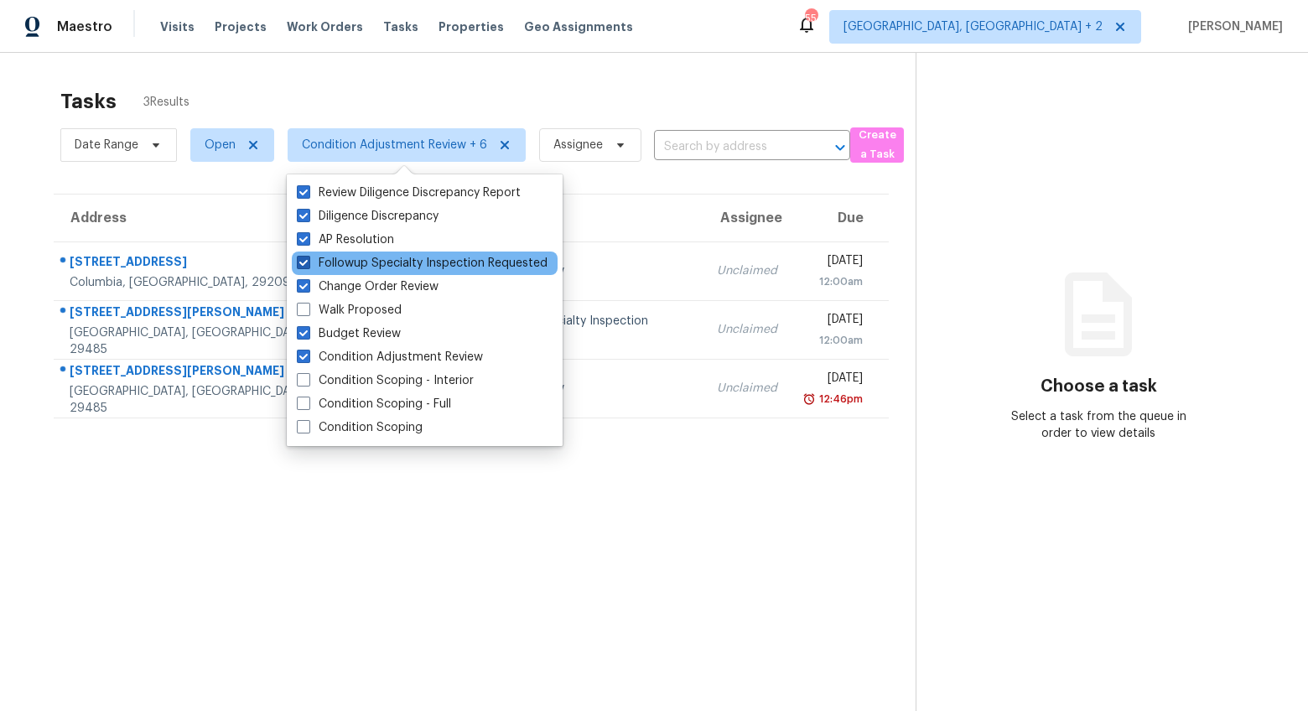
click at [297, 260] on span at bounding box center [303, 262] width 13 height 13
click at [297, 260] on input "Followup Specialty Inspection Requested" at bounding box center [302, 260] width 11 height 11
checkbox input "false"
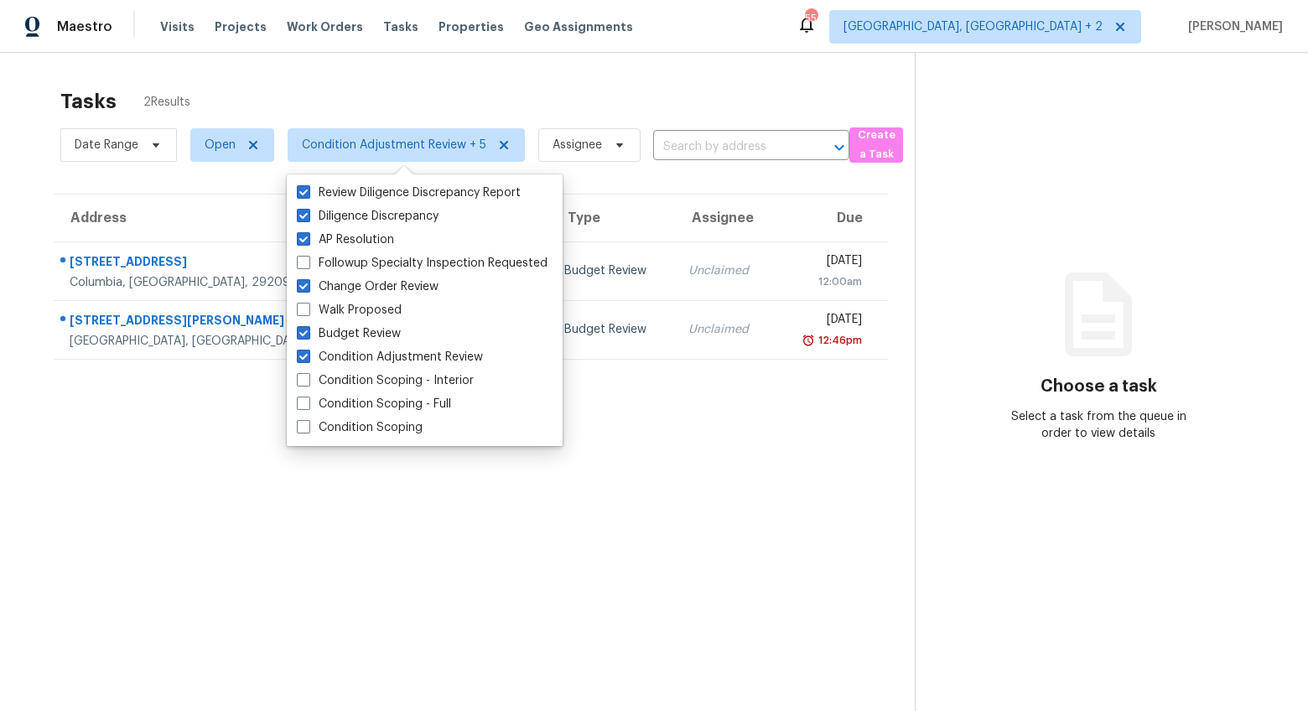
click at [85, 426] on section "Tasks 2 Results Date Range Open Condition Adjustment Review + 5 Assignee ​ Crea…" at bounding box center [471, 422] width 888 height 684
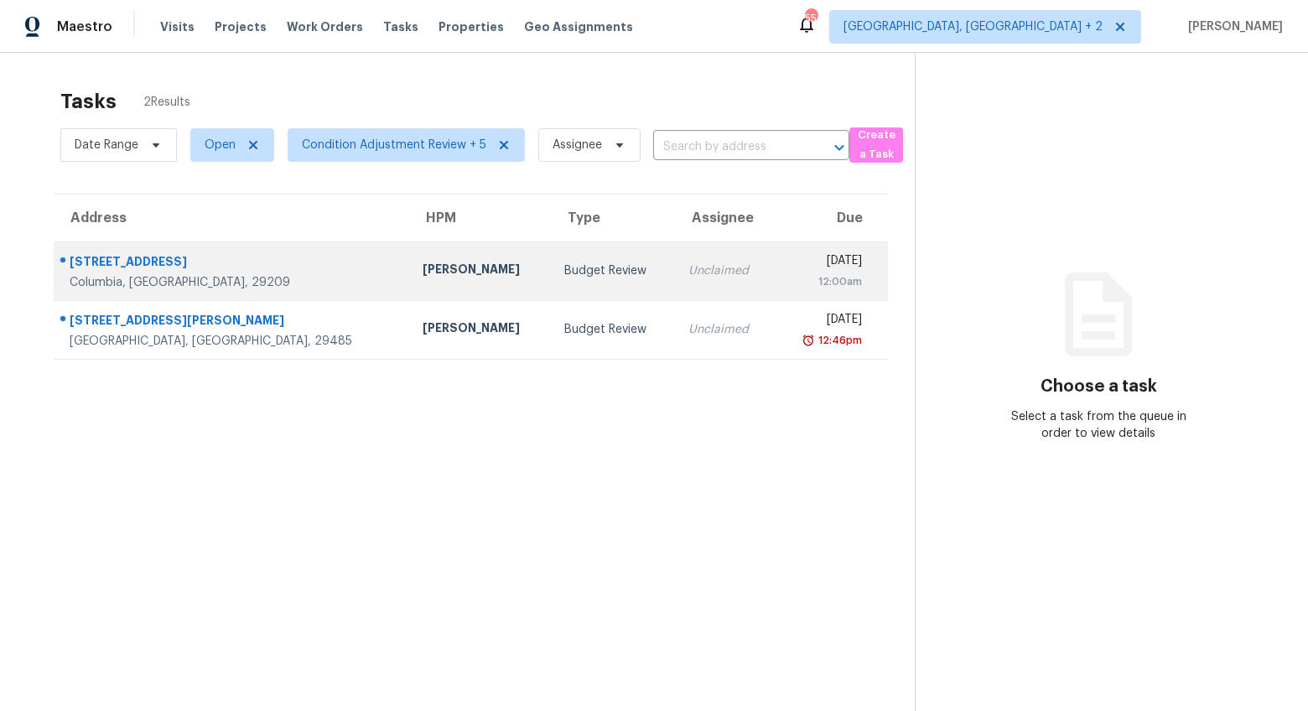
click at [203, 257] on div "7504 Maywood Dr" at bounding box center [233, 263] width 326 height 21
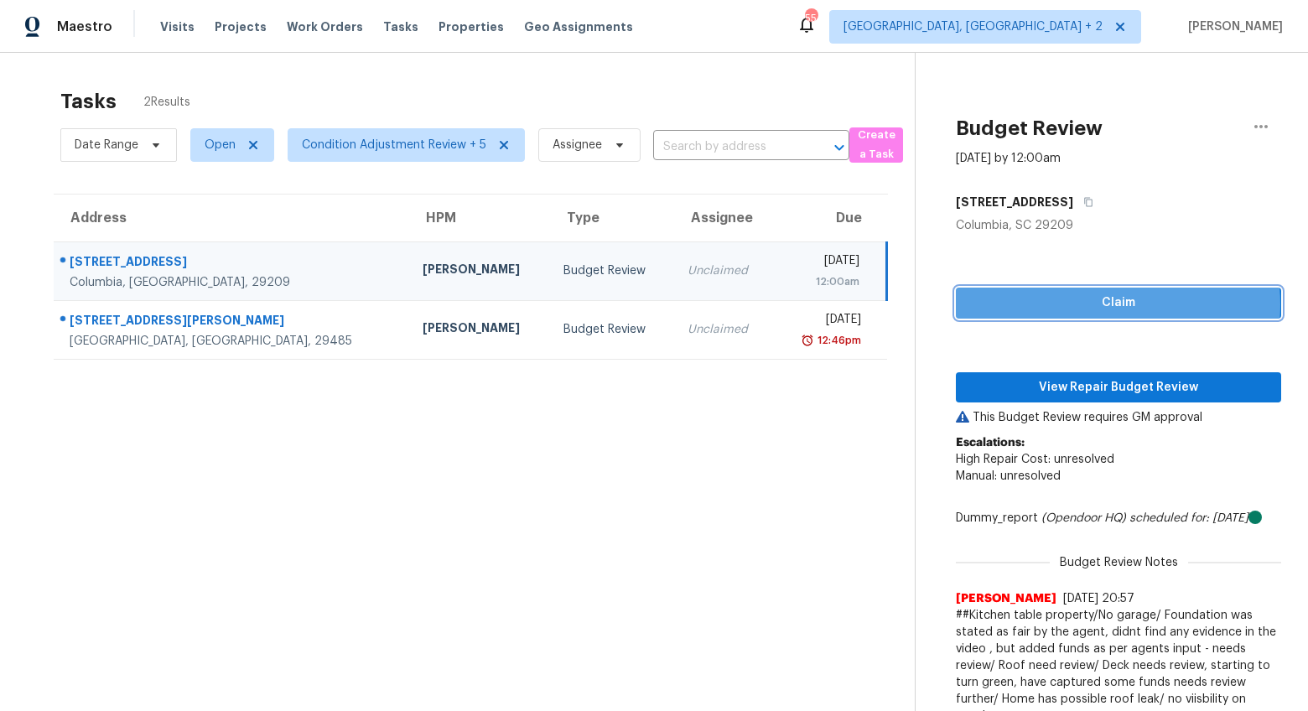
click at [1102, 304] on span "Claim" at bounding box center [1119, 303] width 299 height 21
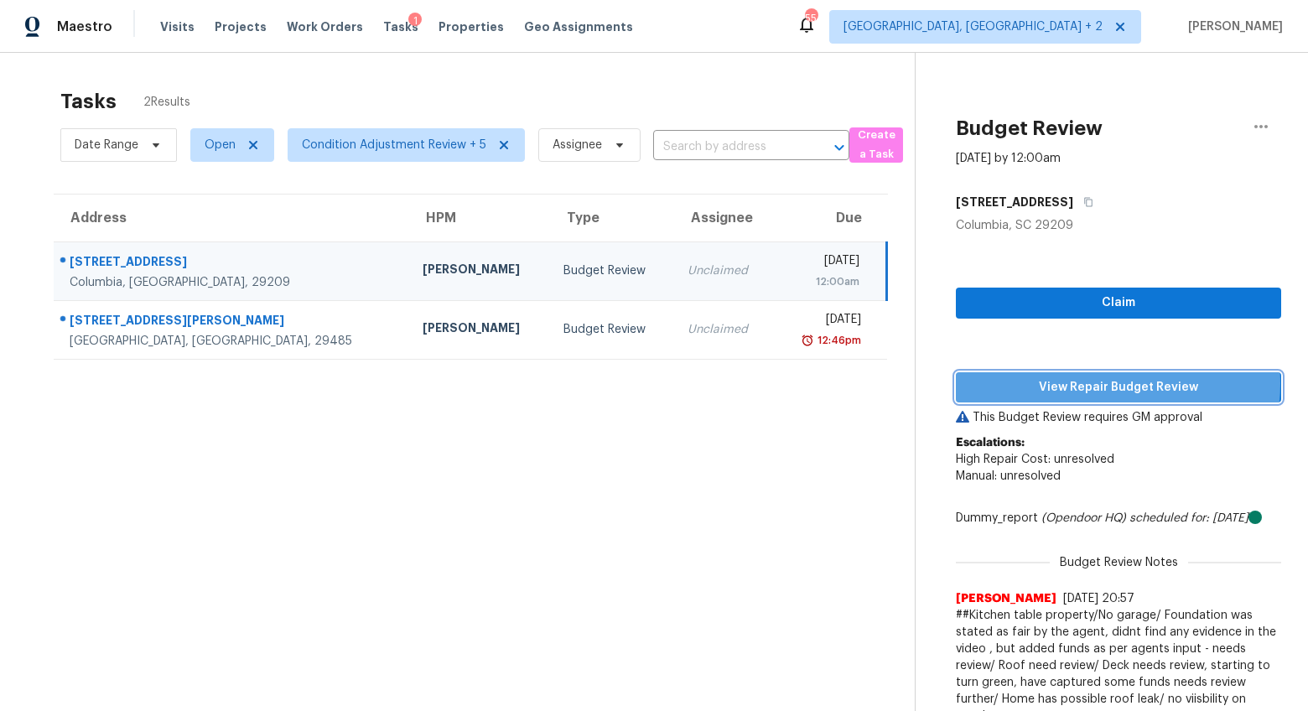
click at [1104, 383] on div "Claim View Repair Budget Review This Budget Review requires GM approval Escalat…" at bounding box center [1118, 483] width 325 height 499
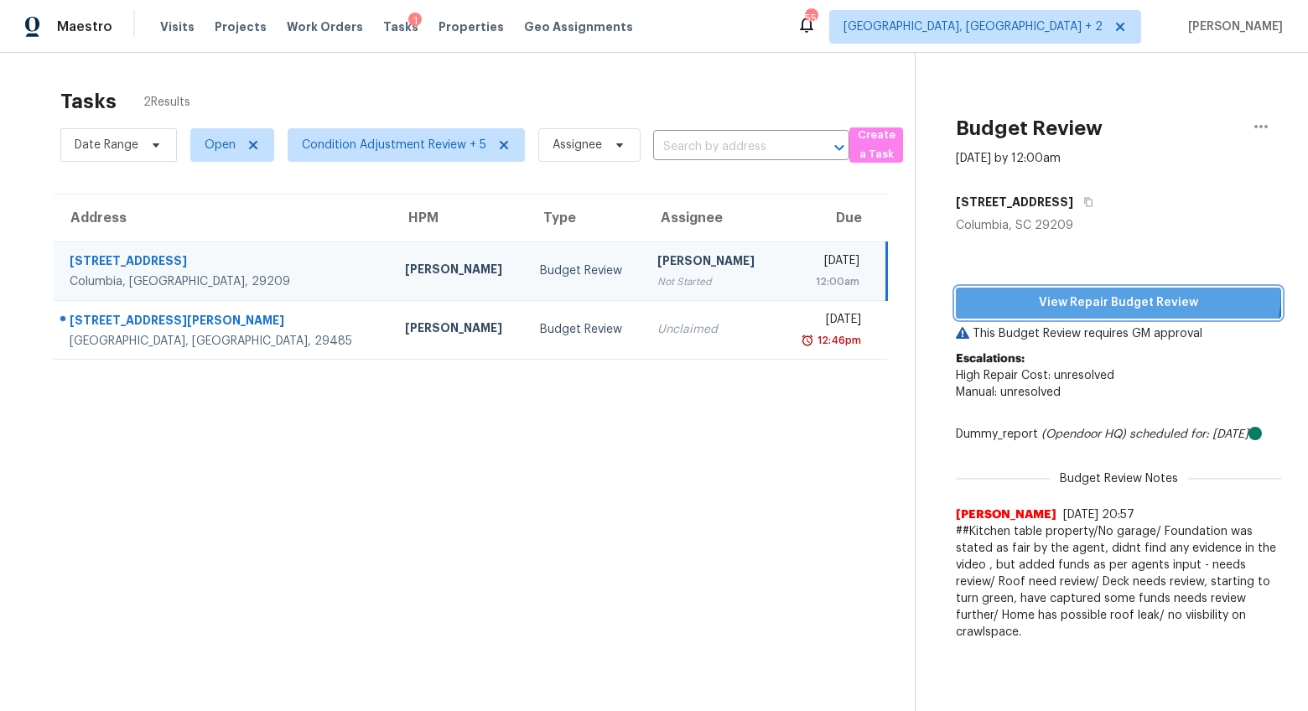
click at [1070, 288] on button "View Repair Budget Review" at bounding box center [1118, 303] width 325 height 31
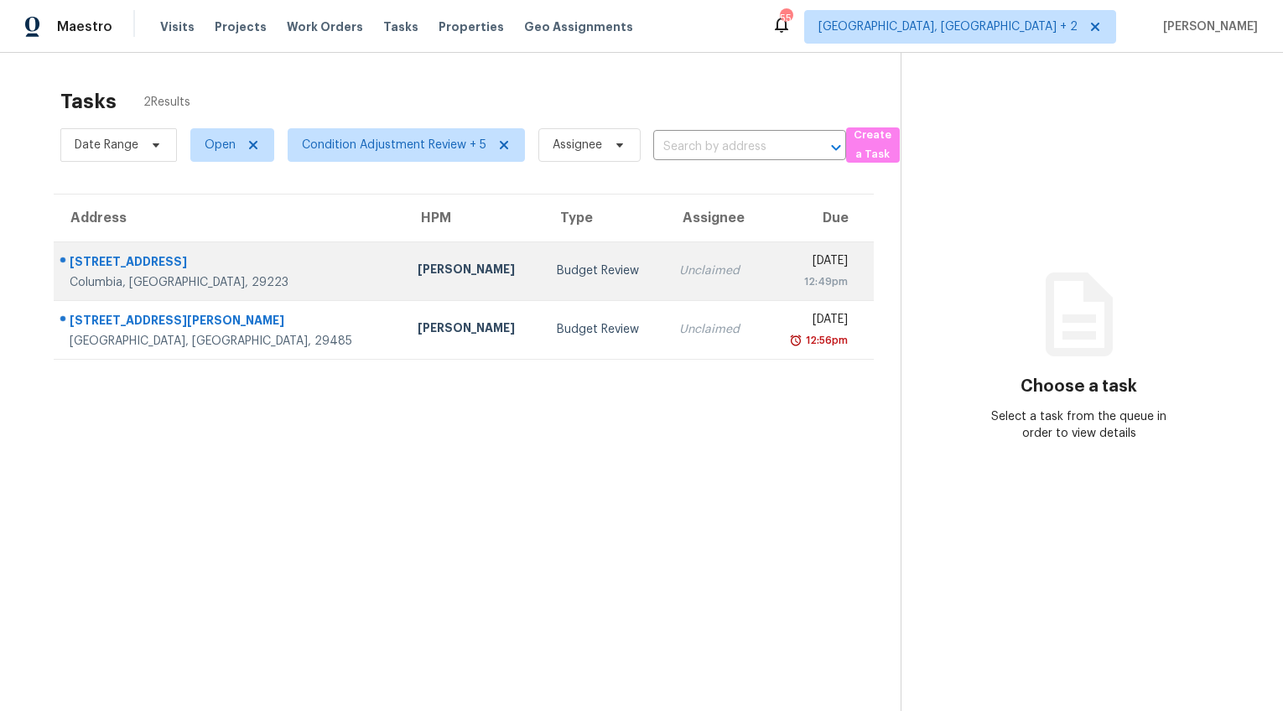
click at [404, 287] on td "[PERSON_NAME]" at bounding box center [473, 271] width 139 height 59
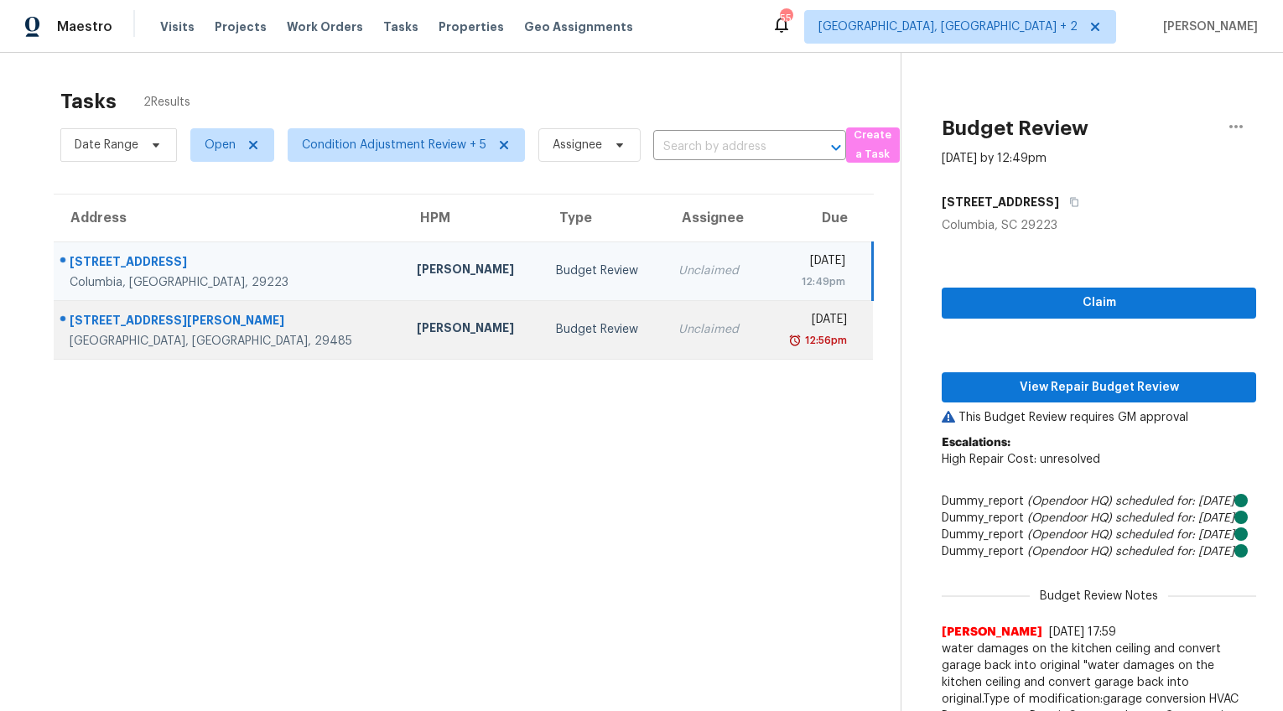
click at [403, 348] on td "[PERSON_NAME]" at bounding box center [472, 329] width 139 height 59
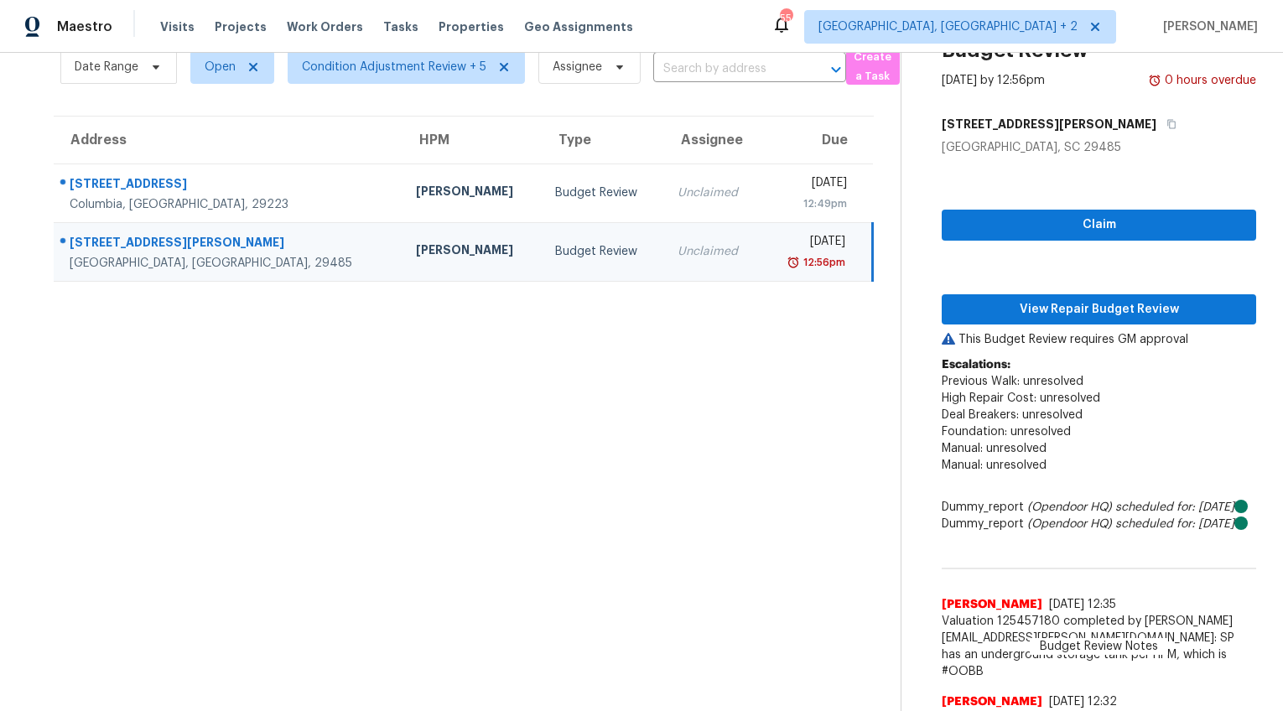
scroll to position [86, 0]
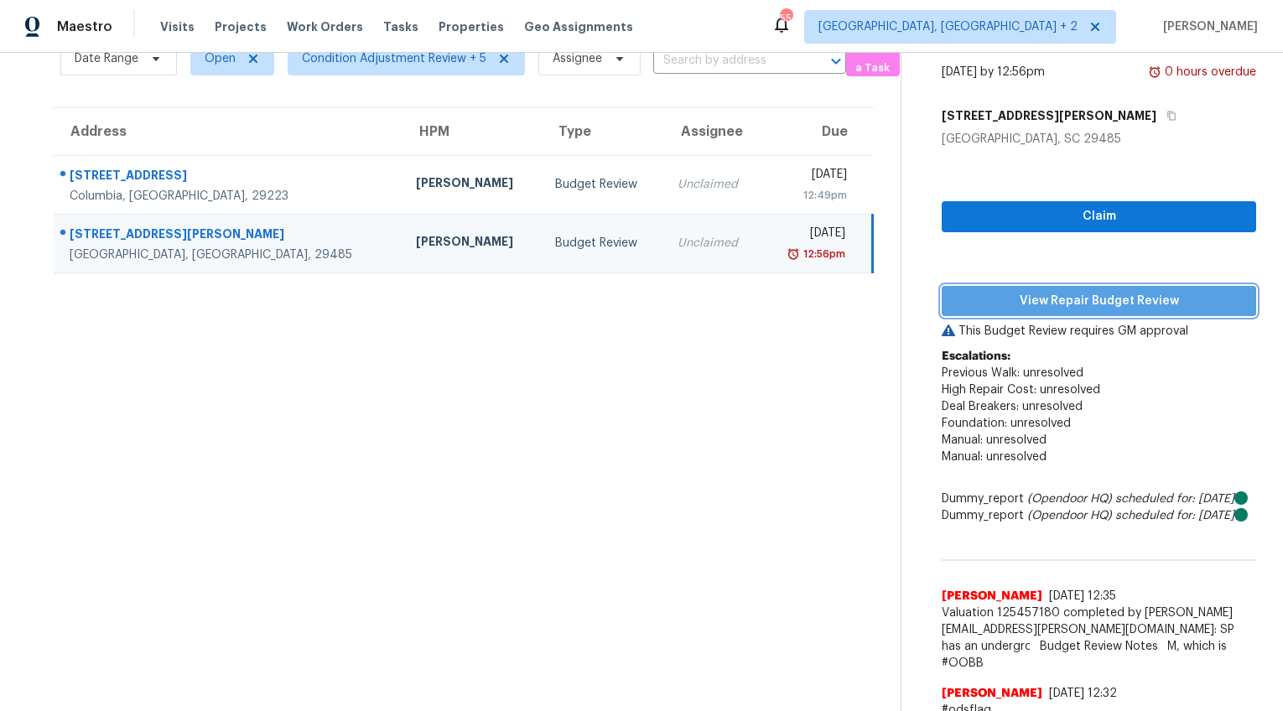
click at [1172, 299] on span "View Repair Budget Review" at bounding box center [1099, 301] width 288 height 21
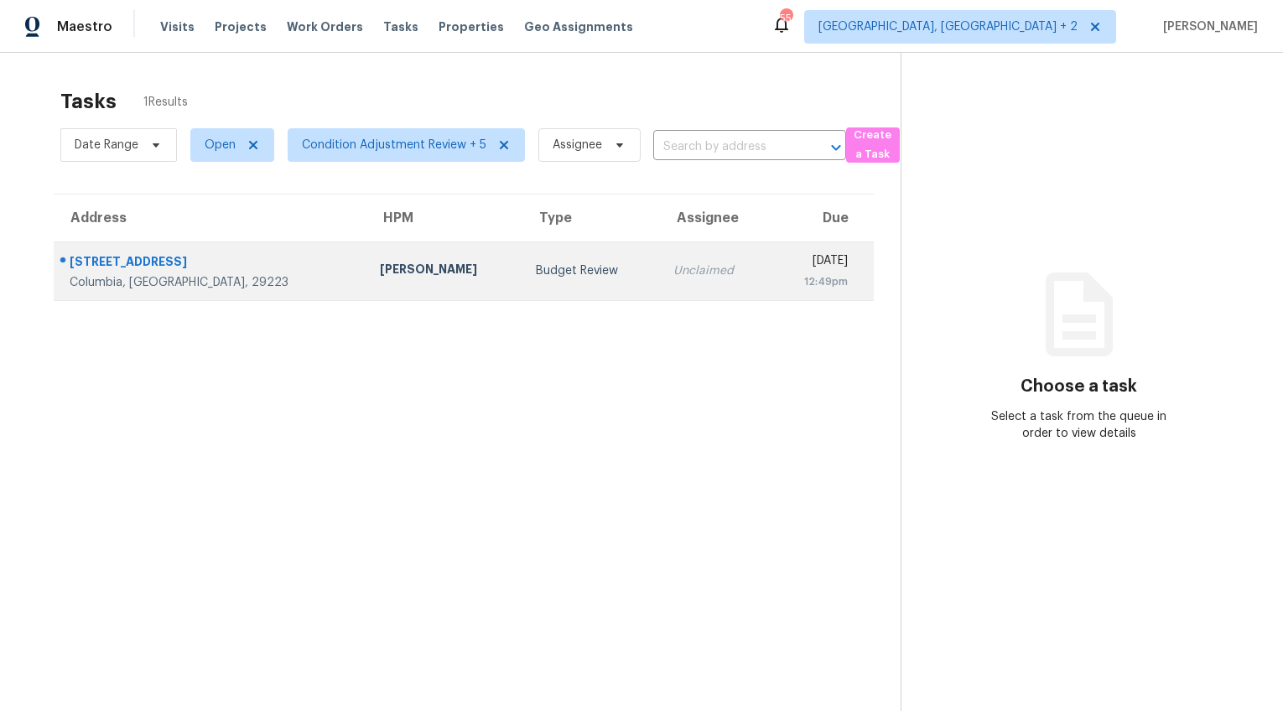
click at [673, 273] on div "Unclaimed" at bounding box center [714, 271] width 83 height 17
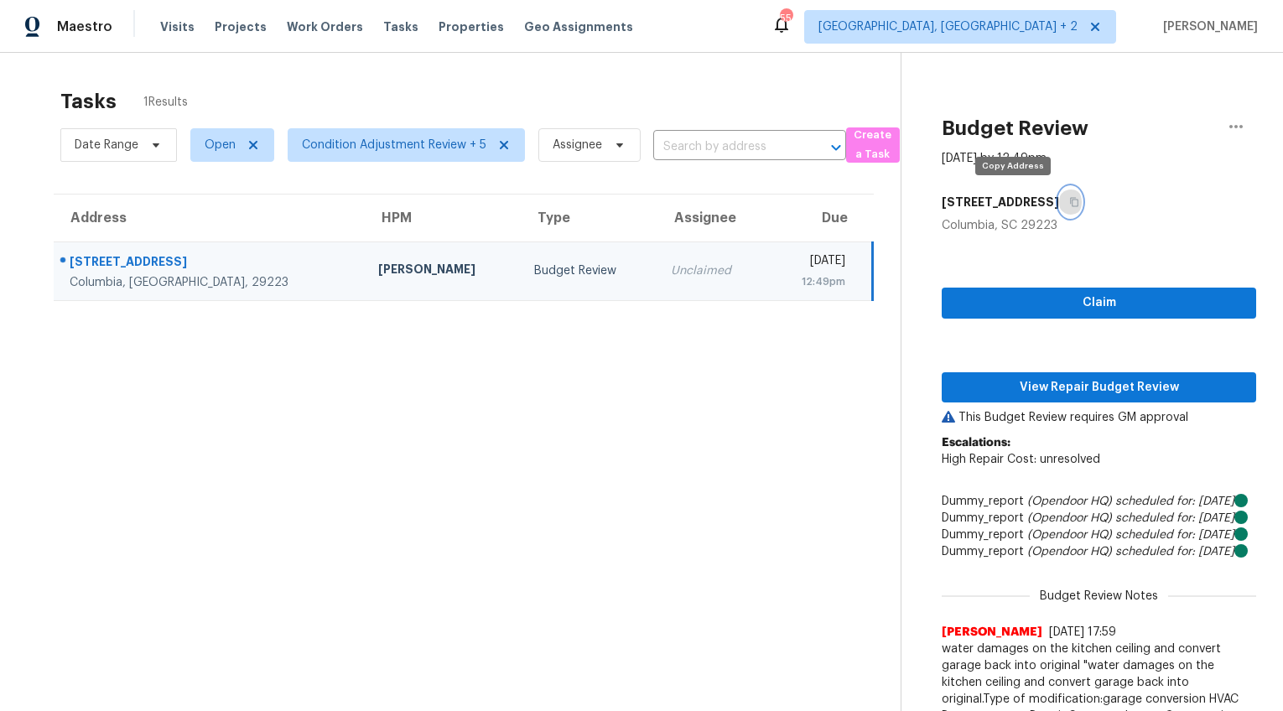
click at [1069, 199] on icon "button" at bounding box center [1074, 202] width 10 height 10
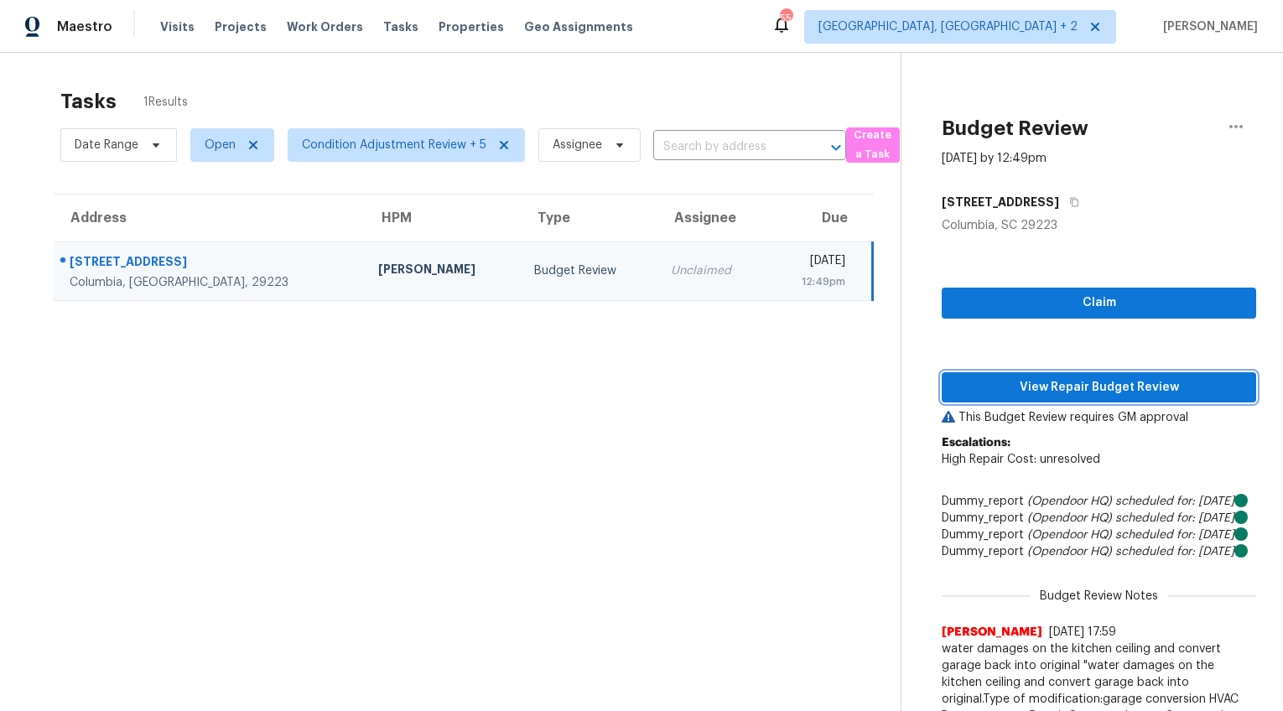
click at [1043, 384] on span "View Repair Budget Review" at bounding box center [1099, 387] width 288 height 21
